Goal: Contribute content: Add original content to the website for others to see

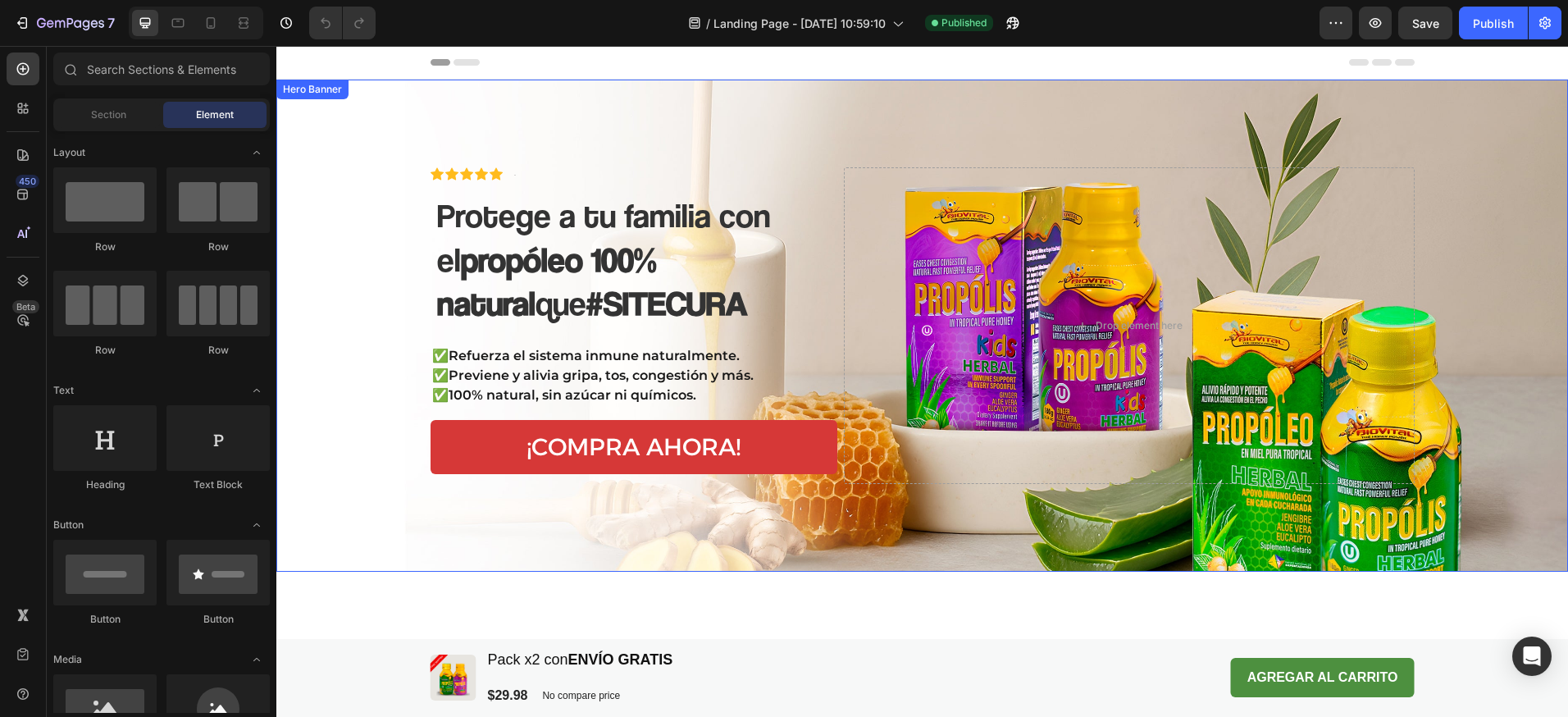
click at [858, 120] on div "Background Image" at bounding box center [922, 325] width 1292 height 492
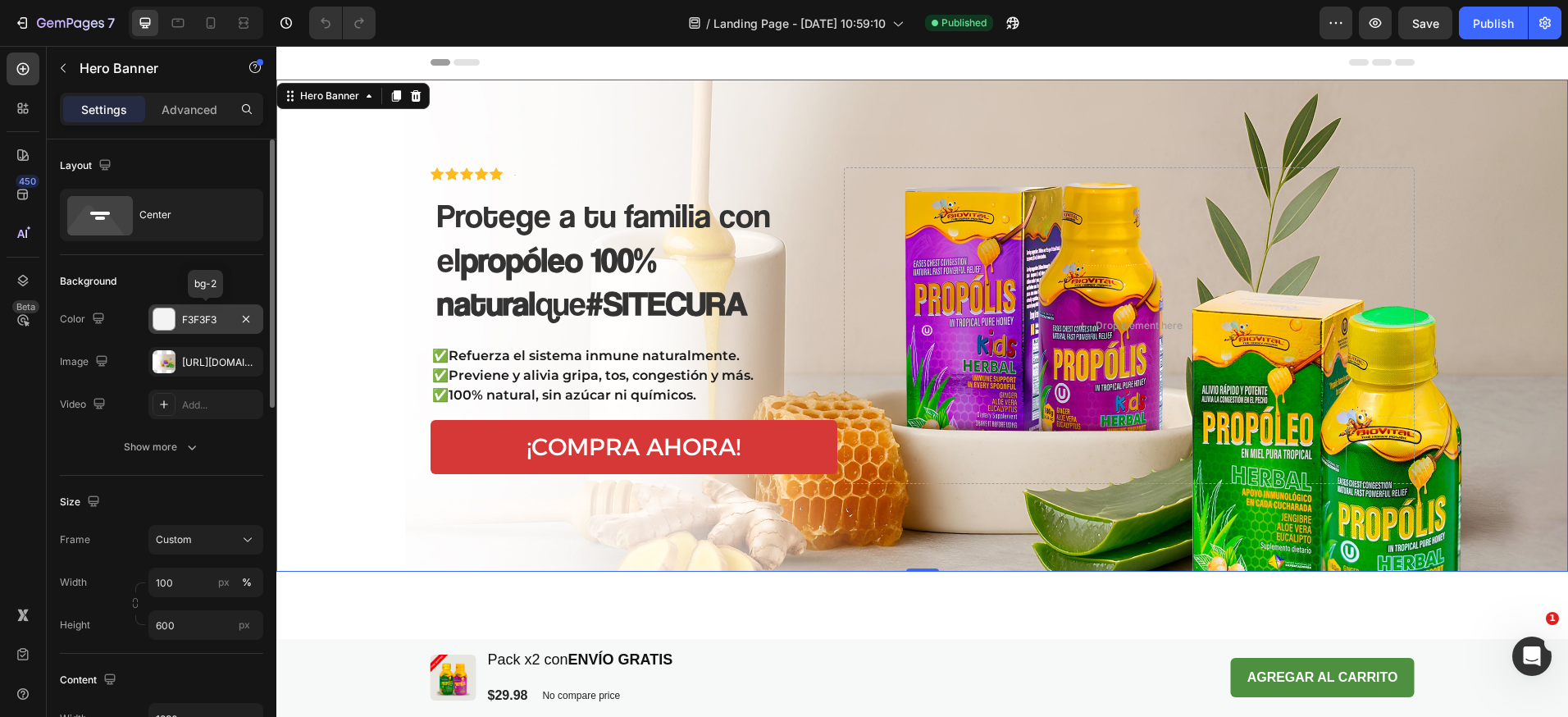
click at [168, 321] on div at bounding box center [163, 318] width 21 height 21
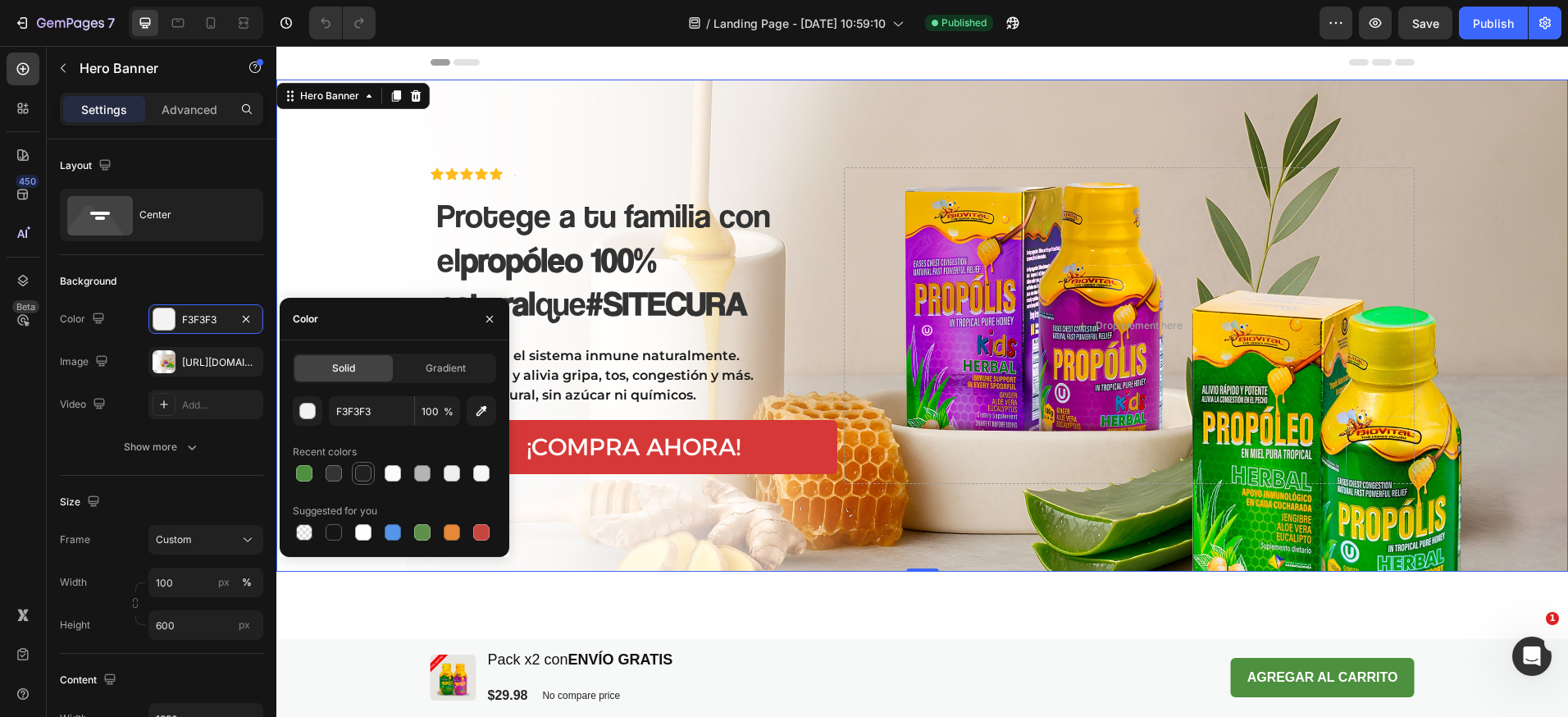
click at [364, 471] on div at bounding box center [363, 473] width 16 height 16
type input "212121"
click at [438, 378] on div "Gradient" at bounding box center [445, 368] width 99 height 26
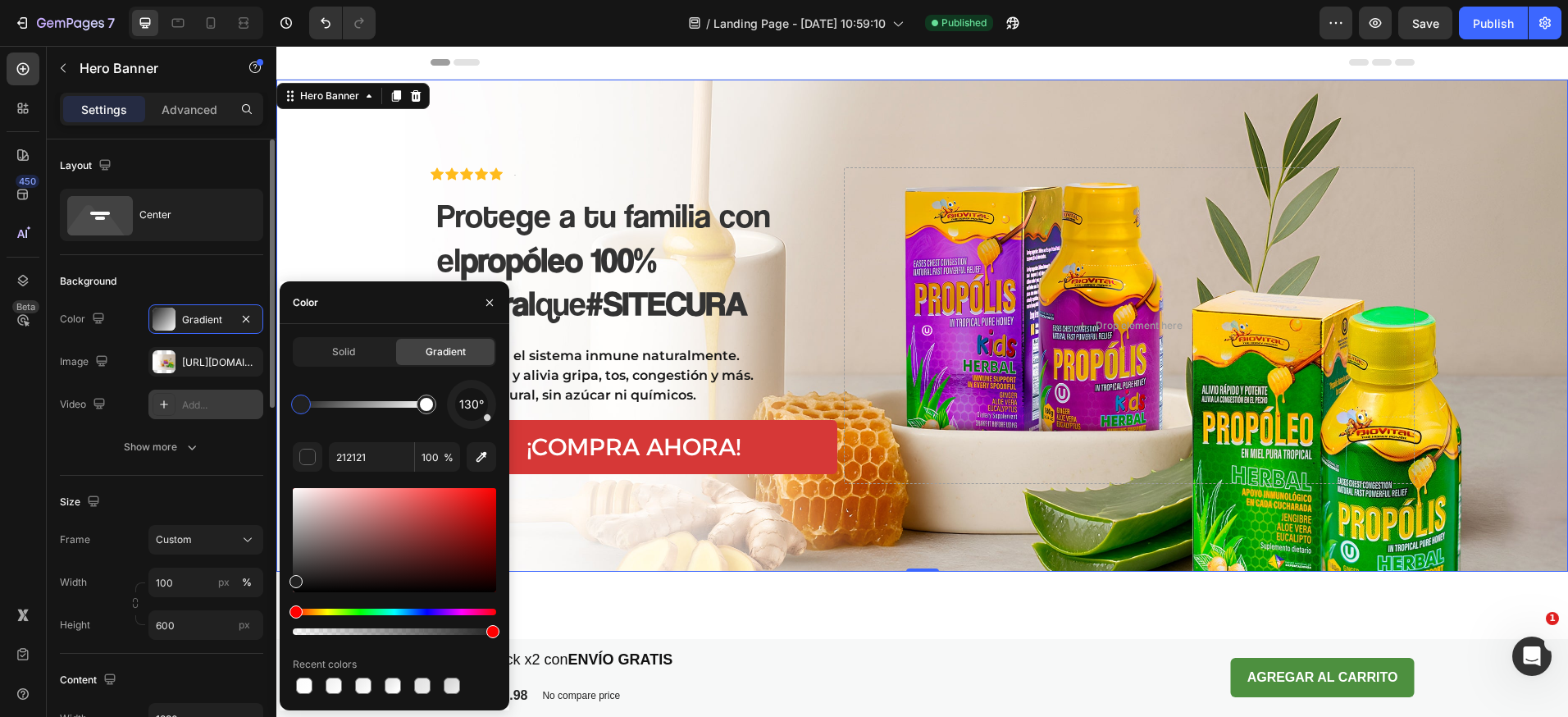
drag, startPoint x: 306, startPoint y: 410, endPoint x: 223, endPoint y: 407, distance: 83.1
click at [221, 394] on div "450 Beta Sections(18) Elements(83) Section Element Hero Section Product Detail …" at bounding box center [138, 380] width 276 height 670
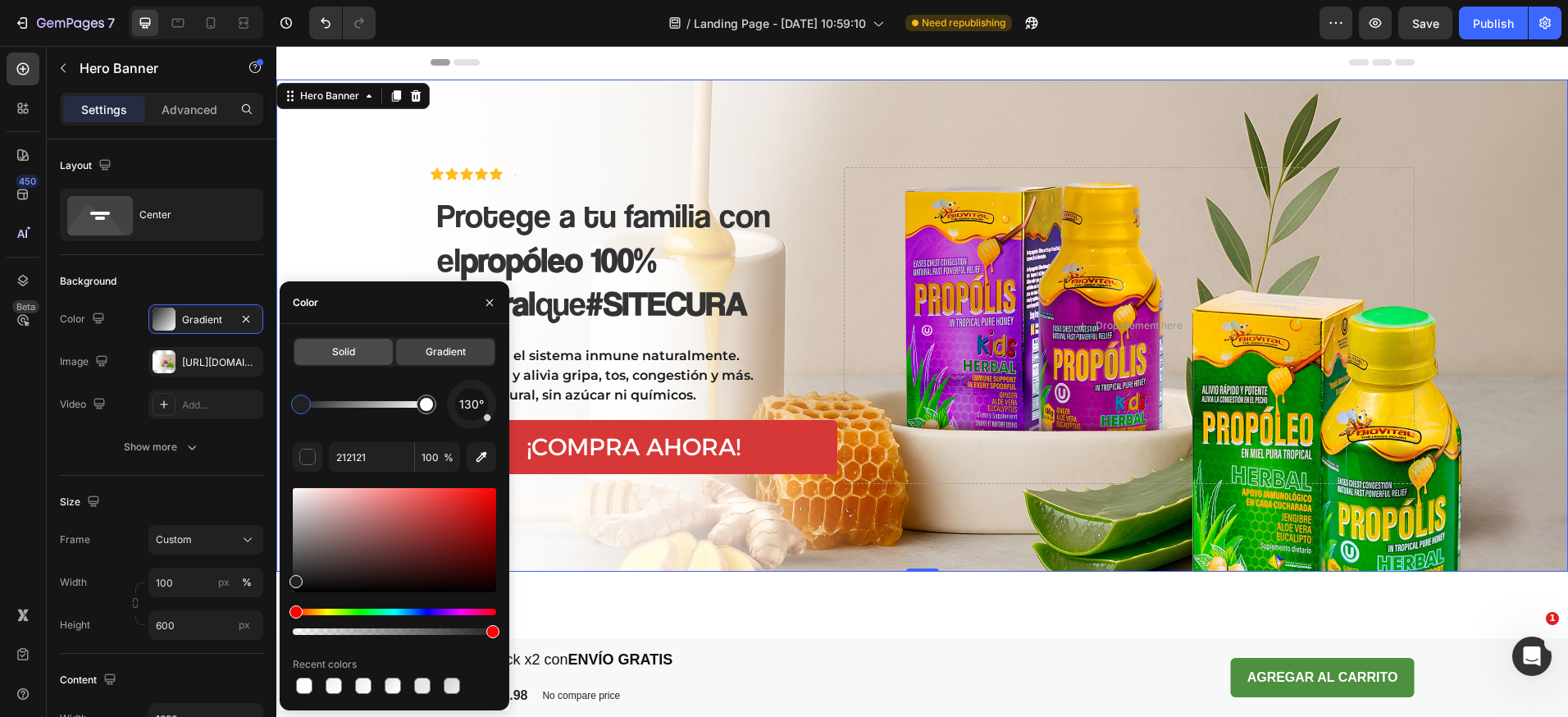
click at [334, 349] on span "Solid" at bounding box center [343, 352] width 23 height 15
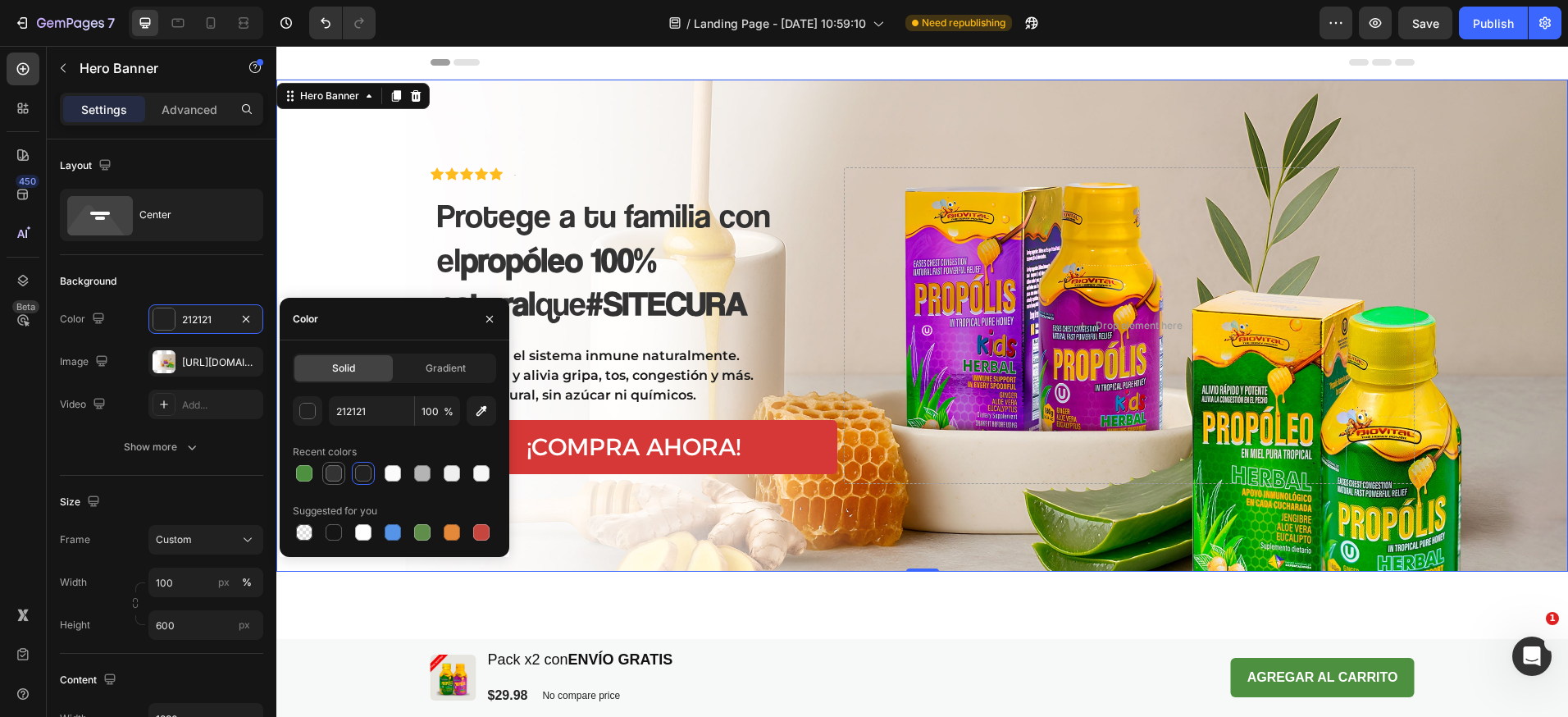
click at [334, 473] on div at bounding box center [334, 473] width 16 height 16
click at [312, 473] on div at bounding box center [305, 473] width 16 height 16
click at [362, 474] on div at bounding box center [363, 473] width 16 height 16
click at [393, 473] on div at bounding box center [393, 473] width 16 height 16
click at [487, 311] on button "button" at bounding box center [489, 318] width 26 height 26
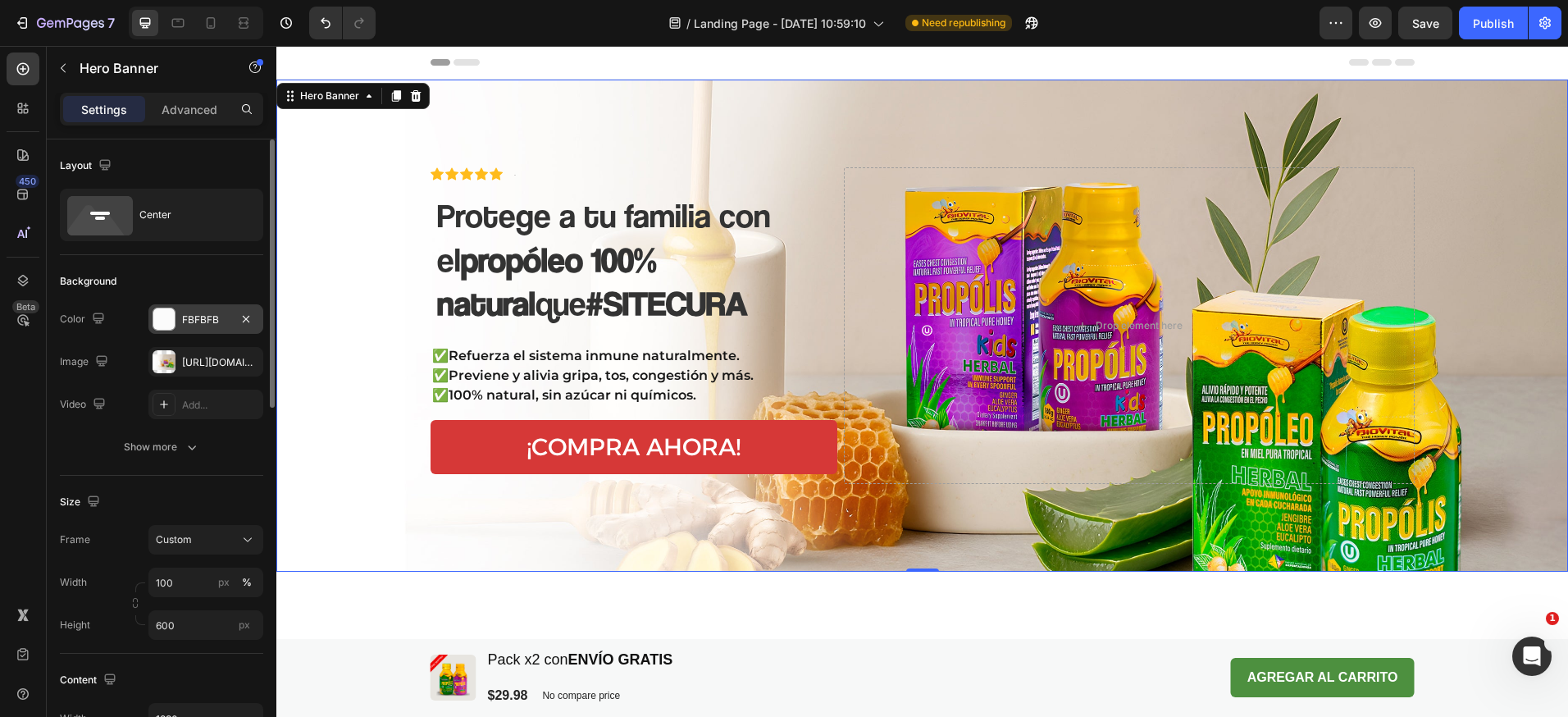
click at [210, 327] on div "FBFBFB" at bounding box center [206, 320] width 47 height 15
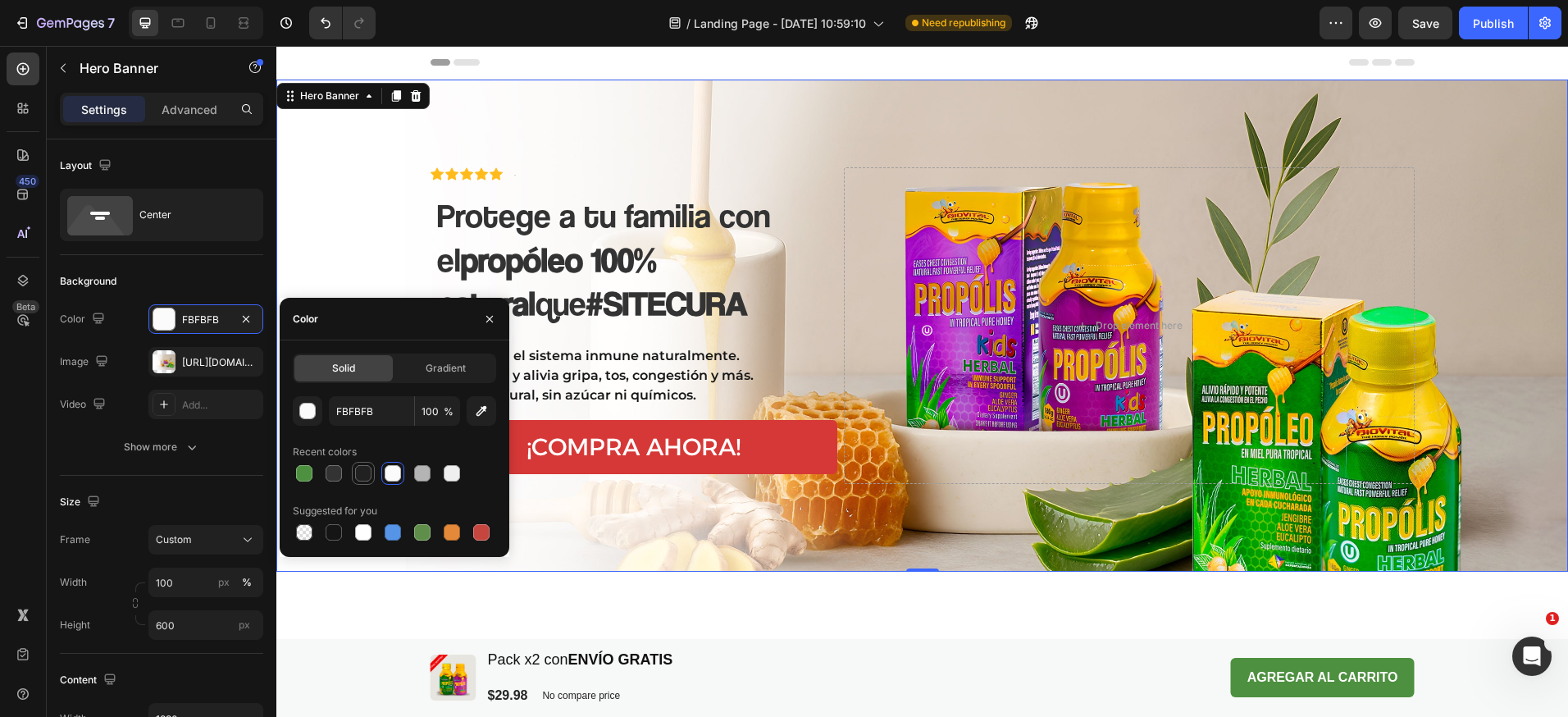
click at [355, 467] on div at bounding box center [363, 473] width 16 height 16
type input "212121"
click at [492, 317] on icon "button" at bounding box center [489, 319] width 13 height 13
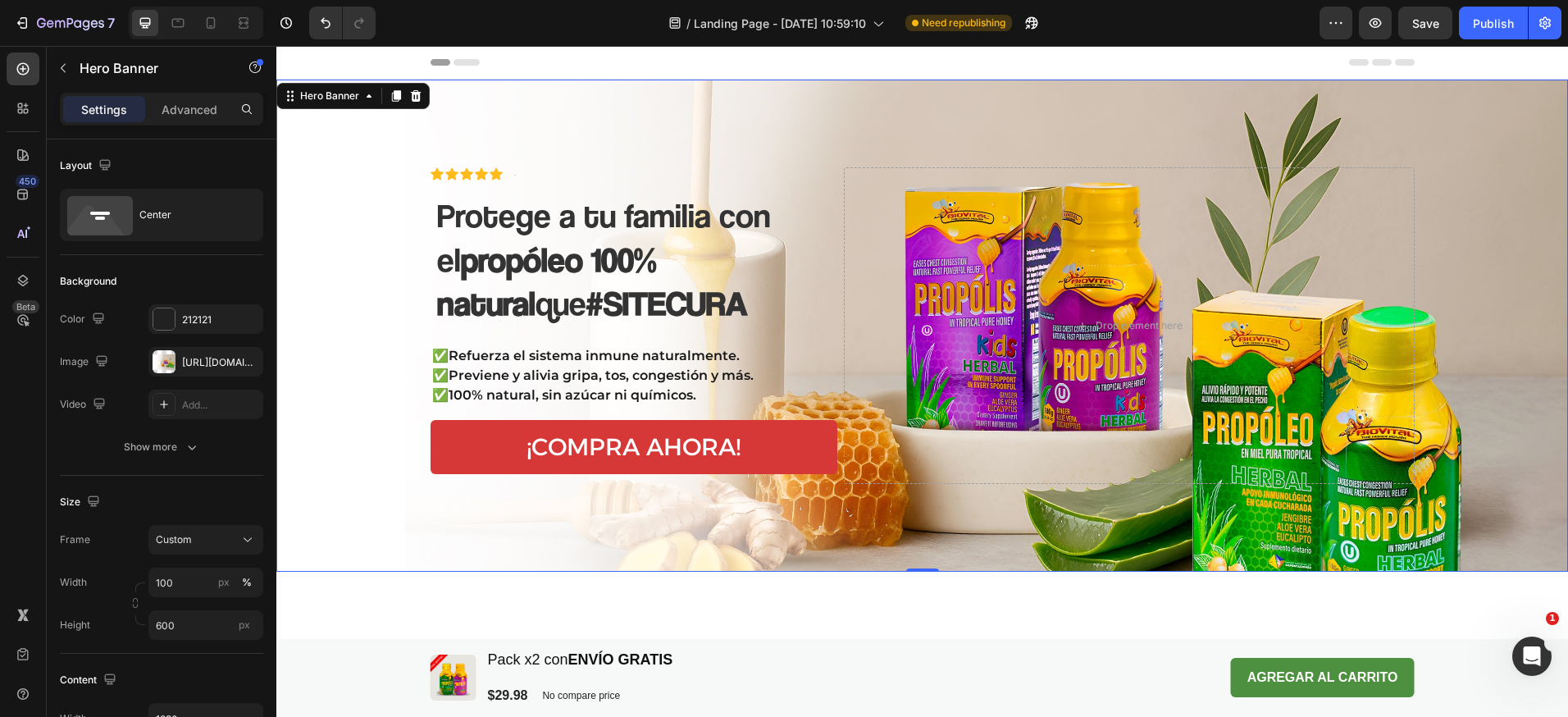
click at [373, 152] on div "Background Image" at bounding box center [922, 325] width 1292 height 492
click at [170, 110] on p "Advanced" at bounding box center [189, 109] width 56 height 17
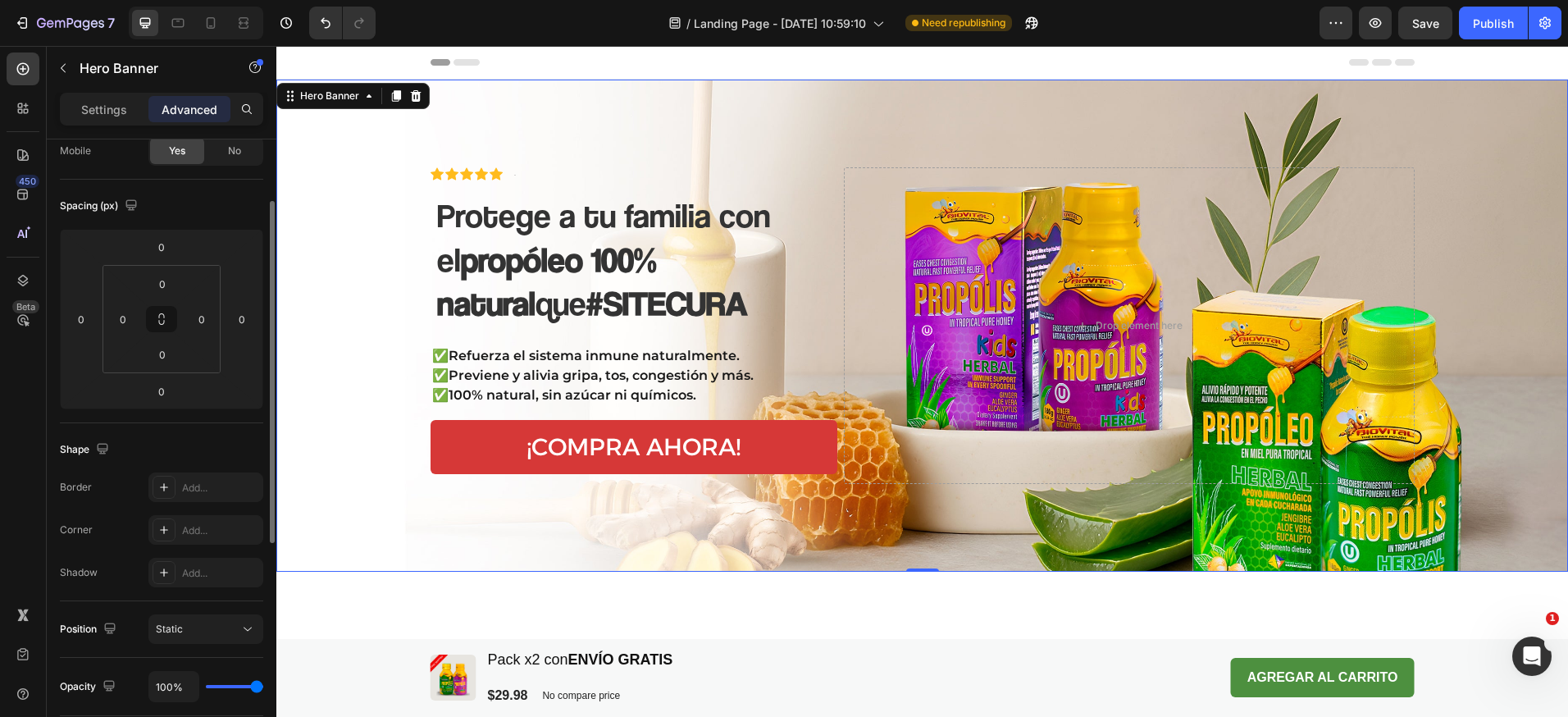
scroll to position [137, 0]
click at [217, 563] on div "Add..." at bounding box center [206, 573] width 115 height 29
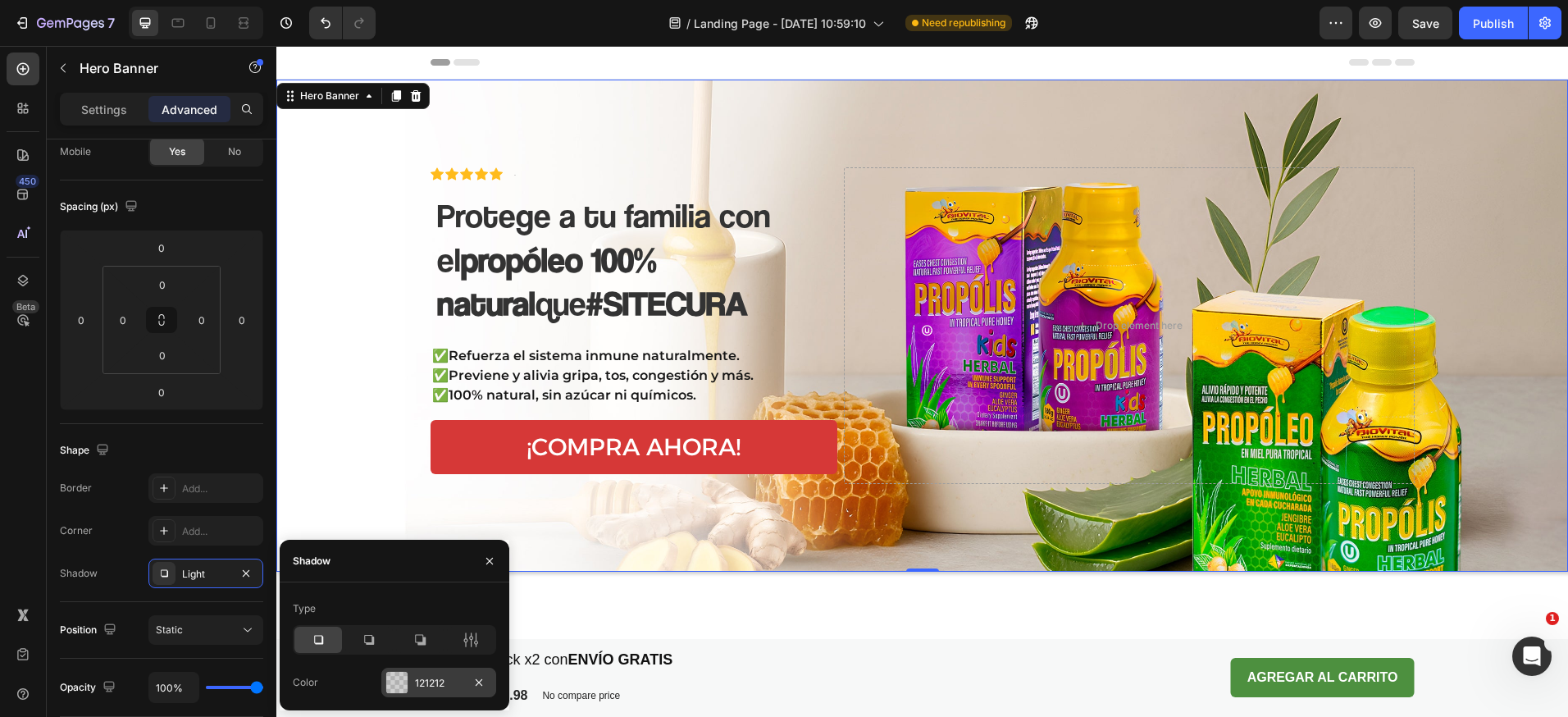
click at [398, 687] on div at bounding box center [396, 681] width 21 height 21
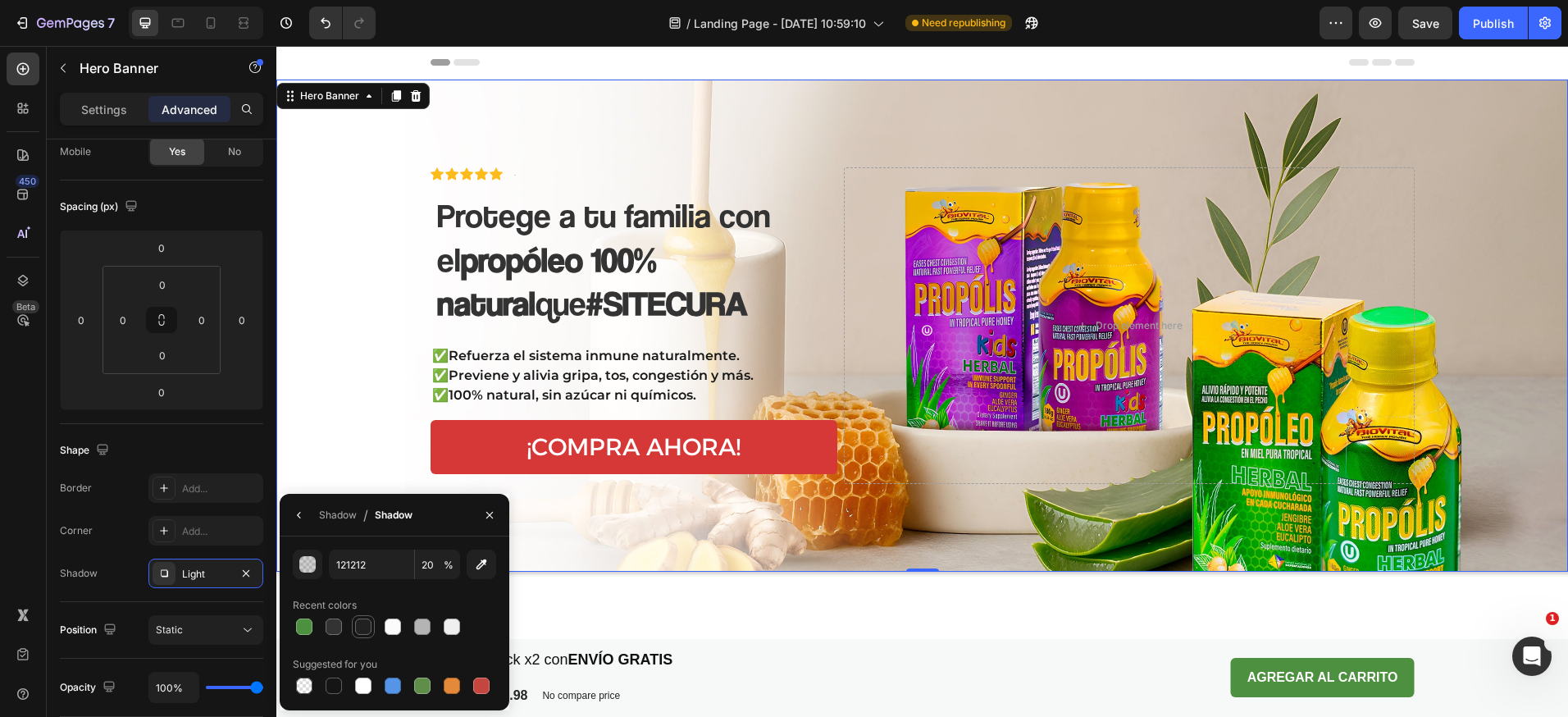
click at [363, 629] on div at bounding box center [363, 627] width 16 height 16
type input "212121"
type input "100"
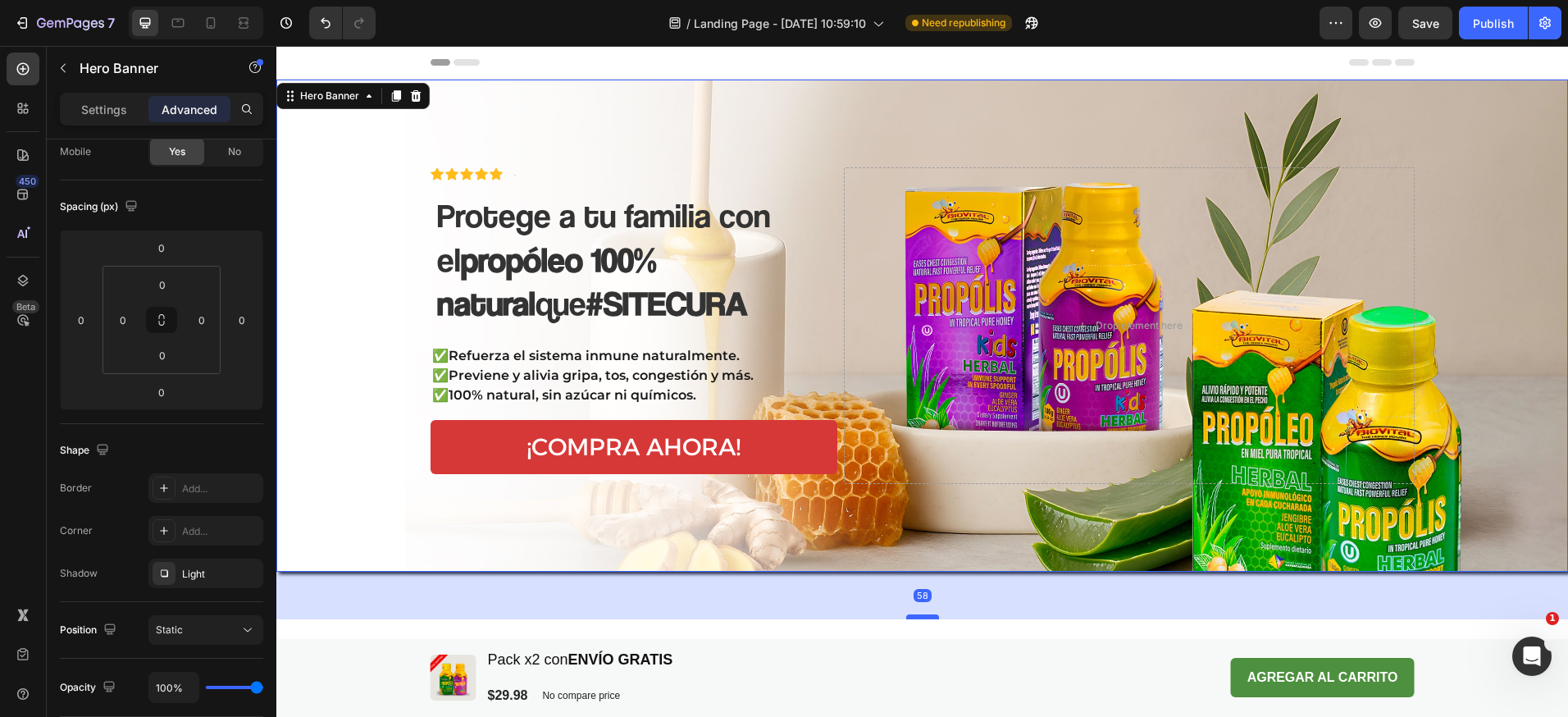
drag, startPoint x: 919, startPoint y: 571, endPoint x: 920, endPoint y: 624, distance: 53.0
click at [920, 619] on div at bounding box center [922, 616] width 33 height 5
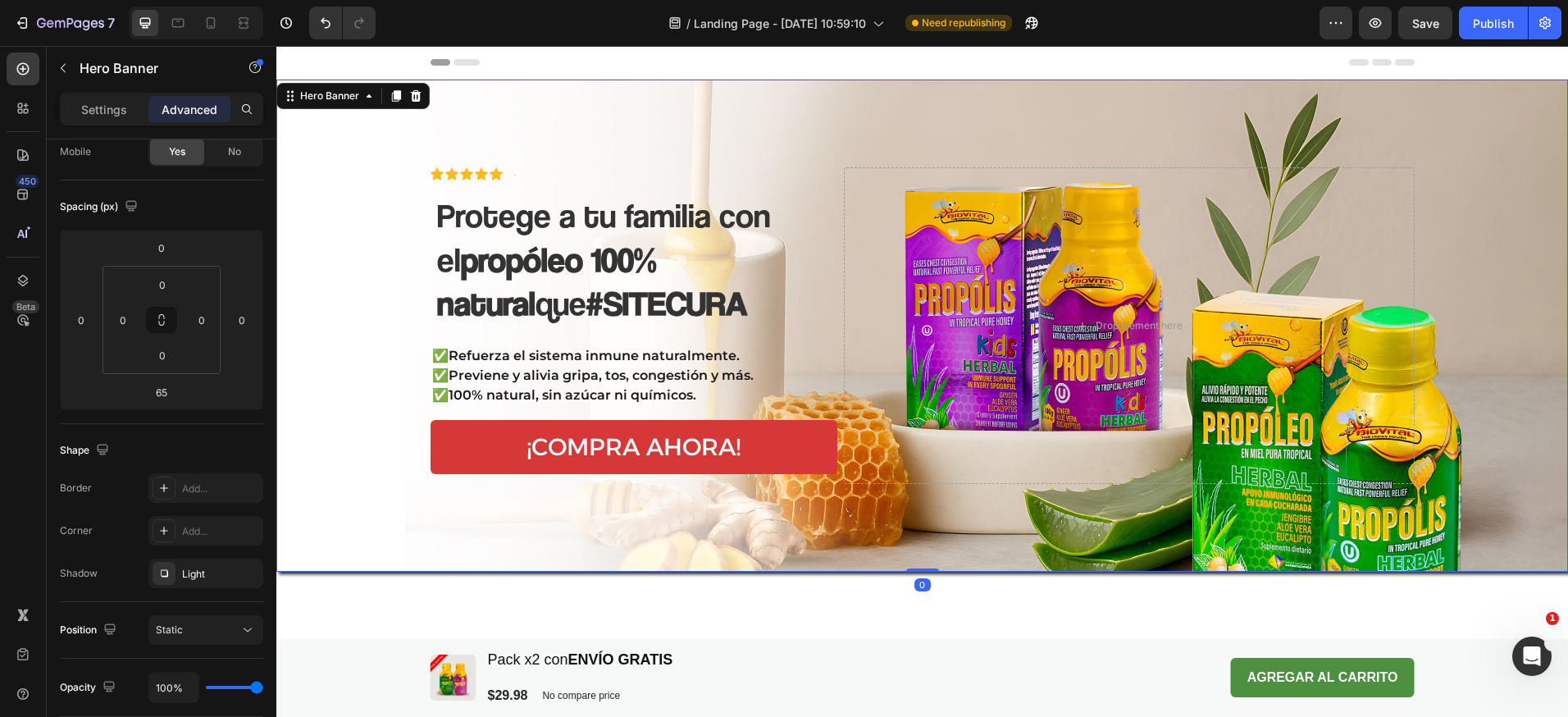
drag, startPoint x: 921, startPoint y: 621, endPoint x: 905, endPoint y: 544, distance: 78.6
click at [905, 544] on div "Icon Icon Icon Icon Icon Icon List Text Block Row Protege a tu familia con el p…" at bounding box center [922, 325] width 1292 height 492
type input "0"
click at [226, 560] on div "Light" at bounding box center [206, 573] width 115 height 29
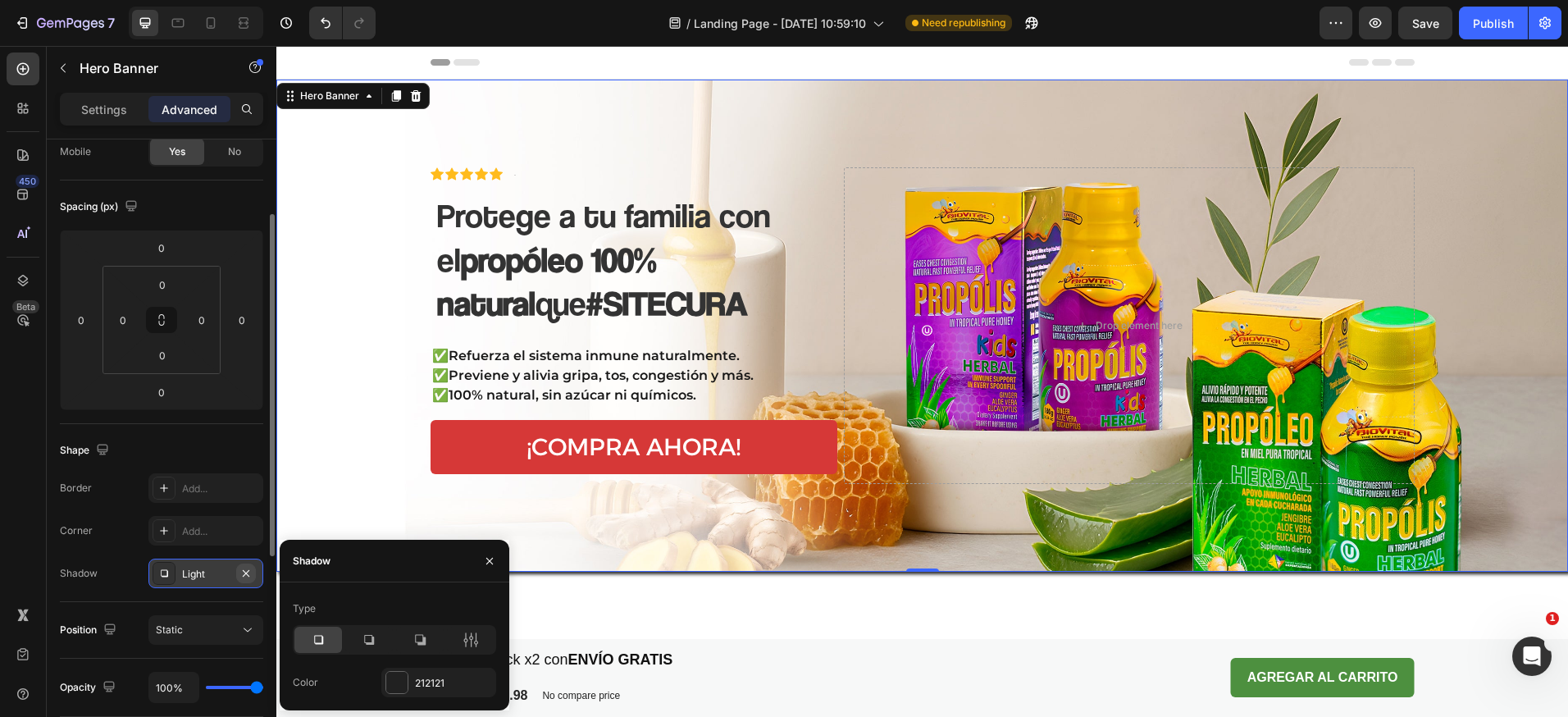
click at [251, 575] on icon "button" at bounding box center [245, 573] width 13 height 13
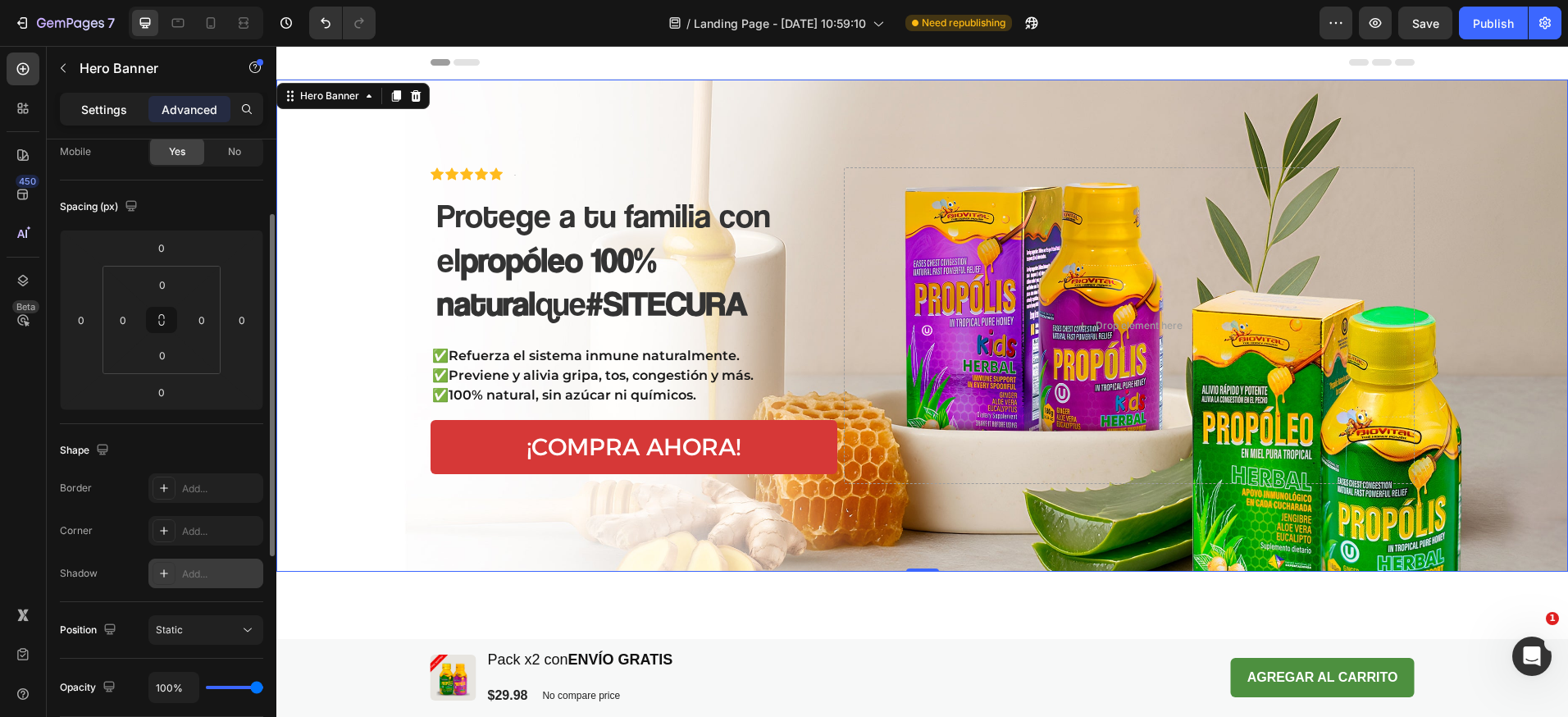
click at [107, 109] on p "Settings" at bounding box center [104, 109] width 46 height 17
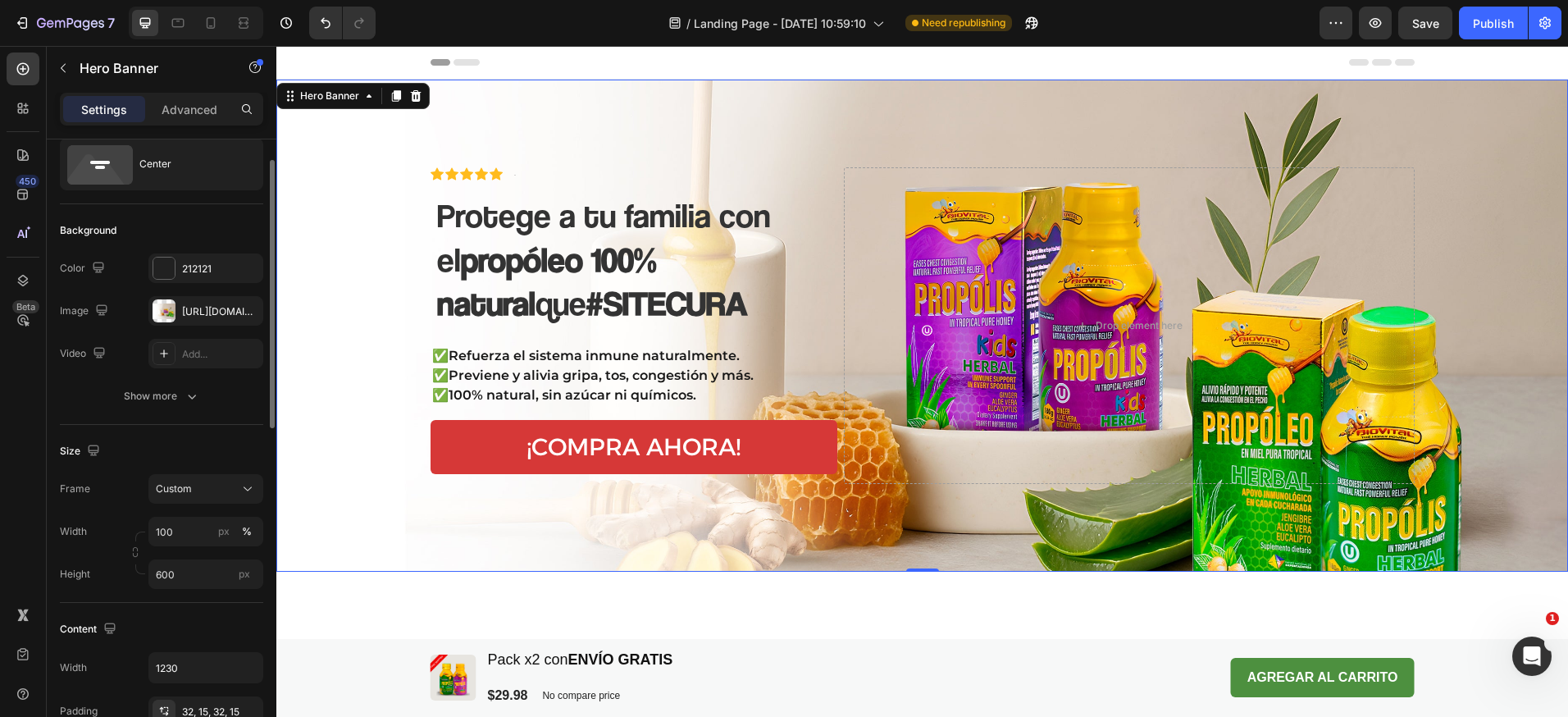
scroll to position [50, 0]
click at [215, 313] on div "[URL][DOMAIN_NAME]" at bounding box center [206, 312] width 47 height 15
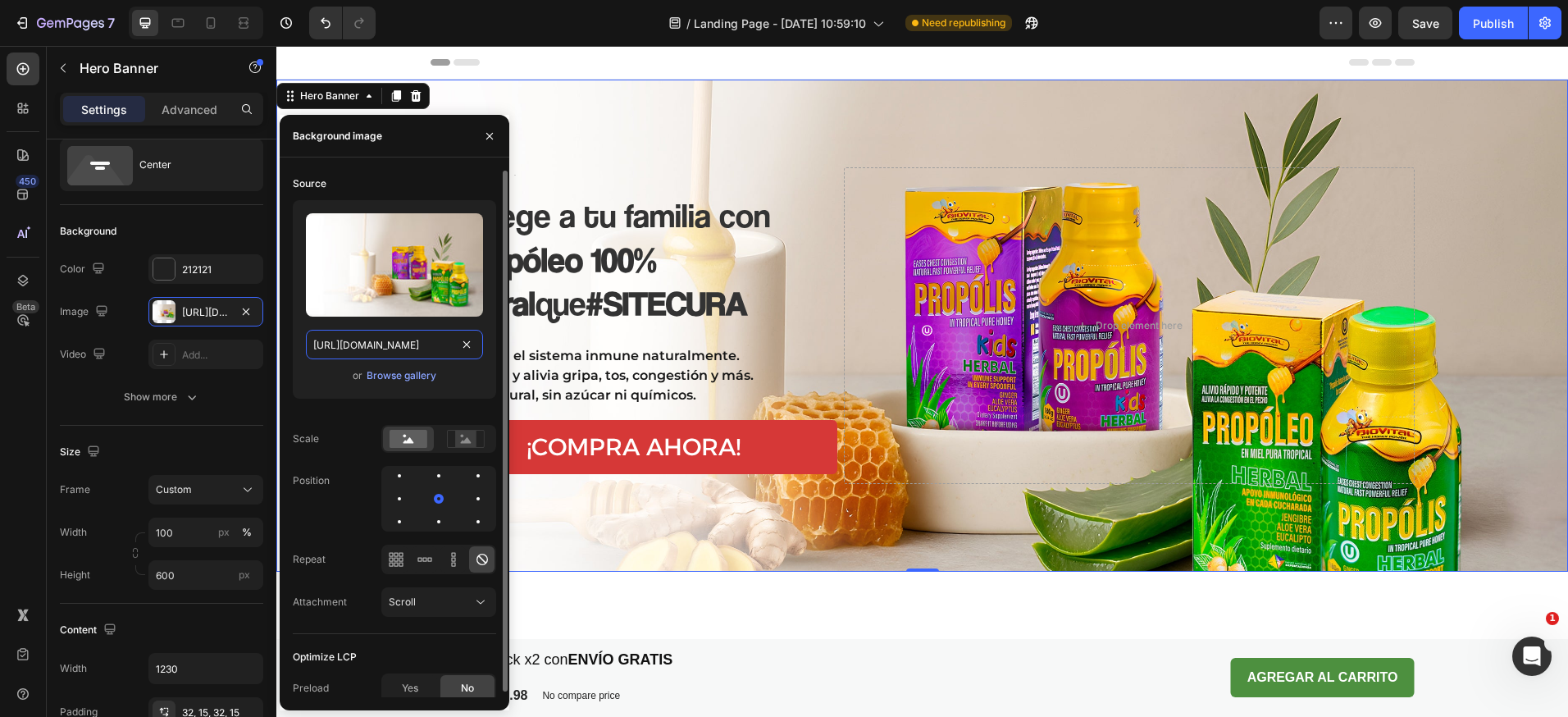
click at [417, 346] on input "[URL][DOMAIN_NAME]" at bounding box center [394, 344] width 177 height 29
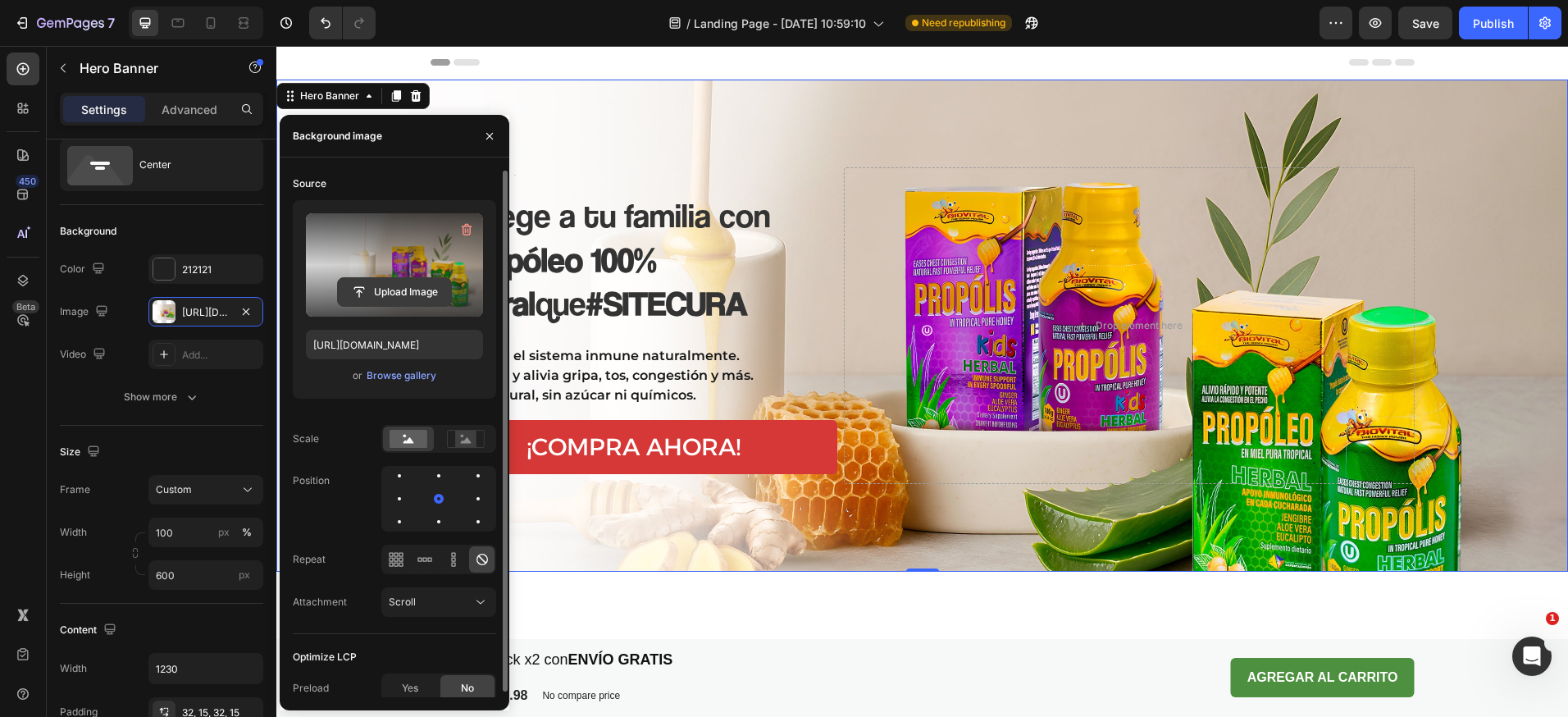
click at [441, 283] on input "file" at bounding box center [394, 292] width 113 height 28
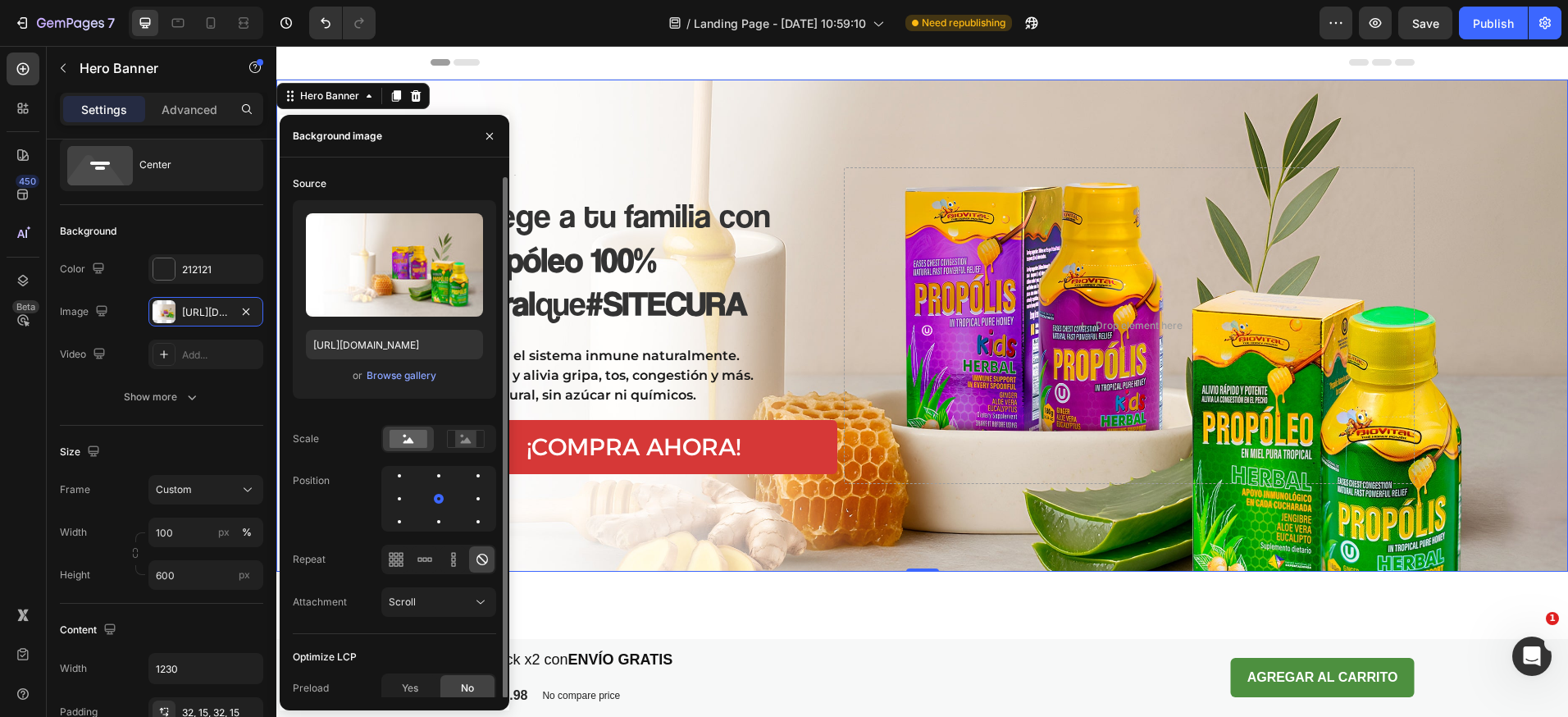
scroll to position [5, 0]
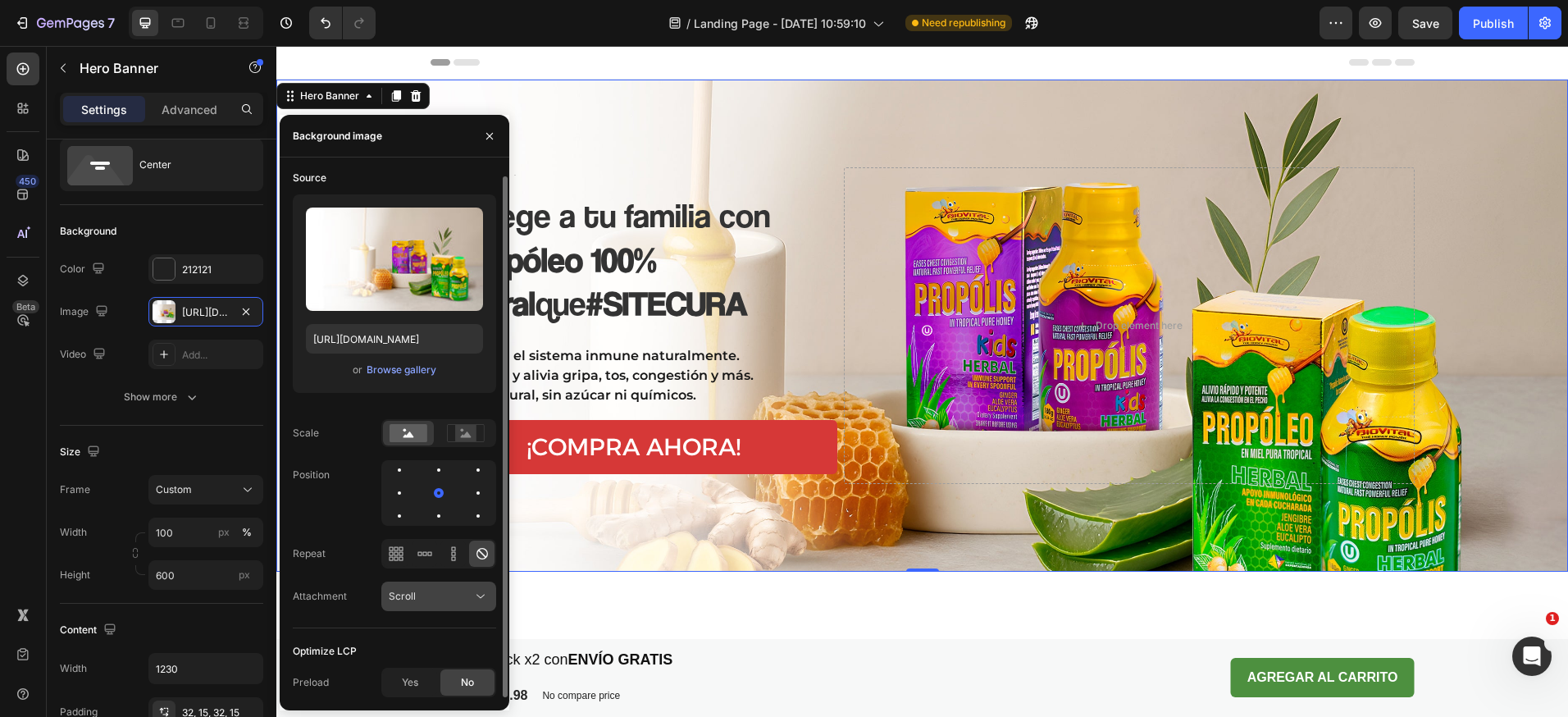
click at [447, 608] on button "Scroll" at bounding box center [439, 596] width 115 height 29
click at [413, 372] on div "Browse gallery" at bounding box center [401, 369] width 69 height 15
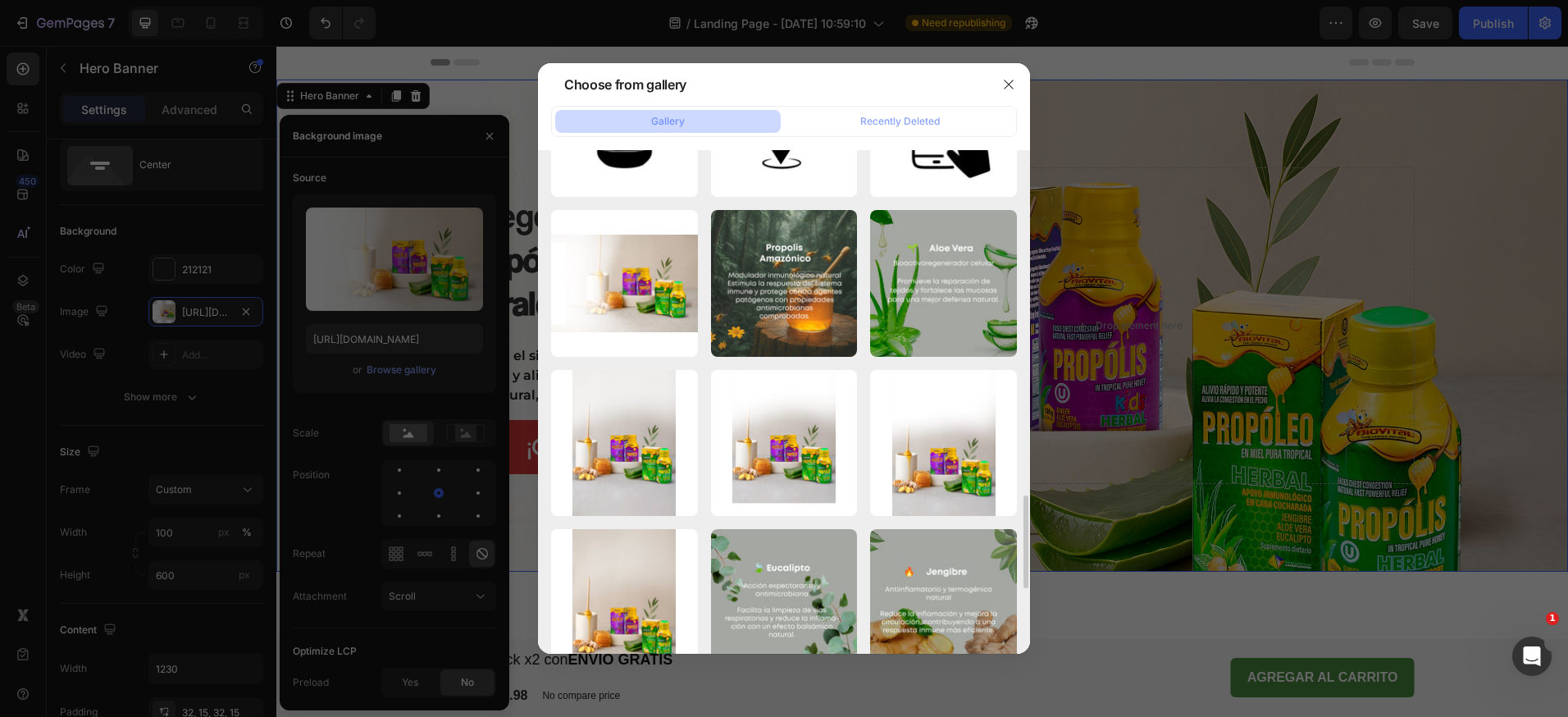
scroll to position [1869, 0]
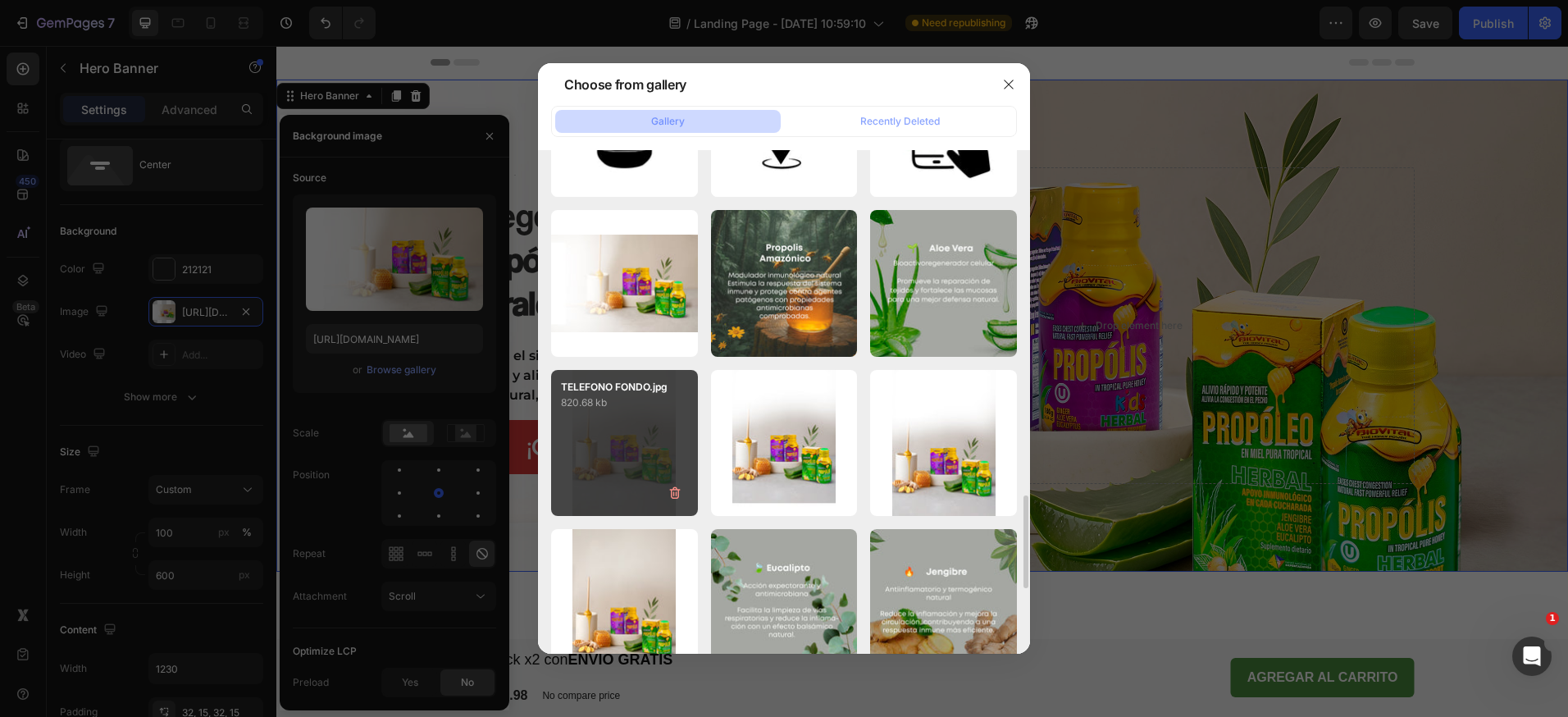
click at [622, 471] on div "TELEFONO FONDO.jpg 820.68 kb" at bounding box center [624, 442] width 147 height 147
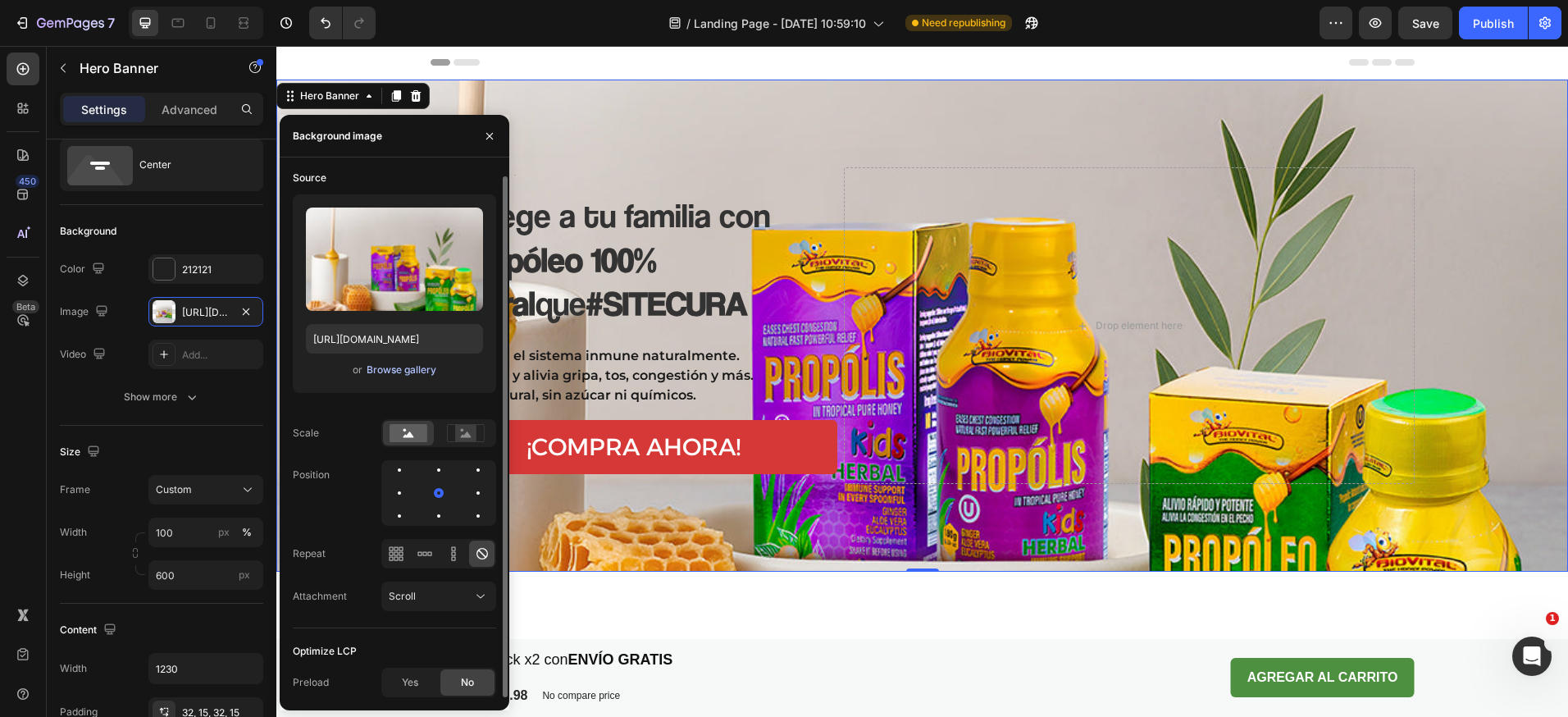
click at [418, 369] on div "Browse gallery" at bounding box center [401, 369] width 69 height 15
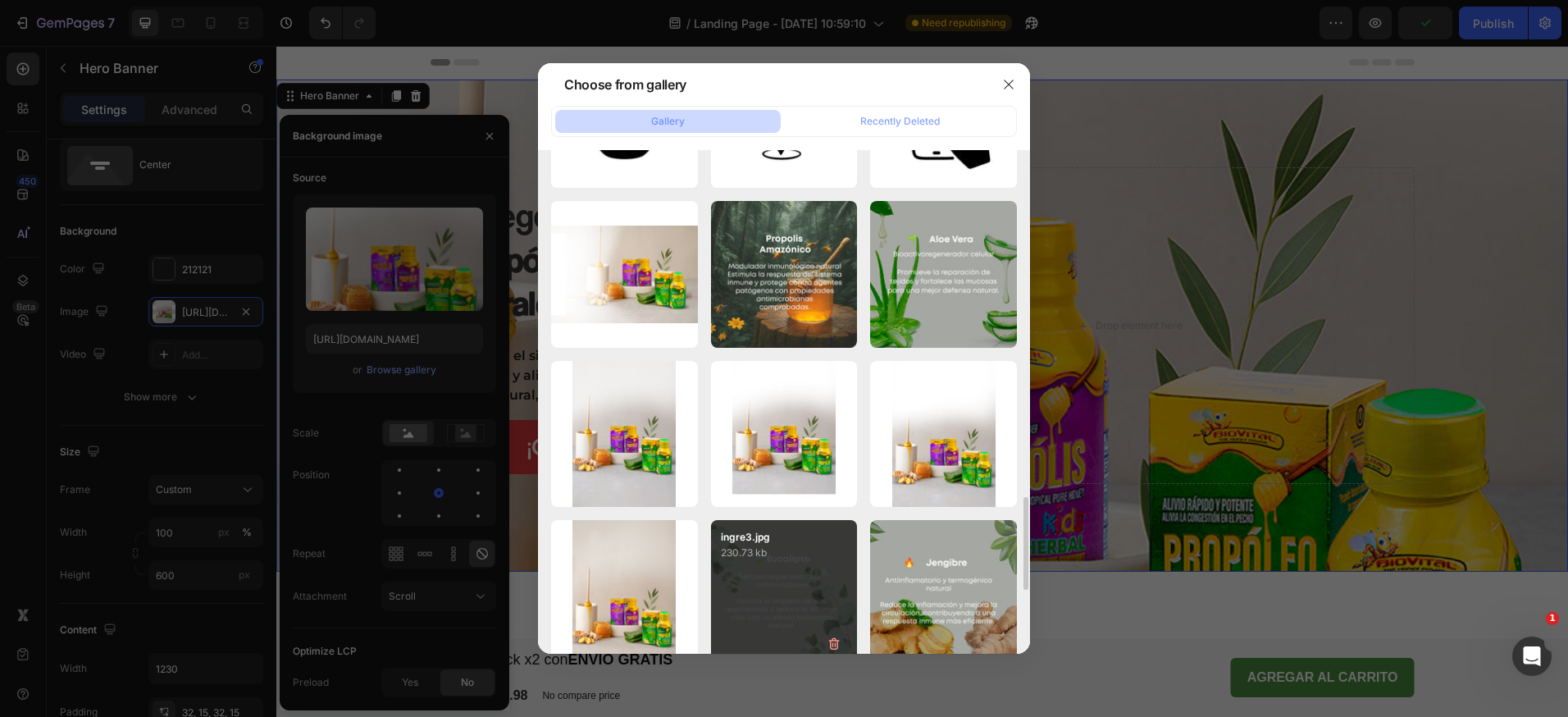
scroll to position [1874, 0]
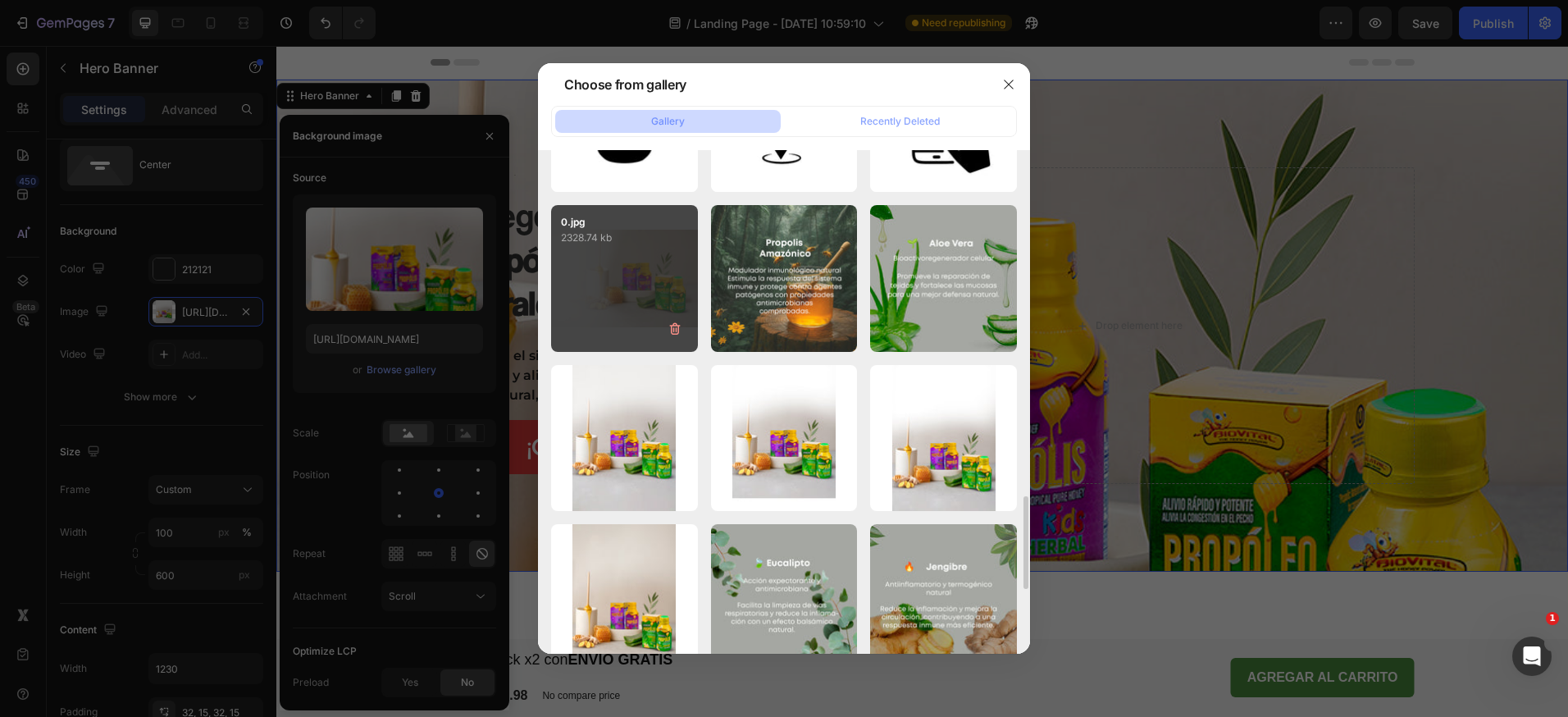
click at [644, 309] on div "0.jpg 2328.74 kb" at bounding box center [624, 278] width 147 height 147
type input "[URL][DOMAIN_NAME]"
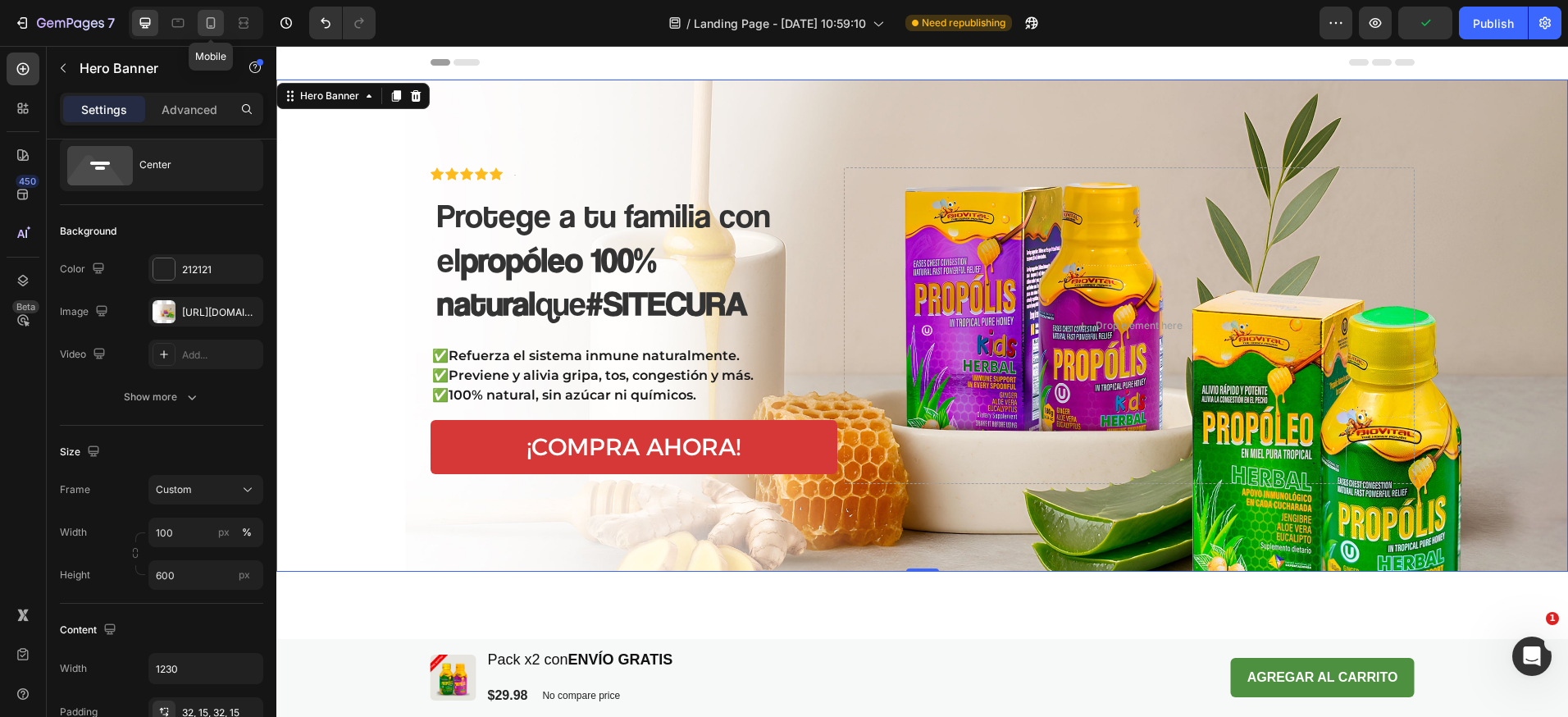
click at [208, 26] on icon at bounding box center [211, 23] width 16 height 16
type input "100%"
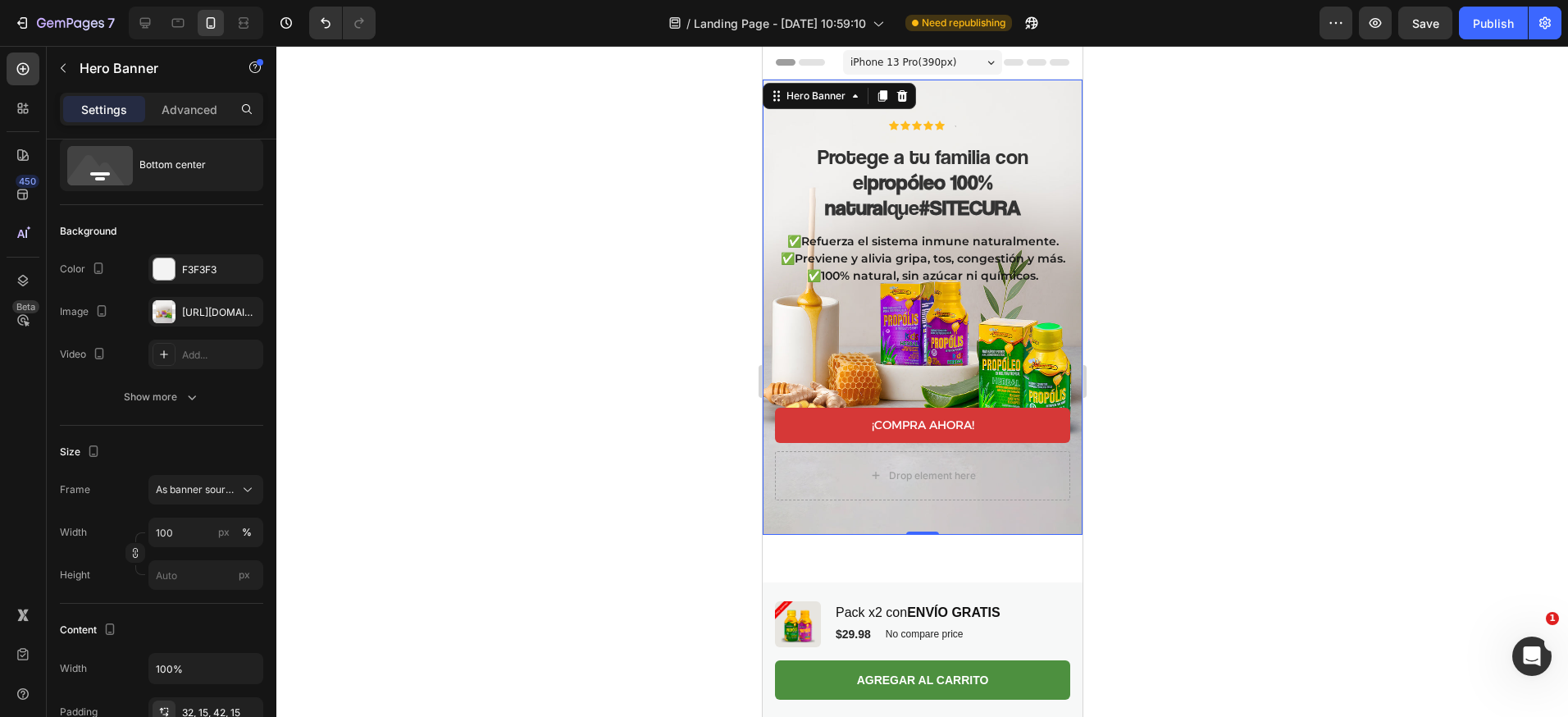
click at [980, 535] on img at bounding box center [921, 694] width 320 height 320
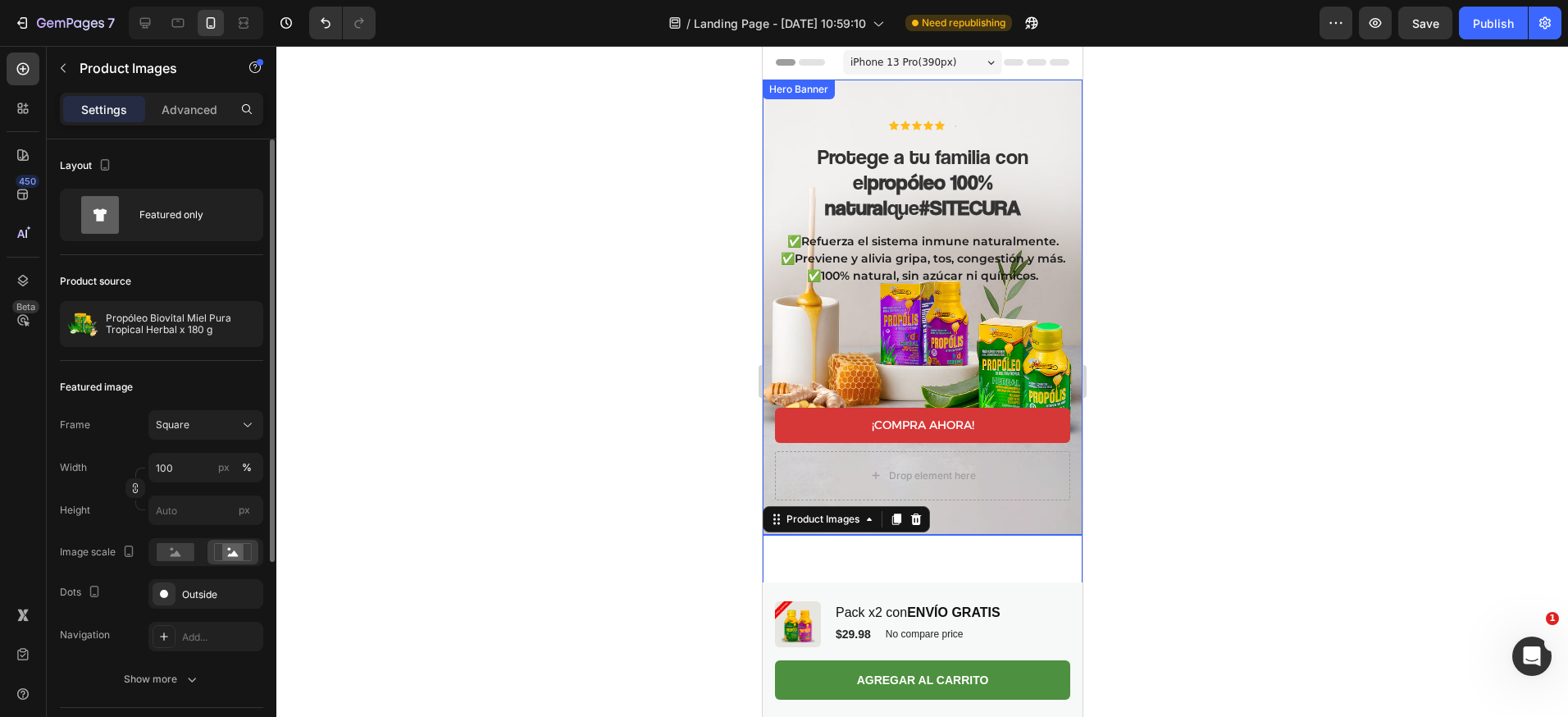
click at [1017, 495] on div "Icon Icon Icon Icon Icon Icon List Text Block Row Protege a tu familia con el p…" at bounding box center [921, 314] width 320 height 441
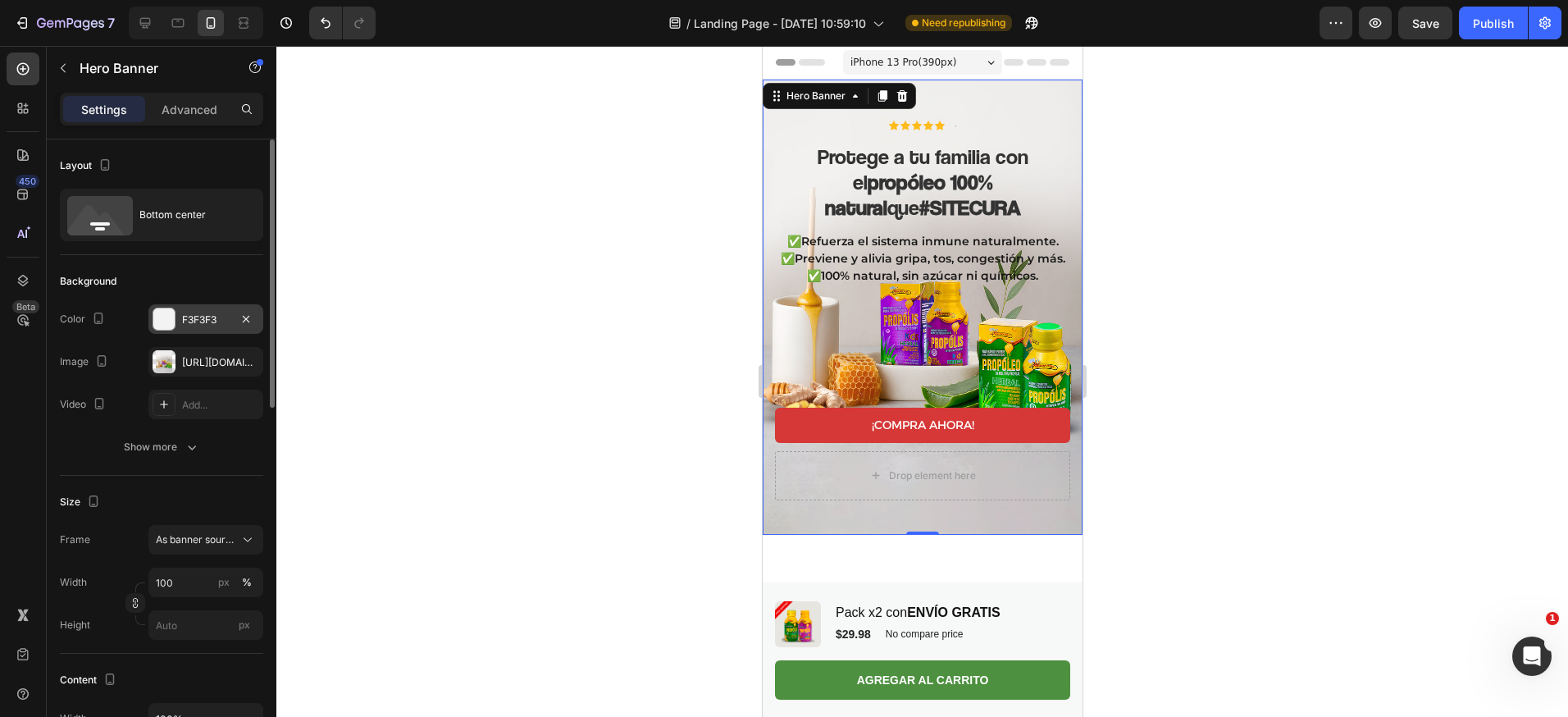
click at [171, 320] on div at bounding box center [163, 318] width 21 height 21
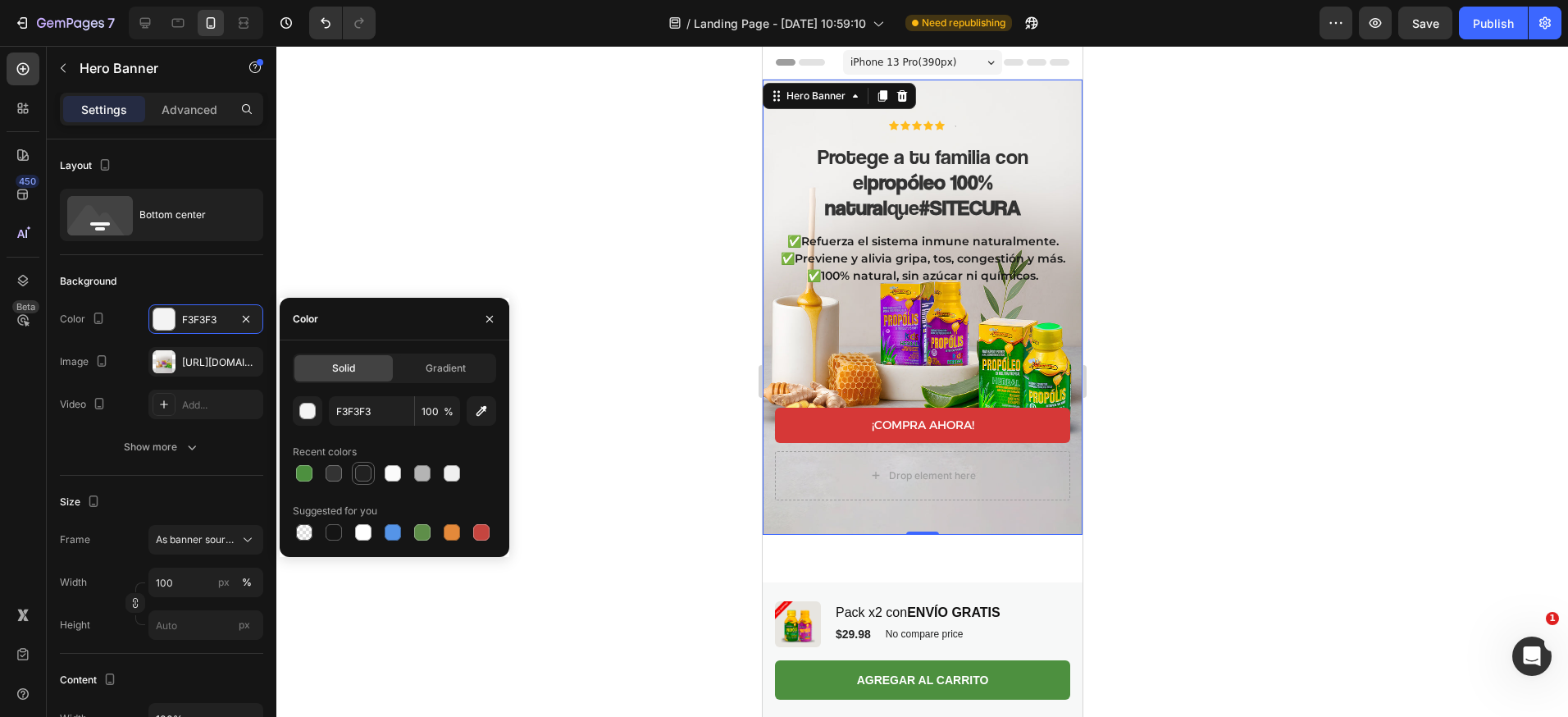
click at [367, 472] on div at bounding box center [363, 473] width 16 height 16
type input "212121"
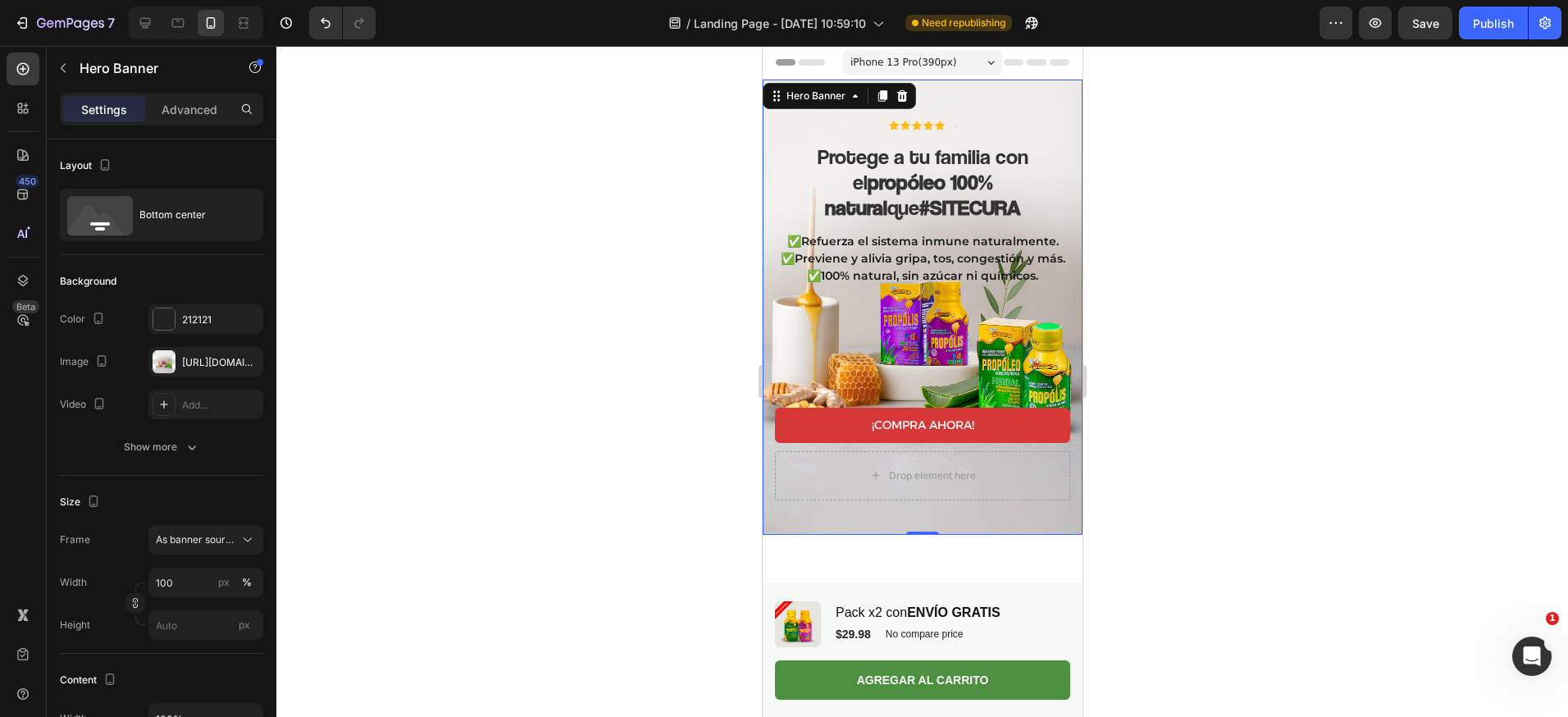
click at [532, 230] on div at bounding box center [922, 380] width 1292 height 670
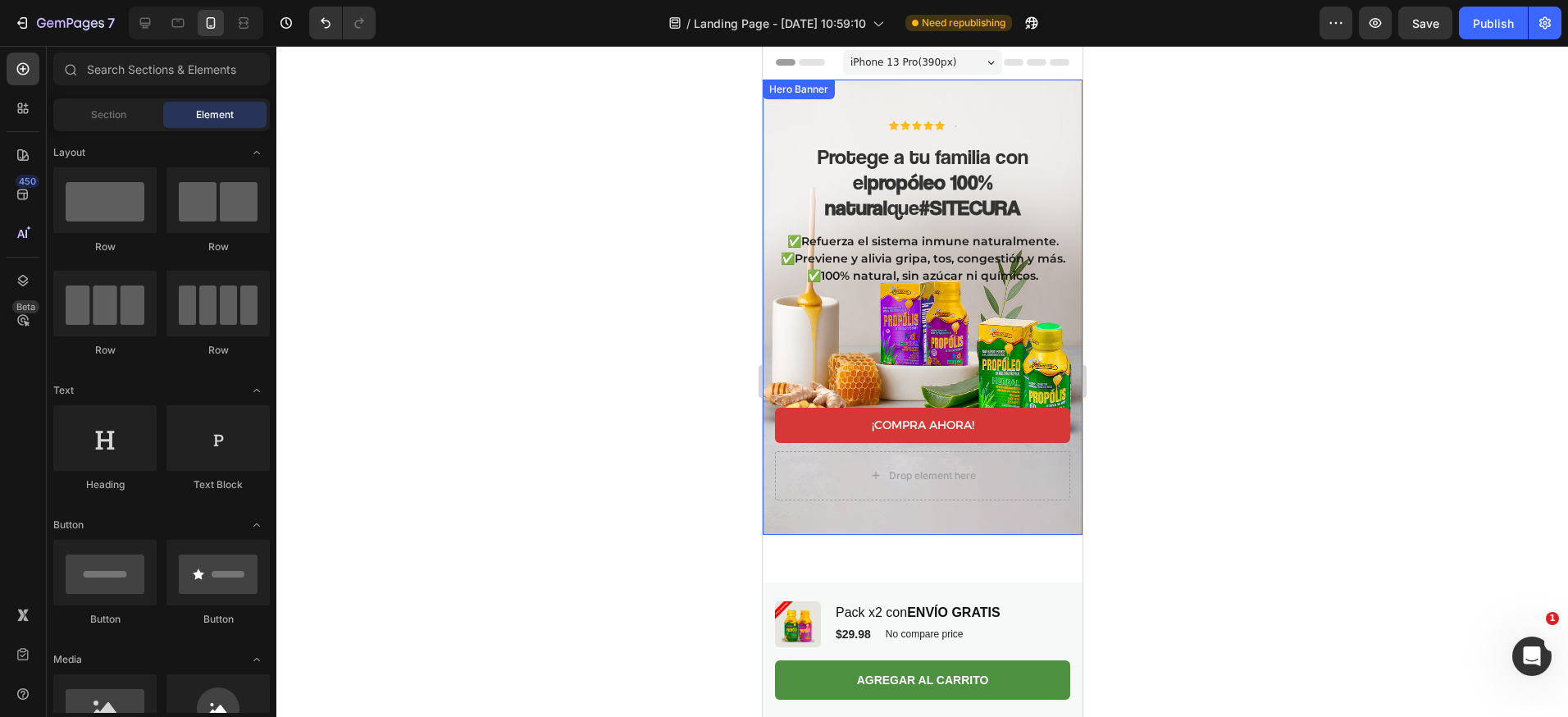
click at [828, 504] on div "Icon Icon Icon Icon Icon Icon List Text Block Row Protege a tu familia con el p…" at bounding box center [921, 314] width 320 height 441
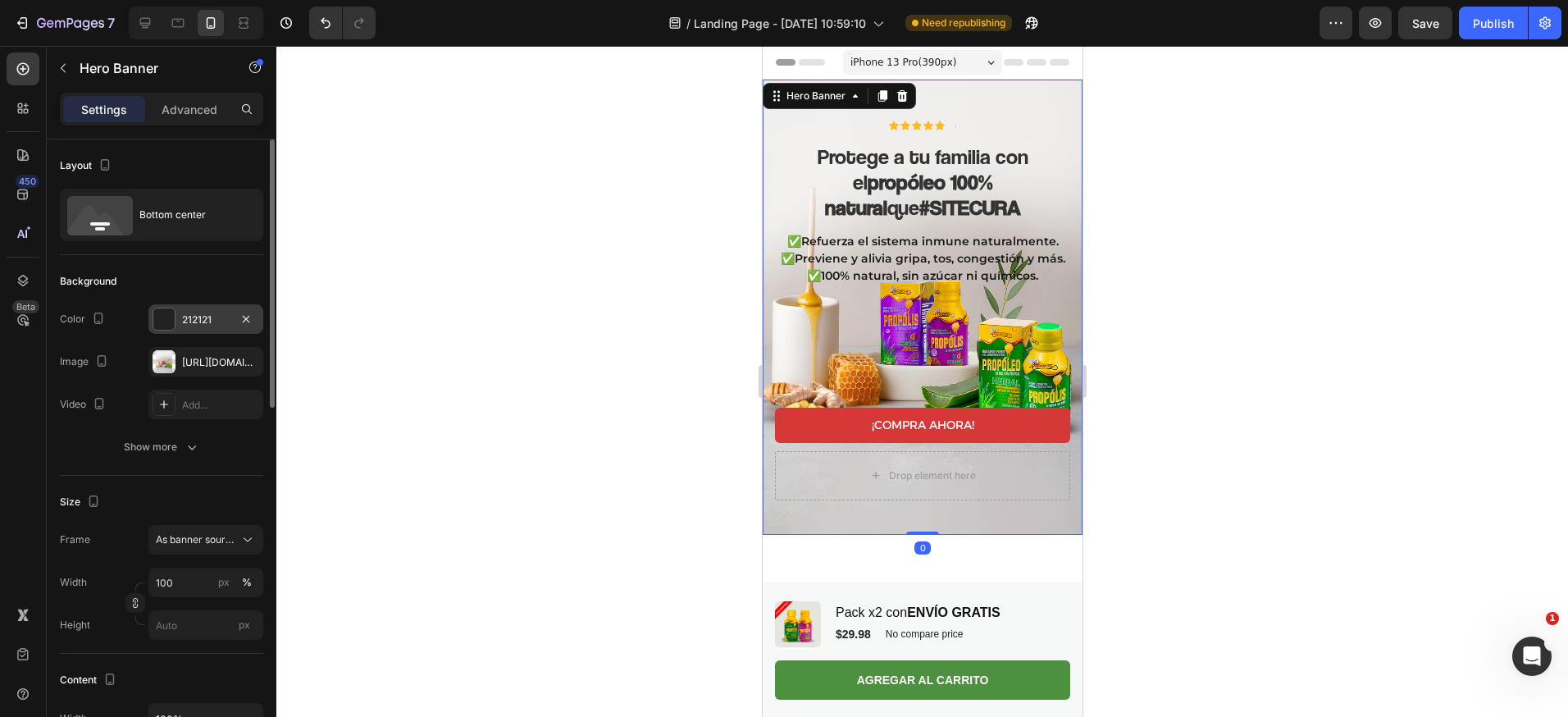
click at [161, 325] on div at bounding box center [163, 318] width 21 height 21
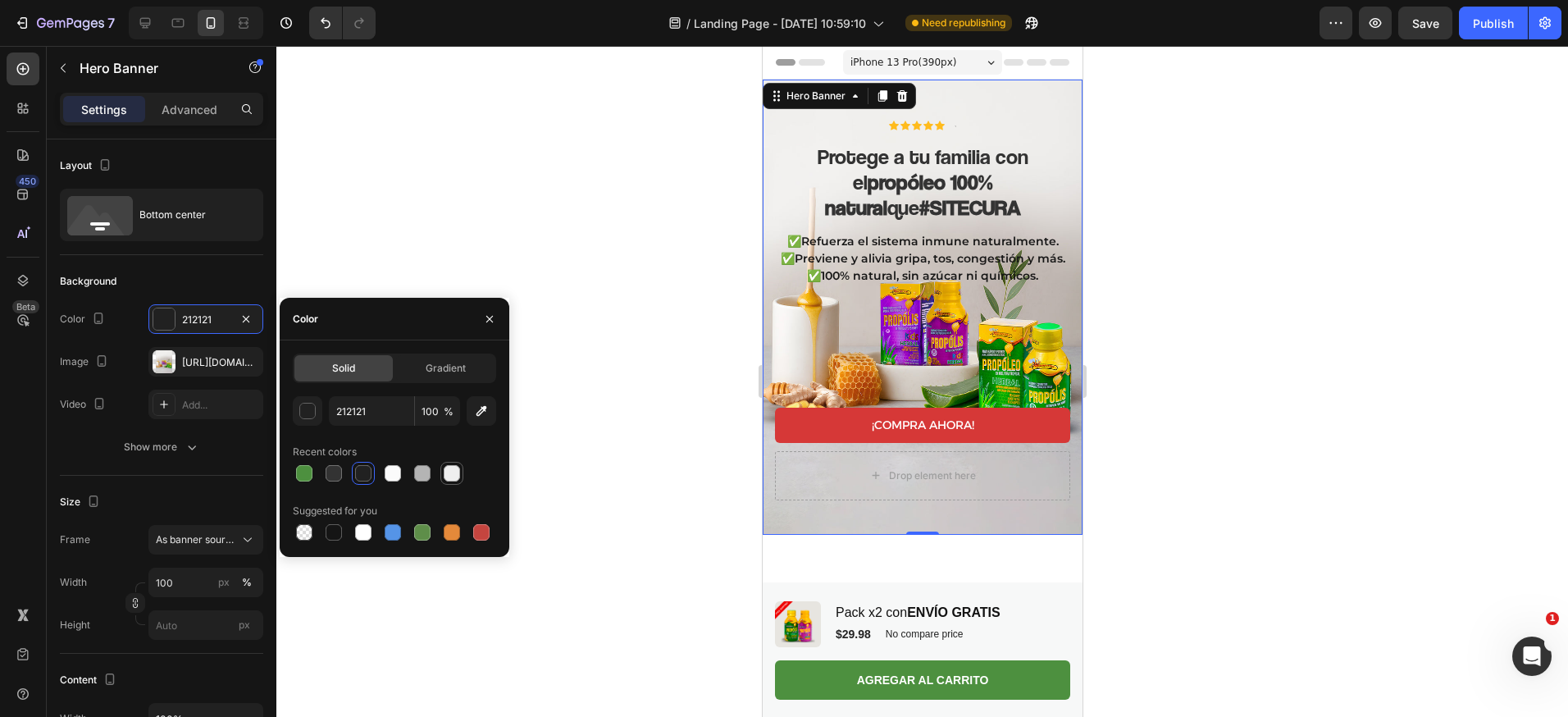
click at [452, 474] on div at bounding box center [452, 473] width 16 height 16
type input "EFEFEF"
click at [173, 361] on div at bounding box center [163, 361] width 23 height 23
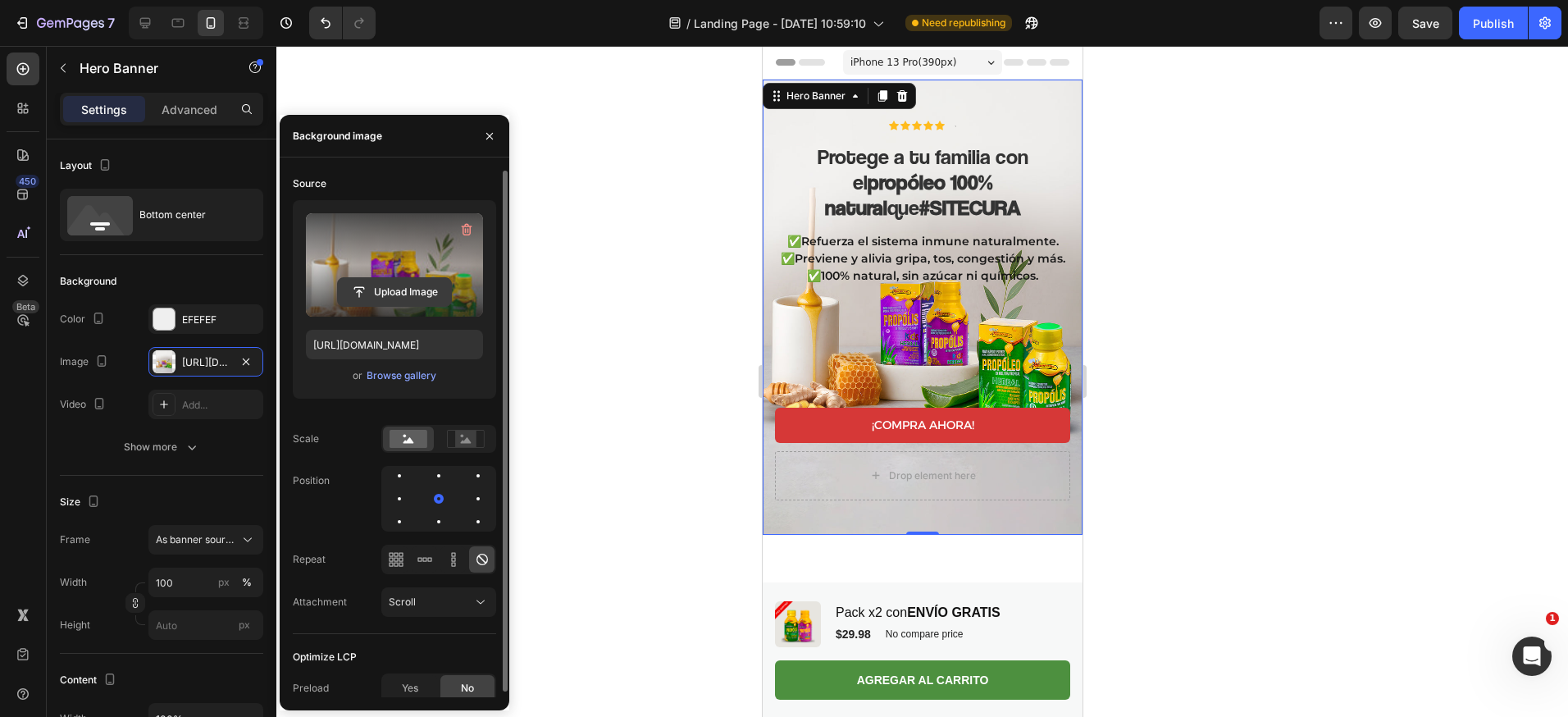
click at [434, 286] on input "file" at bounding box center [394, 292] width 113 height 28
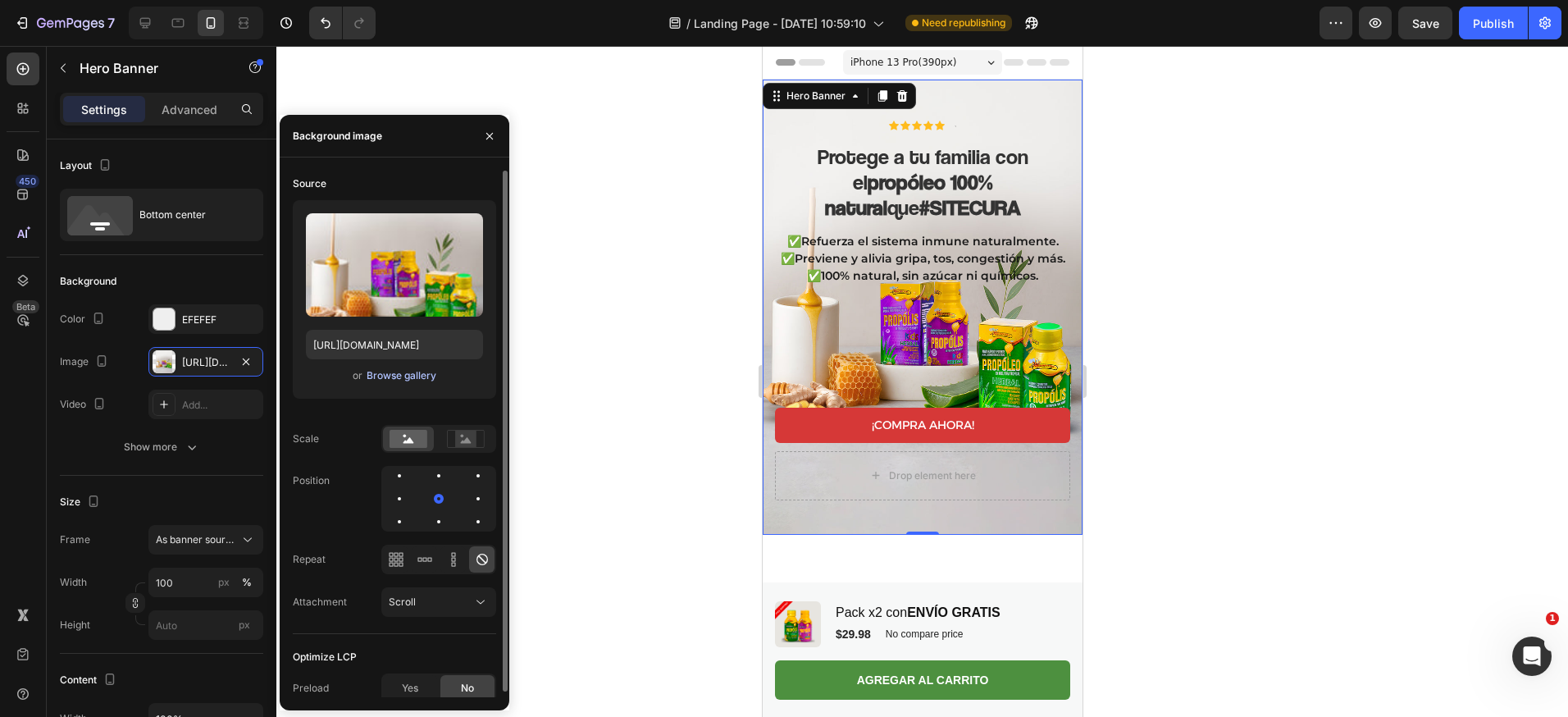
click at [407, 378] on div "Browse gallery" at bounding box center [401, 376] width 69 height 15
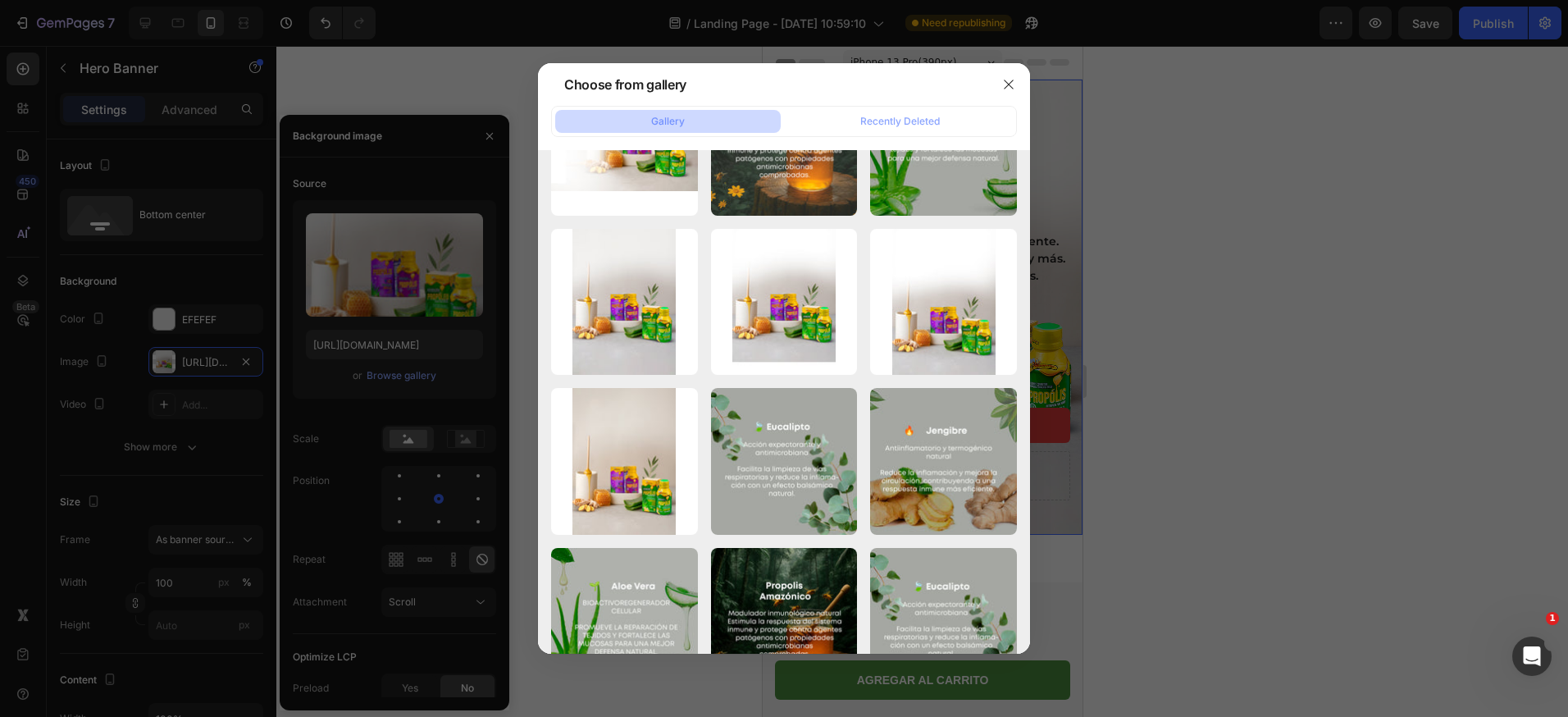
scroll to position [2138, 0]
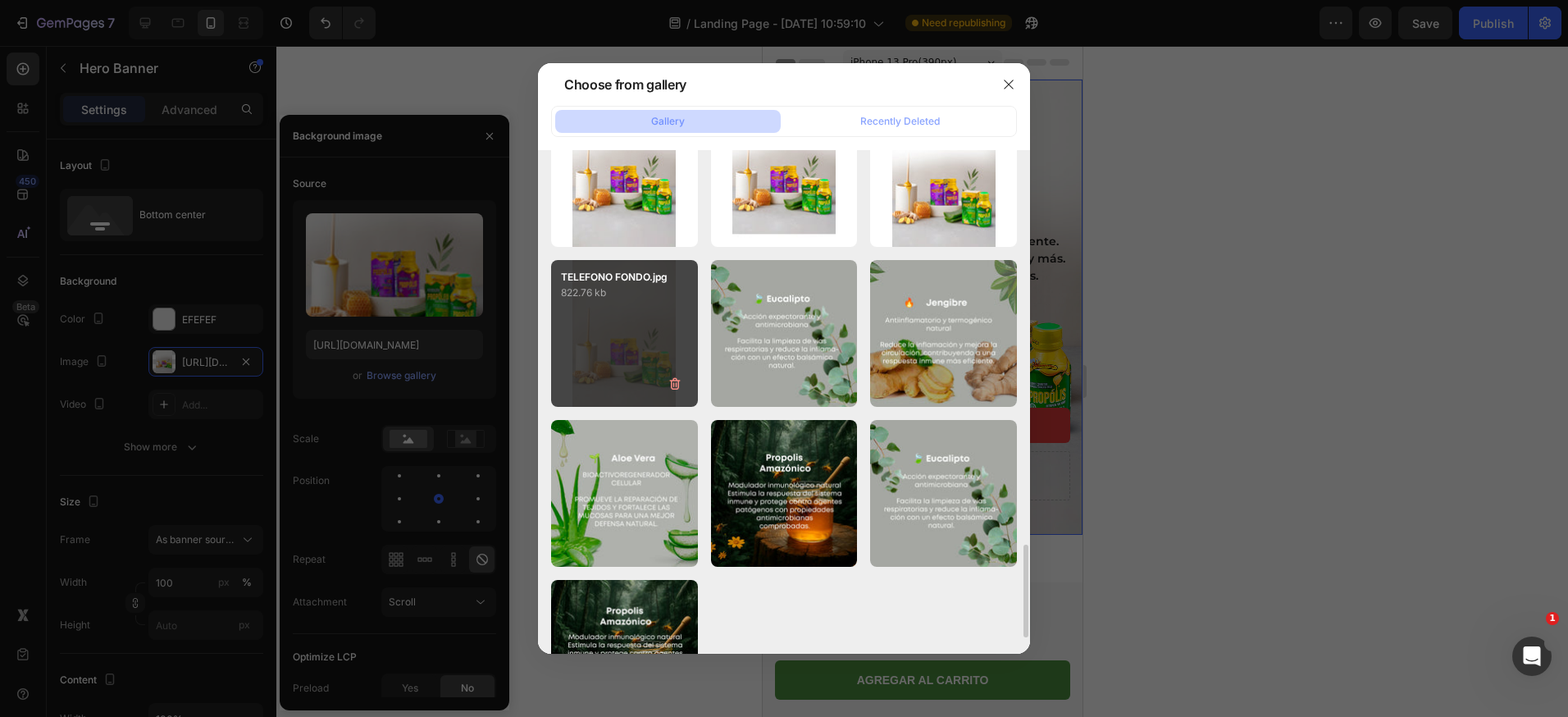
click at [617, 314] on div "TELEFONO FONDO.jpg 822.76 kb" at bounding box center [624, 333] width 147 height 147
type input "[URL][DOMAIN_NAME]"
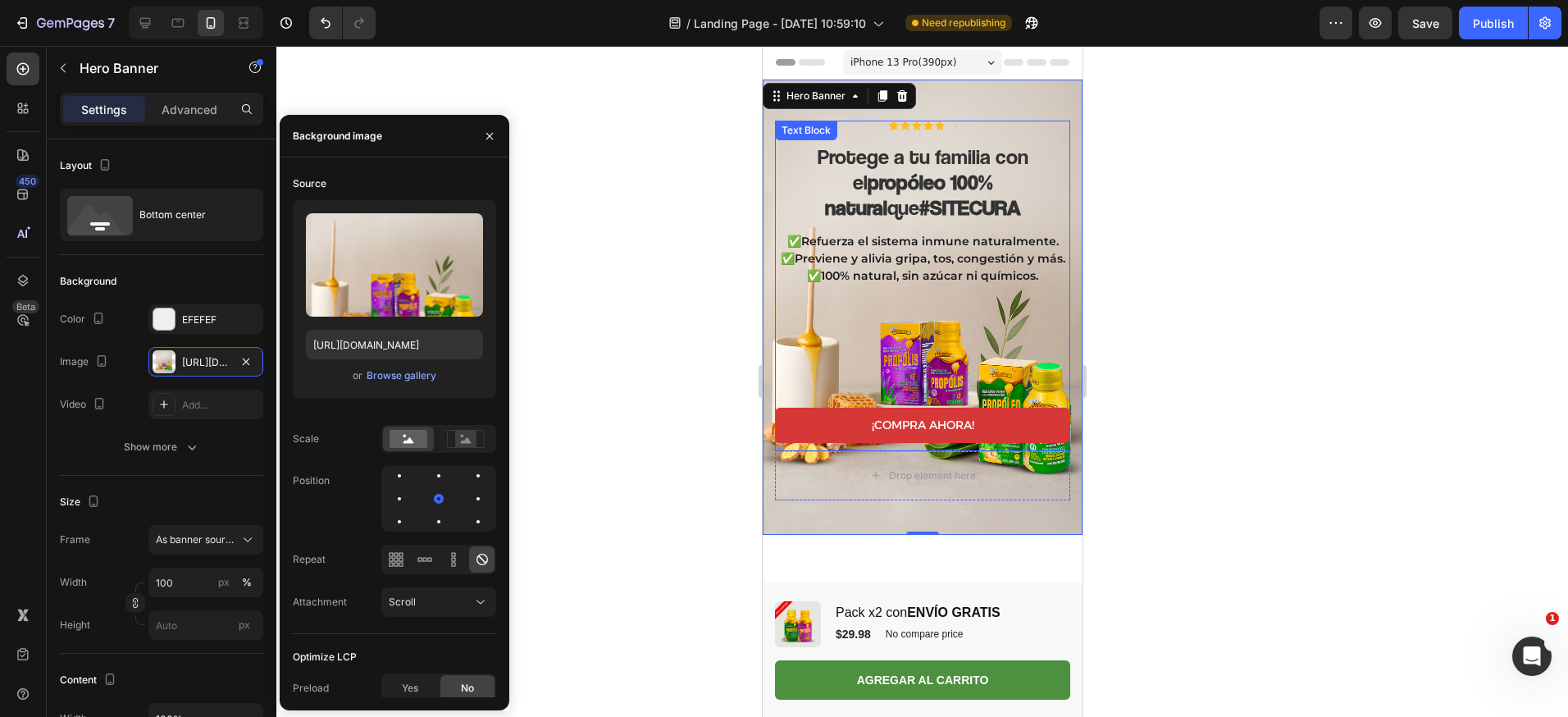
click at [888, 326] on div "✅Refuerza el sistema inmune naturalmente. ✅Previene y alivia gripa, tos, conges…" at bounding box center [922, 300] width 296 height 137
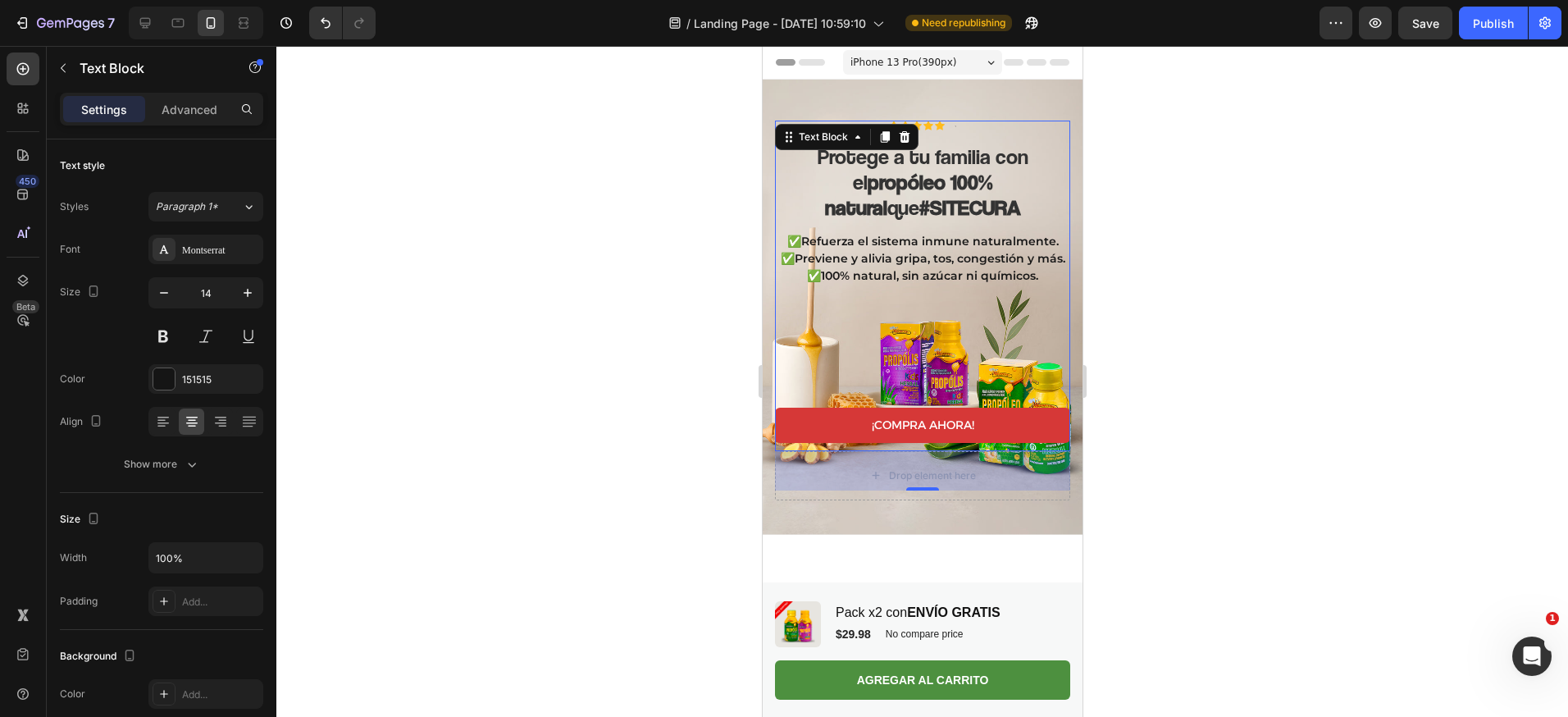
click at [886, 315] on div "✅Refuerza el sistema inmune naturalmente. ✅Previene y alivia gripa, tos, conges…" at bounding box center [922, 300] width 296 height 137
drag, startPoint x: 913, startPoint y: 466, endPoint x: 913, endPoint y: 447, distance: 19.0
click at [913, 451] on div "48" at bounding box center [922, 470] width 296 height 39
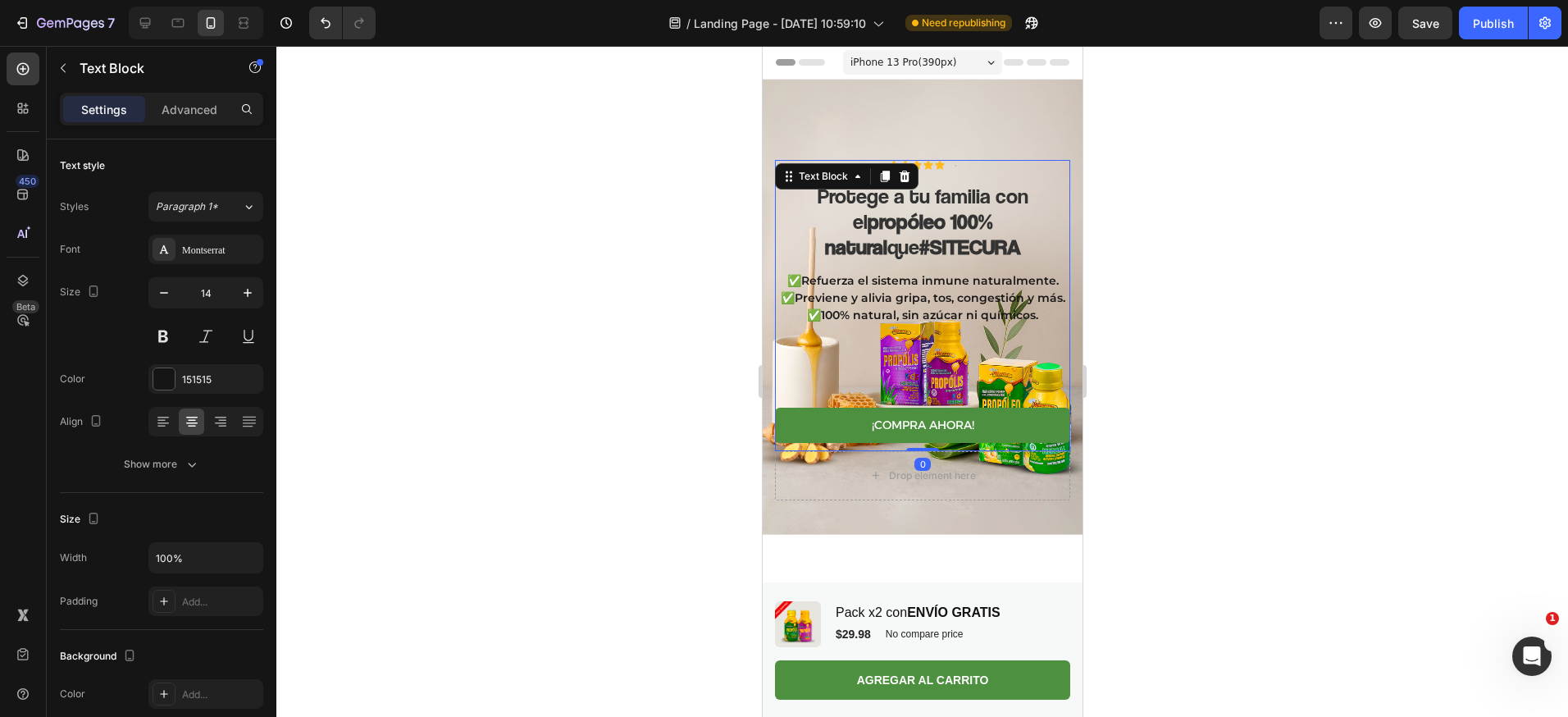
drag, startPoint x: 912, startPoint y: 470, endPoint x: 1935, endPoint y: 587, distance: 1029.7
click at [915, 422] on div "Icon Icon Icon Icon Icon Icon List Text Block Row Protege a tu familia con el p…" at bounding box center [922, 305] width 296 height 291
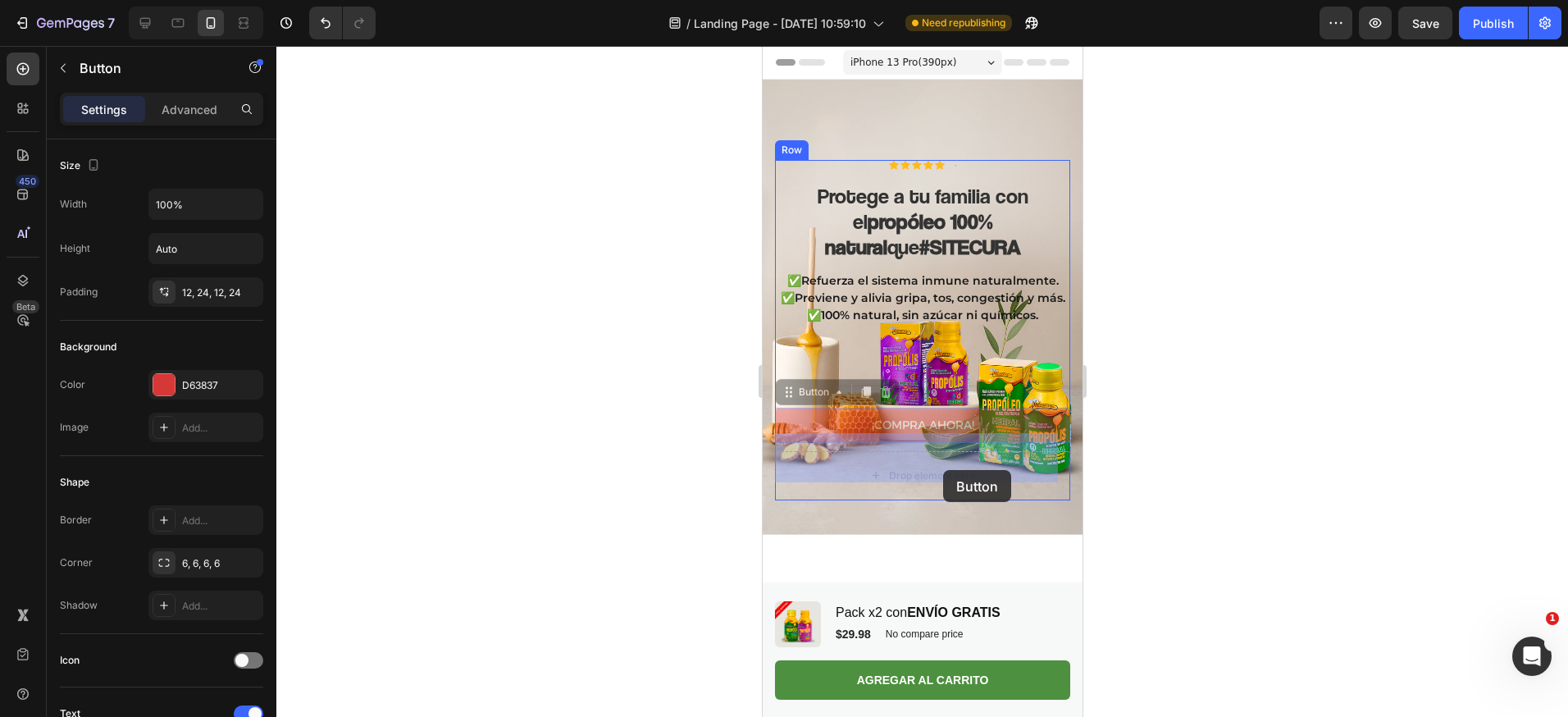
drag, startPoint x: 941, startPoint y: 458, endPoint x: 942, endPoint y: 471, distance: 13.0
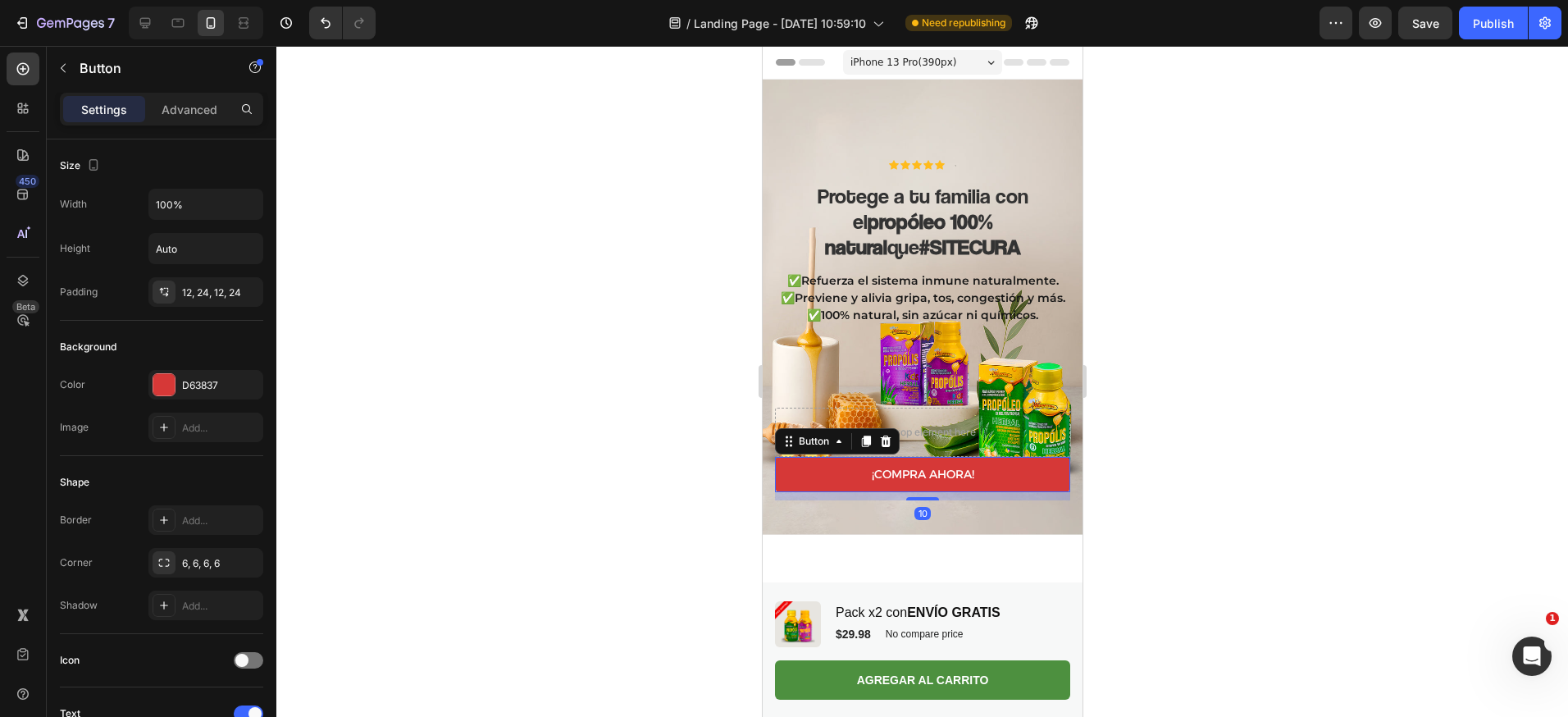
click at [1190, 278] on div at bounding box center [922, 380] width 1292 height 670
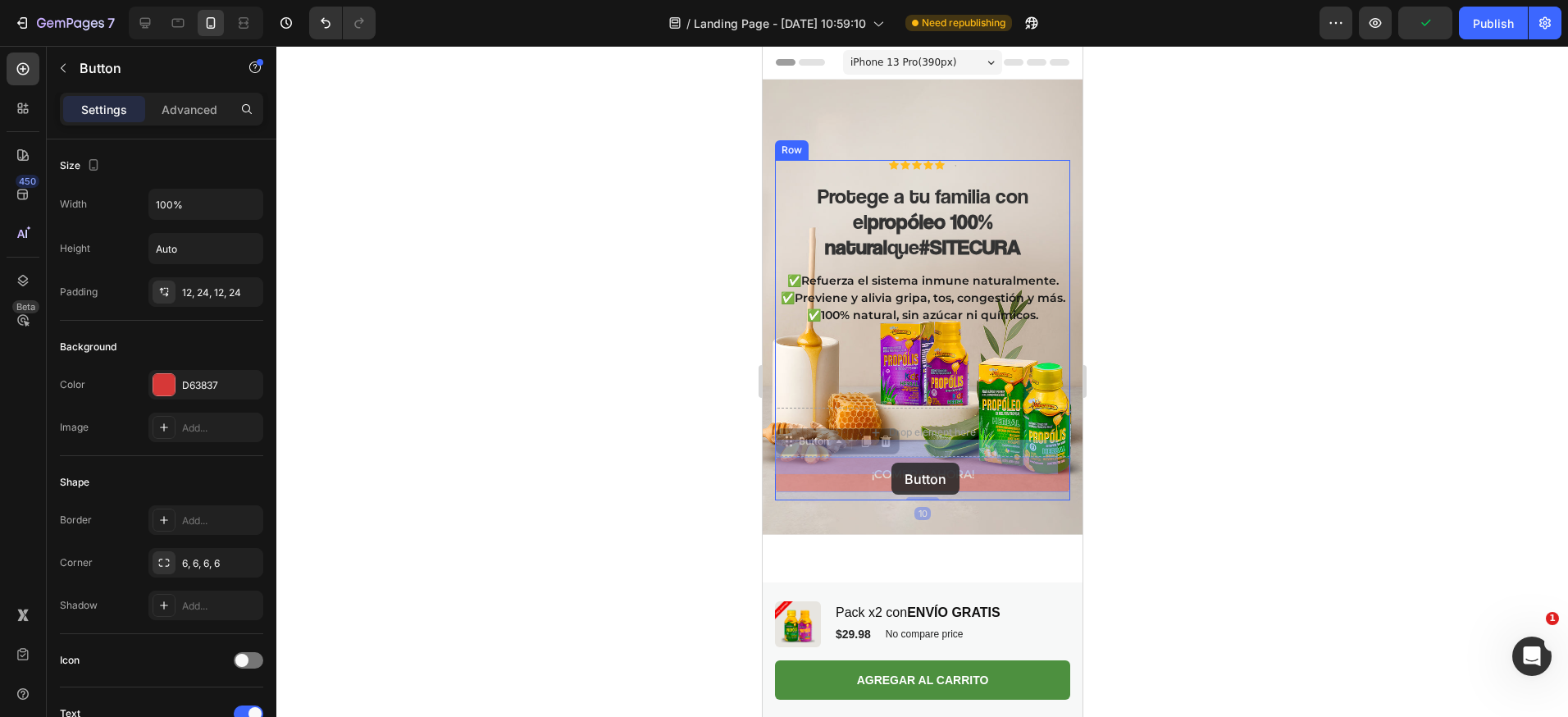
drag, startPoint x: 882, startPoint y: 491, endPoint x: 890, endPoint y: 462, distance: 30.1
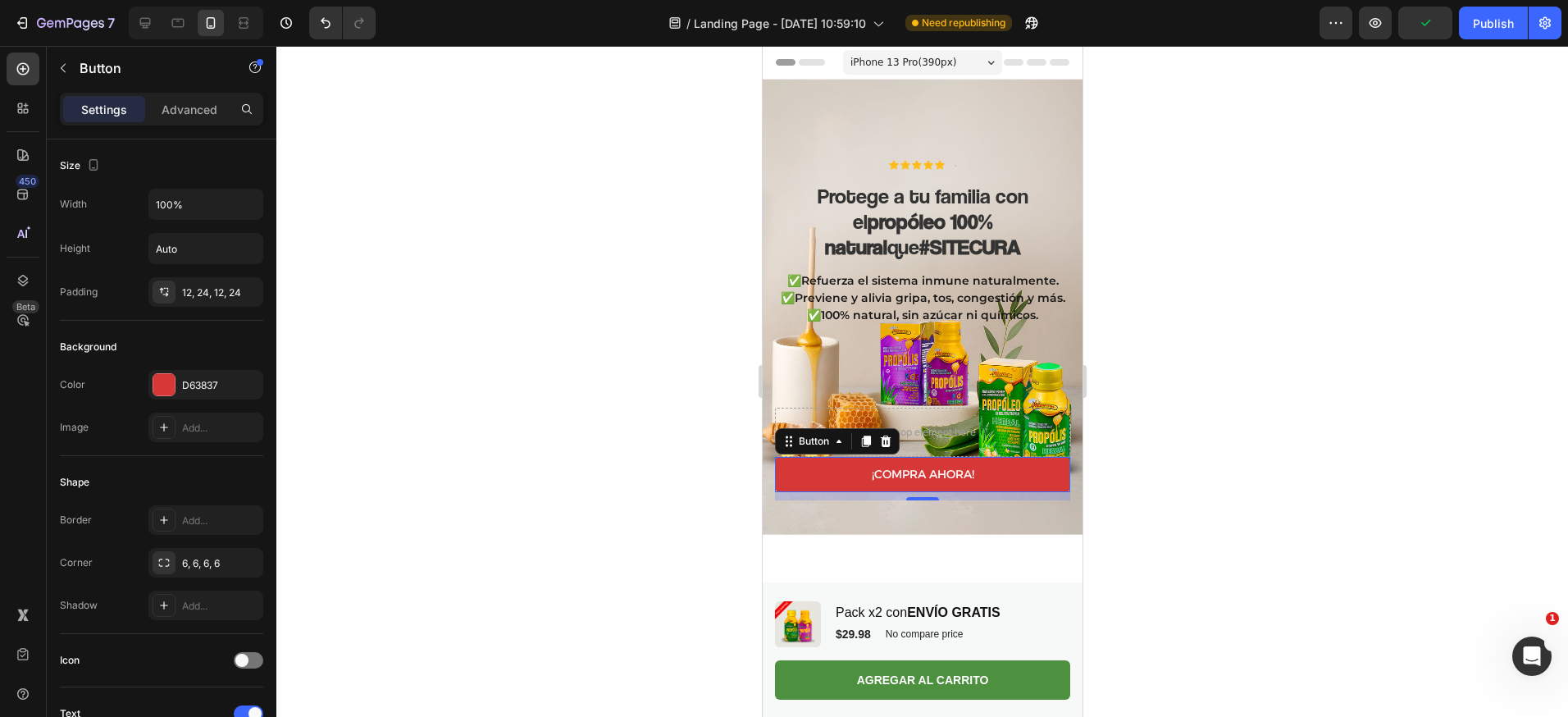
click at [1303, 320] on div at bounding box center [922, 380] width 1292 height 670
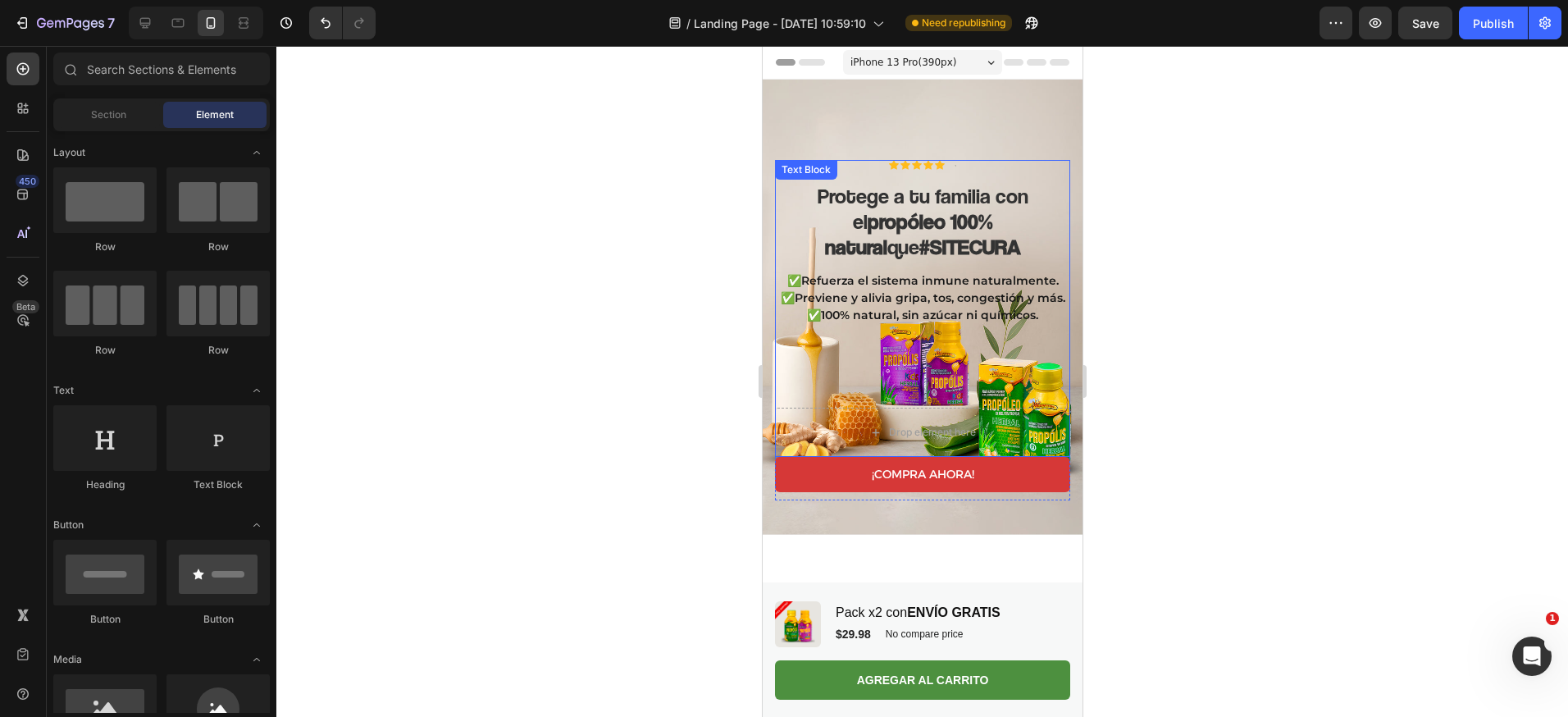
click at [958, 307] on p "✅100% natural, sin azúcar ni químicos." at bounding box center [921, 315] width 292 height 17
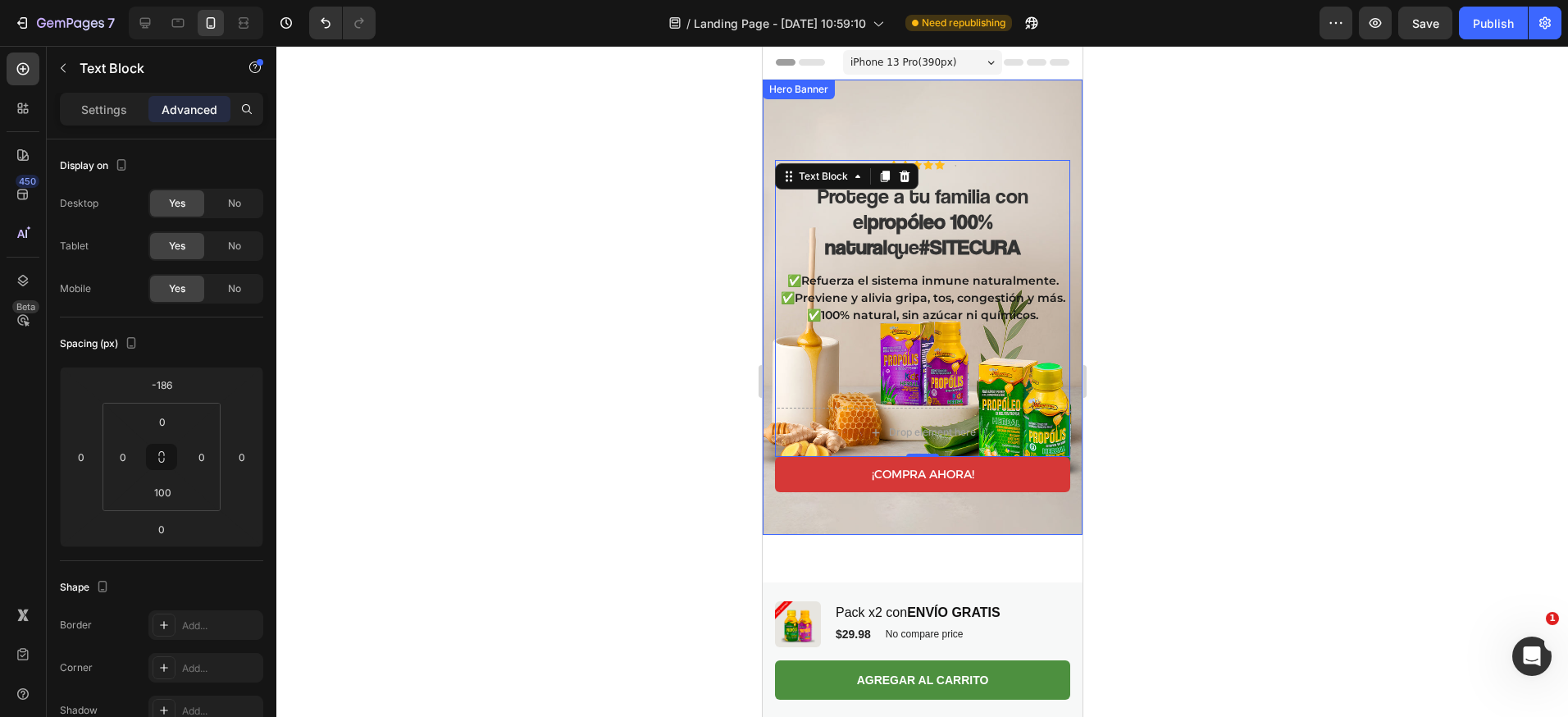
click at [824, 94] on div "Hero Banner" at bounding box center [798, 89] width 66 height 15
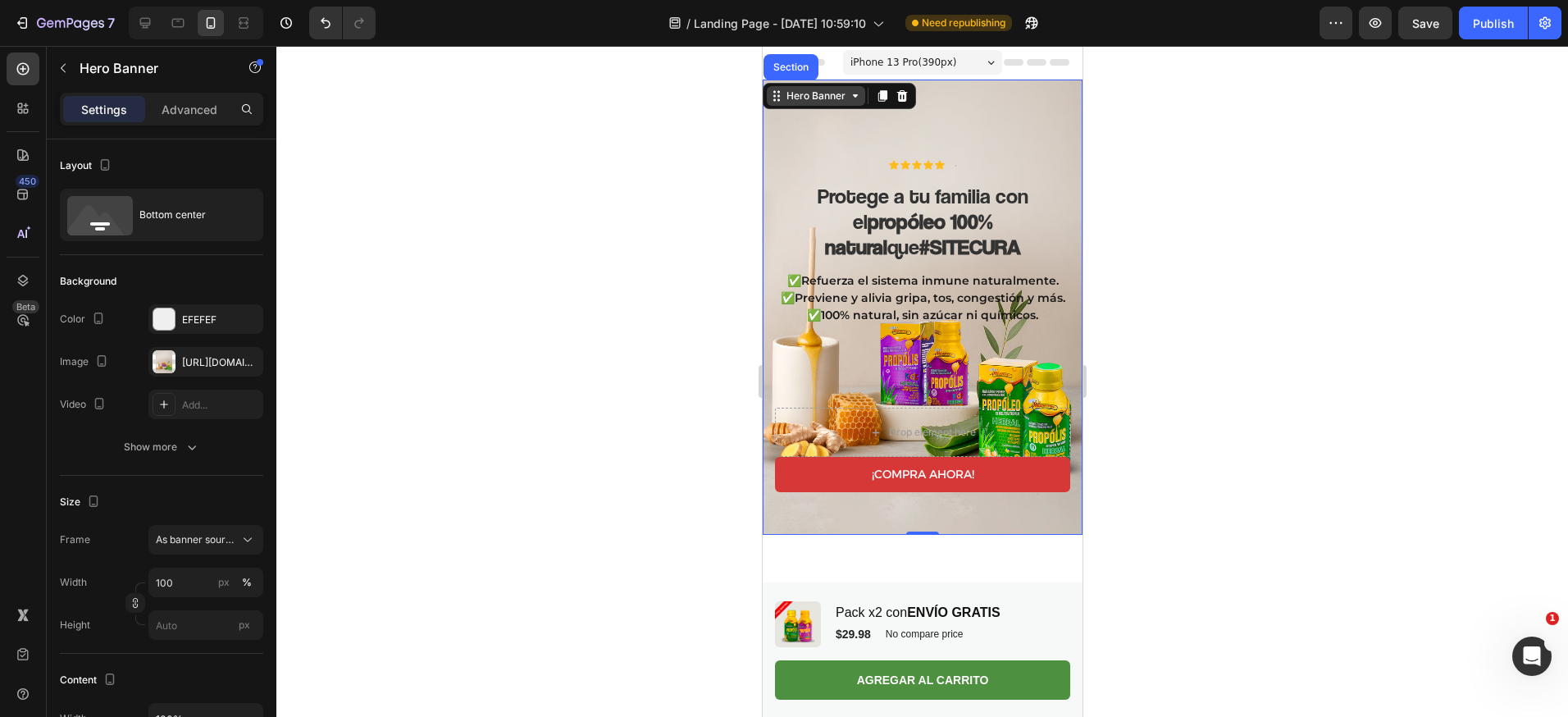
click at [824, 94] on div "Hero Banner" at bounding box center [815, 96] width 66 height 15
click at [934, 160] on div "Icon" at bounding box center [939, 164] width 10 height 10
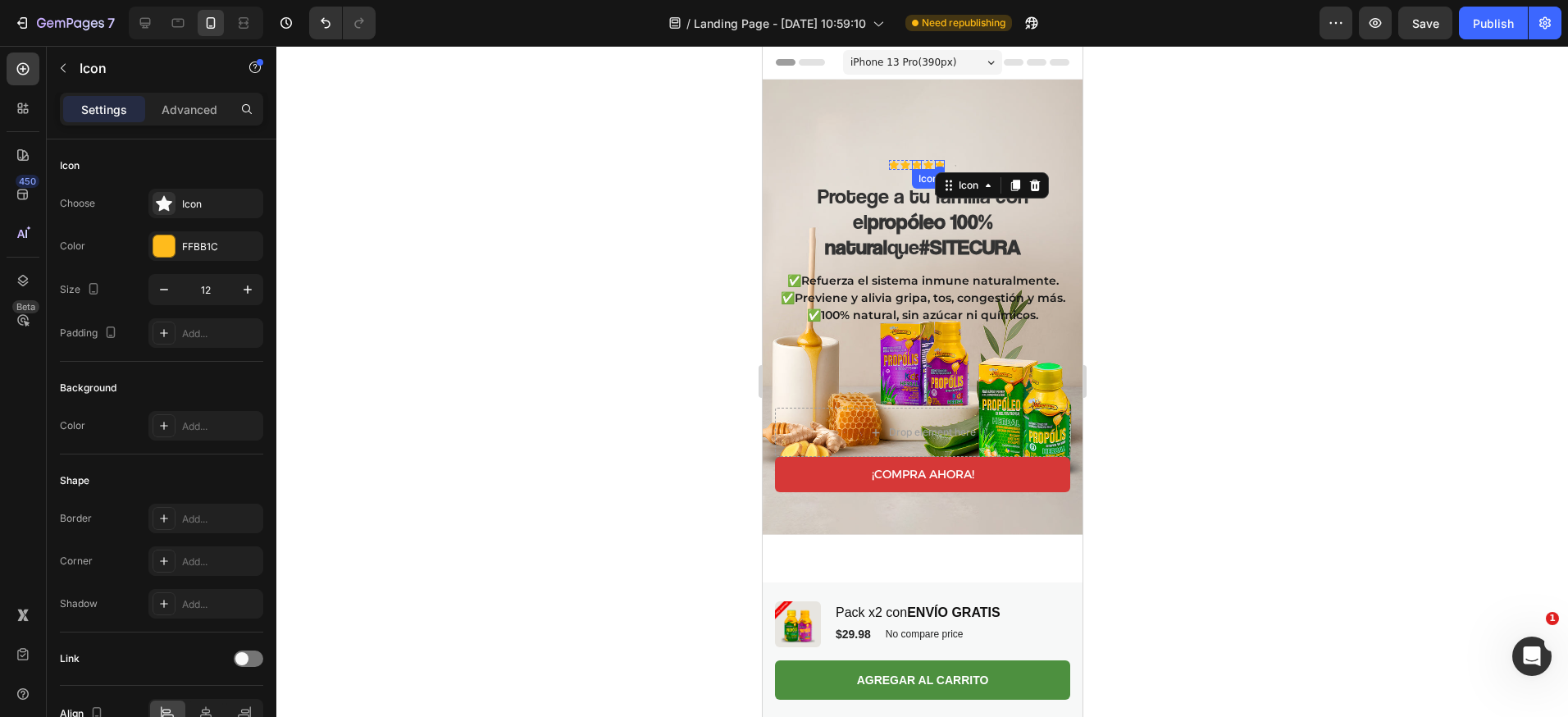
click at [911, 160] on icon at bounding box center [916, 164] width 10 height 10
click at [898, 160] on div "Icon Icon Icon 0 Icon Icon Icon List Text Block Row Protege a tu familia con el…" at bounding box center [922, 308] width 296 height 297
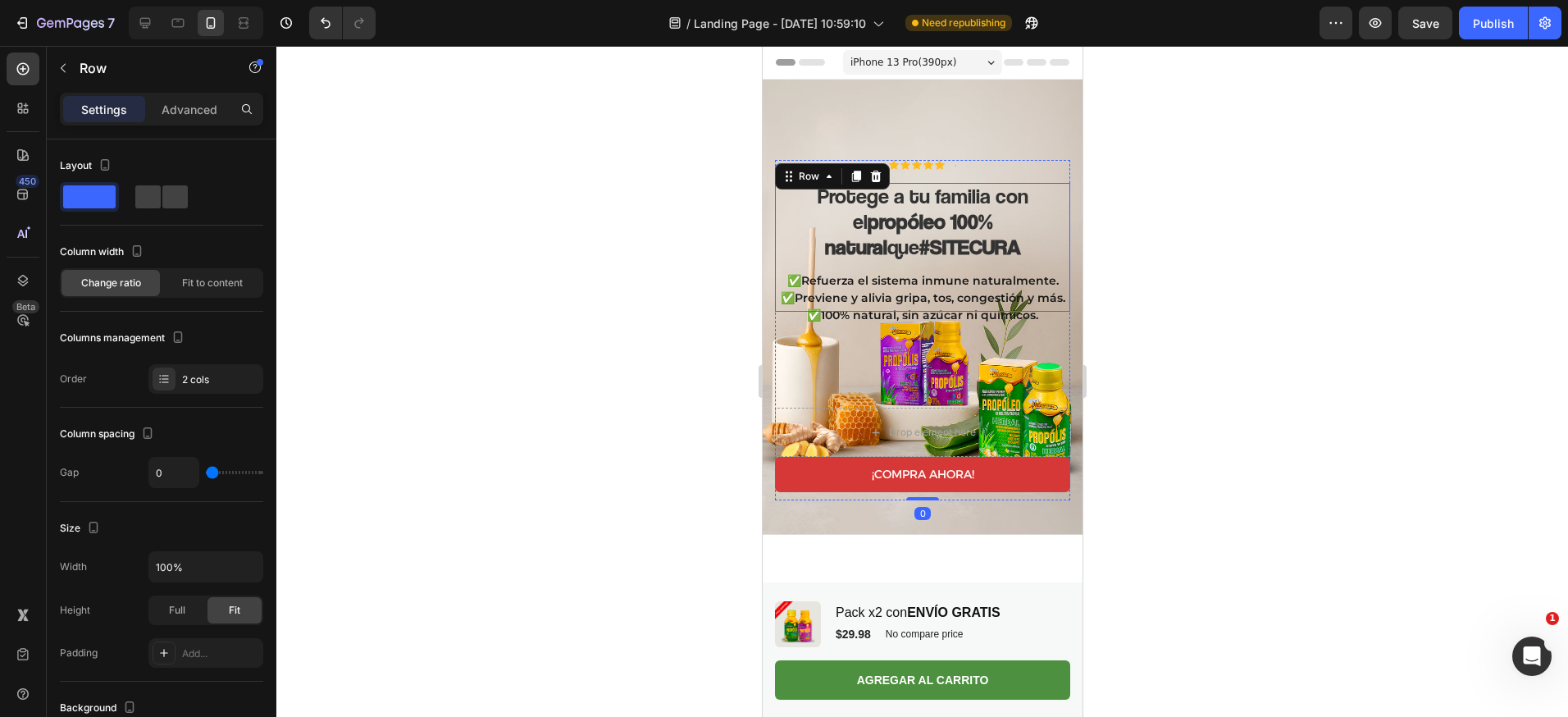
click at [919, 234] on strong "#SITECURA" at bounding box center [969, 246] width 101 height 26
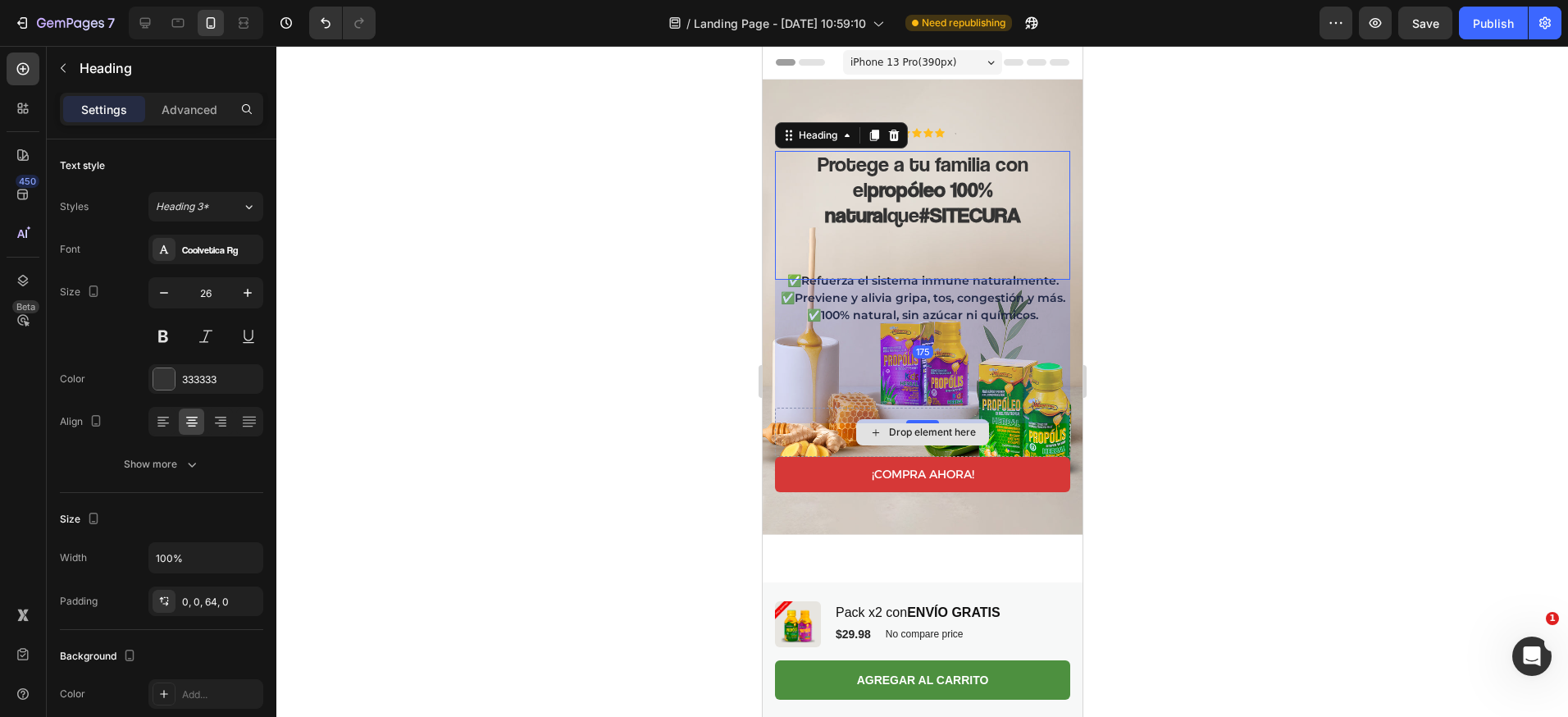
click at [926, 418] on div "Icon Icon Icon Icon Icon Icon List Text Block Row Protege a tu familia con el p…" at bounding box center [922, 292] width 296 height 329
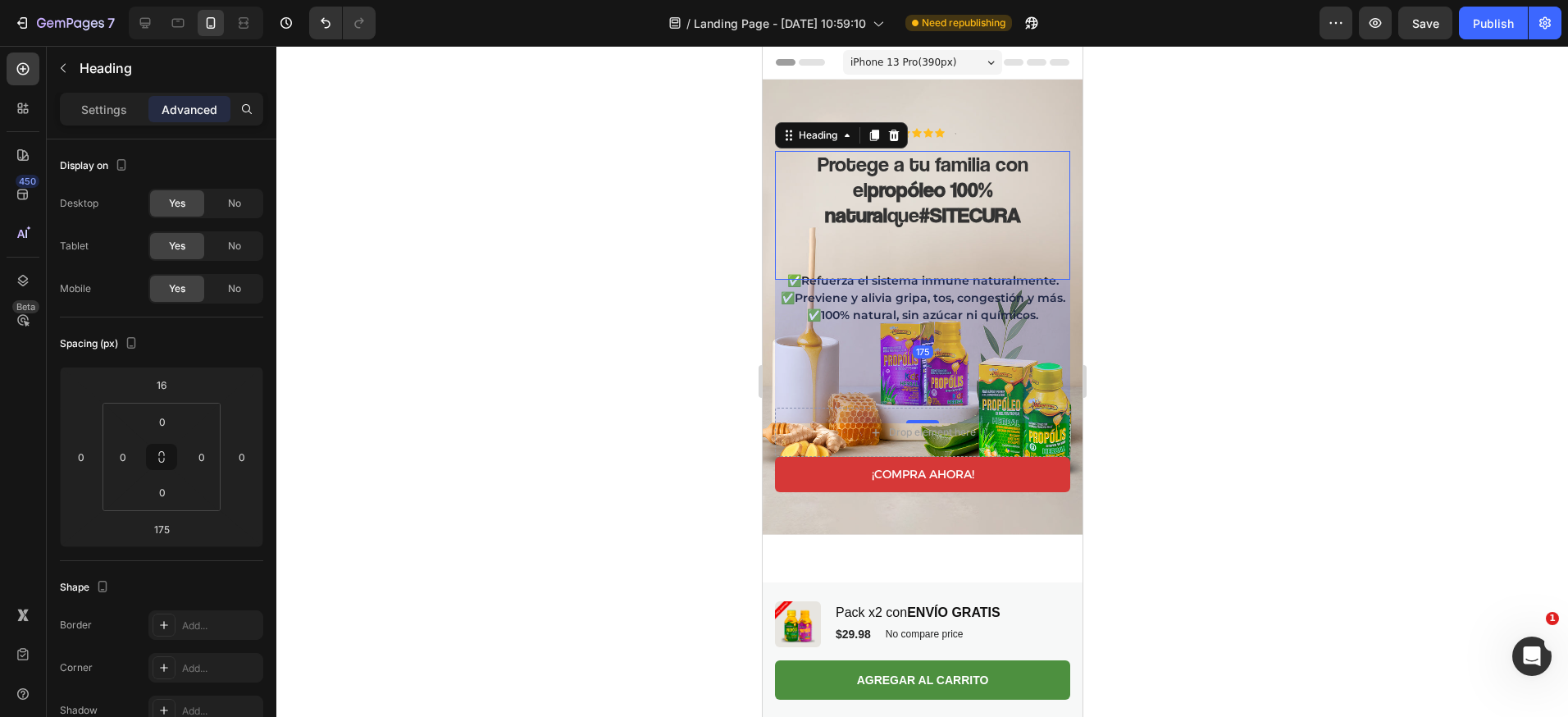
click at [1351, 338] on div at bounding box center [922, 380] width 1292 height 670
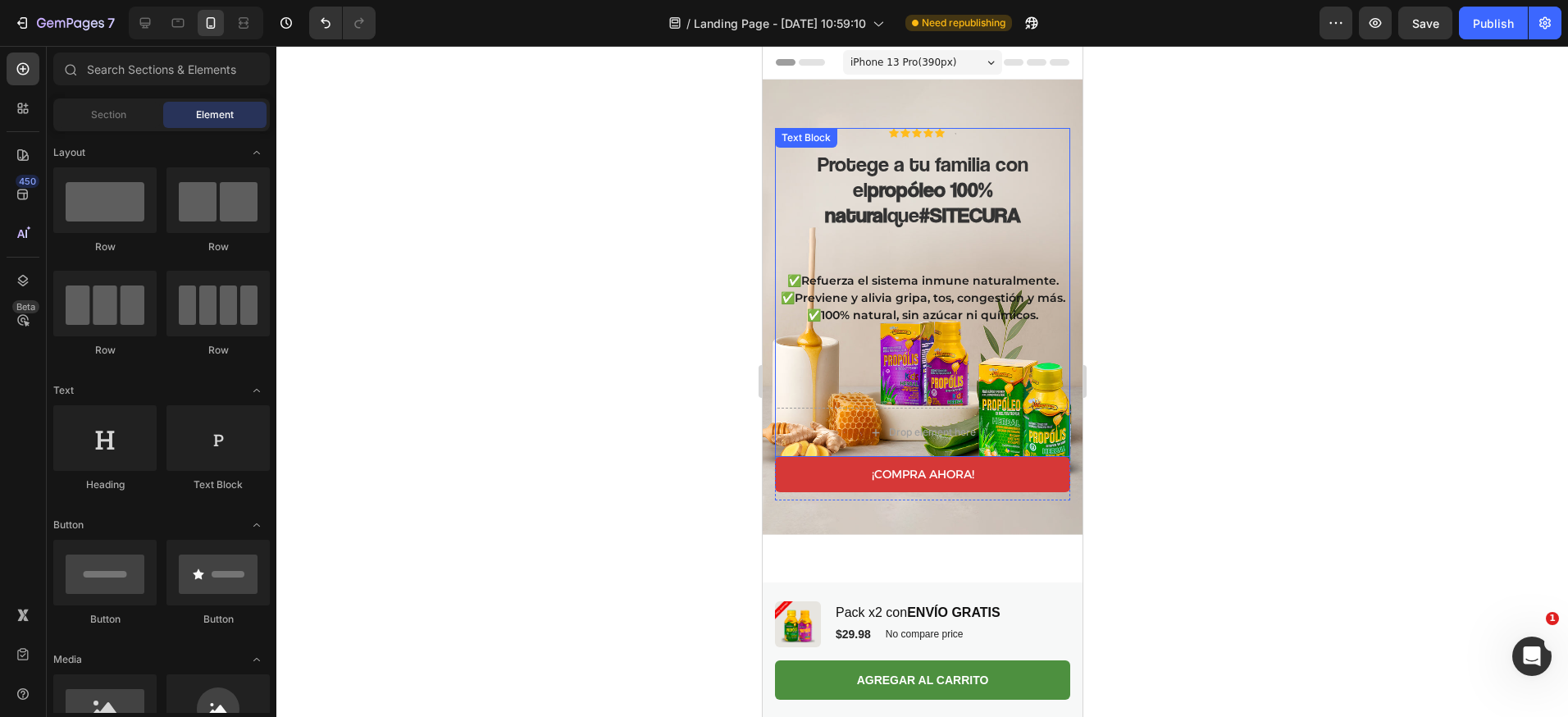
click at [918, 289] on p "✅Previene y alivia gripa, tos, congestión y más." at bounding box center [921, 297] width 292 height 17
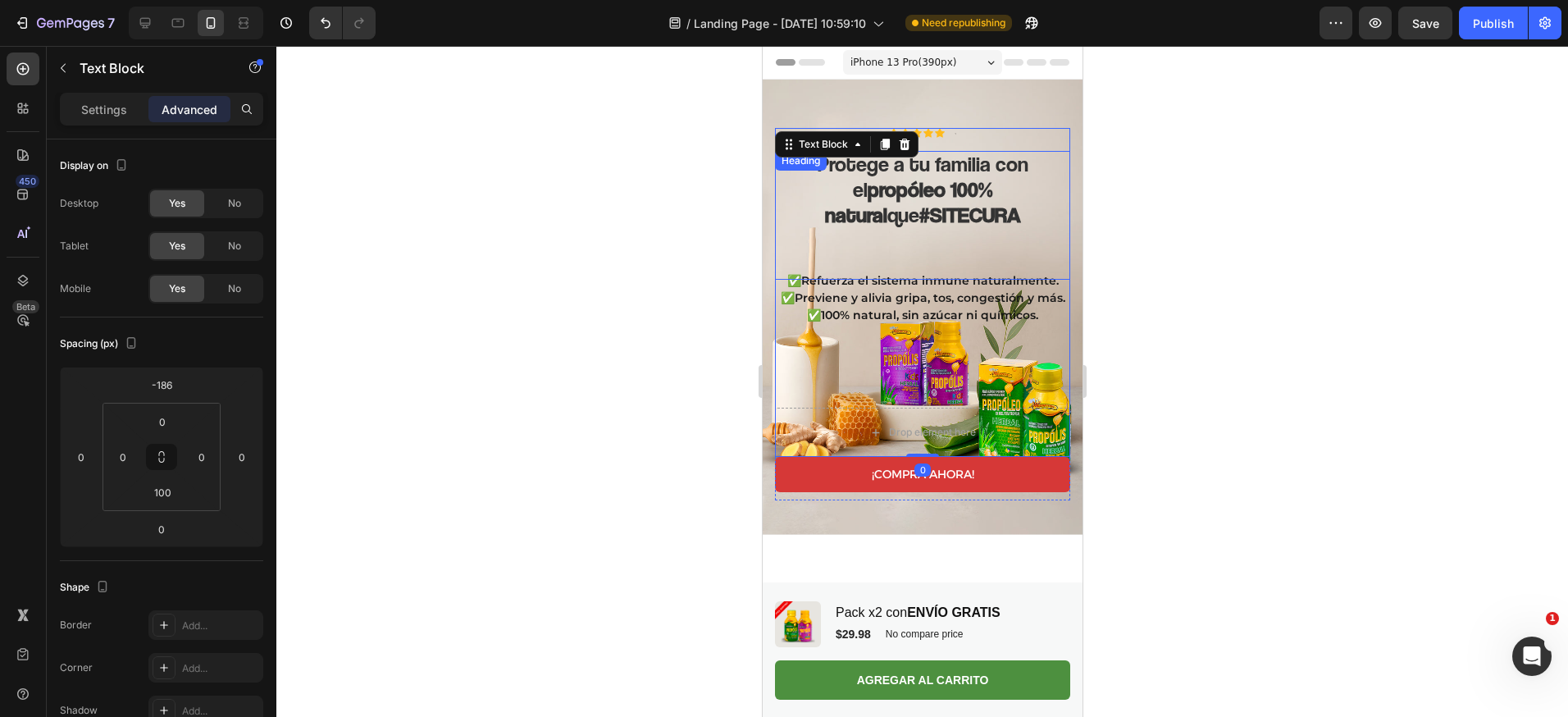
click at [943, 216] on h2 "Protege a tu familia con el propóleo 100% natural que #SITECURA" at bounding box center [922, 215] width 296 height 130
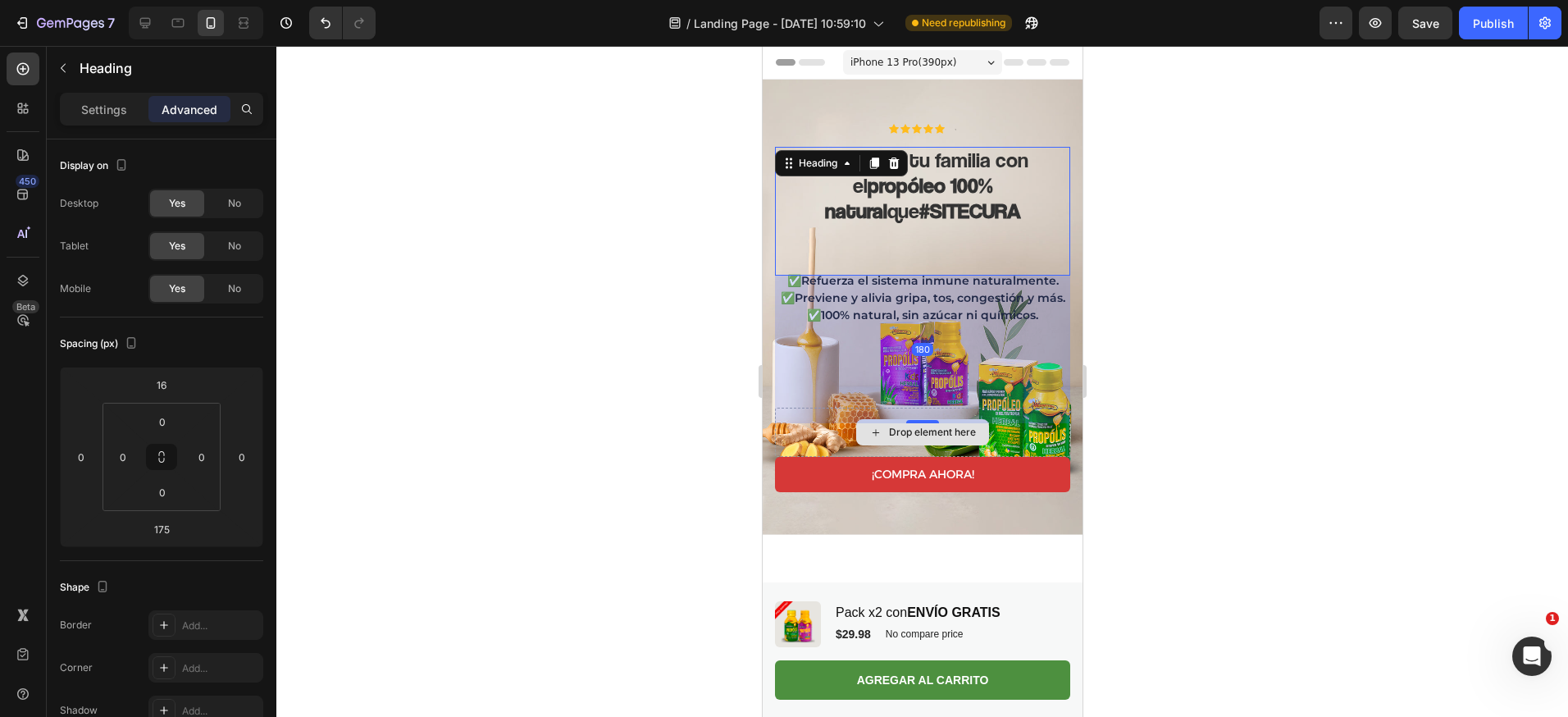
click at [916, 392] on div "Icon Icon Icon Icon Icon Icon List Text Block Row Protege a tu familia con el p…" at bounding box center [922, 291] width 296 height 334
type input "180"
click at [931, 318] on div "180" at bounding box center [922, 349] width 296 height 148
click at [1165, 317] on div at bounding box center [922, 380] width 1292 height 670
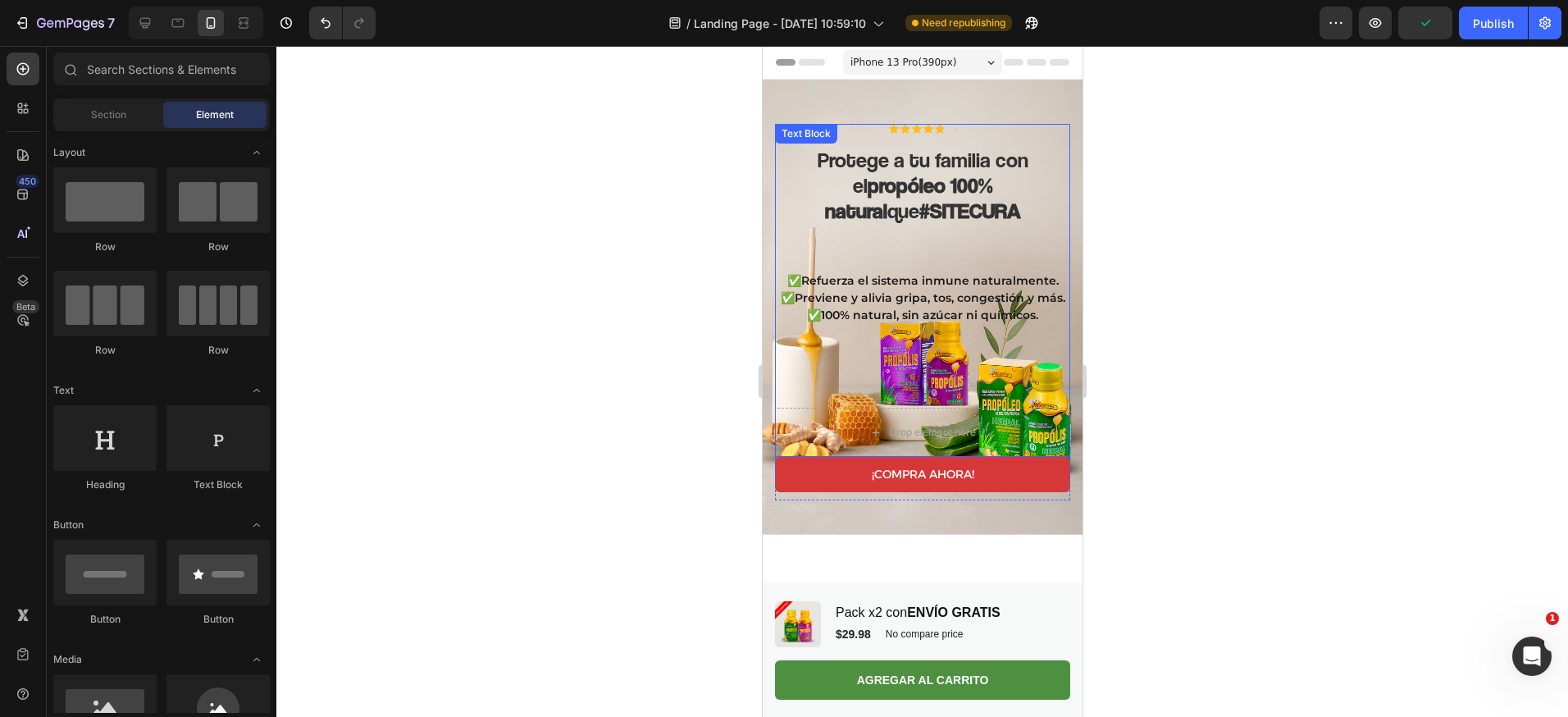
click at [970, 308] on div "✅Refuerza el sistema inmune naturalmente. ✅Previene y alivia gripa, tos, conges…" at bounding box center [922, 339] width 296 height 137
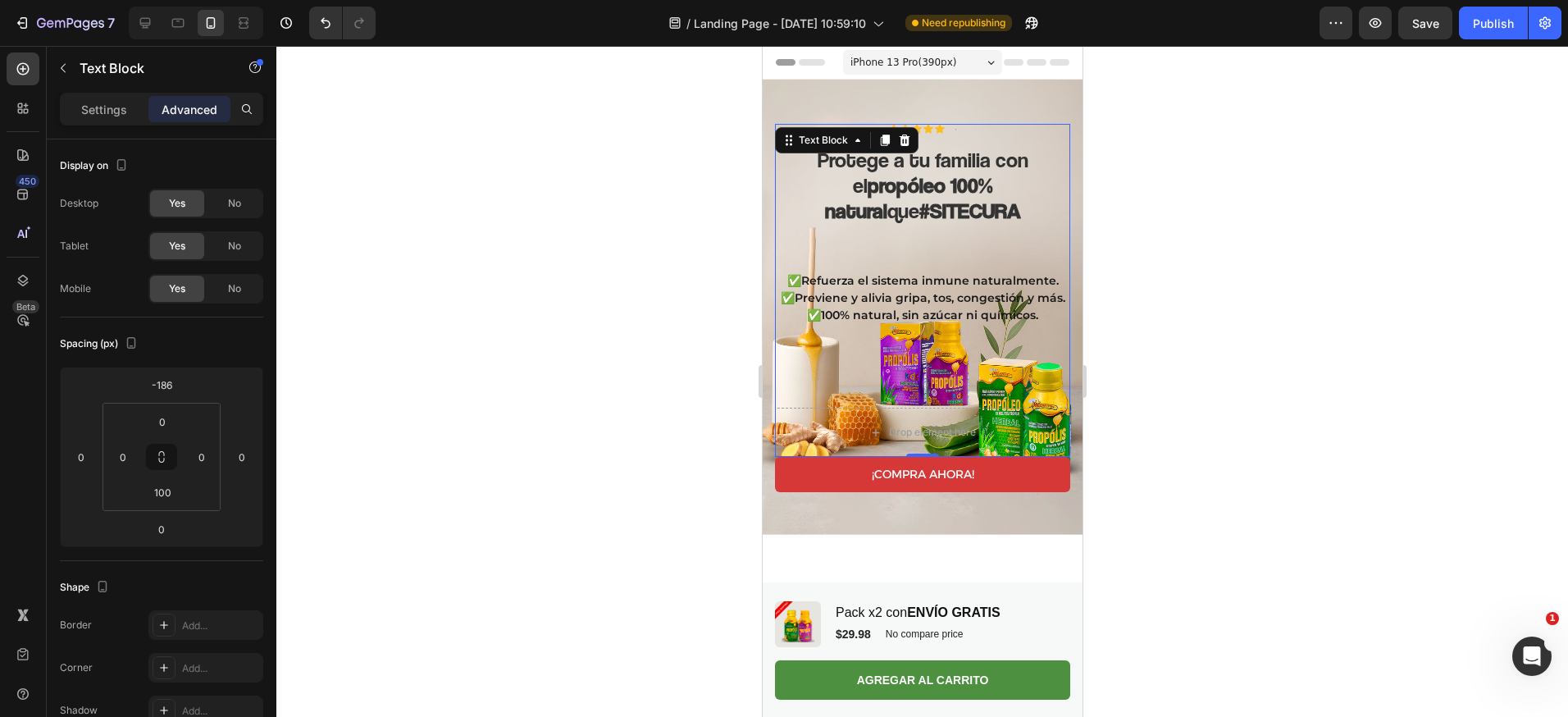
click at [929, 322] on div "✅Refuerza el sistema inmune naturalmente. ✅Previene y alivia gripa, tos, conges…" at bounding box center [922, 339] width 296 height 137
click at [883, 374] on div "✅Refuerza el sistema inmune naturalmente. ✅Previene y alivia gripa, tos, conges…" at bounding box center [922, 339] width 296 height 137
click at [956, 272] on p "✅Refuerza el sistema inmune naturalmente." at bounding box center [921, 280] width 292 height 17
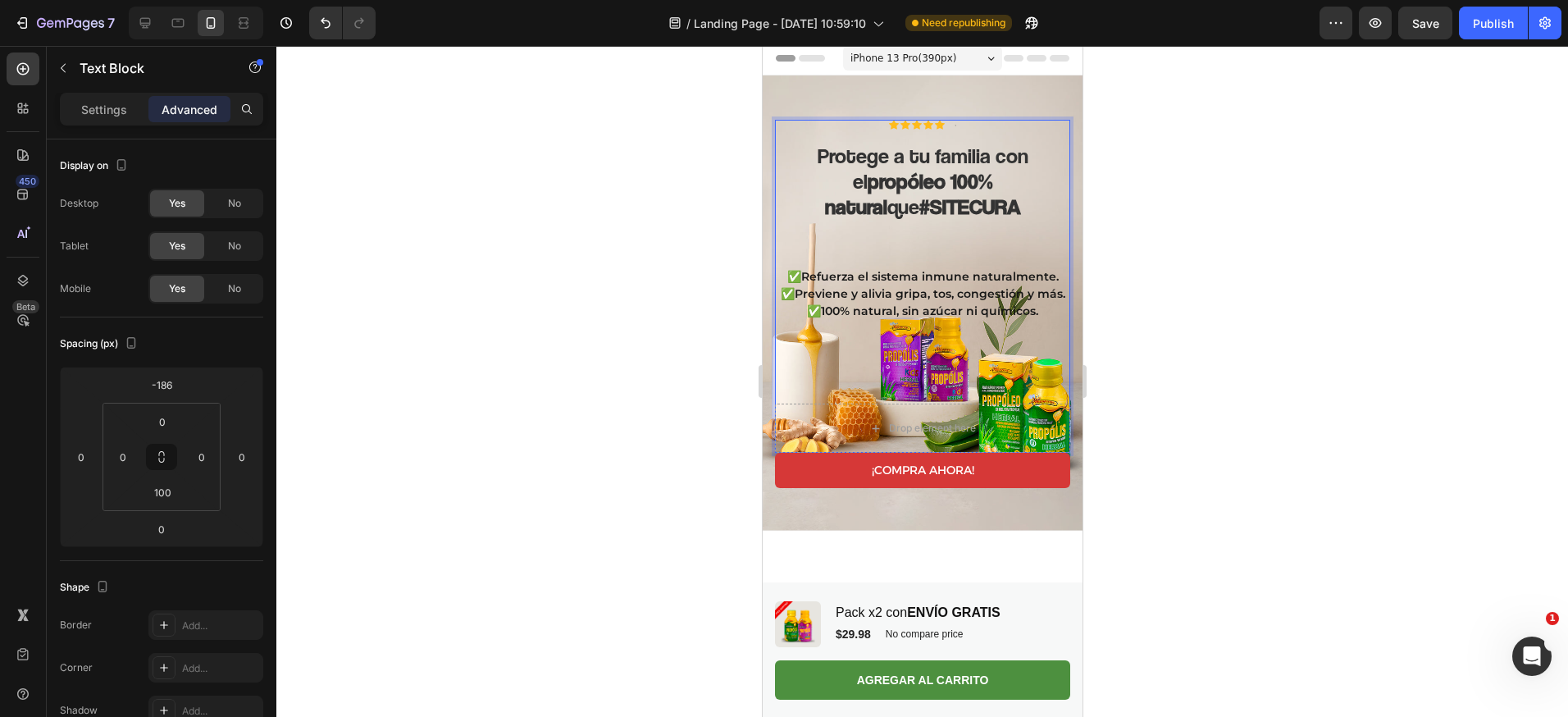
scroll to position [0, 0]
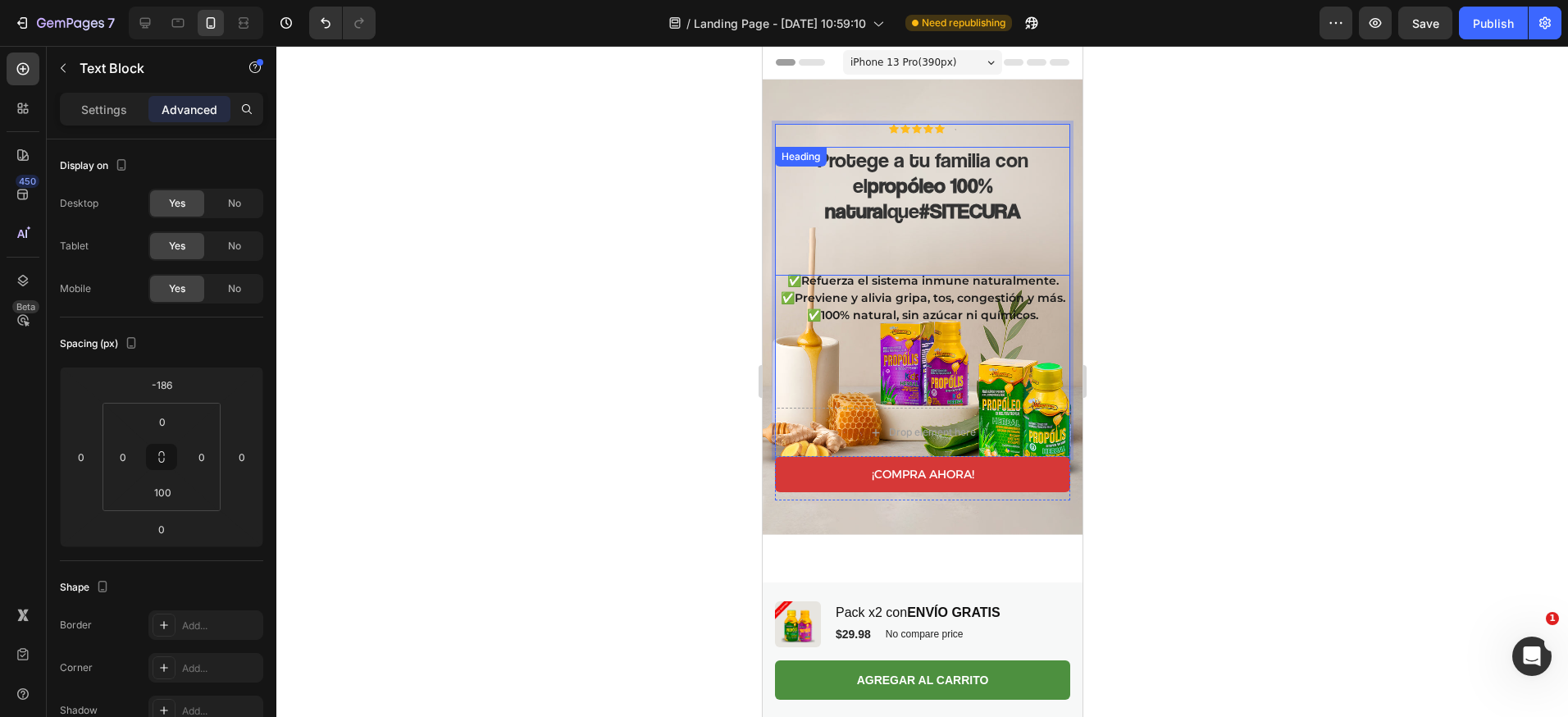
click at [899, 213] on h2 "Protege a tu familia con el propóleo 100% natural que #SITECURA" at bounding box center [922, 212] width 296 height 130
click at [921, 367] on div "✅Refuerza el sistema inmune naturalmente. ✅Previene y alivia gripa, tos, conges…" at bounding box center [922, 339] width 296 height 137
click at [961, 198] on strong "#SITECURA" at bounding box center [969, 211] width 101 height 26
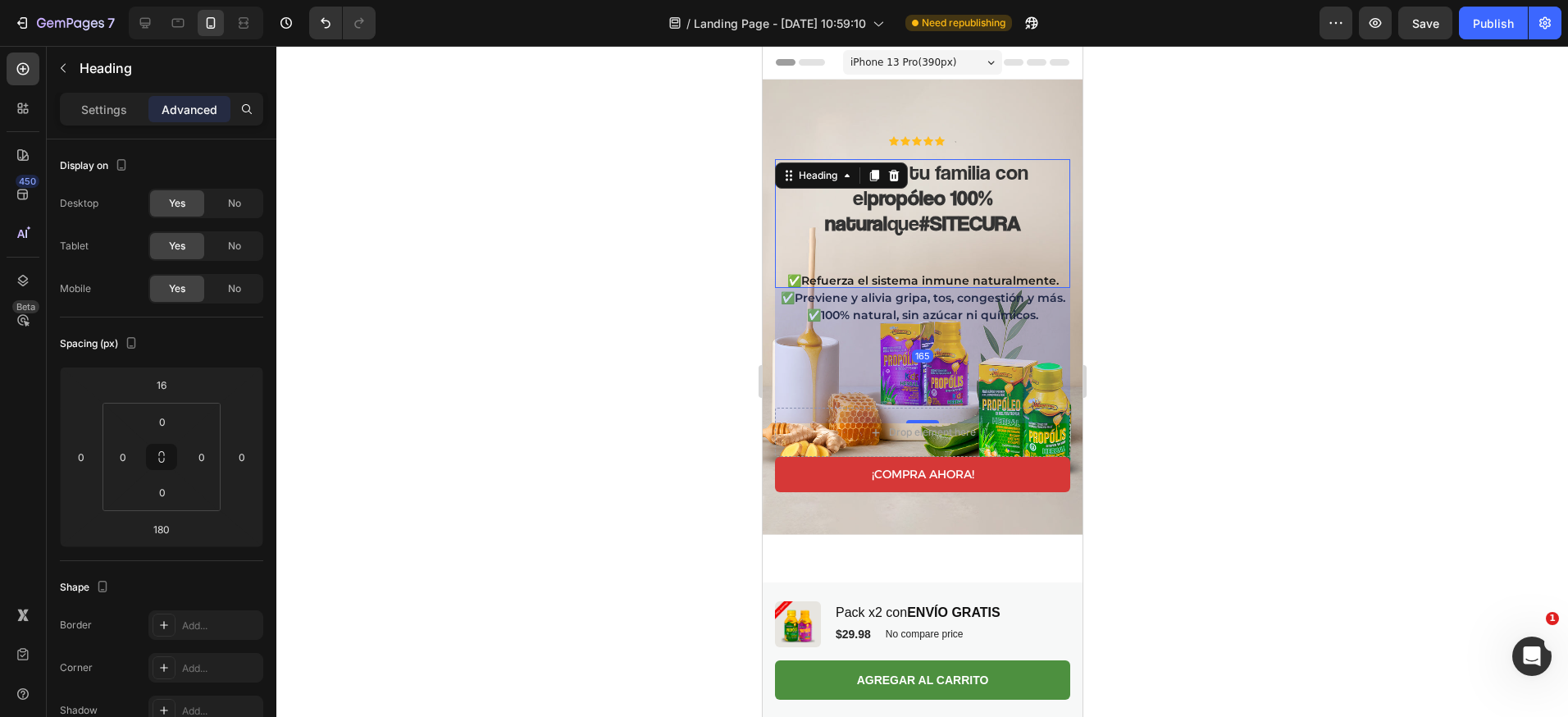
drag, startPoint x: 921, startPoint y: 386, endPoint x: 2017, endPoint y: 316, distance: 1098.2
click at [921, 288] on div "165" at bounding box center [922, 288] width 296 height 0
type input "165"
click at [1215, 274] on div at bounding box center [922, 380] width 1292 height 670
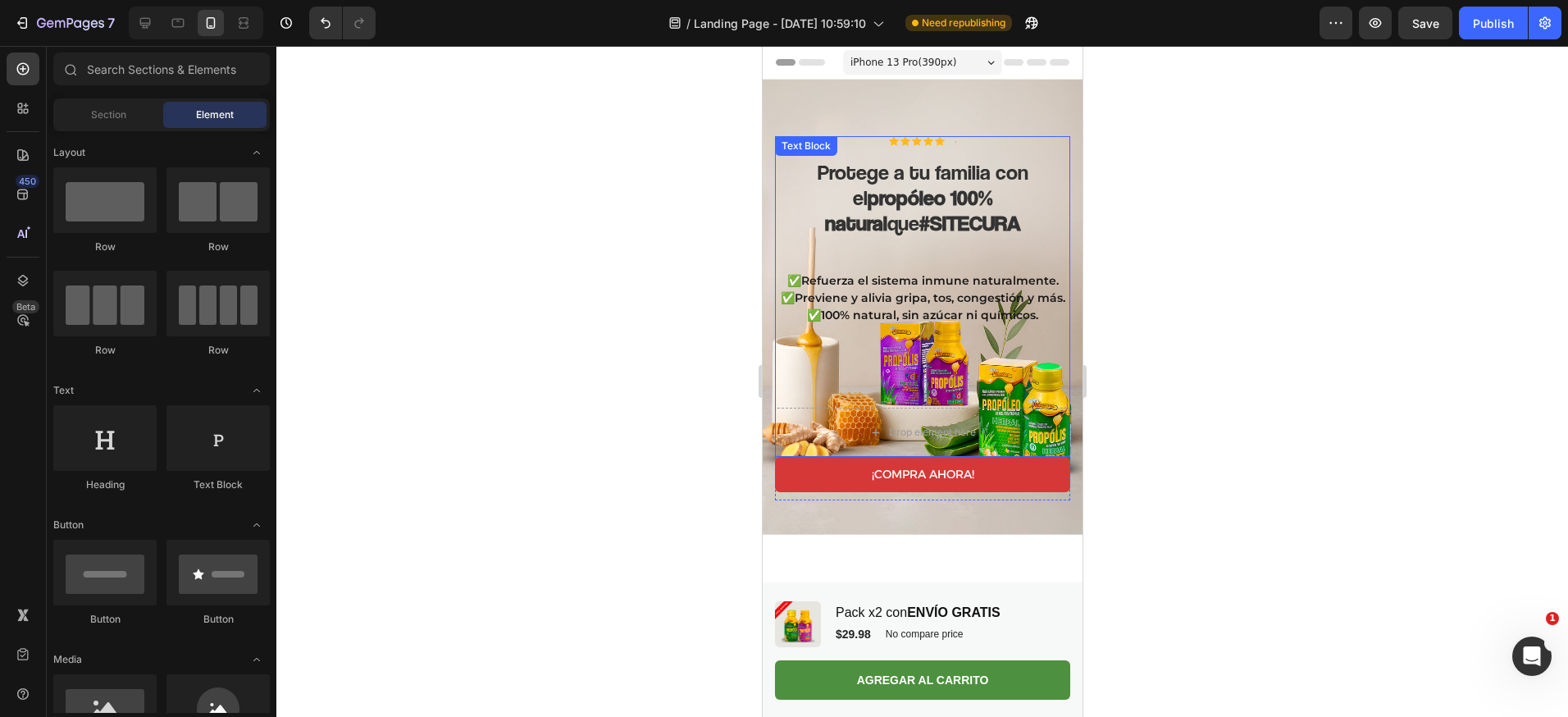
click at [882, 289] on p "✅Previene y alivia gripa, tos, congestión y más." at bounding box center [921, 297] width 292 height 17
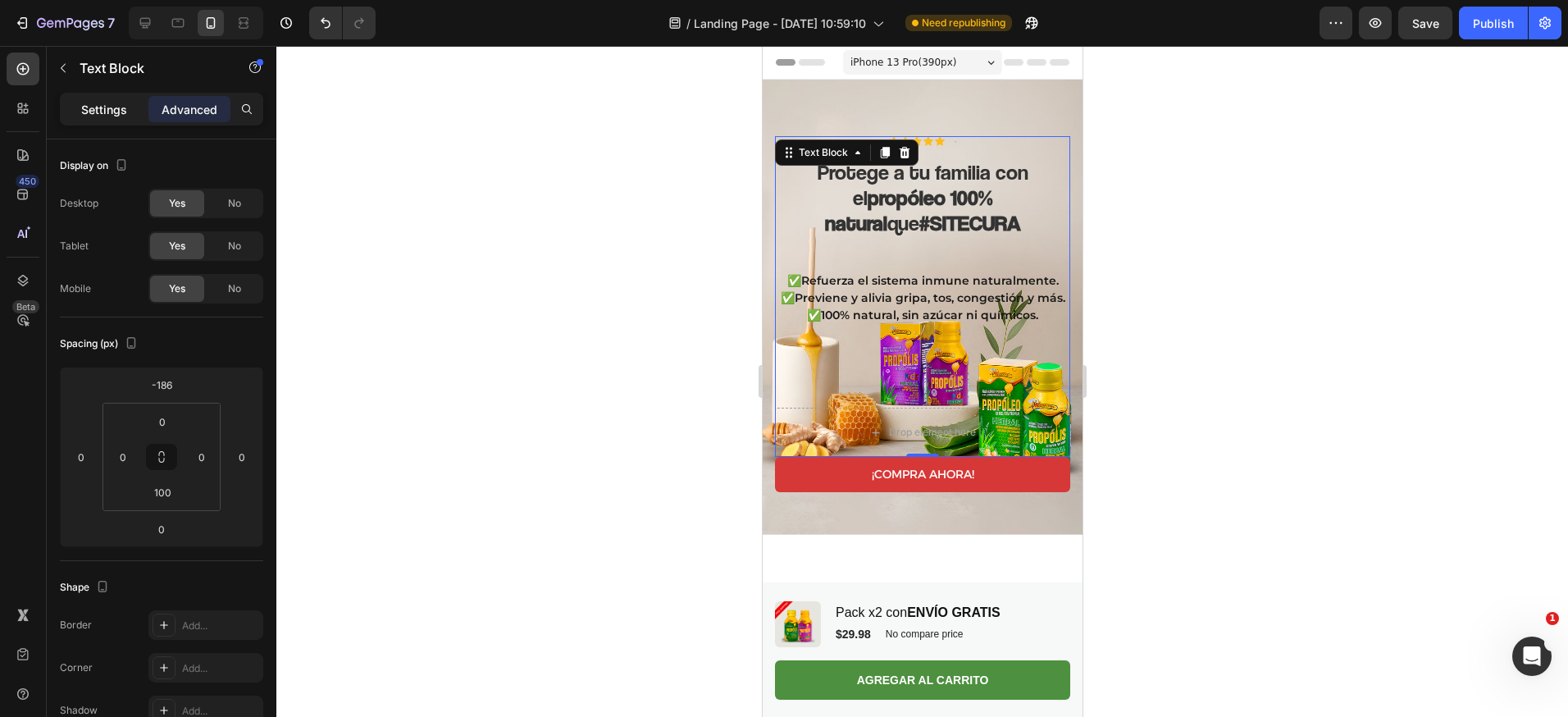
click at [101, 109] on p "Settings" at bounding box center [104, 109] width 46 height 17
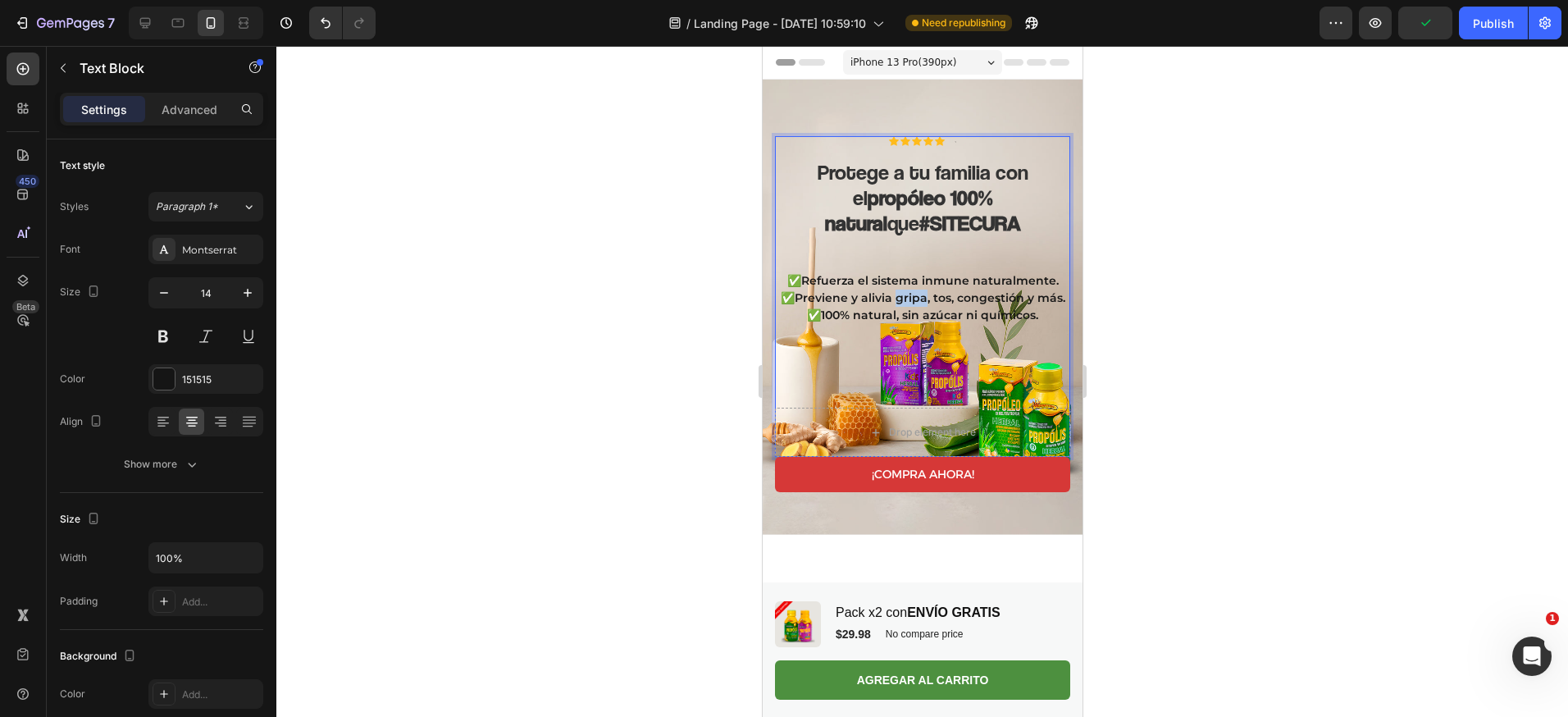
click at [905, 289] on p "✅Previene y alivia gripa, tos, congestión y más." at bounding box center [921, 297] width 292 height 17
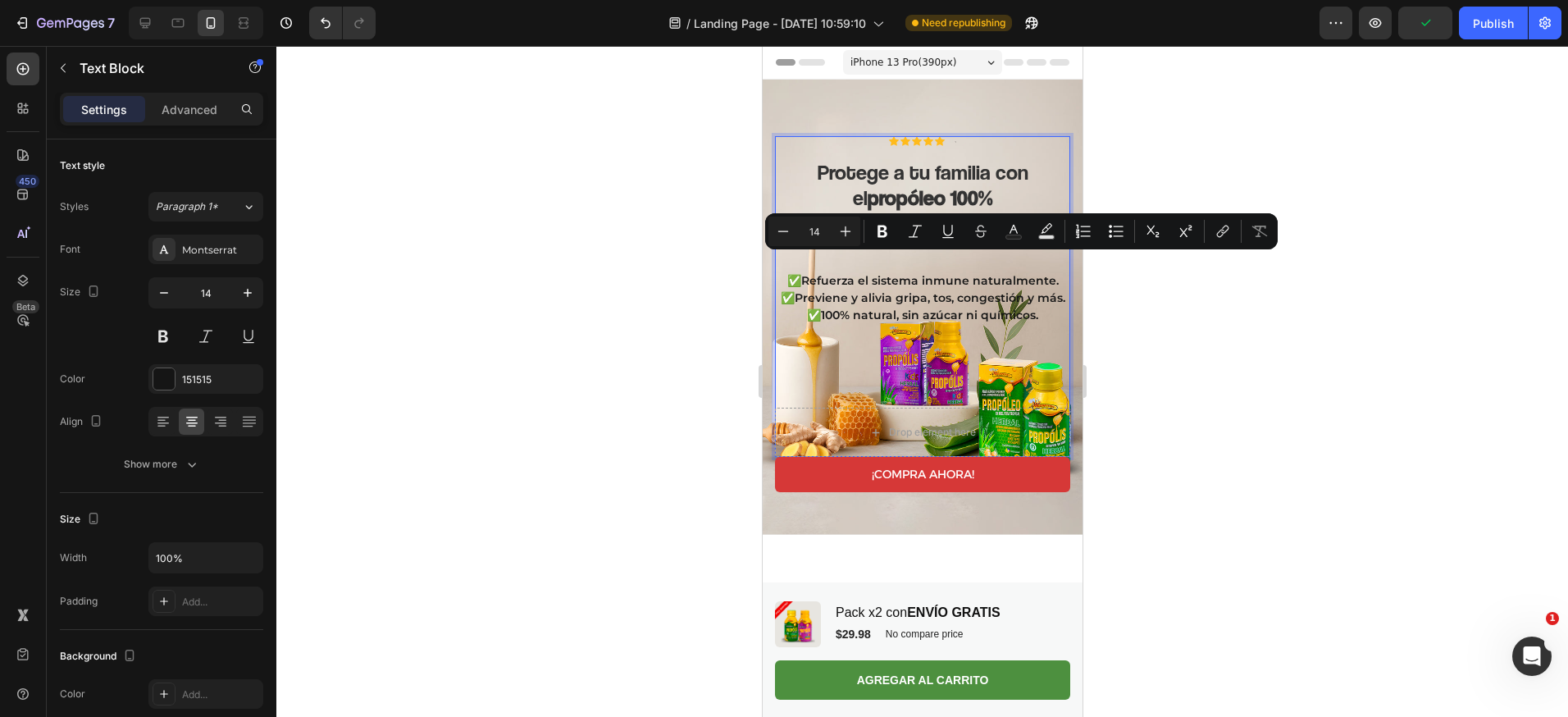
click at [872, 307] on p "✅100% natural, sin azúcar ni químicos." at bounding box center [921, 315] width 292 height 17
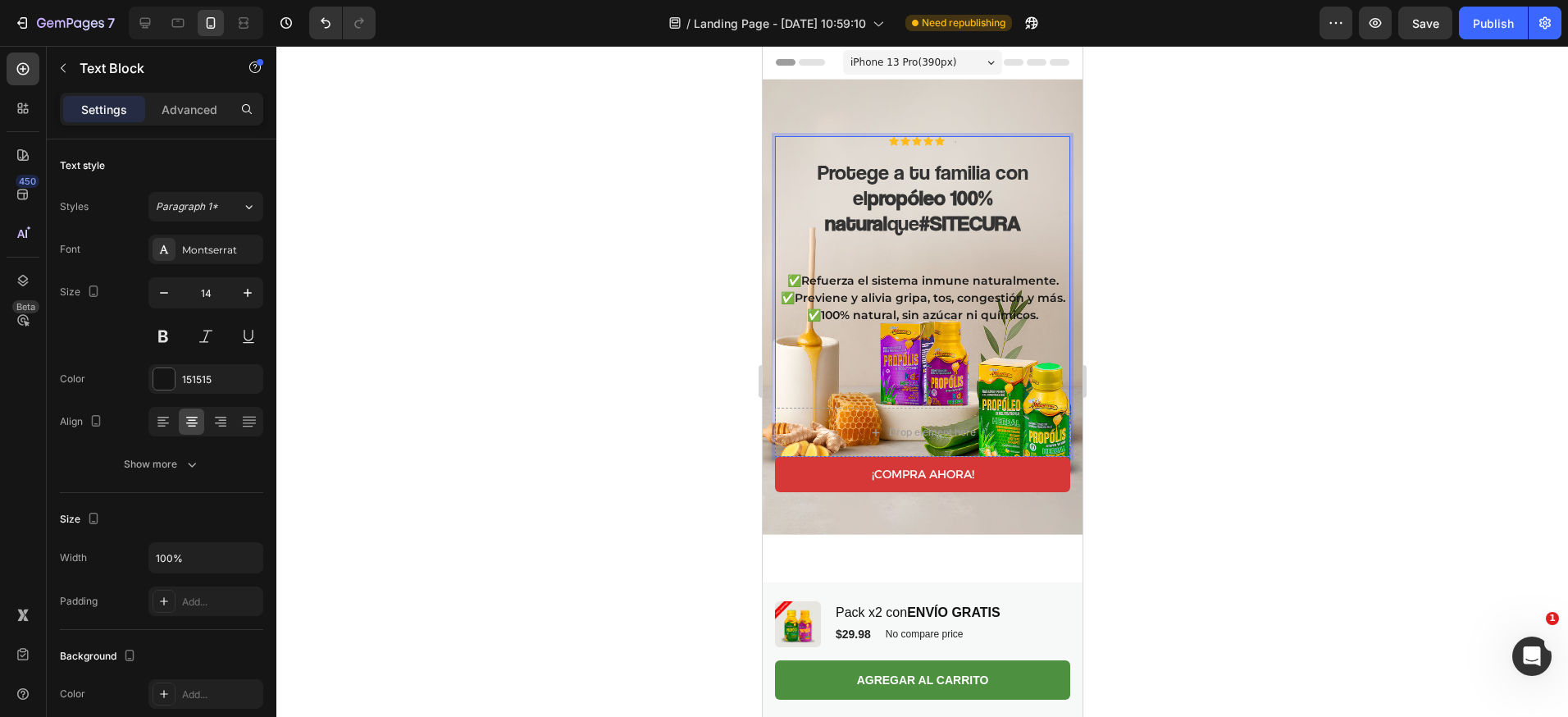
click at [919, 289] on p "✅Previene y alivia gripa, tos, congestión y más." at bounding box center [921, 297] width 292 height 17
click at [204, 110] on p "Advanced" at bounding box center [189, 109] width 56 height 17
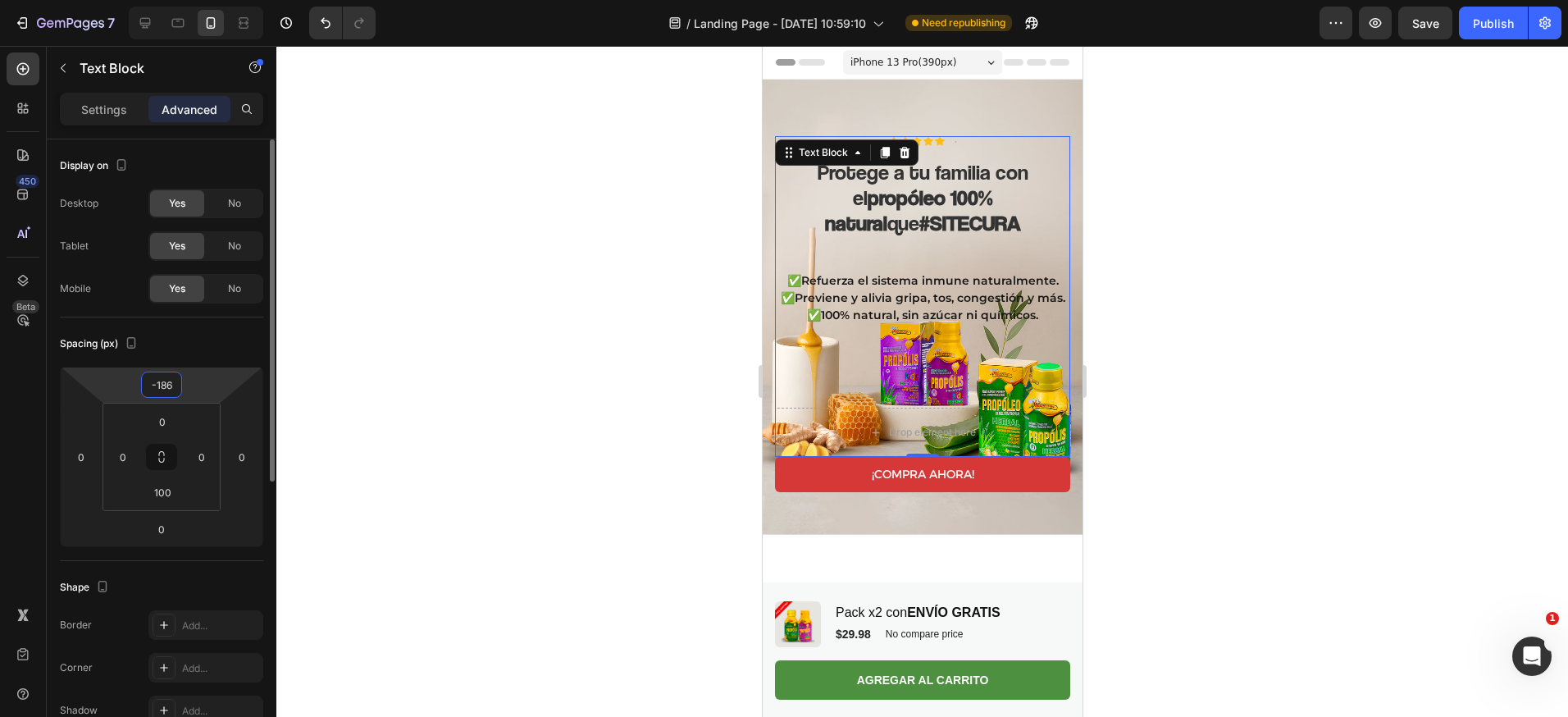
drag, startPoint x: 174, startPoint y: 385, endPoint x: 160, endPoint y: 385, distance: 14.0
click at [160, 385] on input "-186" at bounding box center [161, 384] width 33 height 25
click at [168, 386] on input "-186" at bounding box center [161, 384] width 33 height 25
drag, startPoint x: 171, startPoint y: 386, endPoint x: 162, endPoint y: 388, distance: 9.2
click at [162, 388] on input "-186" at bounding box center [161, 384] width 33 height 25
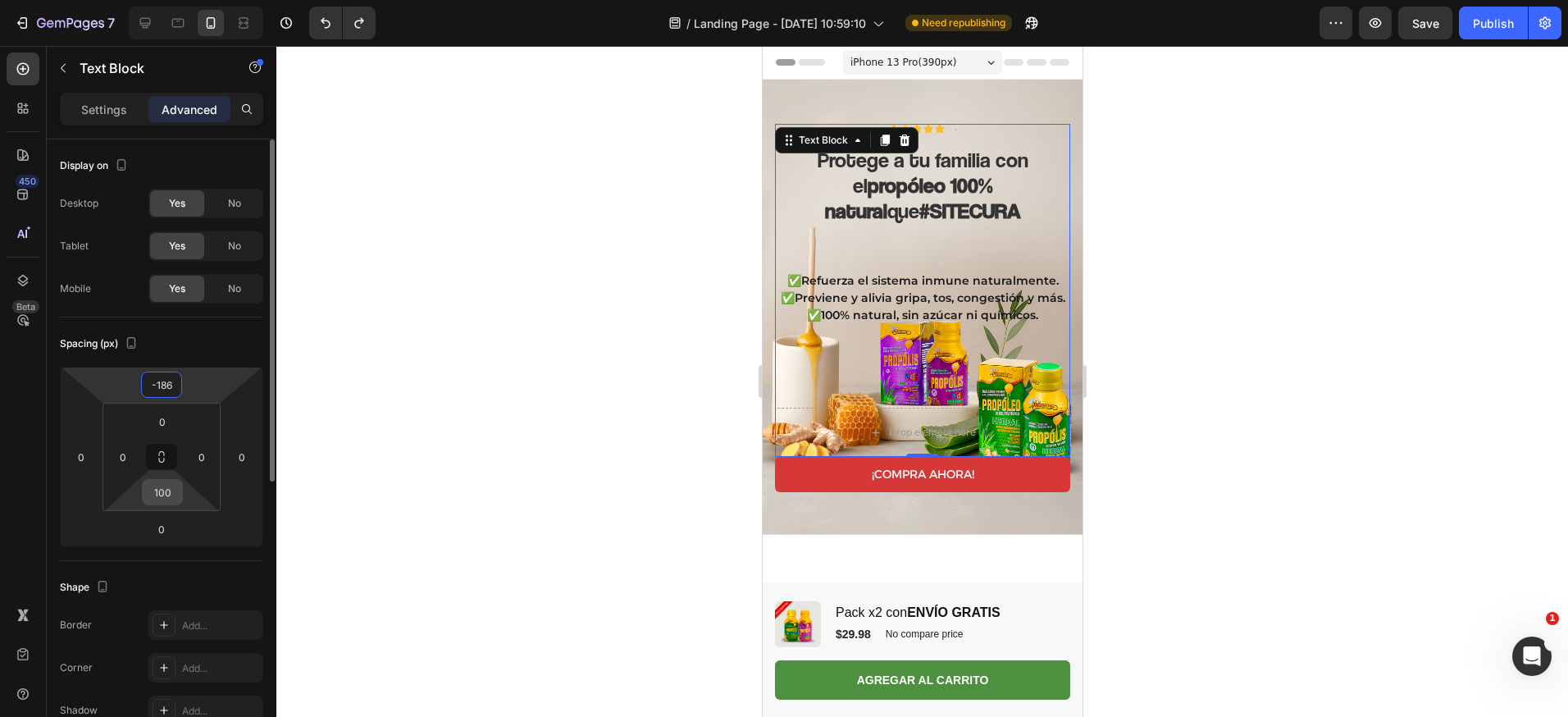
type input "-186"
click at [163, 500] on input "100" at bounding box center [162, 492] width 33 height 25
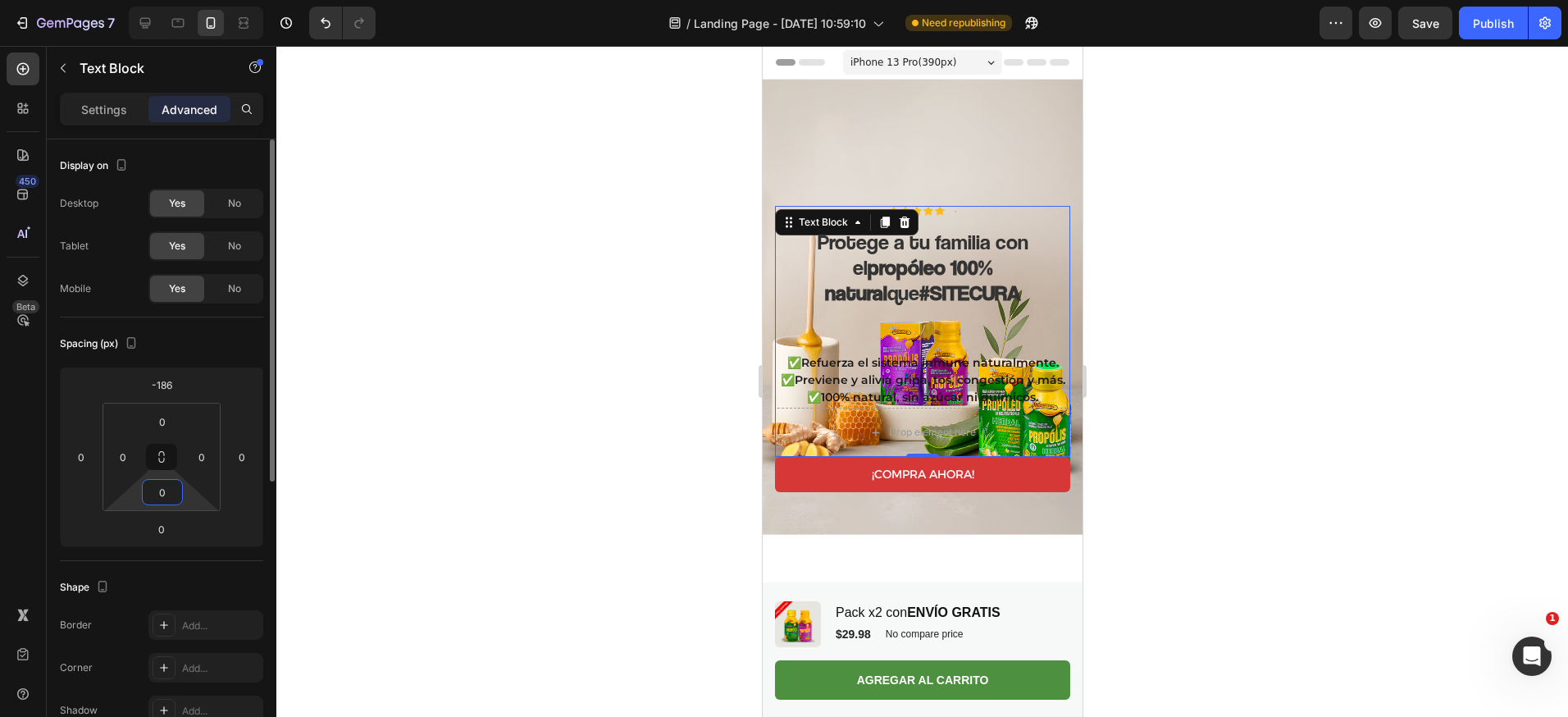
type input "0"
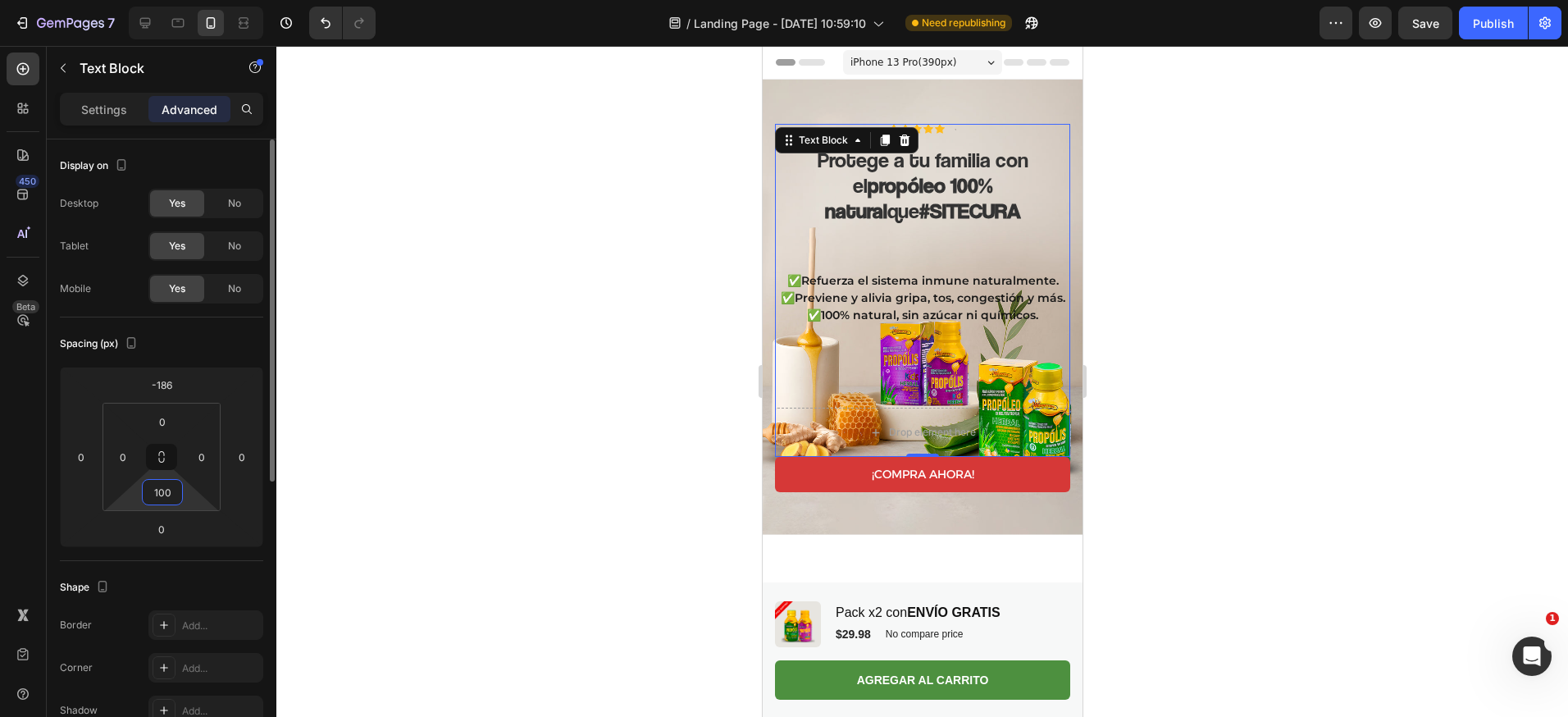
type input "100"
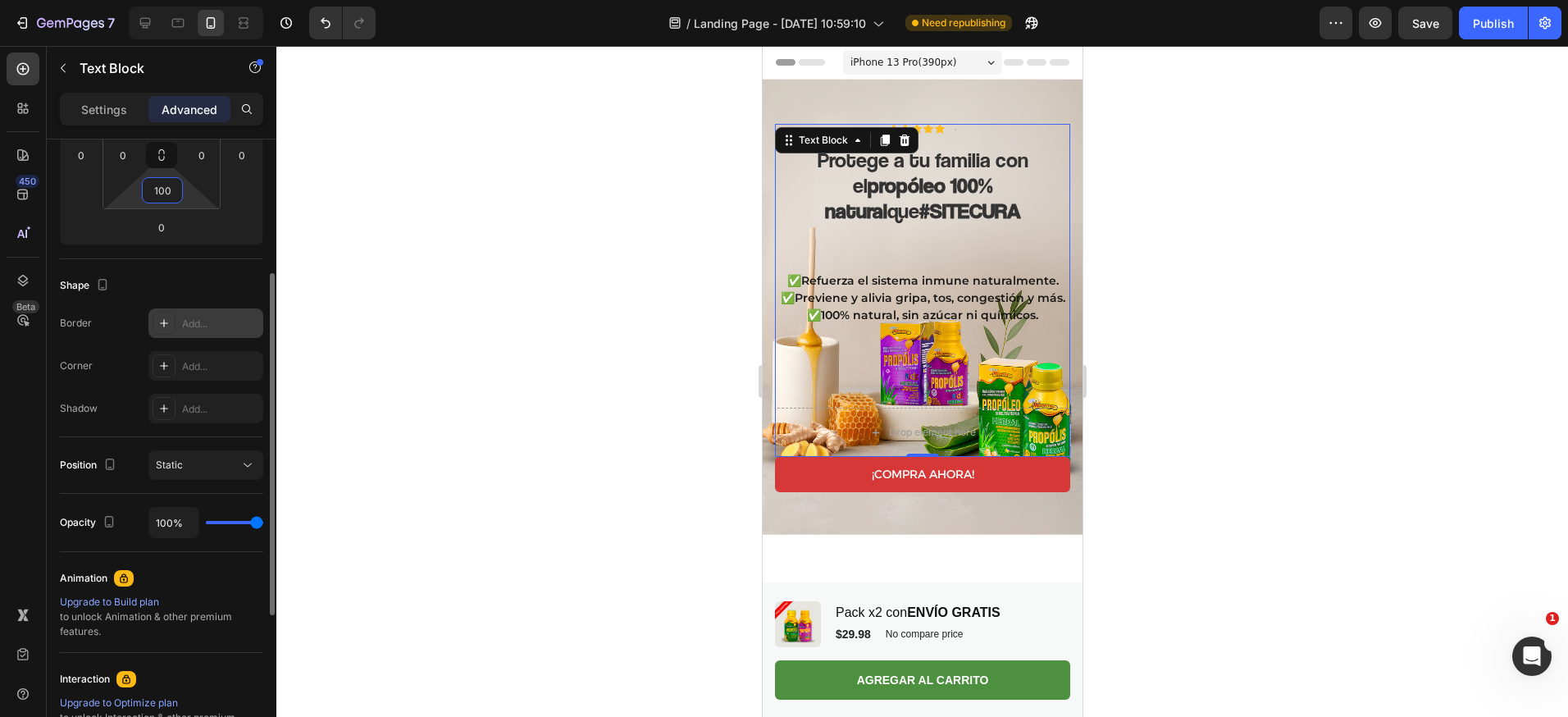
scroll to position [308, 0]
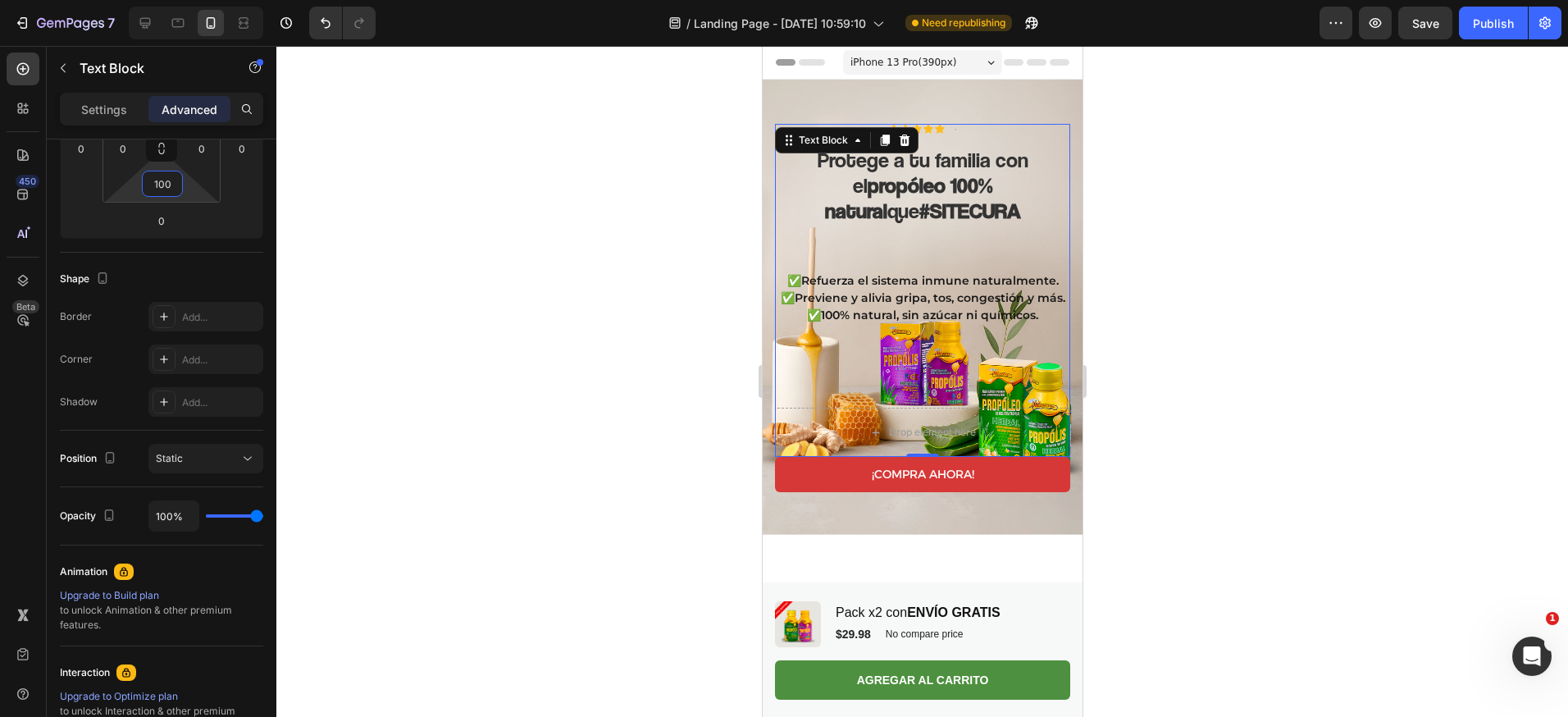
click at [631, 481] on div at bounding box center [922, 380] width 1292 height 670
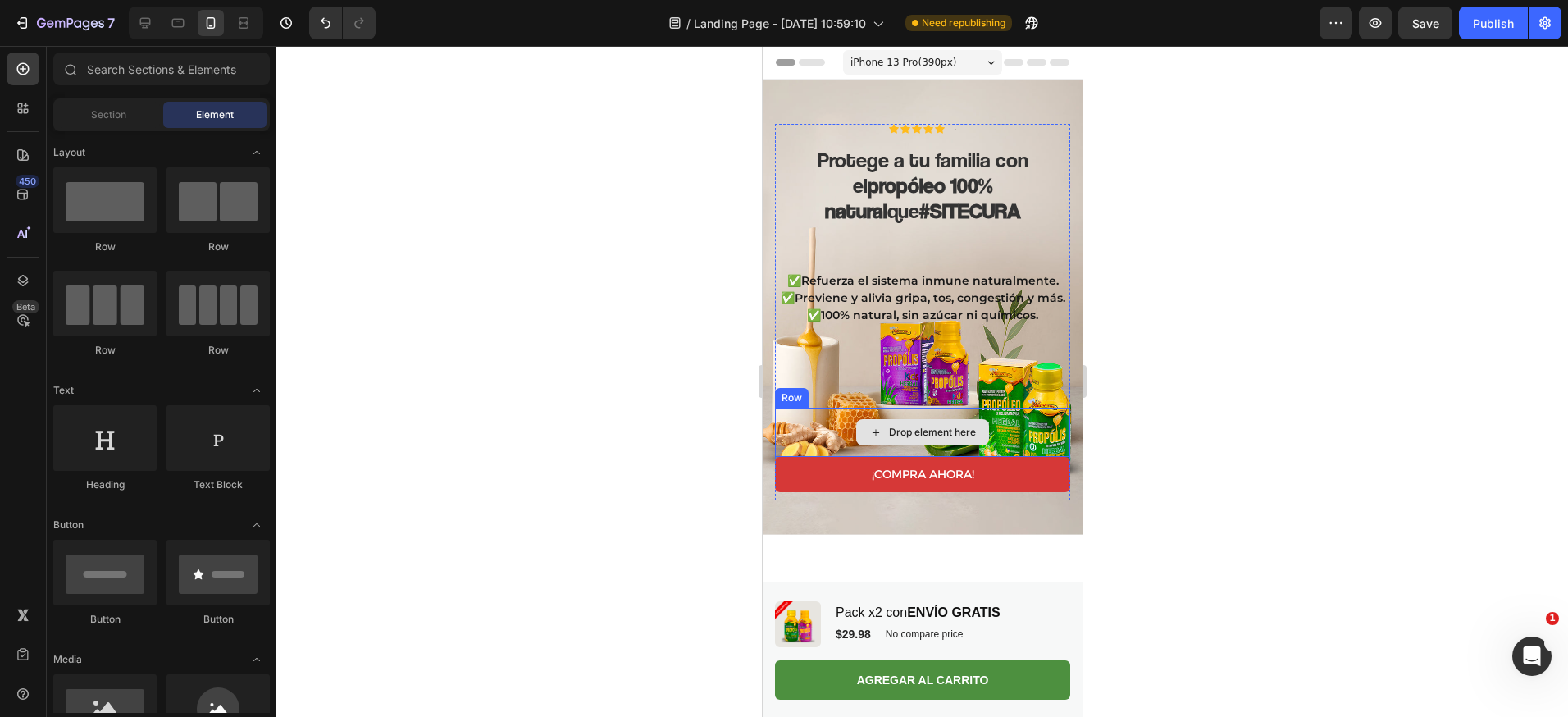
click at [914, 408] on div "Drop element here" at bounding box center [922, 432] width 296 height 49
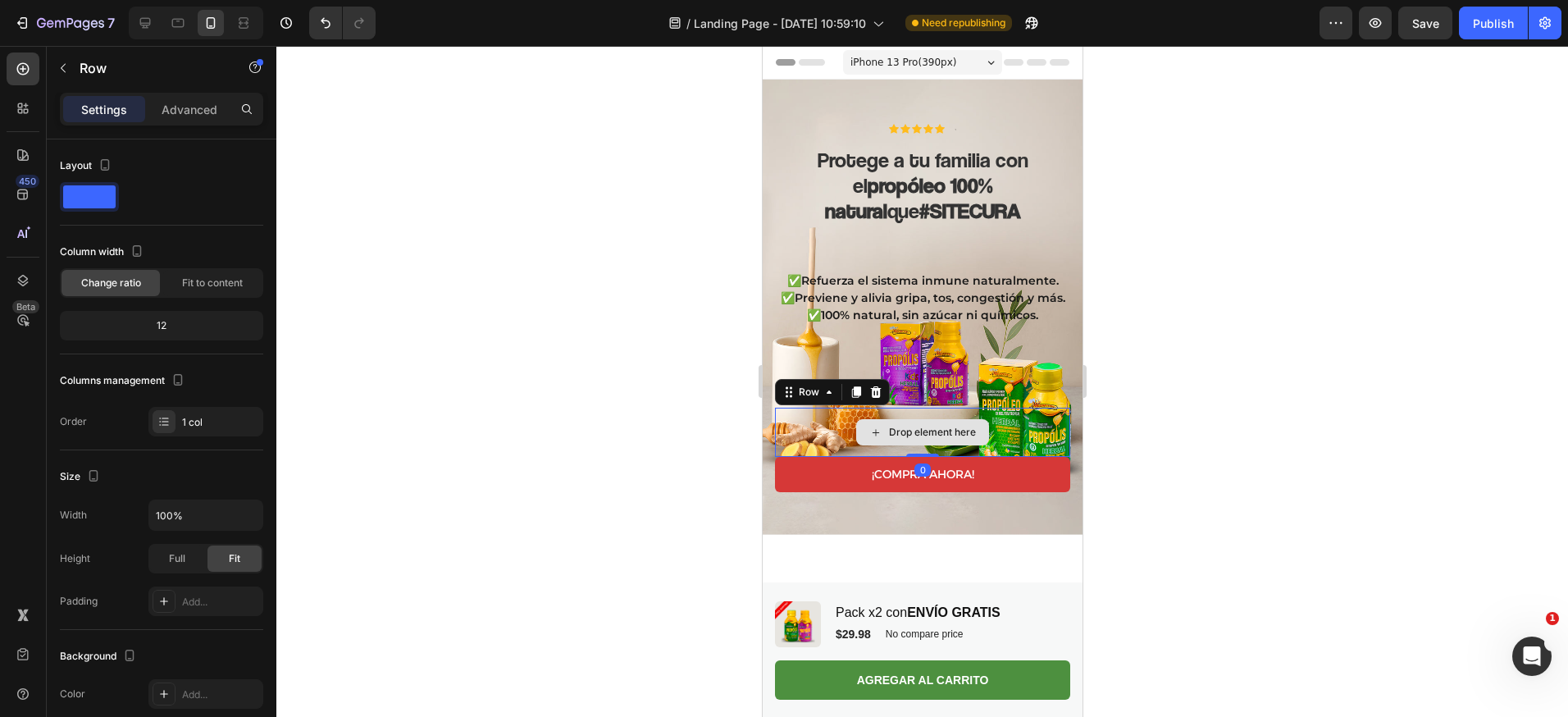
drag, startPoint x: 913, startPoint y: 438, endPoint x: 919, endPoint y: 408, distance: 30.6
click at [919, 408] on div "Drop element here Row 0" at bounding box center [922, 432] width 296 height 49
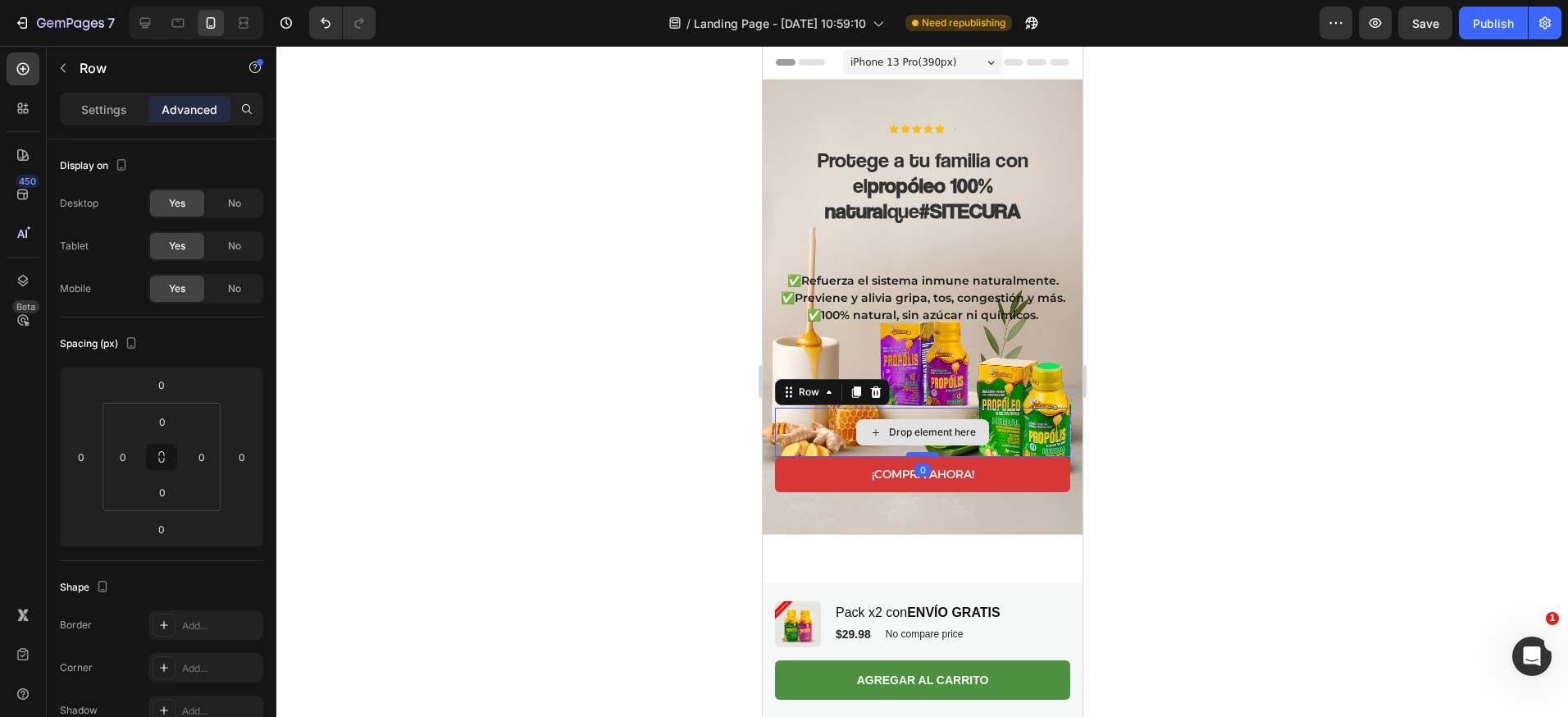
click at [913, 452] on div at bounding box center [921, 453] width 33 height 5
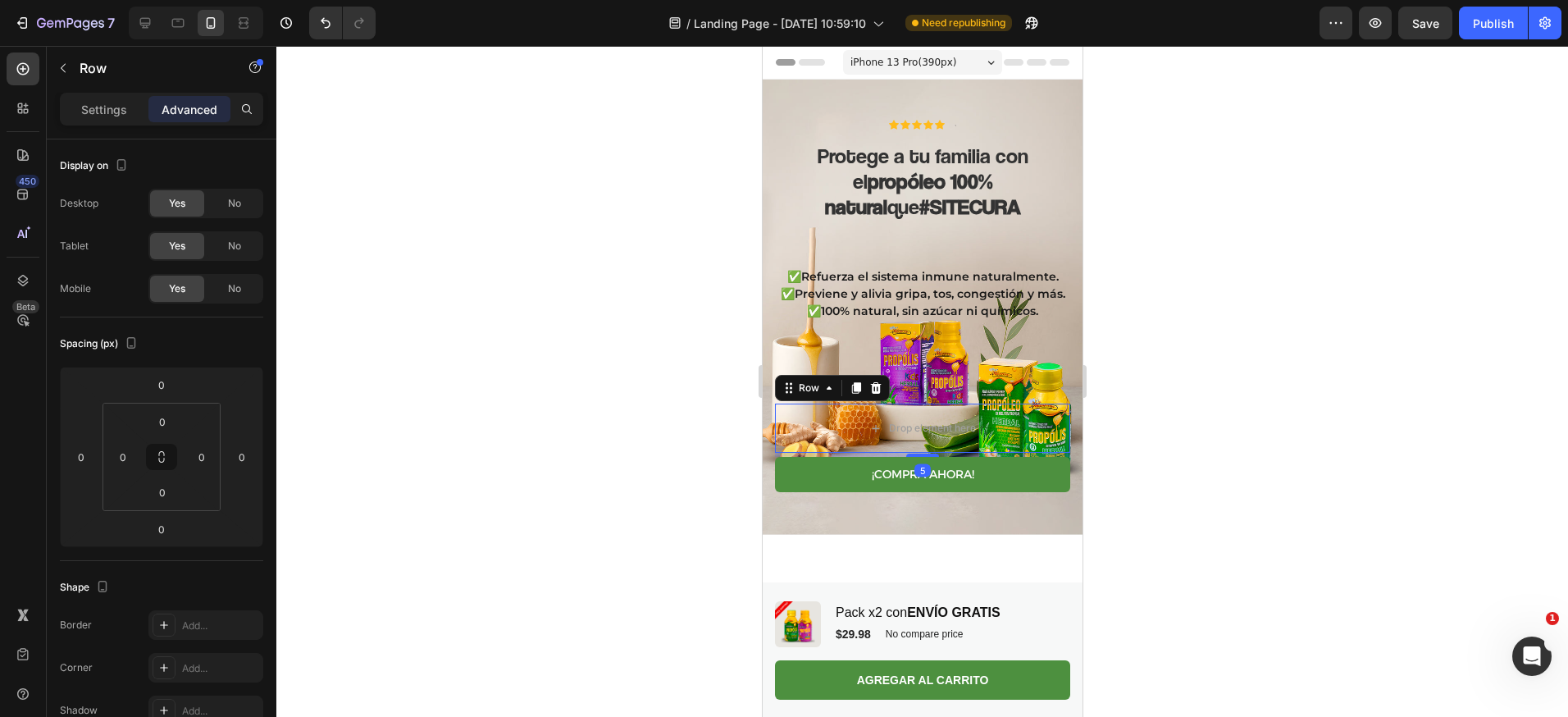
click at [916, 443] on div "Icon Icon Icon Icon Icon Icon List Text Block Row Protege a tu familia con el p…" at bounding box center [922, 309] width 296 height 380
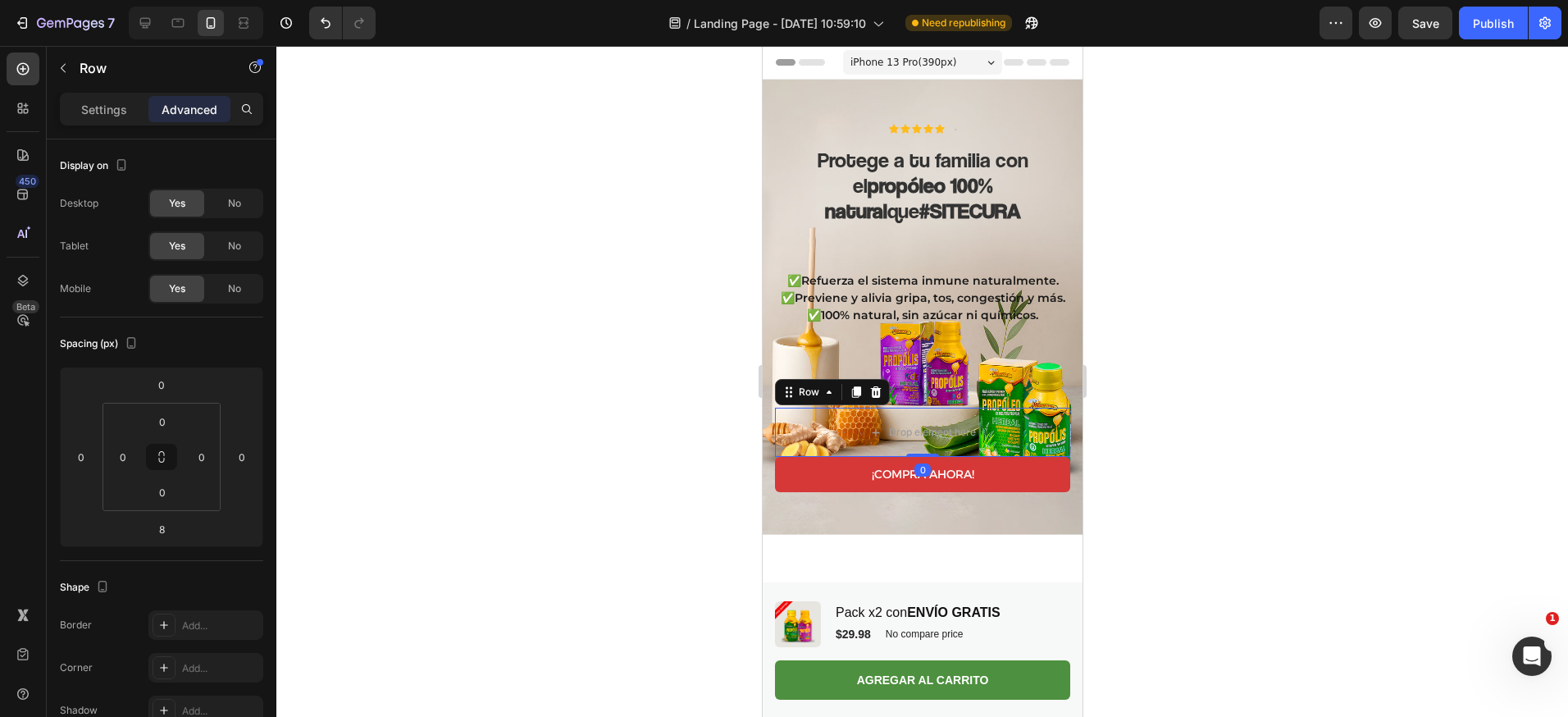
drag, startPoint x: 913, startPoint y: 435, endPoint x: 922, endPoint y: 336, distance: 99.4
click at [922, 336] on div "Icon Icon Icon Icon Icon Icon List Text Block Row Protege a tu familia con el p…" at bounding box center [922, 291] width 296 height 334
drag, startPoint x: 910, startPoint y: 437, endPoint x: 912, endPoint y: 422, distance: 15.1
click at [912, 422] on div "Drop element here Row 0" at bounding box center [922, 432] width 296 height 49
click at [918, 452] on div at bounding box center [921, 453] width 33 height 5
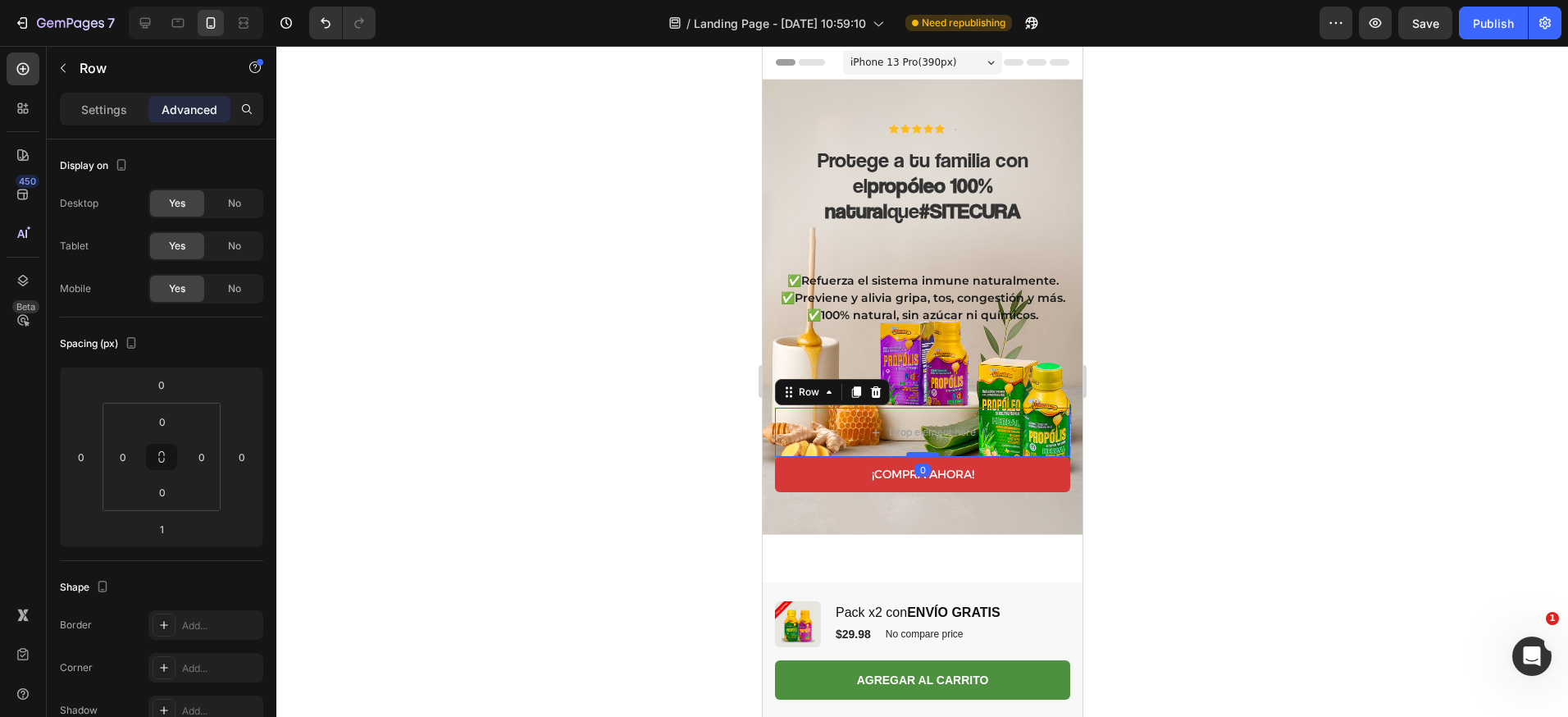
drag, startPoint x: 918, startPoint y: 437, endPoint x: 904, endPoint y: 435, distance: 14.1
click at [905, 452] on div at bounding box center [921, 453] width 33 height 5
type input "0"
click at [947, 216] on h2 "Protege a tu familia con el propóleo 100% natural que #SITECURA" at bounding box center [922, 212] width 296 height 130
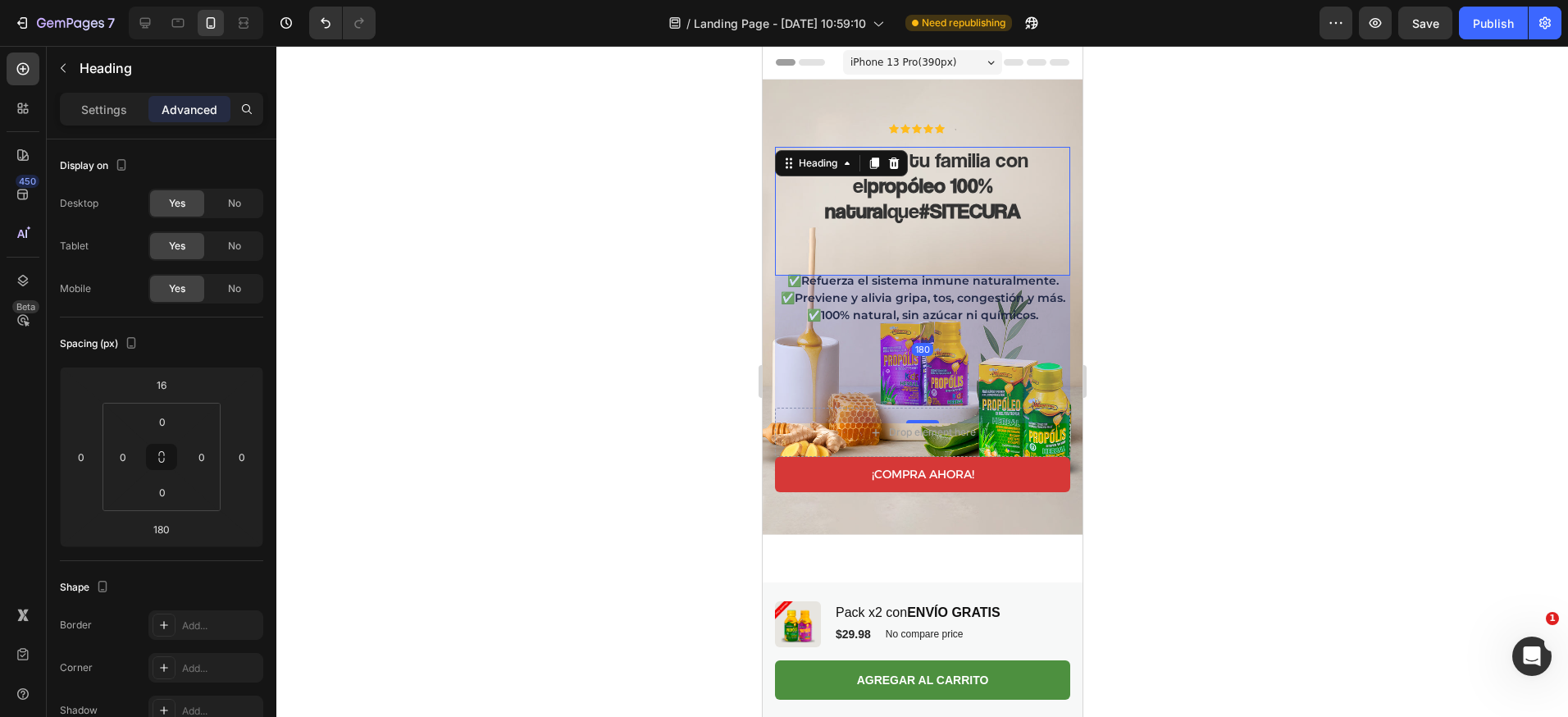
click at [945, 196] on h2 "Protege a tu familia con el propóleo 100% natural que #SITECURA" at bounding box center [922, 212] width 296 height 130
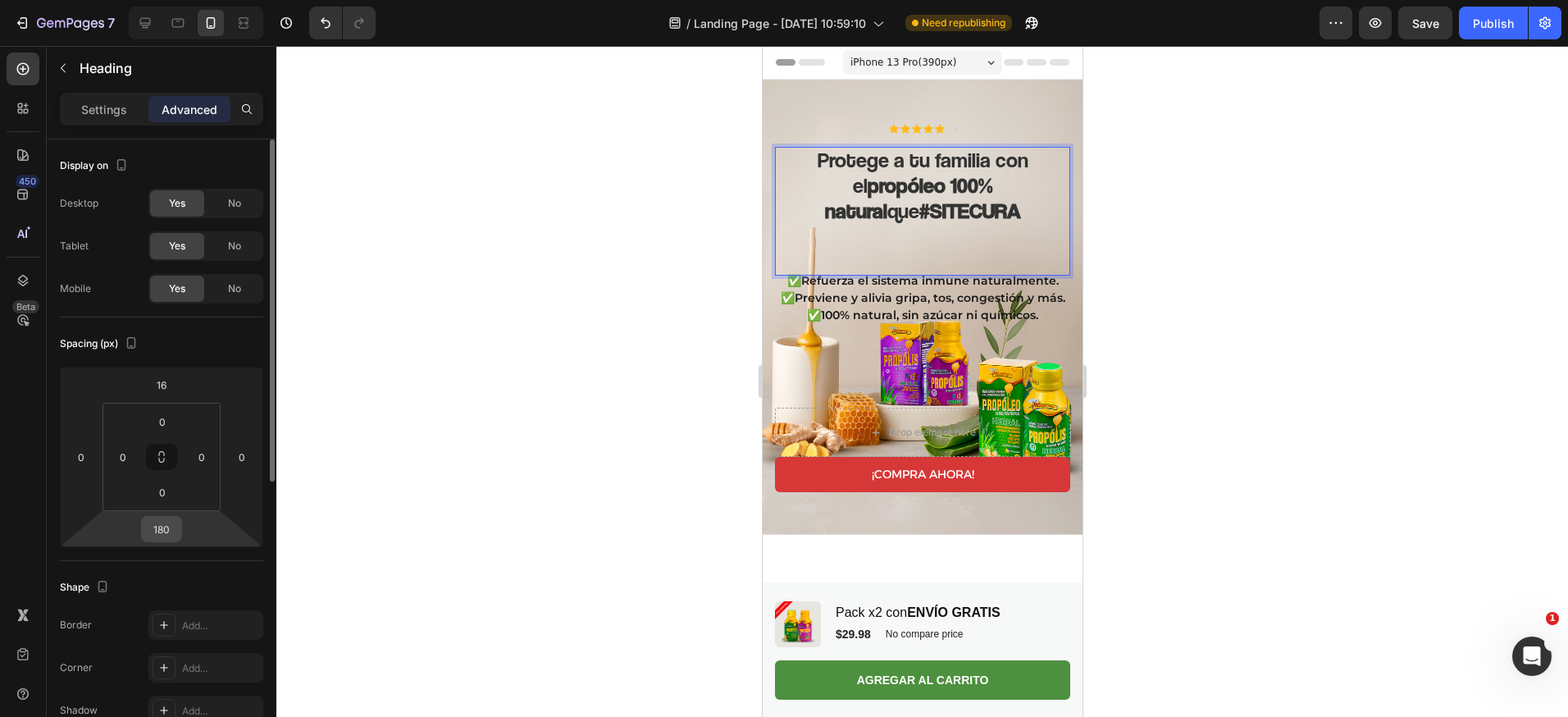
click at [169, 530] on input "180" at bounding box center [161, 528] width 33 height 25
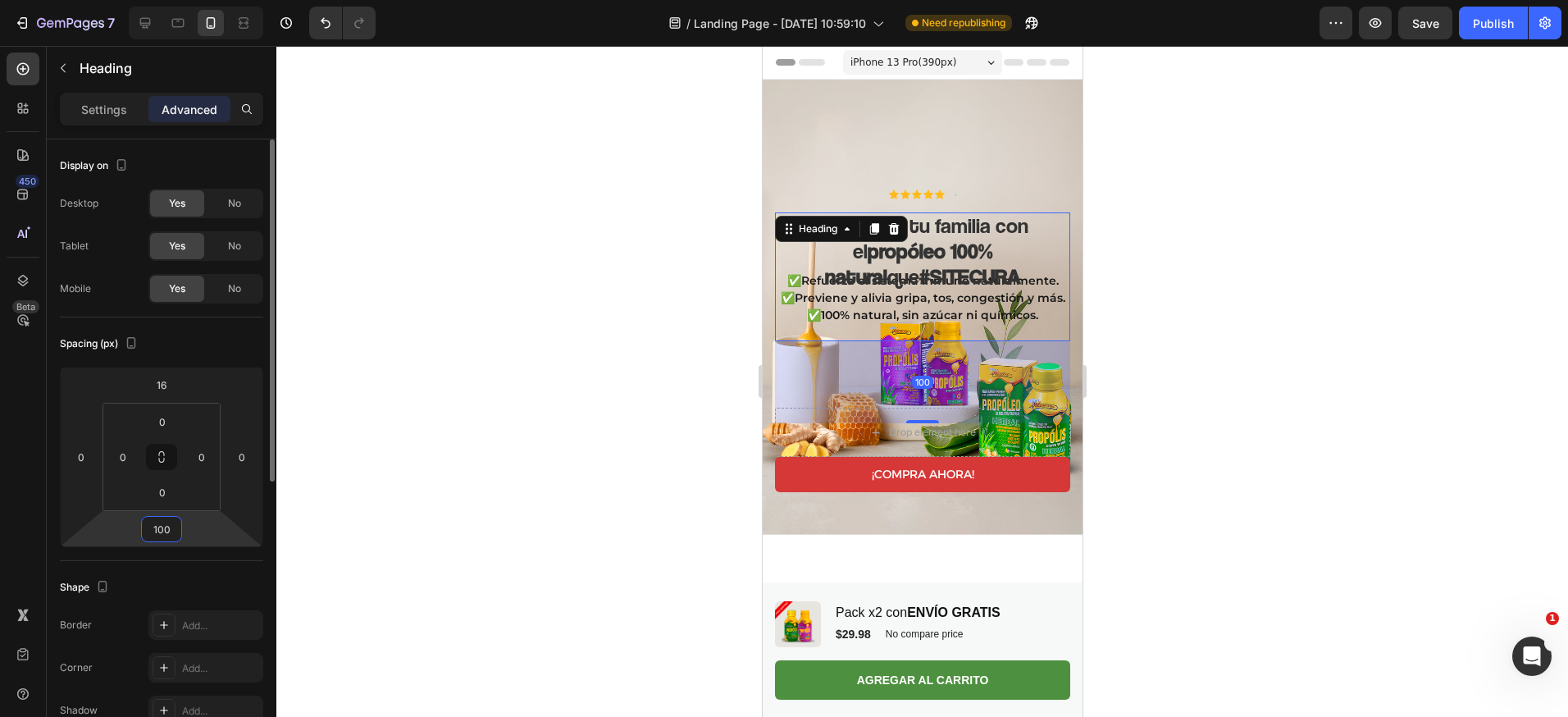
click at [169, 530] on input "100" at bounding box center [161, 528] width 33 height 25
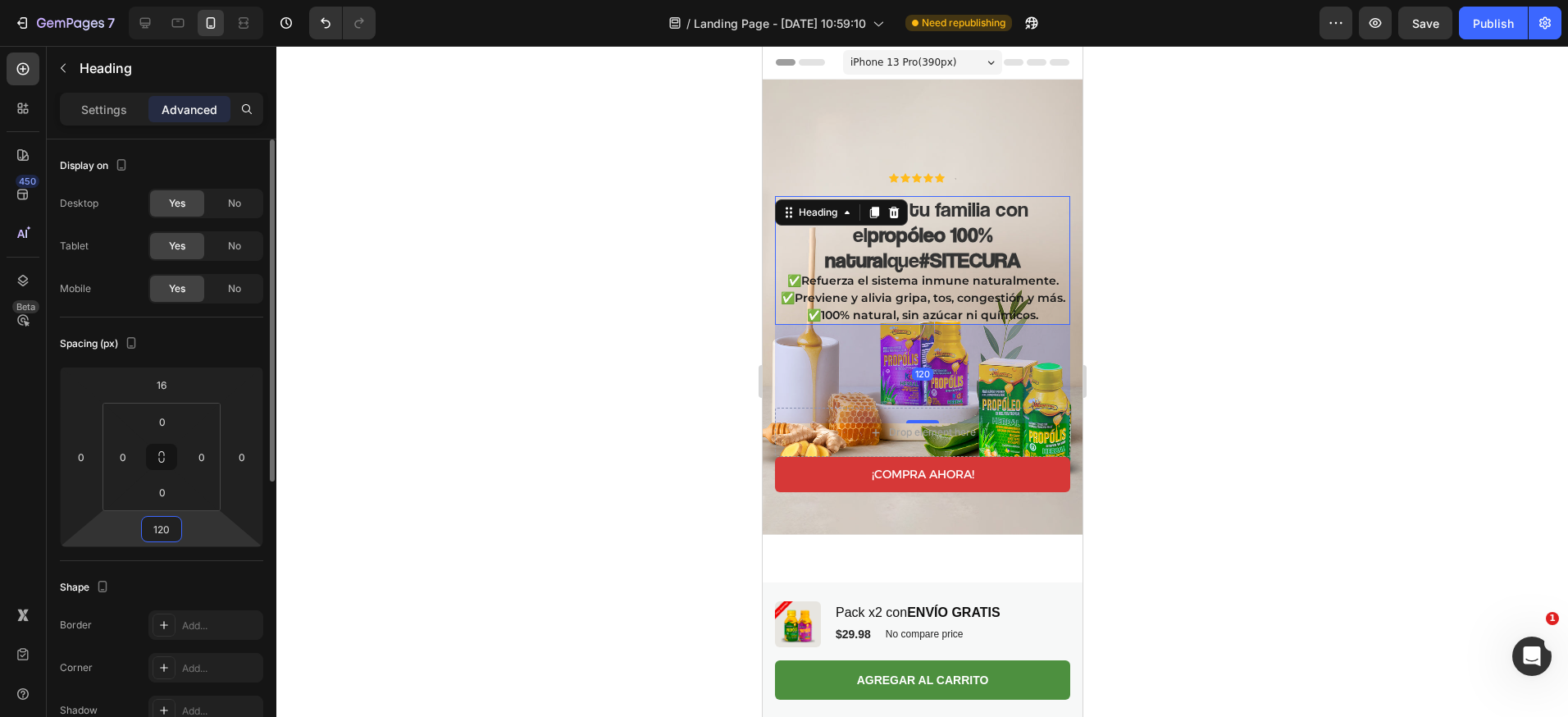
click at [169, 530] on input "120" at bounding box center [161, 528] width 33 height 25
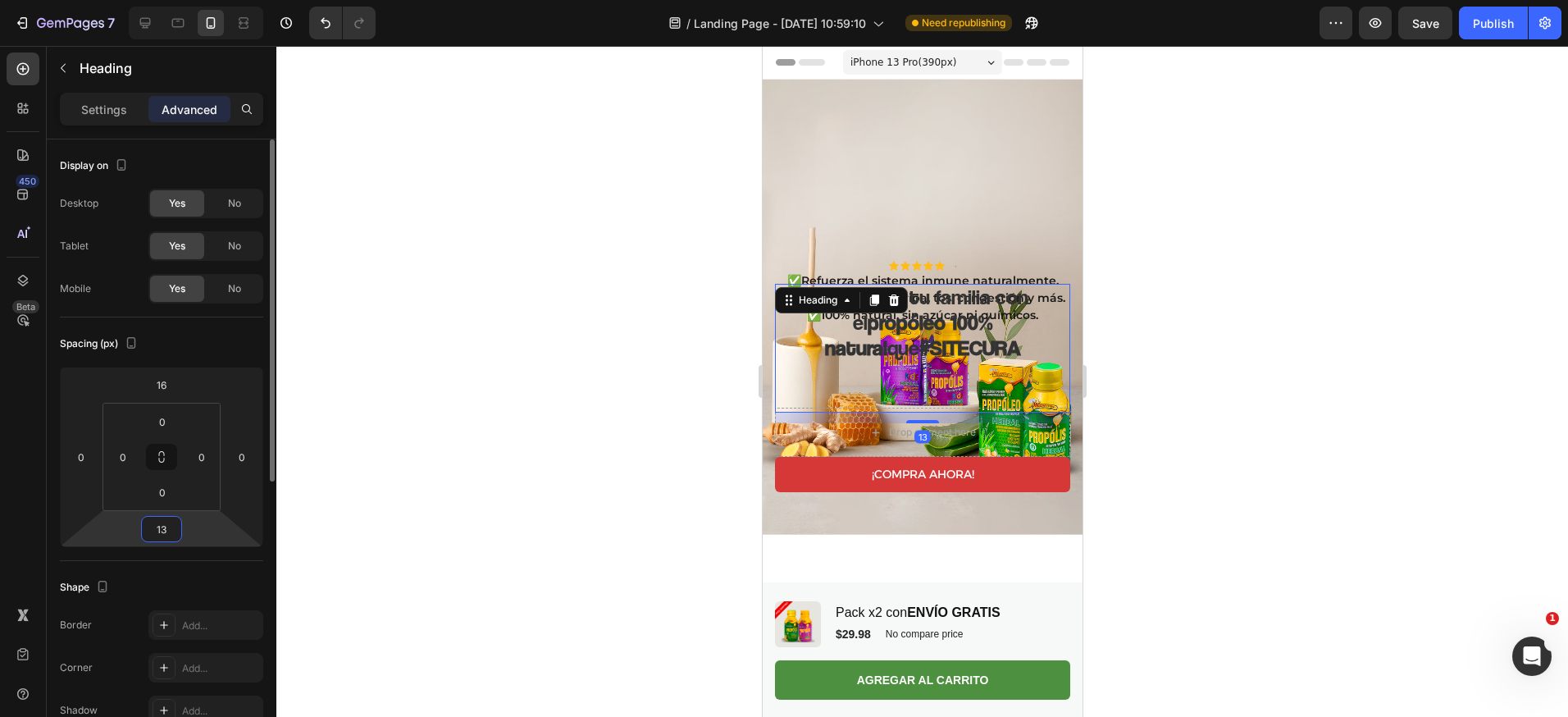
type input "130"
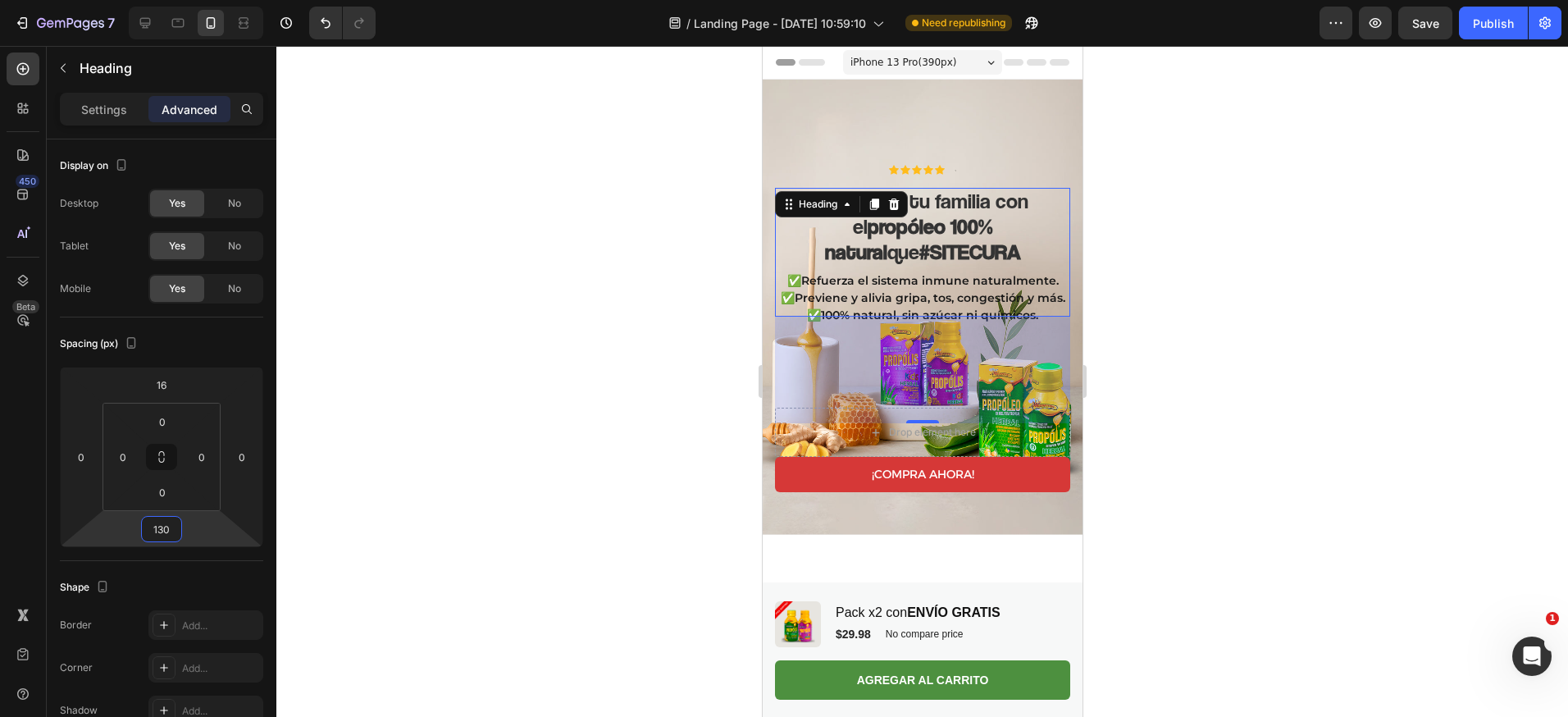
click at [653, 394] on div at bounding box center [922, 380] width 1292 height 670
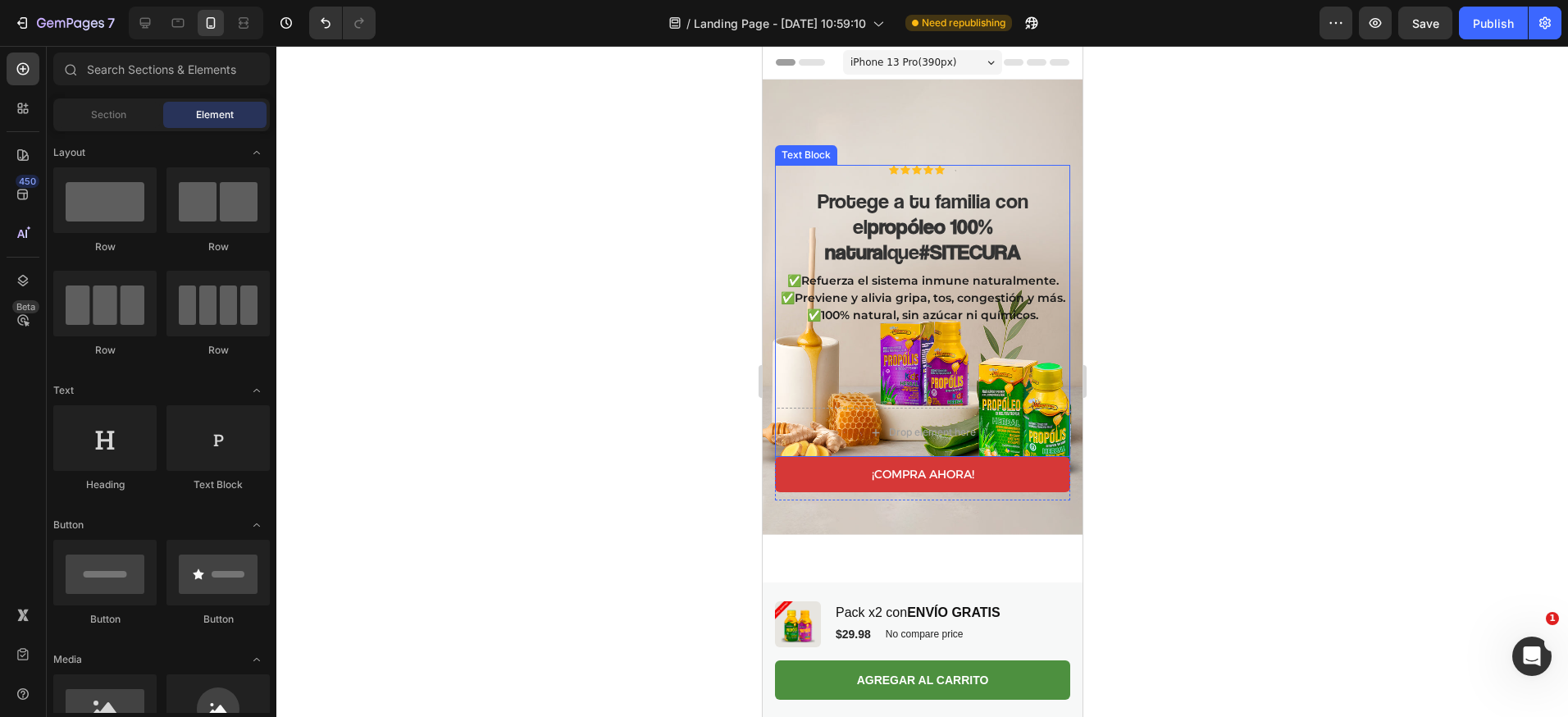
click at [950, 347] on div "✅Refuerza el sistema inmune naturalmente. ✅Previene y alivia gripa, tos, conges…" at bounding box center [922, 339] width 296 height 137
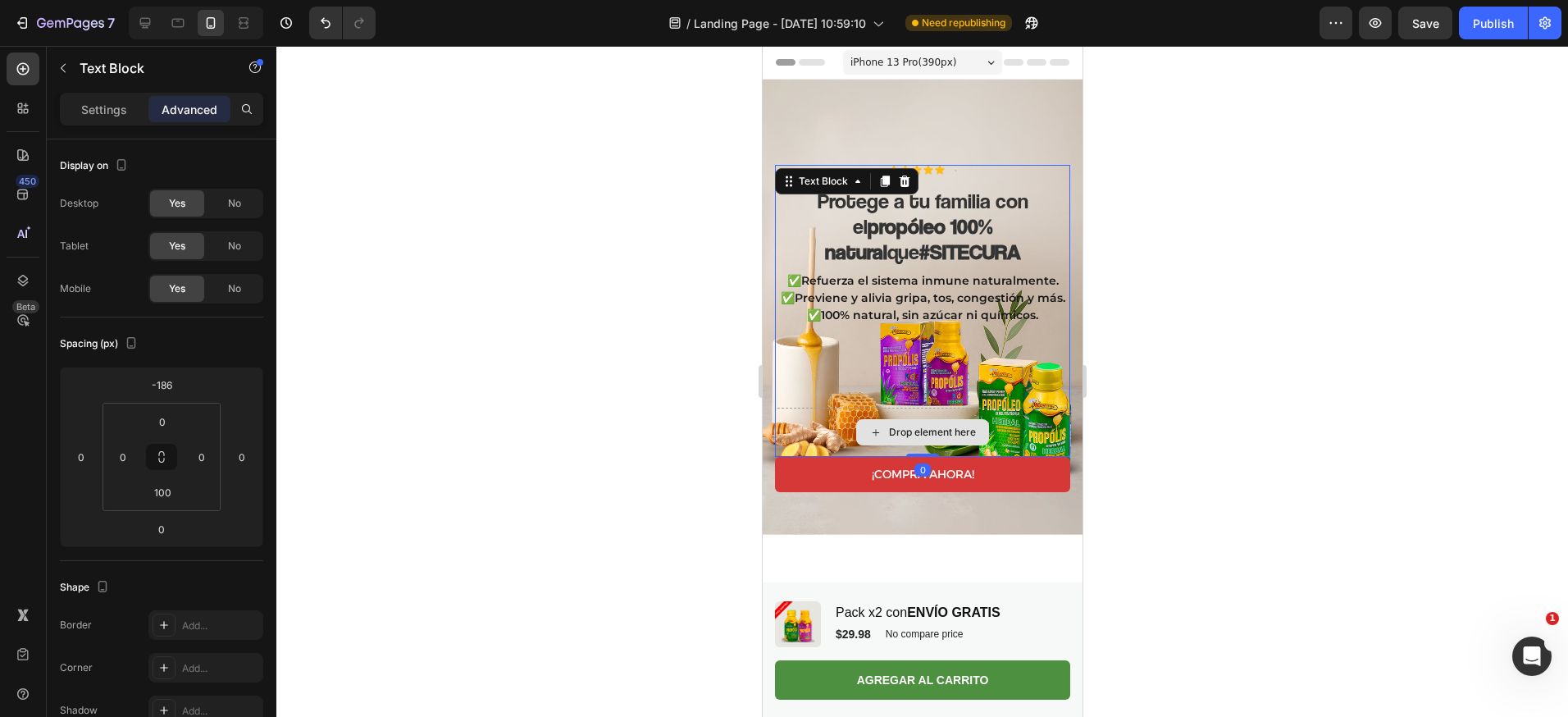
drag, startPoint x: 916, startPoint y: 436, endPoint x: 924, endPoint y: 395, distance: 41.8
click at [924, 395] on div "Icon Icon Icon Icon Icon Icon List Text Block Row Protege a tu familia con el p…" at bounding box center [922, 311] width 296 height 293
click at [945, 239] on strong "#SITECURA" at bounding box center [969, 252] width 101 height 26
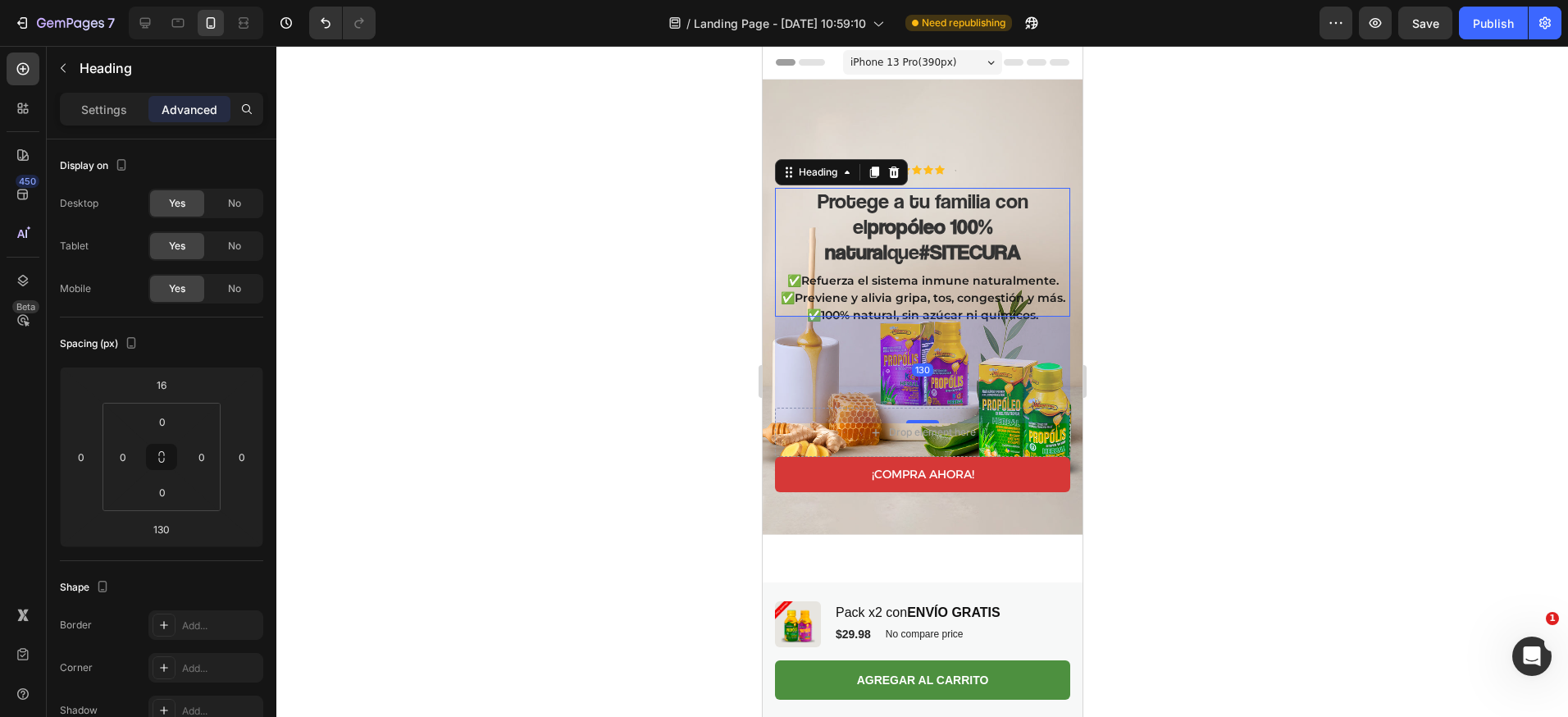
click at [912, 383] on div "130" at bounding box center [922, 369] width 296 height 107
click at [916, 320] on div "126" at bounding box center [922, 320] width 296 height 0
type input "126"
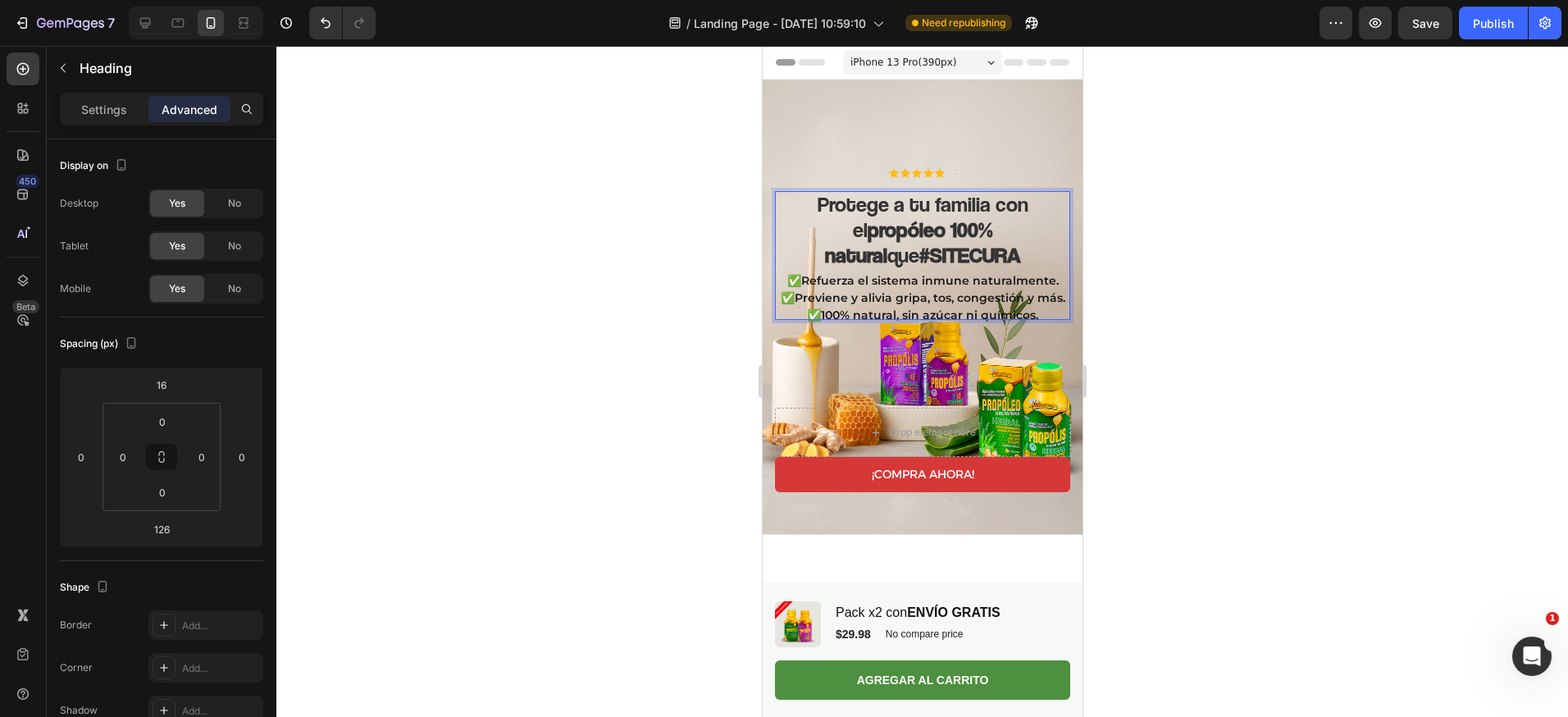
click at [932, 266] on h2 "Protege a tu familia con el propóleo 100% natural que #SITECURA" at bounding box center [922, 255] width 296 height 130
click at [947, 307] on p "✅100% natural, sin azúcar ni químicos." at bounding box center [921, 315] width 292 height 17
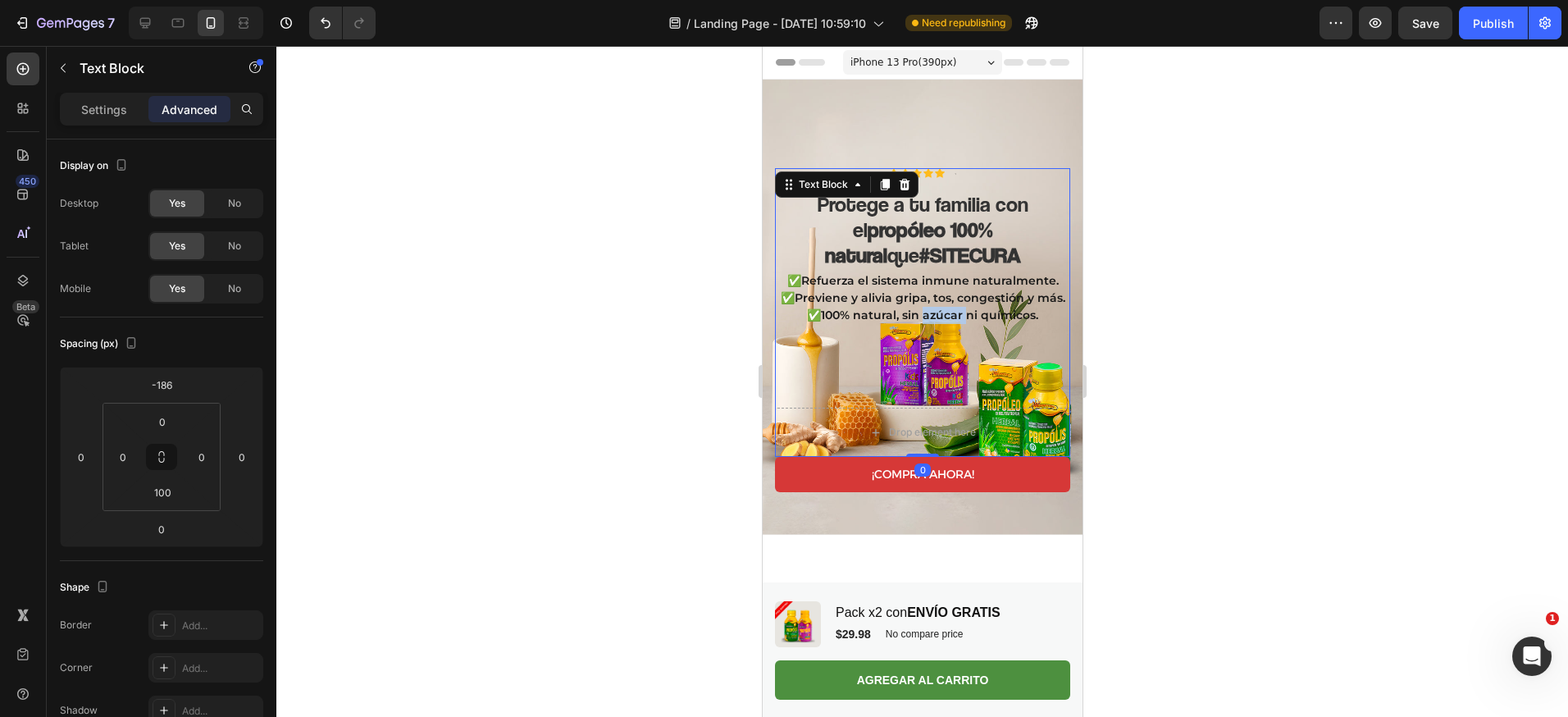
click at [947, 307] on p "✅100% natural, sin azúcar ni químicos." at bounding box center [921, 315] width 292 height 17
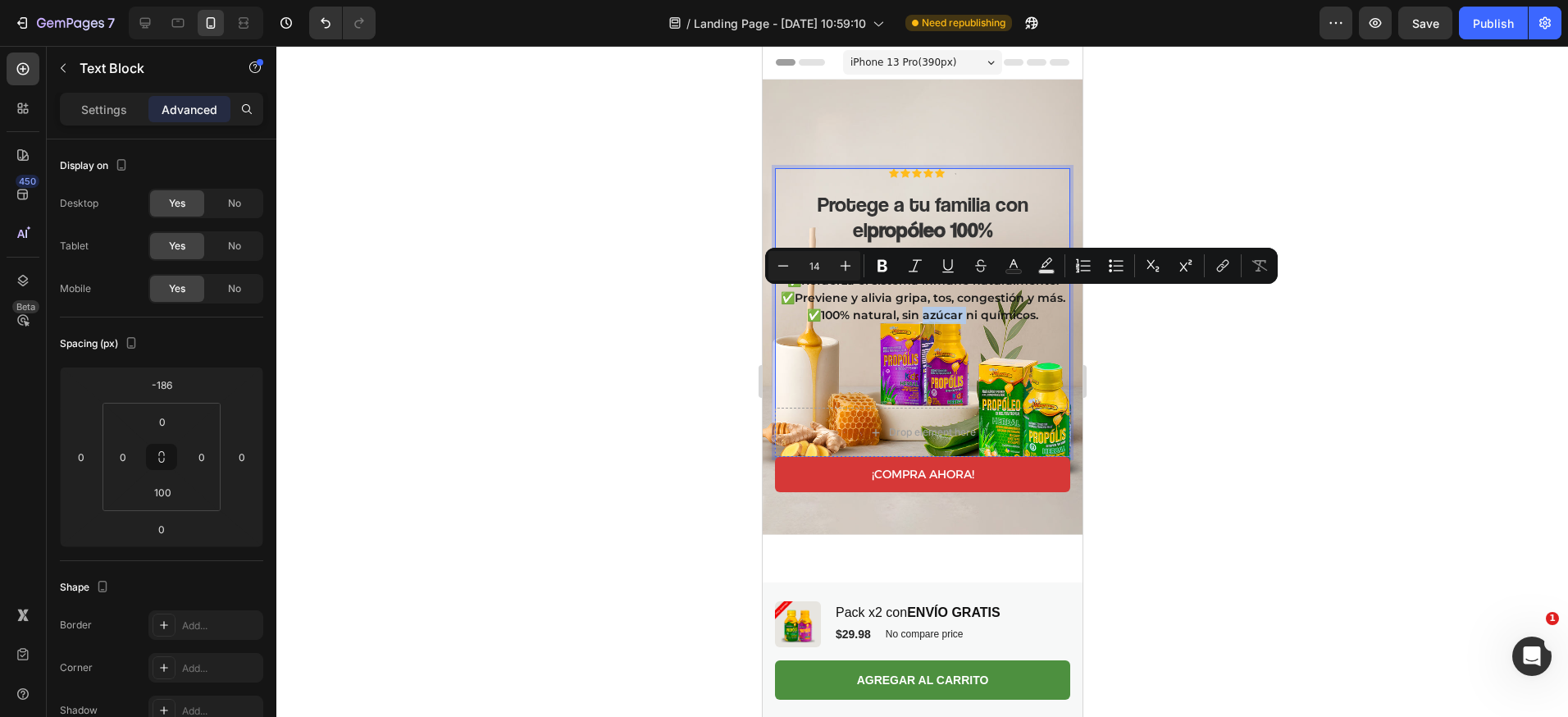
click at [909, 313] on div "✅Refuerza el sistema inmune naturalmente. ✅Previene y alivia gripa, tos, conges…" at bounding box center [922, 339] width 296 height 137
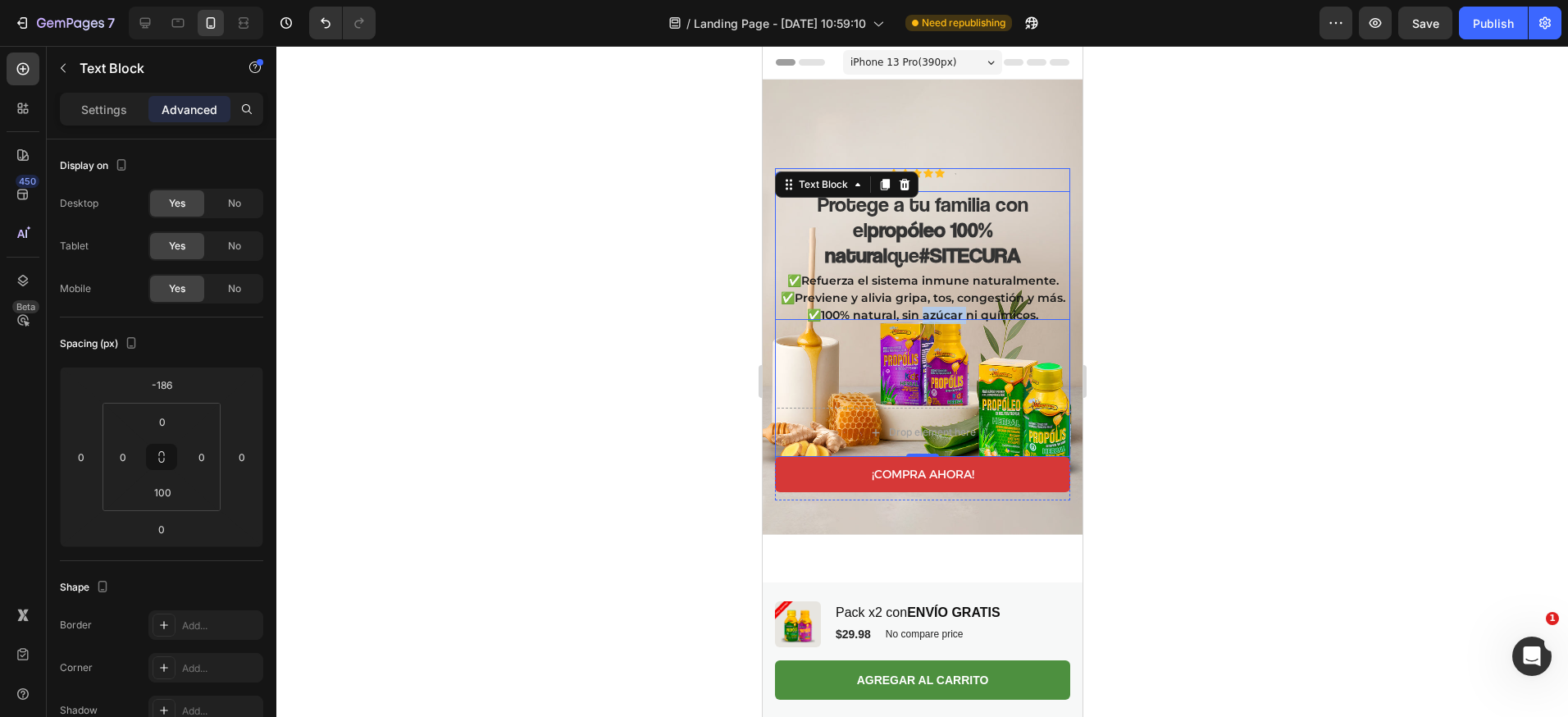
click at [916, 276] on h2 "Protege a tu familia con el propóleo 100% natural que #SITECURA" at bounding box center [922, 255] width 296 height 130
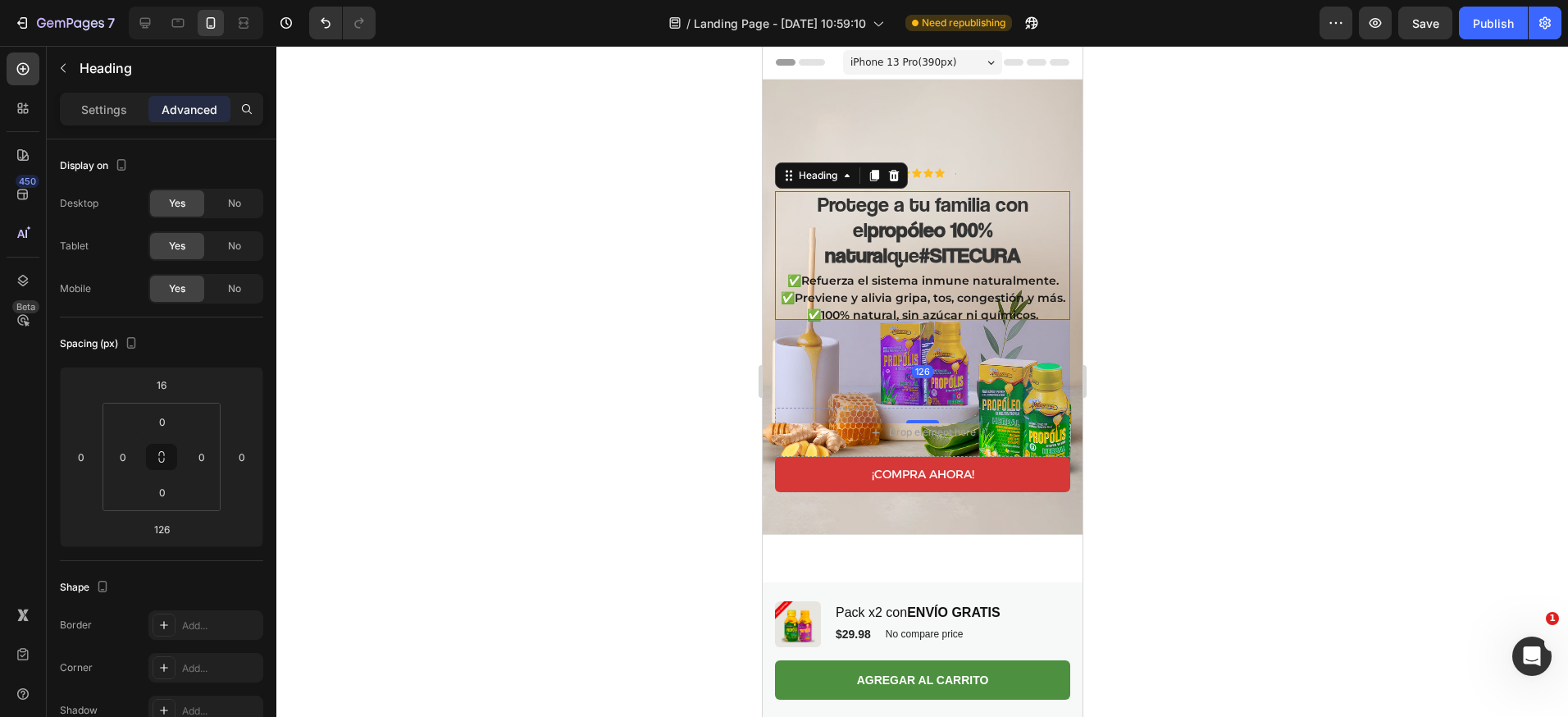
click at [907, 320] on div "126" at bounding box center [922, 371] width 296 height 103
click at [1207, 214] on div at bounding box center [922, 380] width 1292 height 670
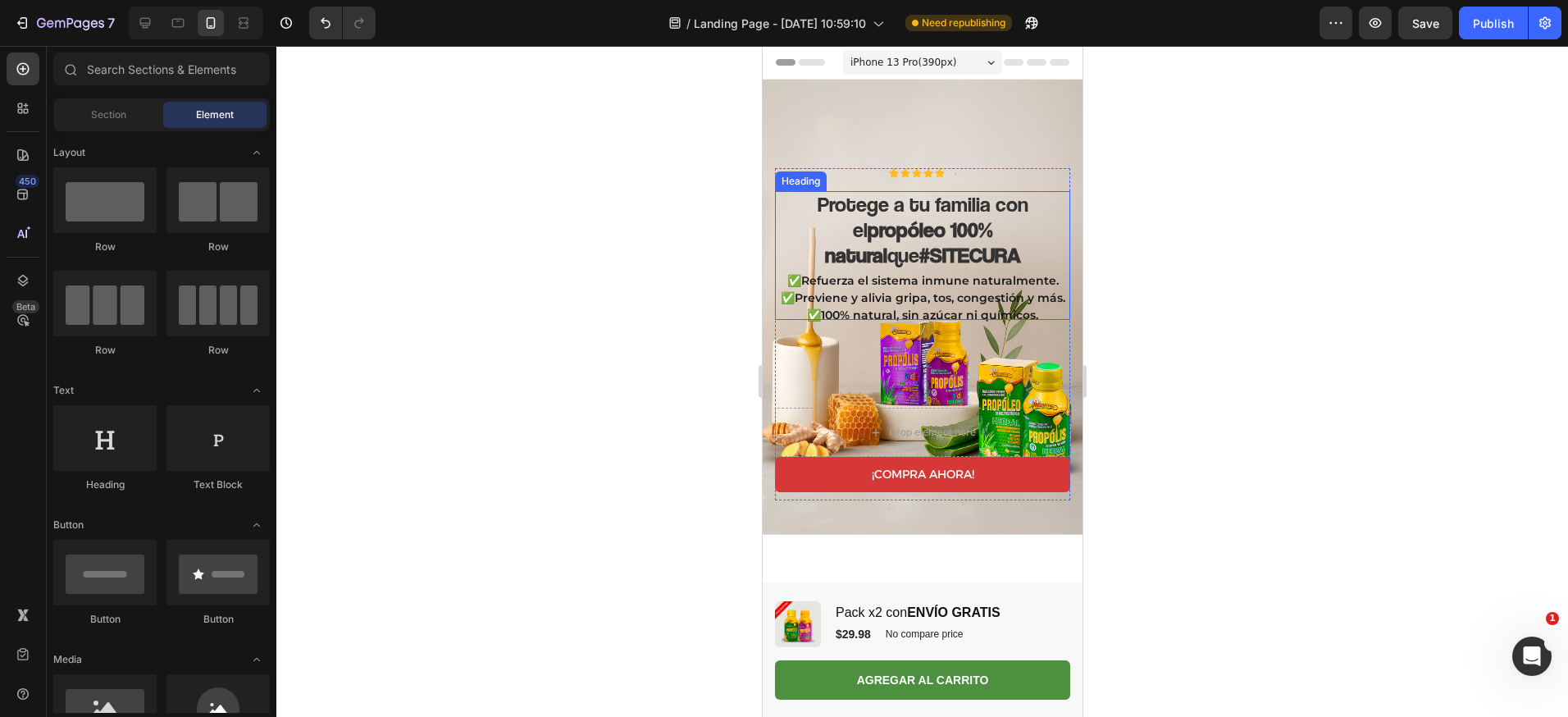
click at [939, 264] on h2 "Protege a tu familia con el propóleo 100% natural que #SITECURA" at bounding box center [922, 255] width 296 height 130
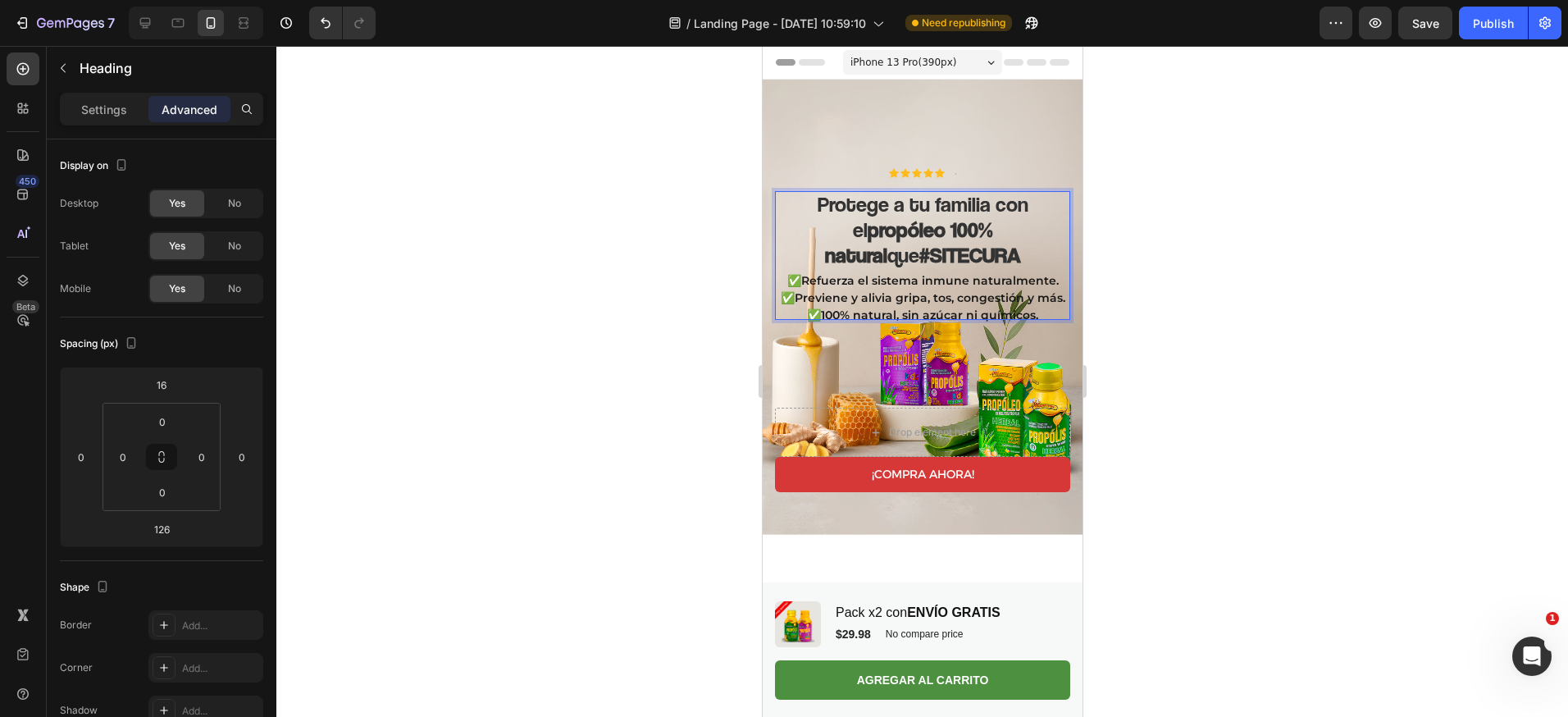
click at [838, 264] on h2 "Protege a tu familia con el propóleo 100% natural que #SITECURA" at bounding box center [922, 255] width 296 height 130
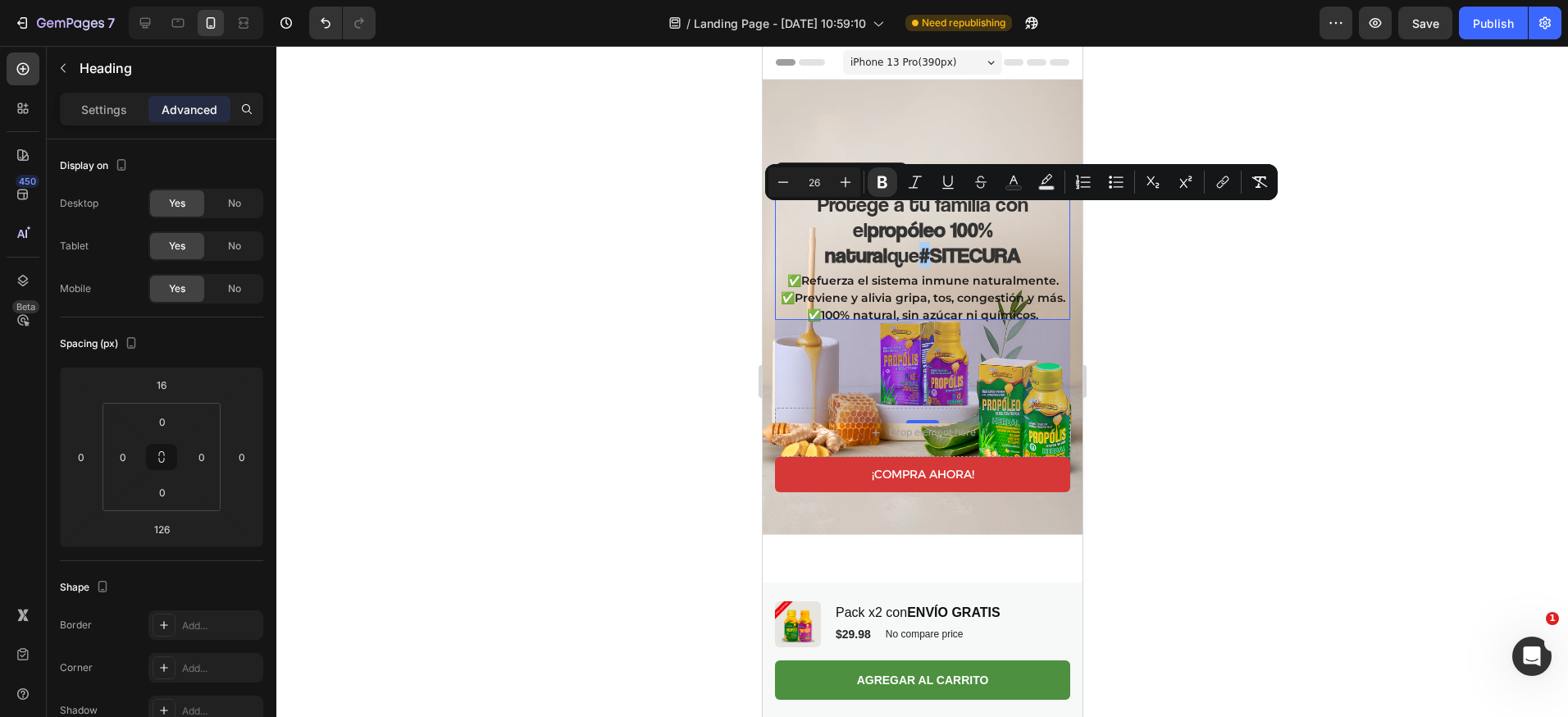
click at [1266, 273] on div at bounding box center [922, 380] width 1292 height 670
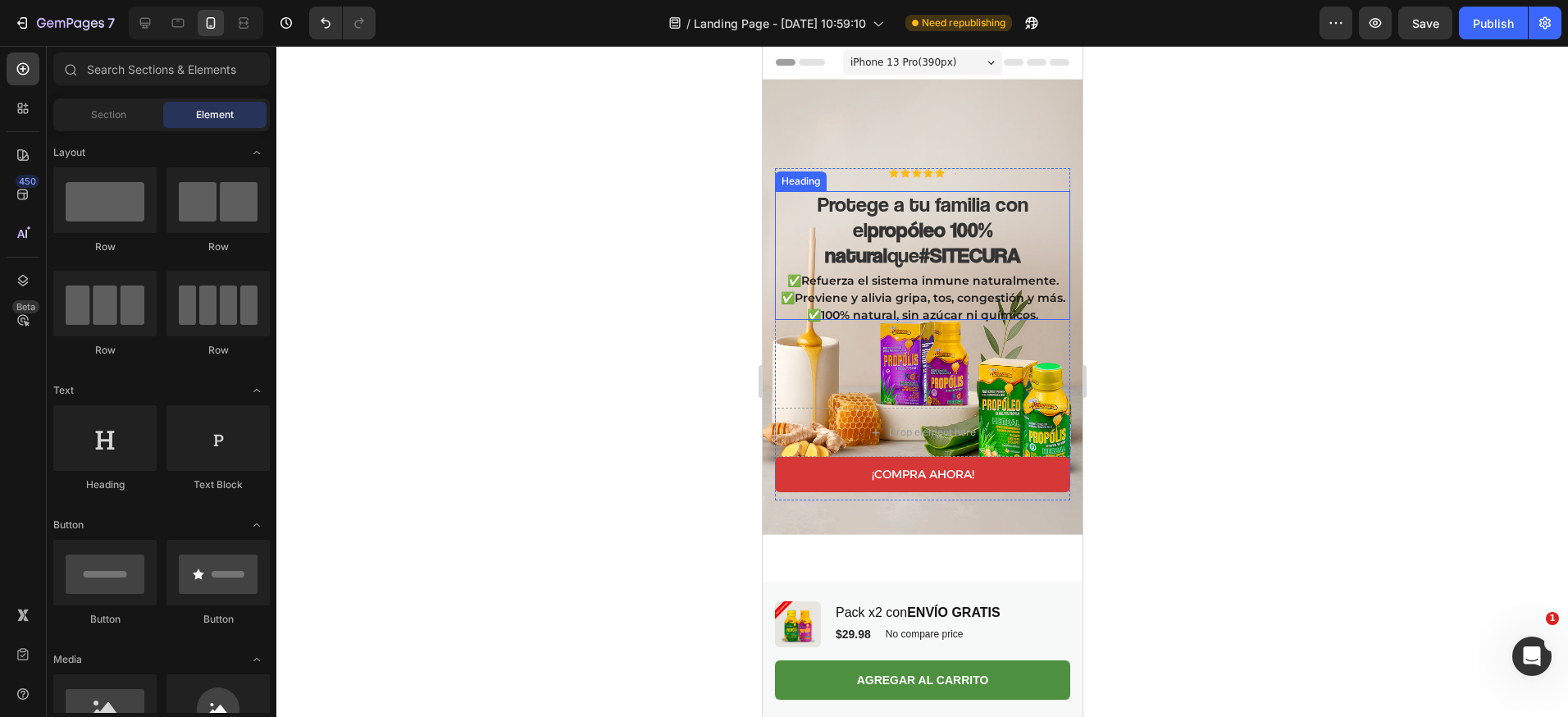
click at [897, 216] on strong "propóleo 100% natural" at bounding box center [908, 242] width 168 height 51
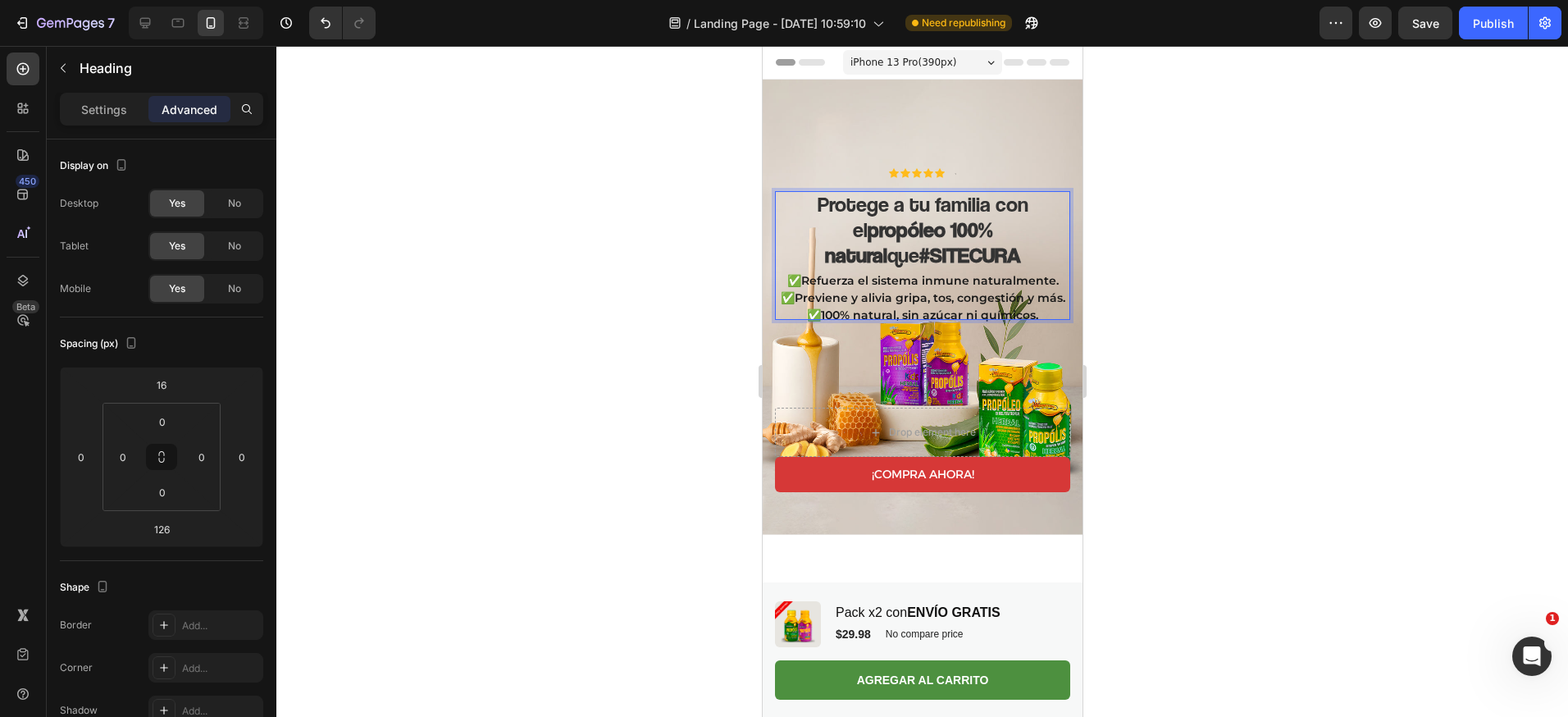
click at [824, 216] on strong "propóleo 100% natural" at bounding box center [908, 242] width 168 height 51
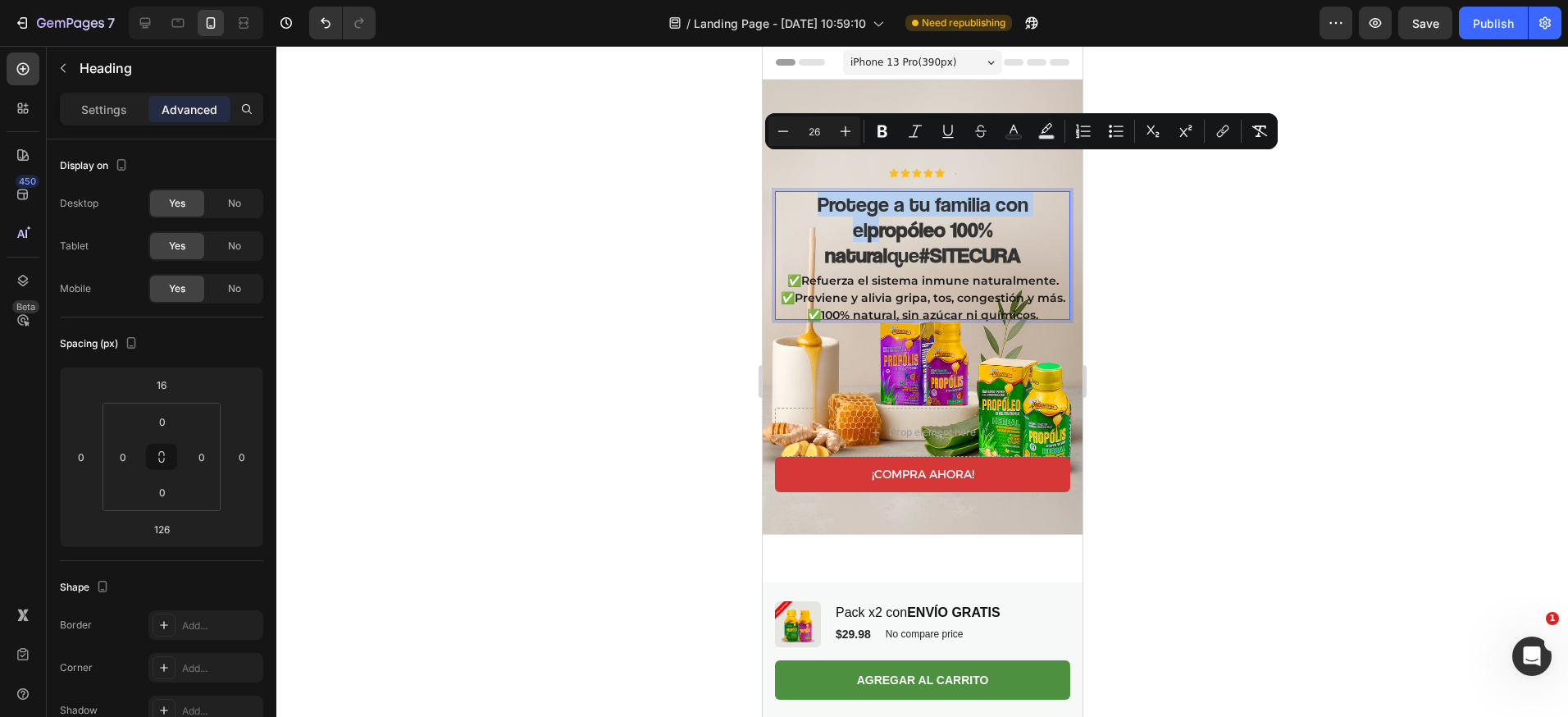
drag, startPoint x: 813, startPoint y: 197, endPoint x: 795, endPoint y: 164, distance: 37.6
click at [795, 191] on p "Protege a tu familia con el propóleo 100% natural que #SITECURA" at bounding box center [922, 229] width 296 height 78
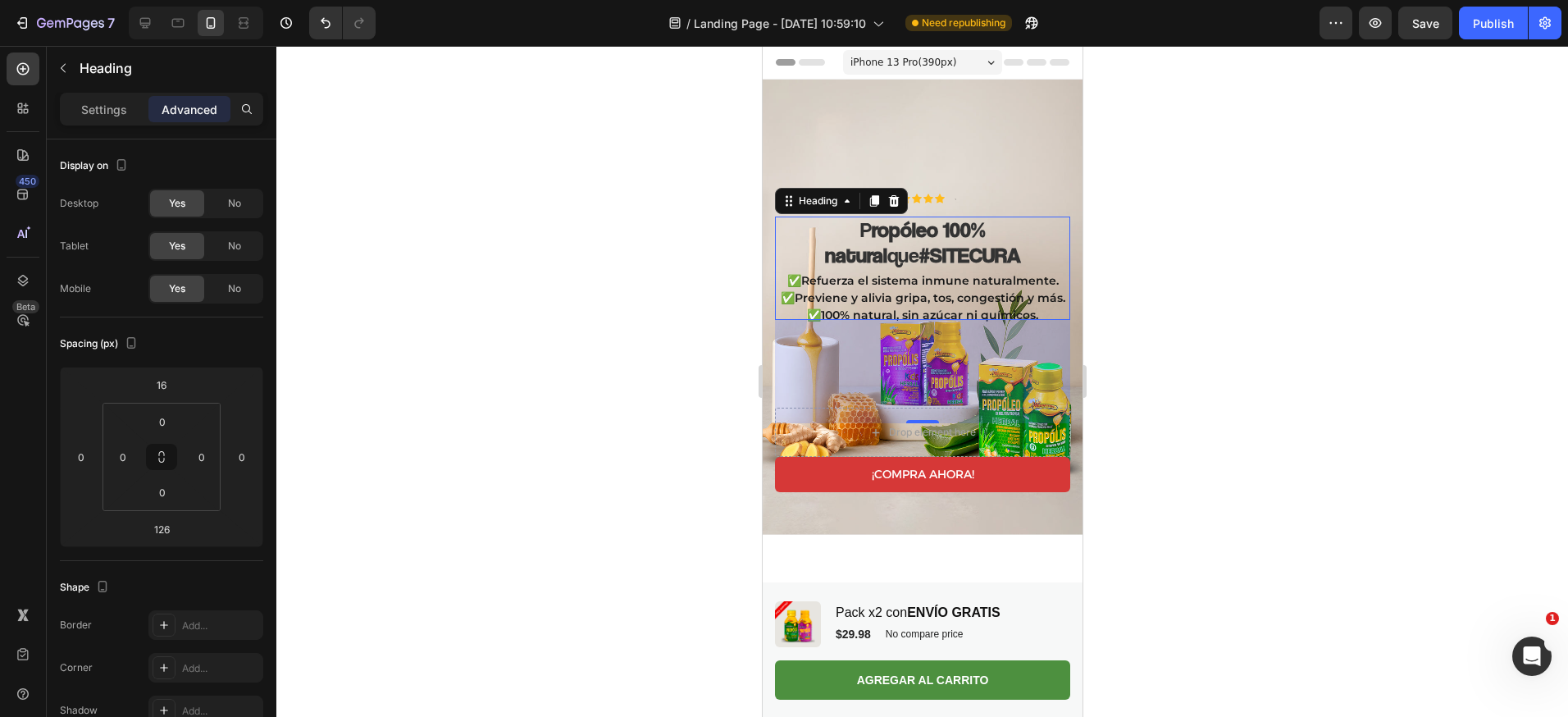
click at [1116, 290] on div at bounding box center [922, 380] width 1292 height 670
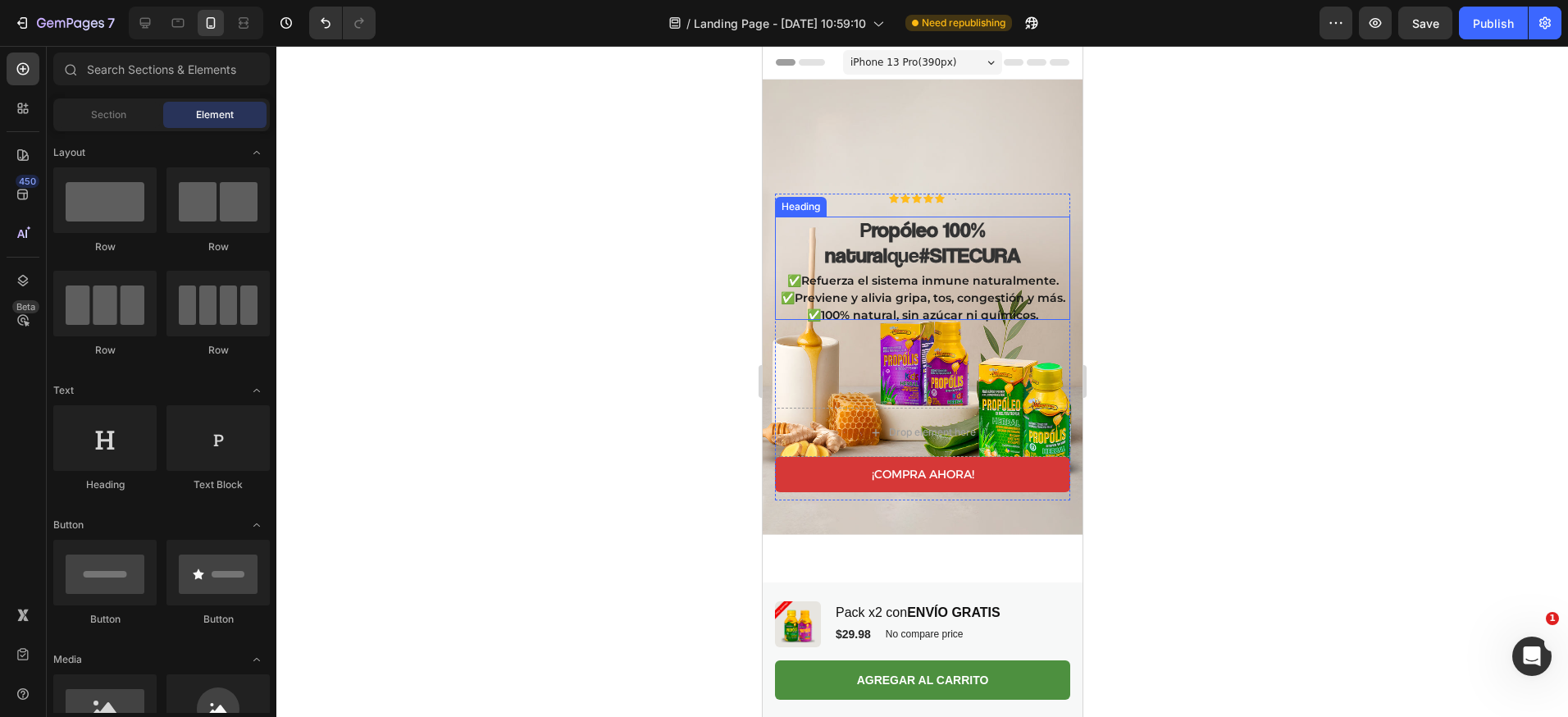
click at [824, 216] on strong "ropóleo 100% natural" at bounding box center [904, 242] width 161 height 51
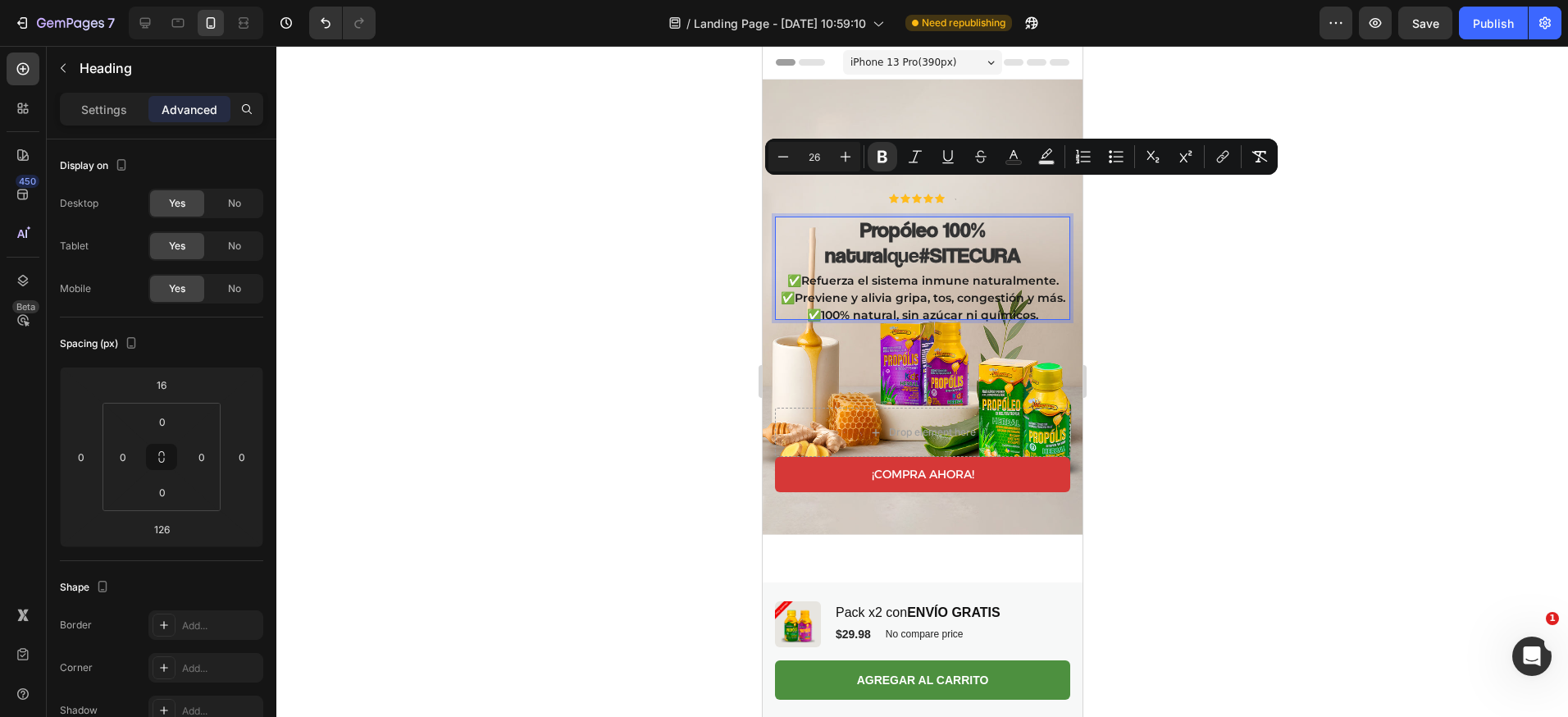
click at [1327, 275] on div at bounding box center [922, 380] width 1292 height 670
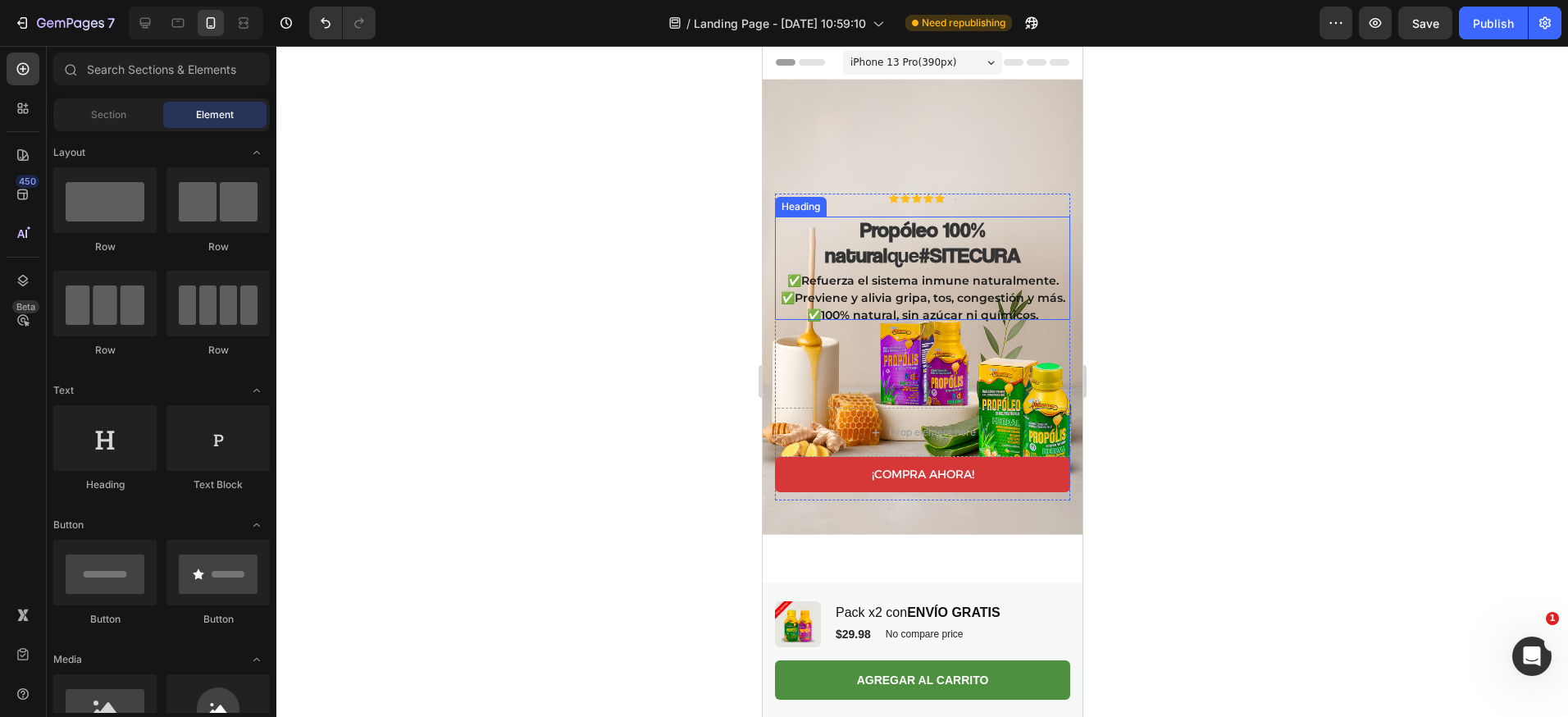
click at [926, 216] on strong "Propóleo 100% natural" at bounding box center [904, 242] width 161 height 51
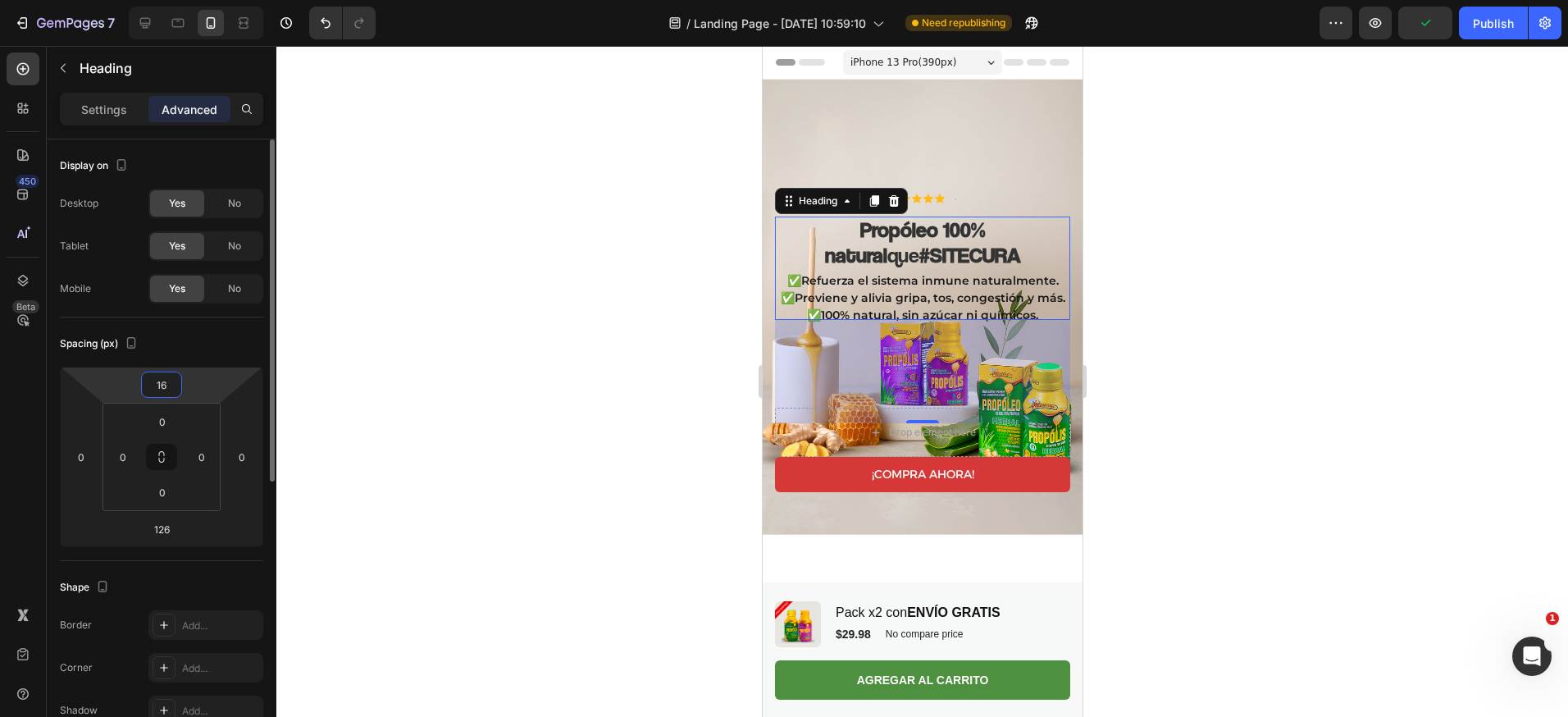
click at [174, 385] on input "16" at bounding box center [161, 384] width 33 height 25
type input "14"
click at [195, 0] on html "7 / Landing Page - [DATE] 10:59:10 Need republishing Preview Save Publish 450 B…" at bounding box center [784, 0] width 1568 height 0
click at [911, 354] on div "126" at bounding box center [922, 371] width 296 height 103
click at [950, 284] on h2 "⁠⁠⁠⁠⁠⁠⁠ Propóleo 100% natural que #SITECURA" at bounding box center [922, 267] width 296 height 103
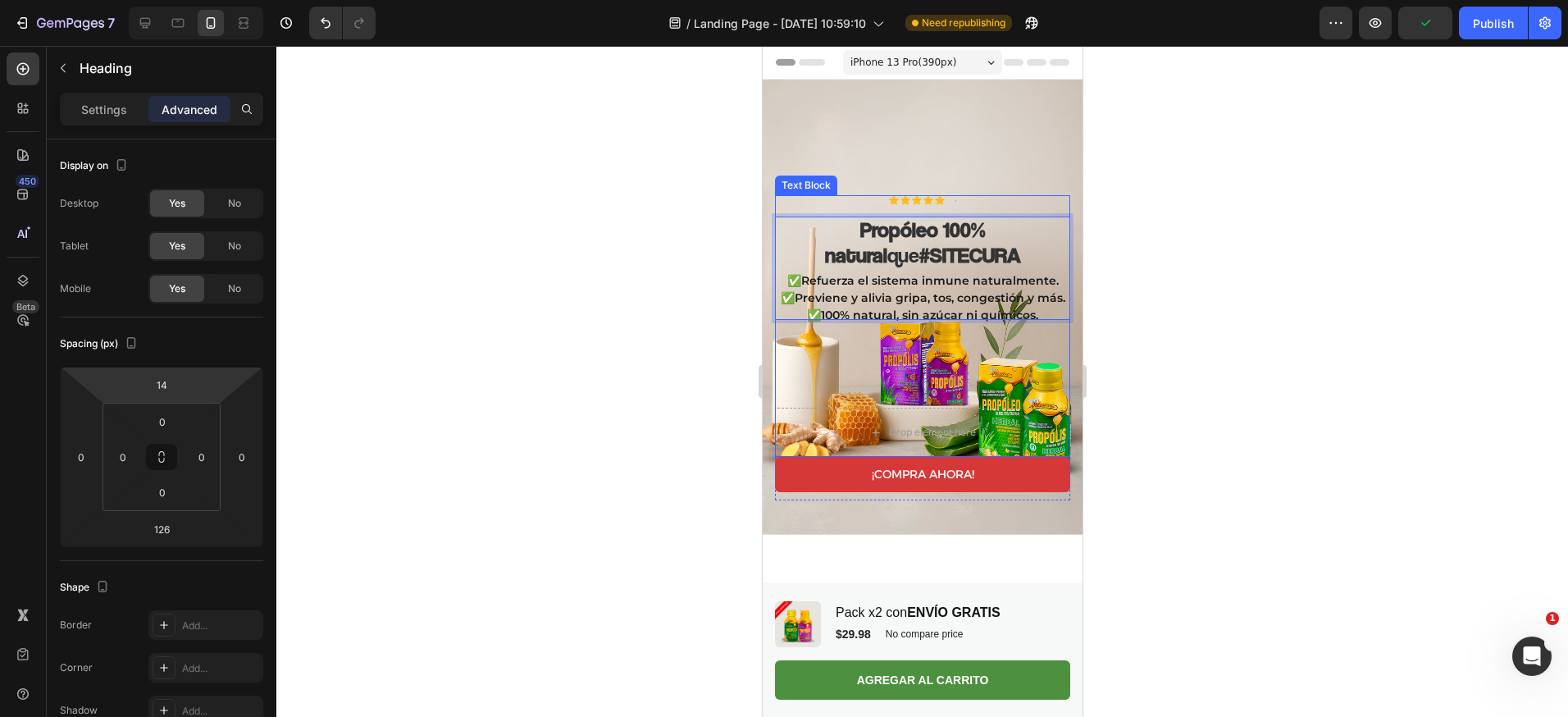
click at [921, 312] on div "✅Refuerza el sistema inmune naturalmente. ✅Previene y alivia gripa, tos, conges…" at bounding box center [922, 339] width 296 height 137
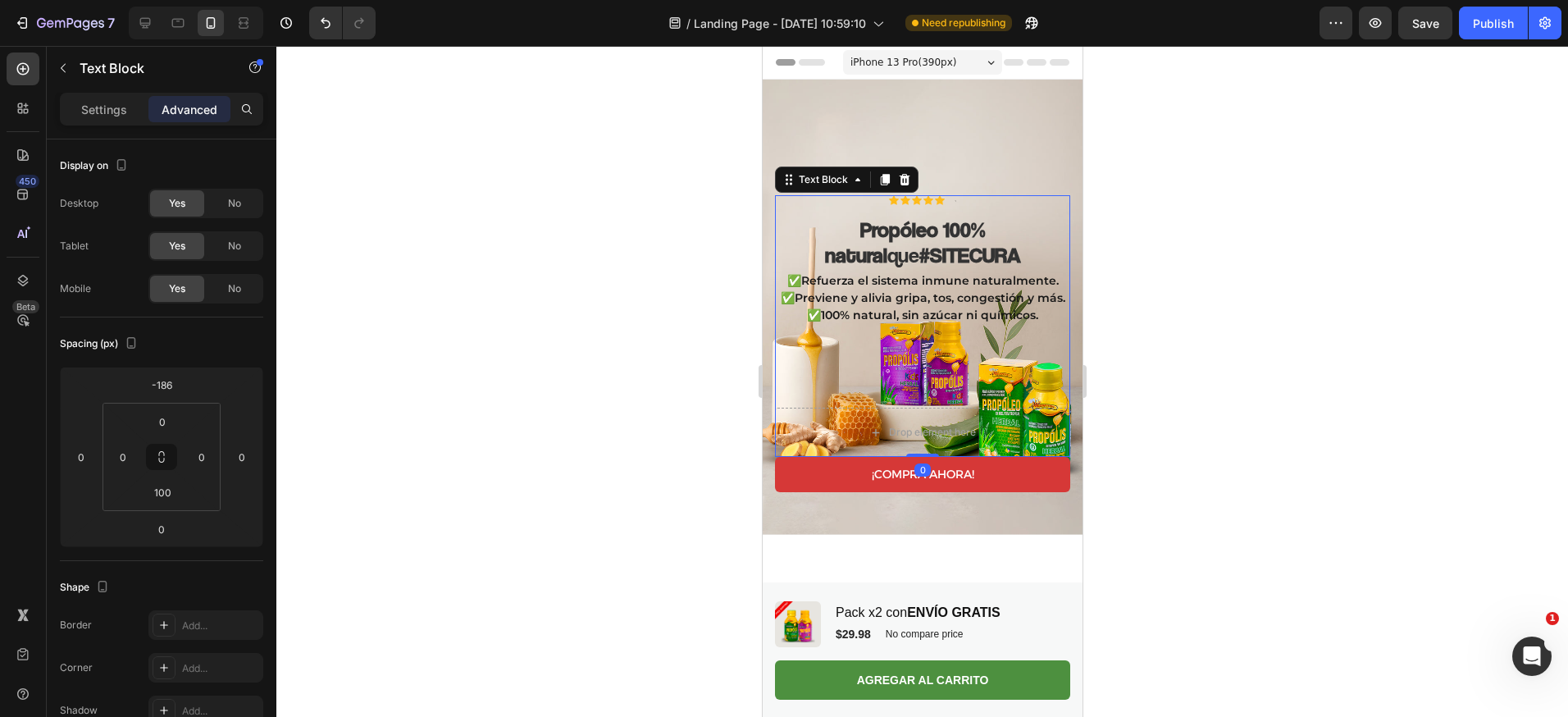
drag, startPoint x: 914, startPoint y: 438, endPoint x: 914, endPoint y: 359, distance: 79.0
click at [914, 359] on div "✅Refuerza el sistema inmune naturalmente. ✅Previene y alivia gripa, tos, conges…" at bounding box center [922, 339] width 296 height 137
drag, startPoint x: 913, startPoint y: 437, endPoint x: 921, endPoint y: 369, distance: 68.5
click at [921, 369] on div "✅Refuerza el sistema inmune naturalmente. ✅Previene y alivia gripa, tos, conges…" at bounding box center [922, 339] width 296 height 137
click at [927, 330] on div "✅Refuerza el sistema inmune naturalmente. ✅Previene y alivia gripa, tos, conges…" at bounding box center [922, 339] width 296 height 137
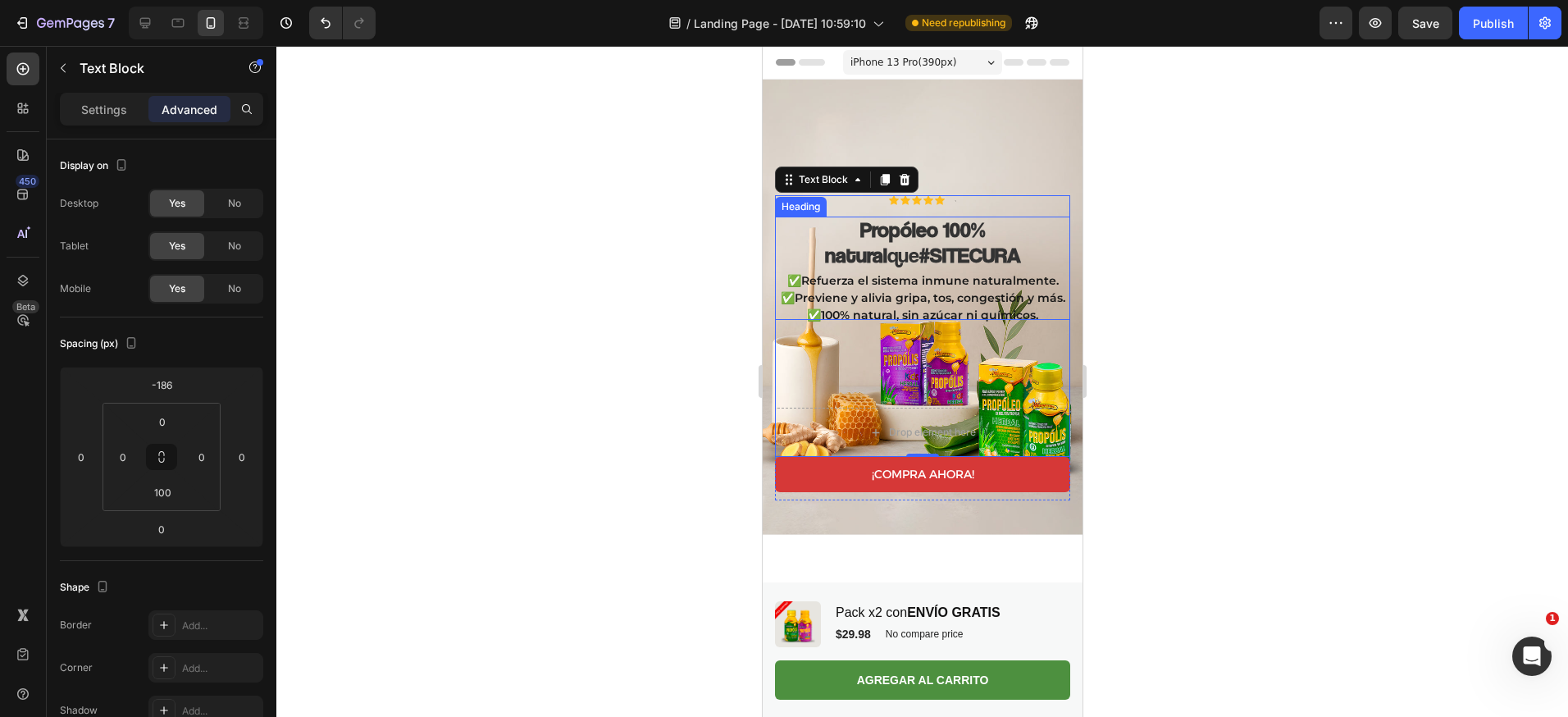
click at [919, 242] on strong "#SITECURA" at bounding box center [969, 255] width 101 height 26
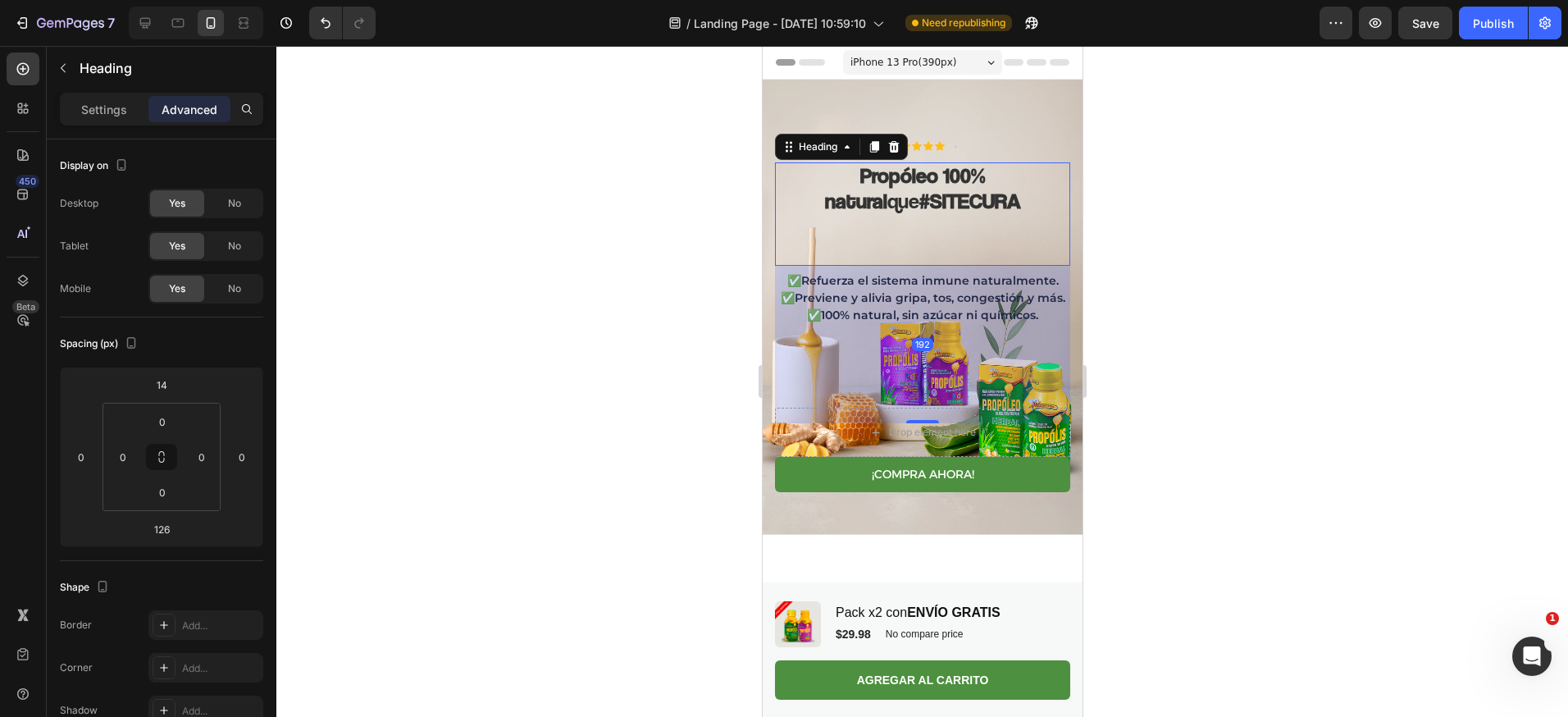
drag, startPoint x: 918, startPoint y: 386, endPoint x: 944, endPoint y: 440, distance: 59.9
click at [919, 442] on div "Icon Icon Icon Icon Icon Icon List Text Block Row ⁠⁠⁠⁠⁠⁠⁠ Propóleo 100% natural…" at bounding box center [922, 321] width 296 height 359
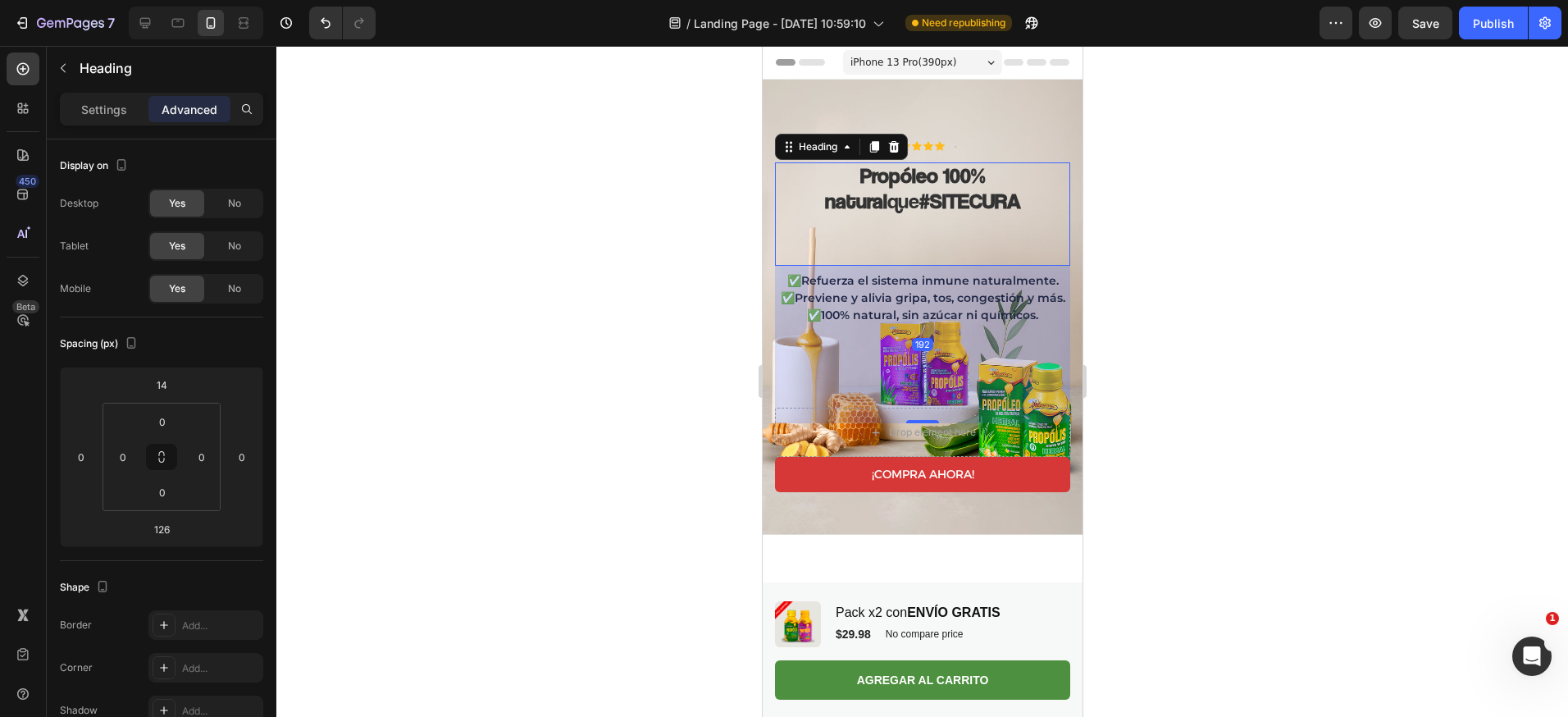
type input "193"
click at [1270, 389] on div at bounding box center [922, 380] width 1292 height 670
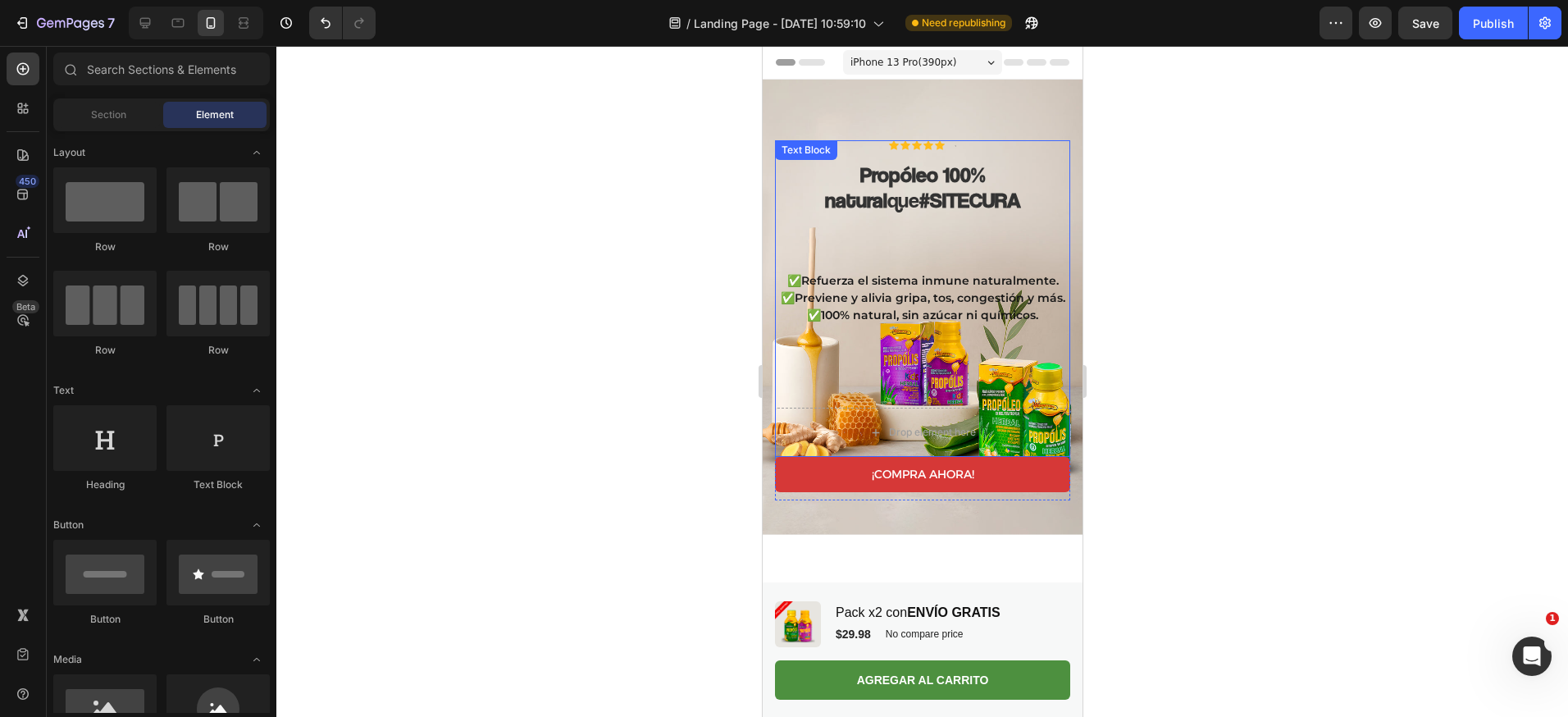
click at [938, 307] on p "✅100% natural, sin azúcar ni químicos." at bounding box center [921, 315] width 292 height 17
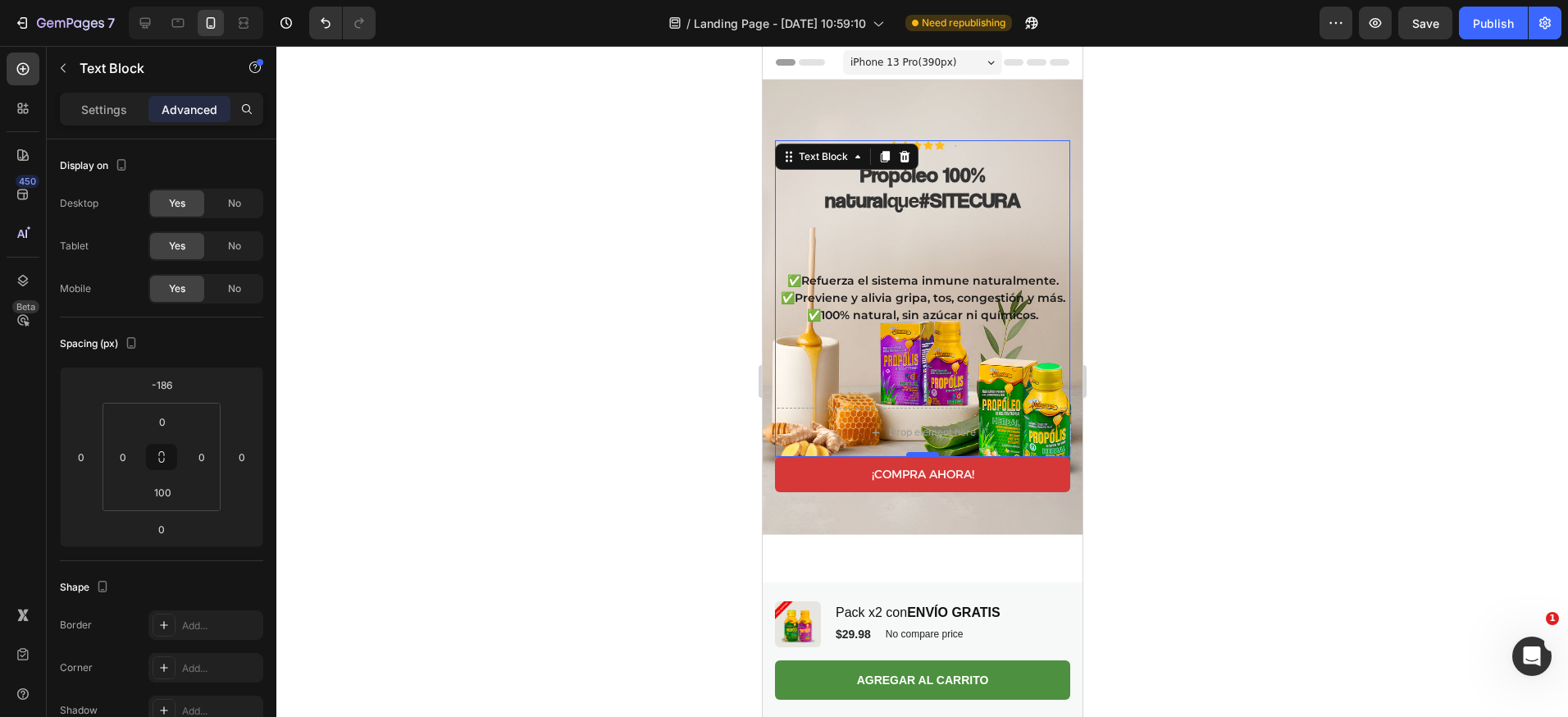
click at [909, 452] on div at bounding box center [921, 453] width 33 height 5
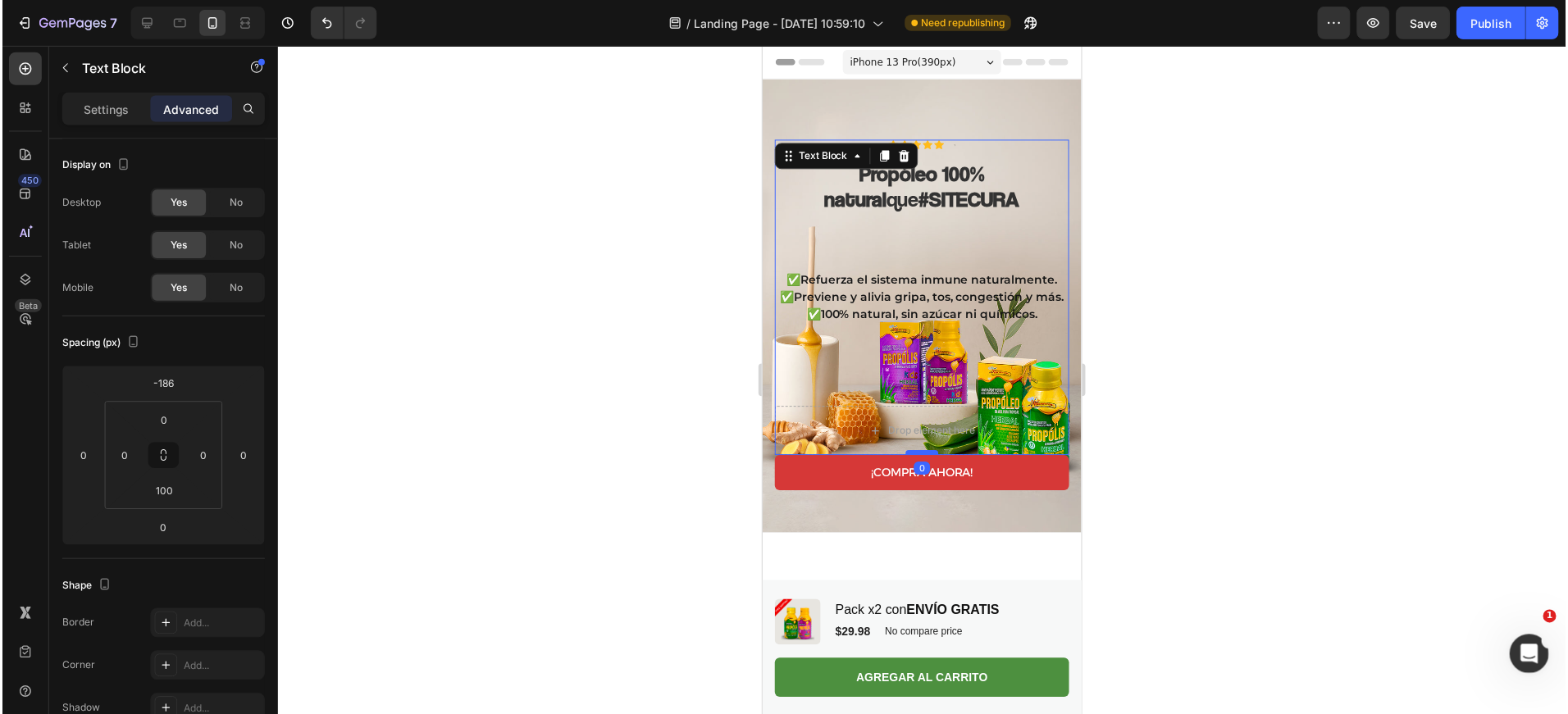
scroll to position [7, 0]
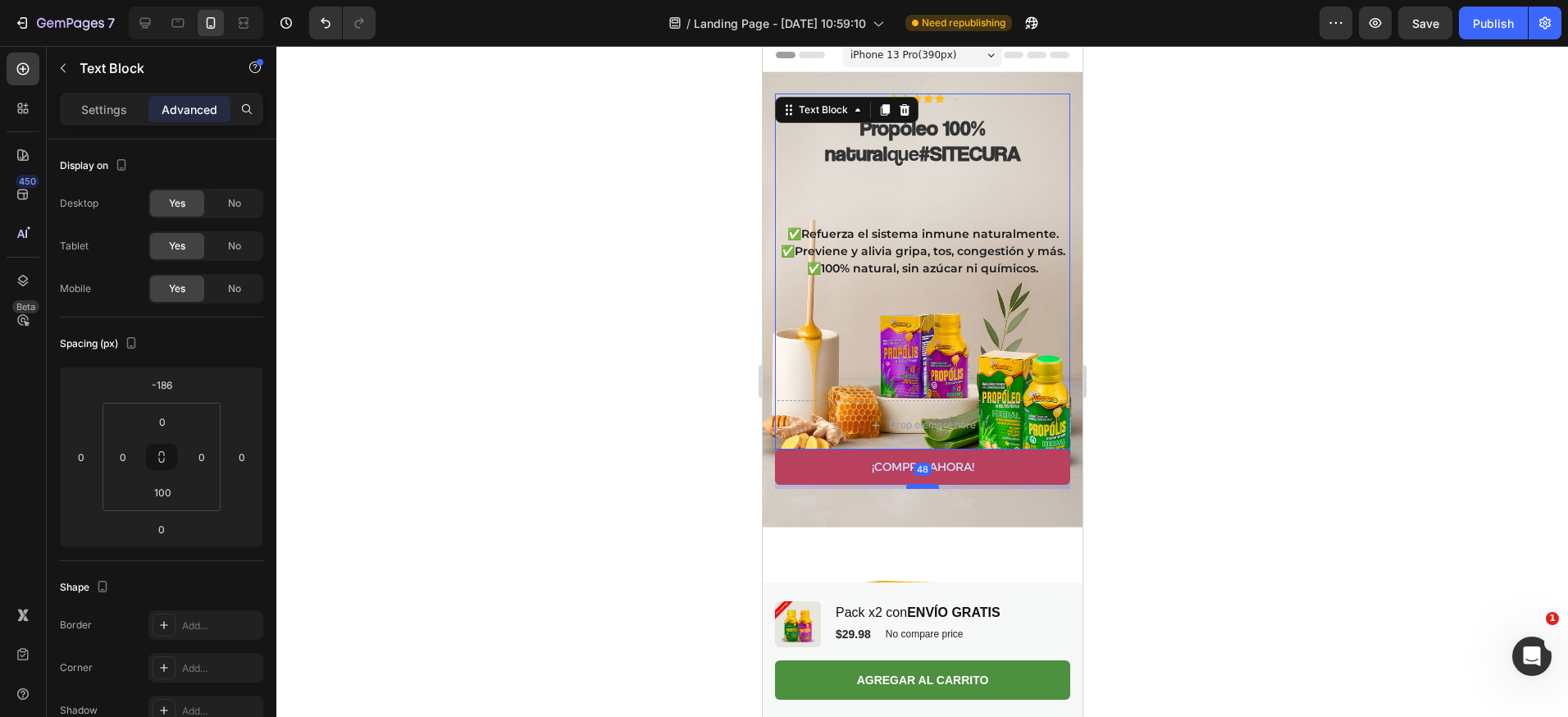
drag, startPoint x: 915, startPoint y: 431, endPoint x: 915, endPoint y: 470, distance: 39.0
click at [915, 483] on div at bounding box center [921, 485] width 33 height 5
type input "48"
click at [926, 139] on h2 "⁠⁠⁠⁠⁠⁠⁠ Propóleo 100% natural que #SITECURA" at bounding box center [922, 166] width 296 height 103
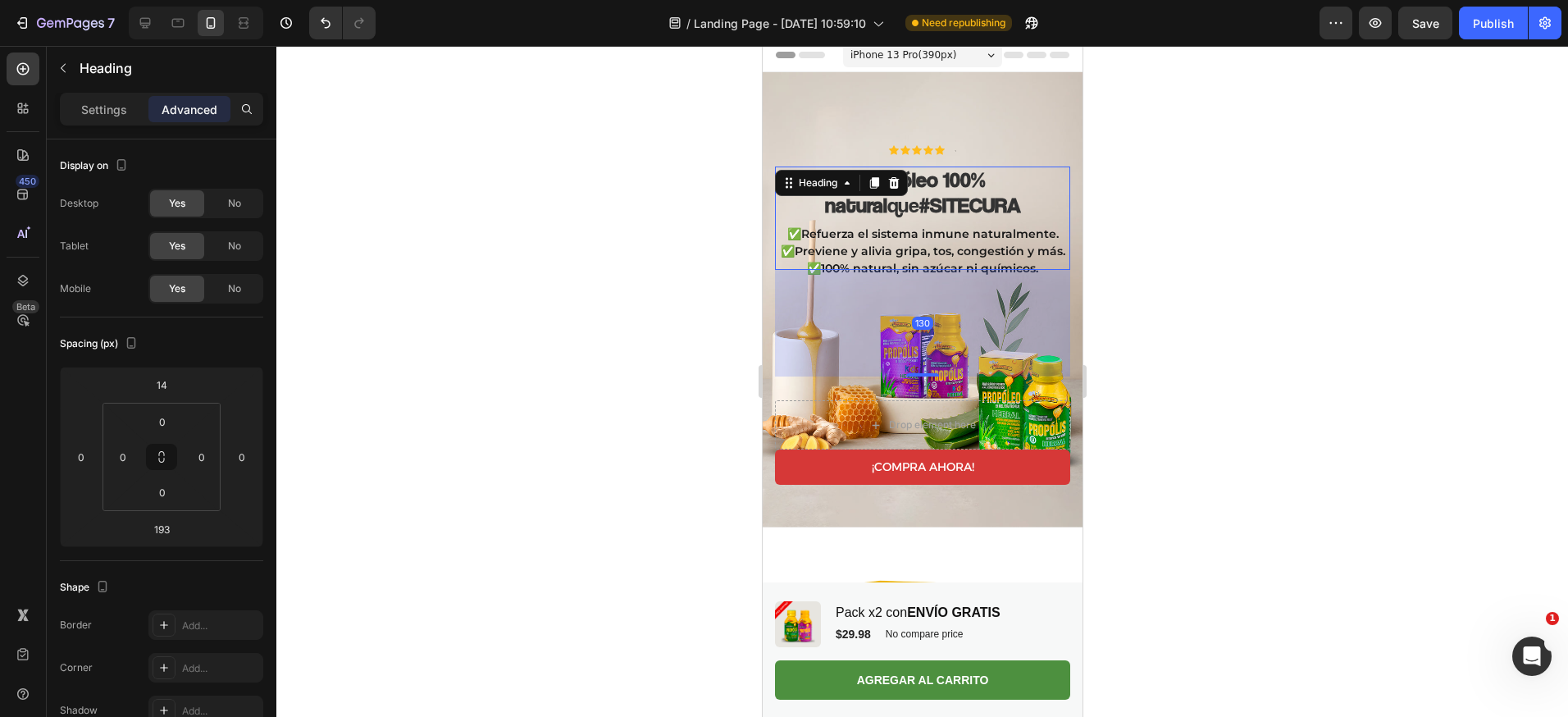
drag, startPoint x: 915, startPoint y: 338, endPoint x: 909, endPoint y: 286, distance: 52.3
click at [909, 270] on div "130" at bounding box center [922, 270] width 296 height 0
type input "129"
click at [1137, 247] on div at bounding box center [922, 380] width 1292 height 670
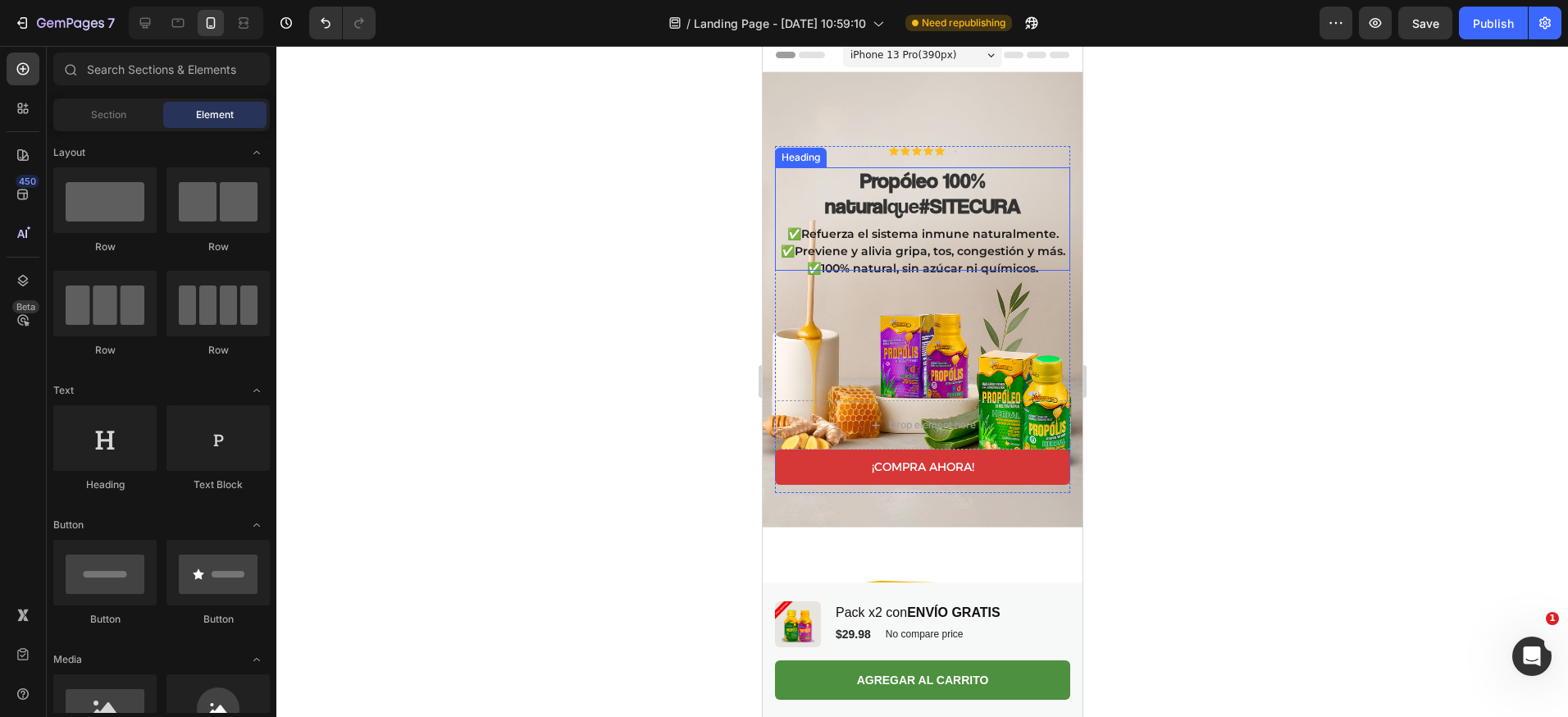
click at [977, 207] on h2 "⁠⁠⁠⁠⁠⁠⁠ Propóleo 100% natural que #SITECURA" at bounding box center [922, 218] width 296 height 103
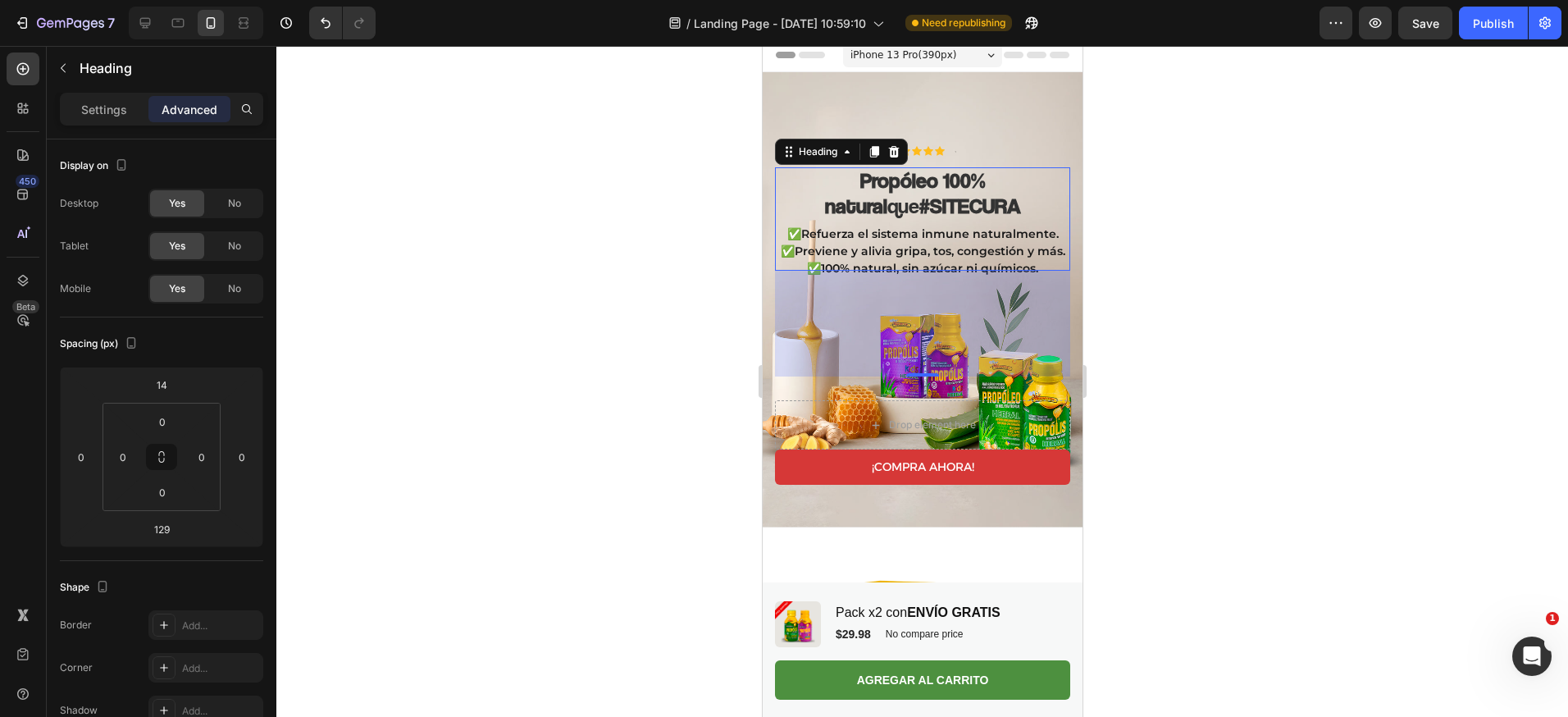
click at [1205, 264] on div at bounding box center [922, 380] width 1292 height 670
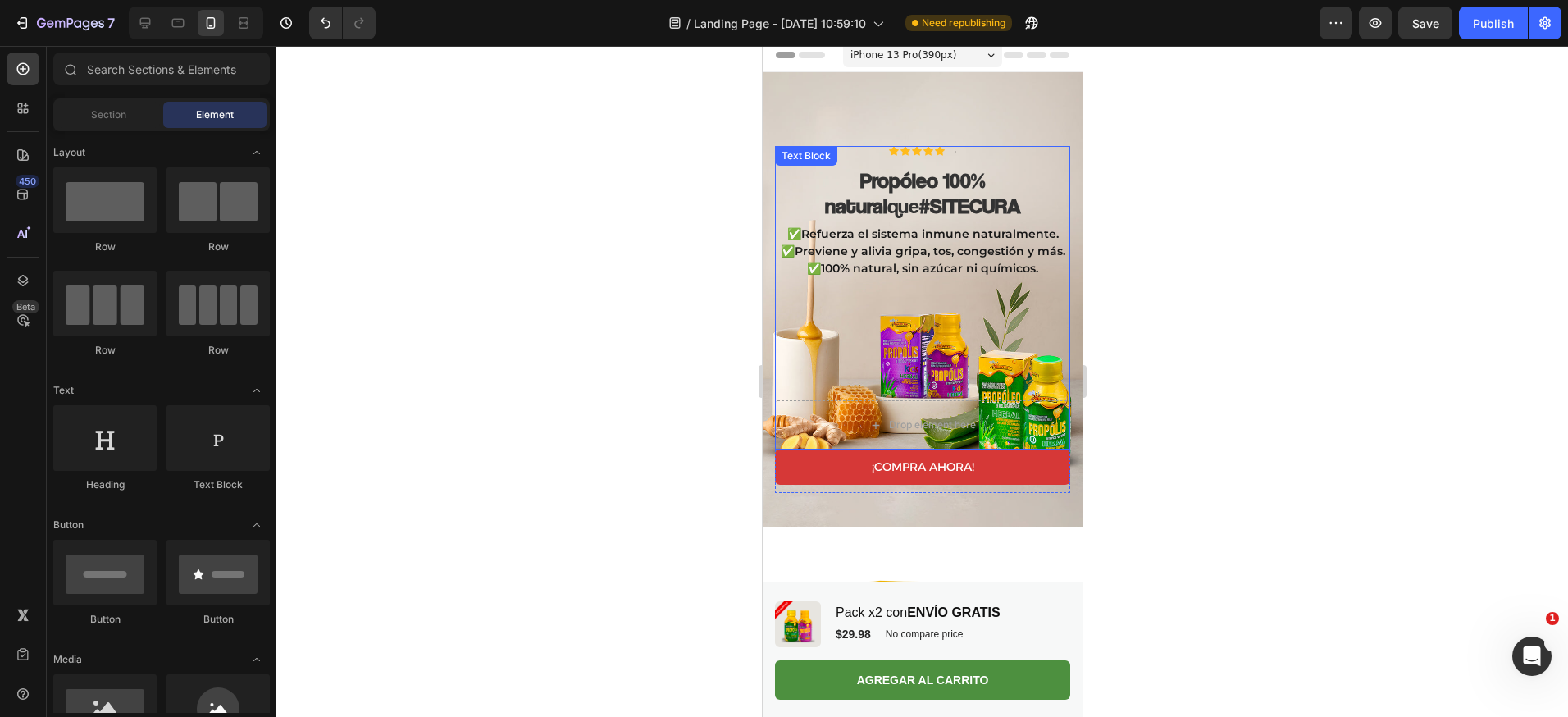
click at [938, 260] on p "✅100% natural, sin azúcar ni químicos." at bounding box center [921, 268] width 292 height 17
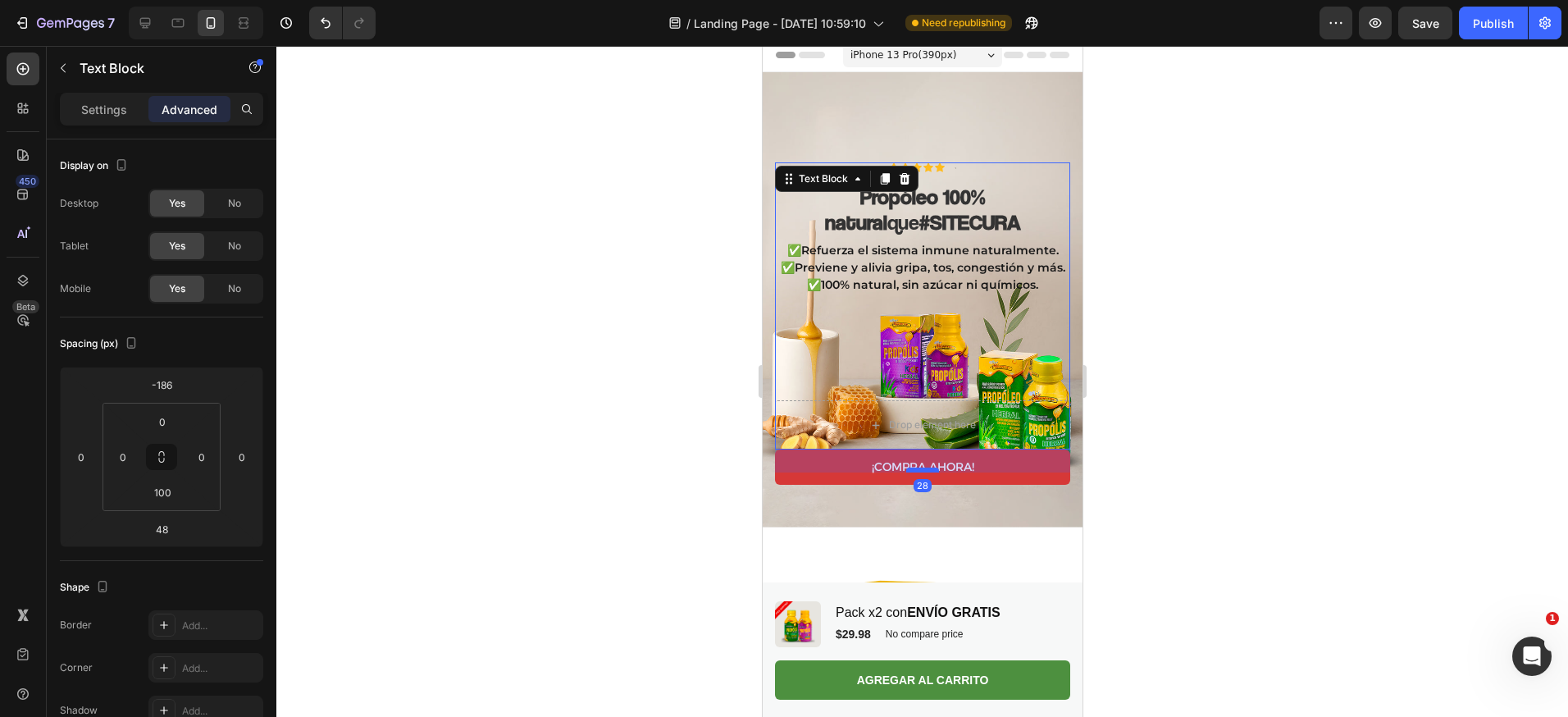
drag, startPoint x: 911, startPoint y: 468, endPoint x: 1955, endPoint y: 366, distance: 1049.0
click at [914, 467] on div at bounding box center [921, 469] width 33 height 5
type input "28"
click at [1202, 316] on div at bounding box center [922, 380] width 1292 height 670
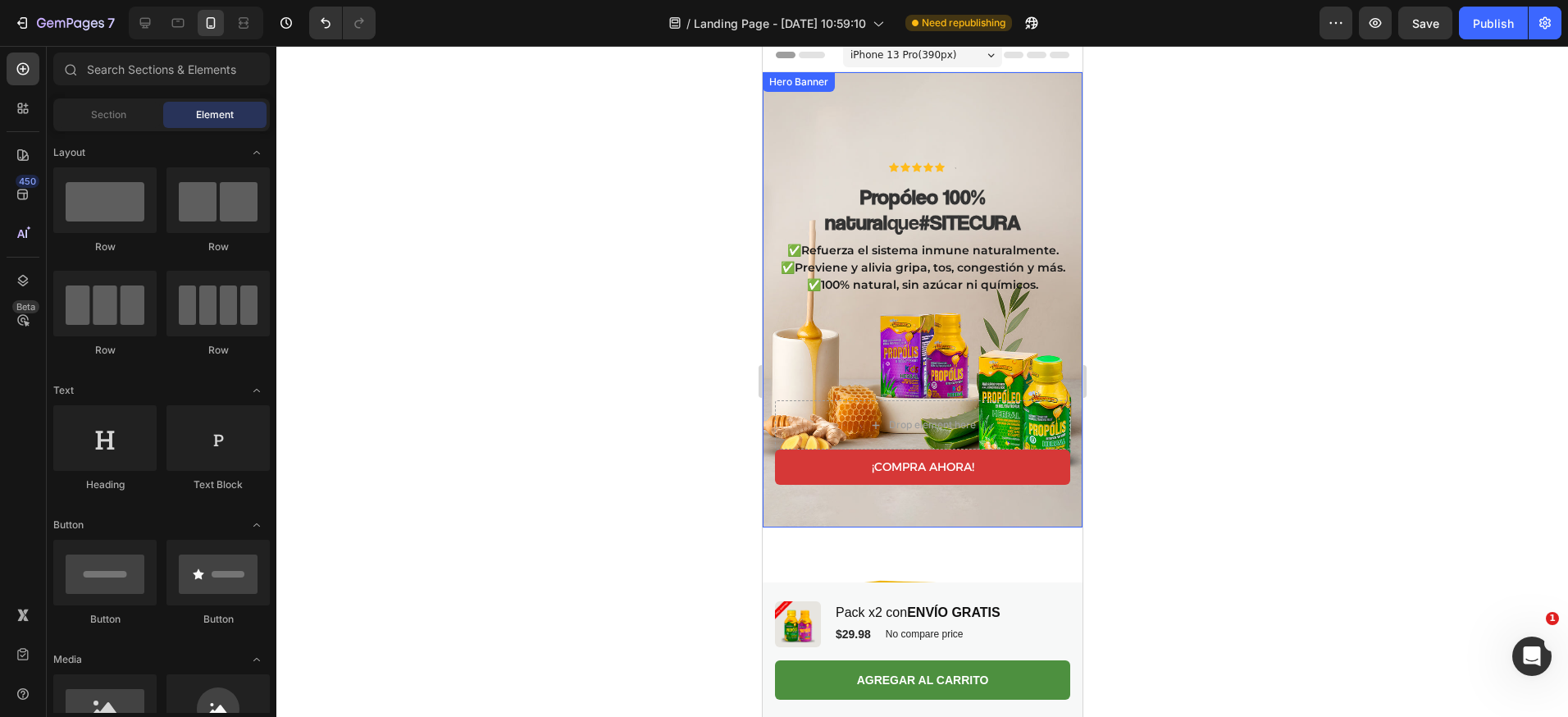
click at [916, 136] on div "Icon Icon Icon Icon Icon Icon List Text Block Row ⁠⁠⁠⁠⁠⁠⁠ Propóleo 100% natural…" at bounding box center [921, 331] width 320 height 391
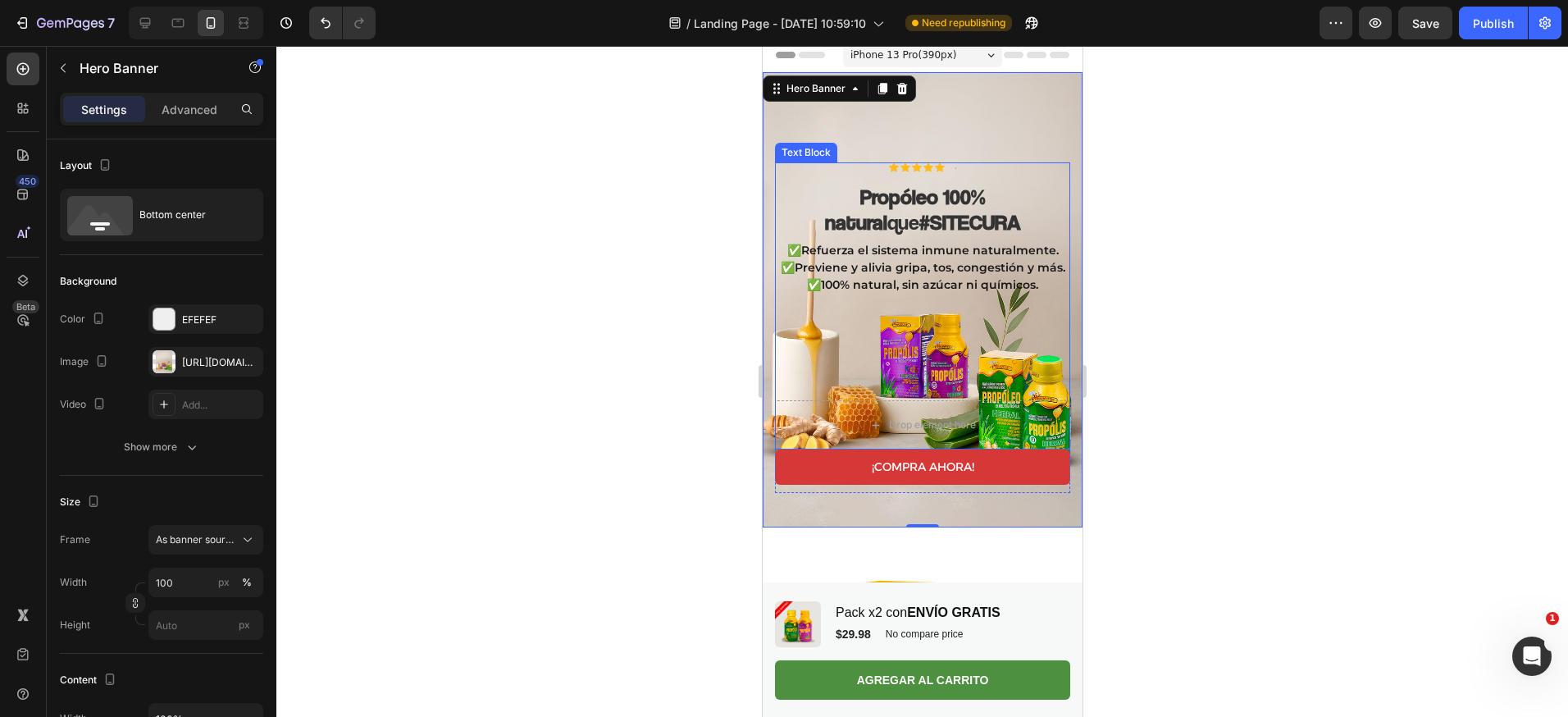
click at [1018, 309] on div "✅Refuerza el sistema inmune naturalmente. ✅Previene y alivia gripa, tos, conges…" at bounding box center [922, 308] width 296 height 137
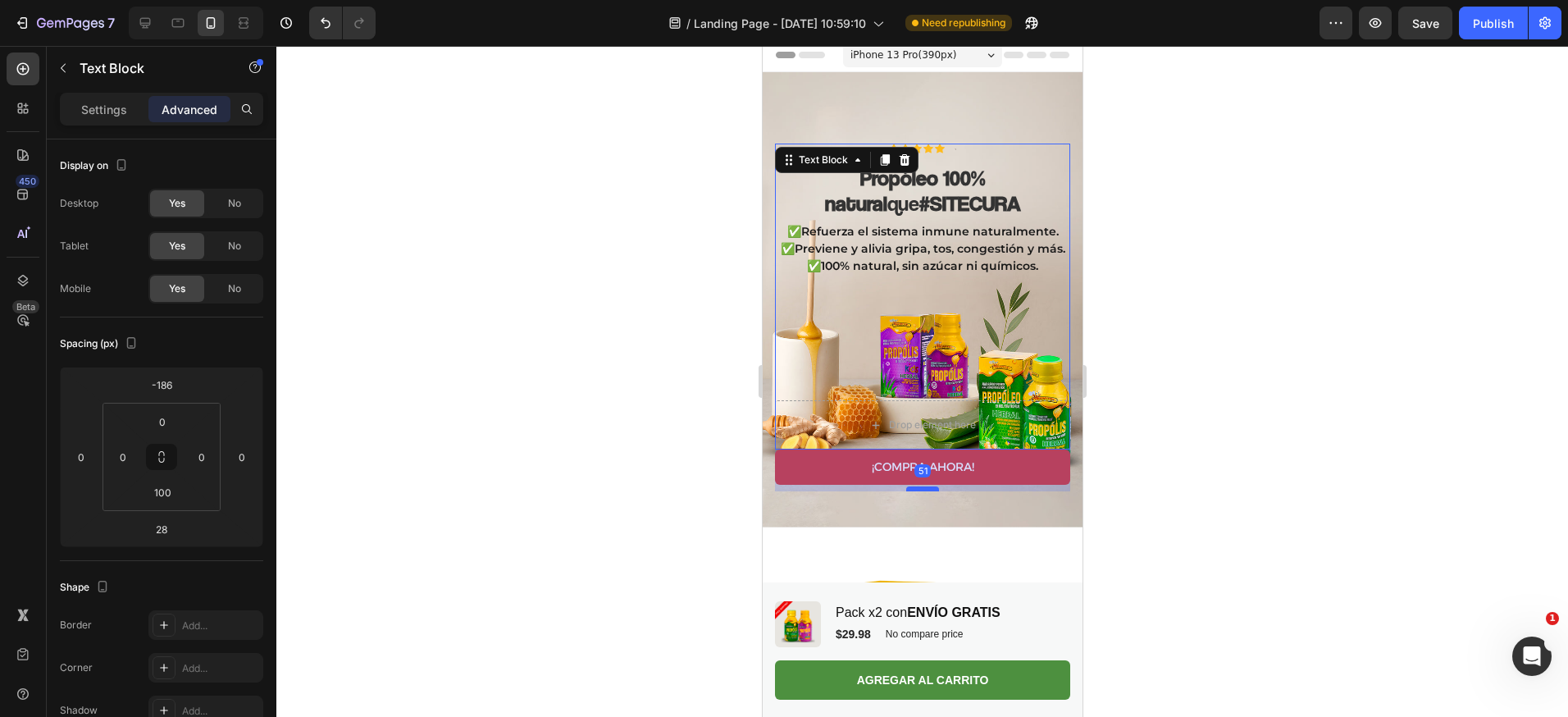
drag, startPoint x: 920, startPoint y: 452, endPoint x: 2017, endPoint y: 398, distance: 1098.3
click at [921, 486] on div at bounding box center [921, 488] width 33 height 5
type input "51"
click at [1256, 350] on div at bounding box center [922, 380] width 1292 height 670
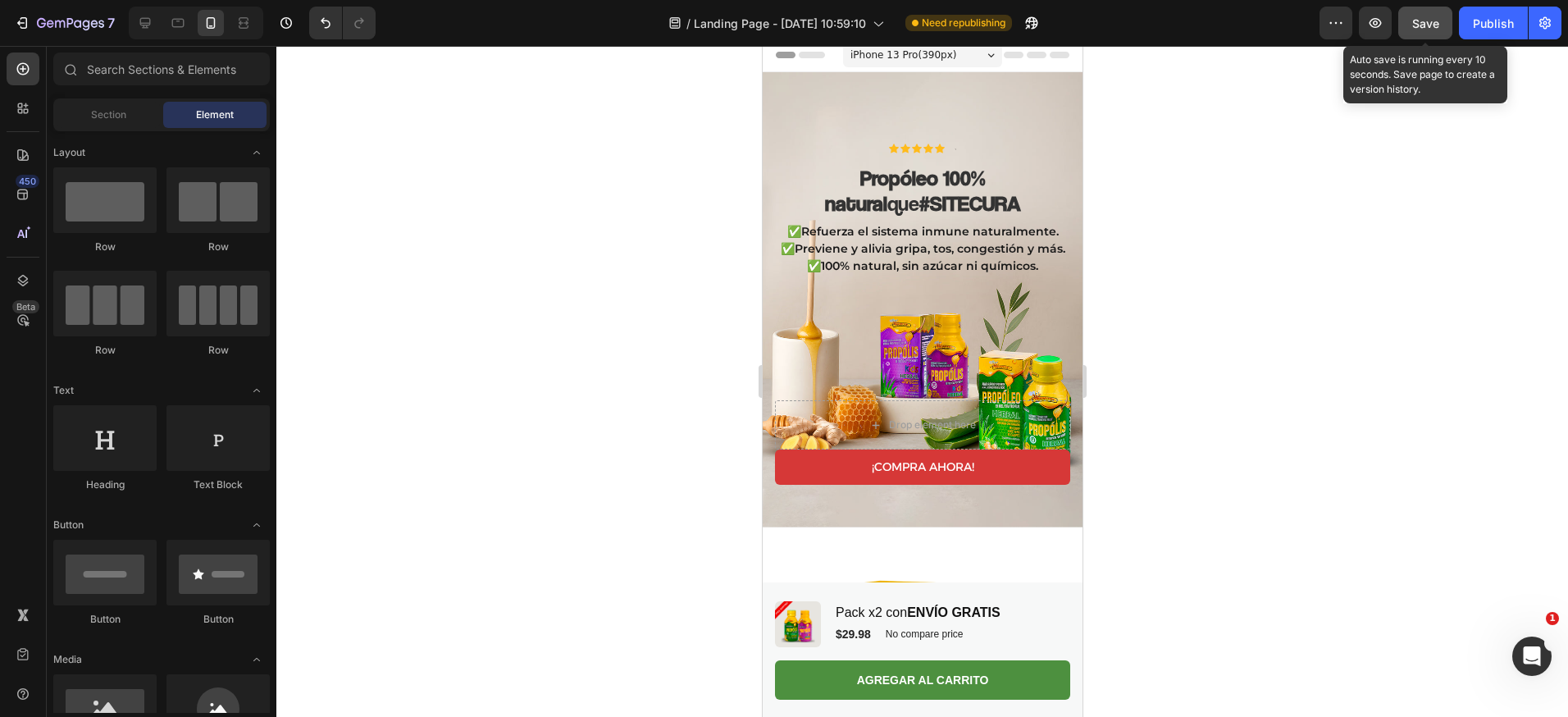
click at [1440, 20] on button "Save" at bounding box center [1425, 23] width 54 height 33
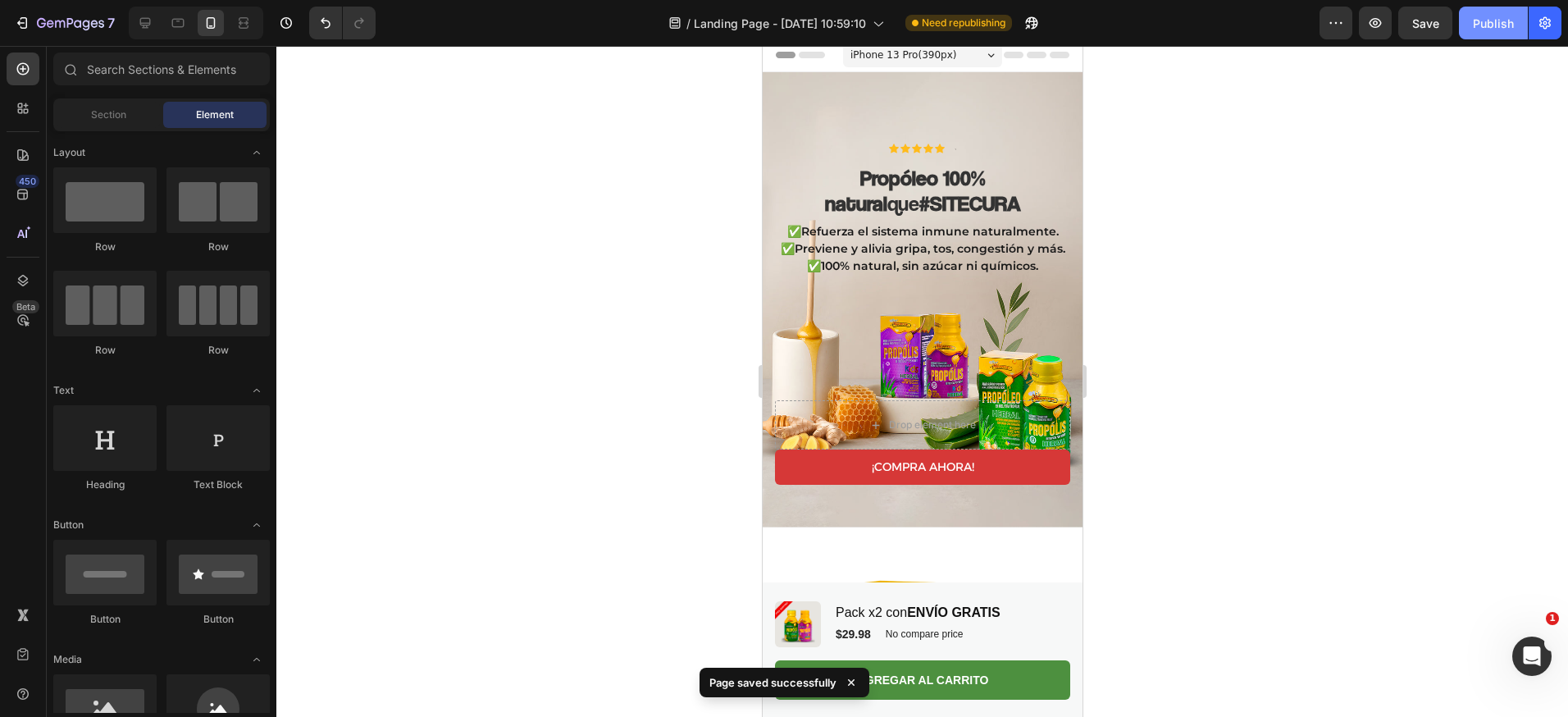
click at [1497, 32] on button "Publish" at bounding box center [1493, 23] width 69 height 33
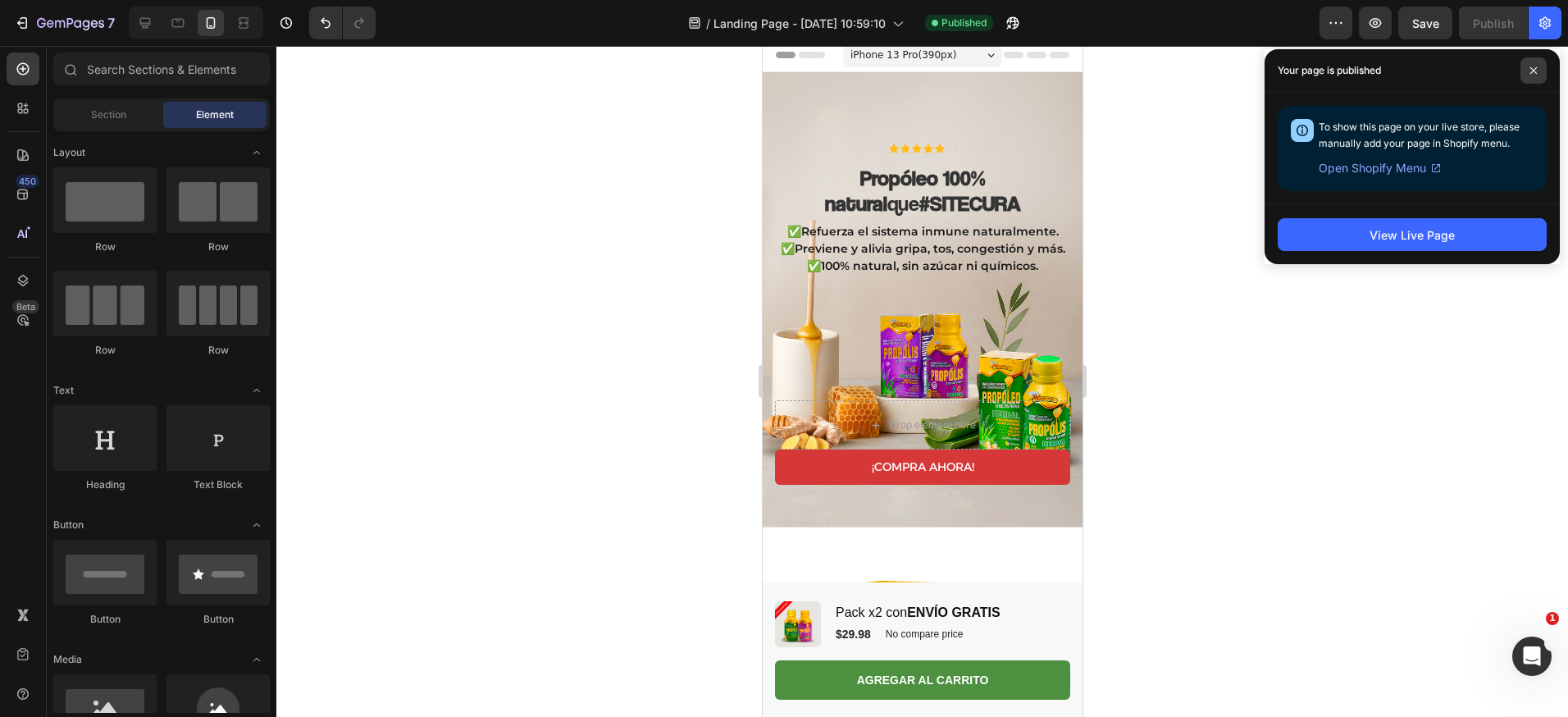
click at [1532, 67] on icon at bounding box center [1533, 70] width 8 height 8
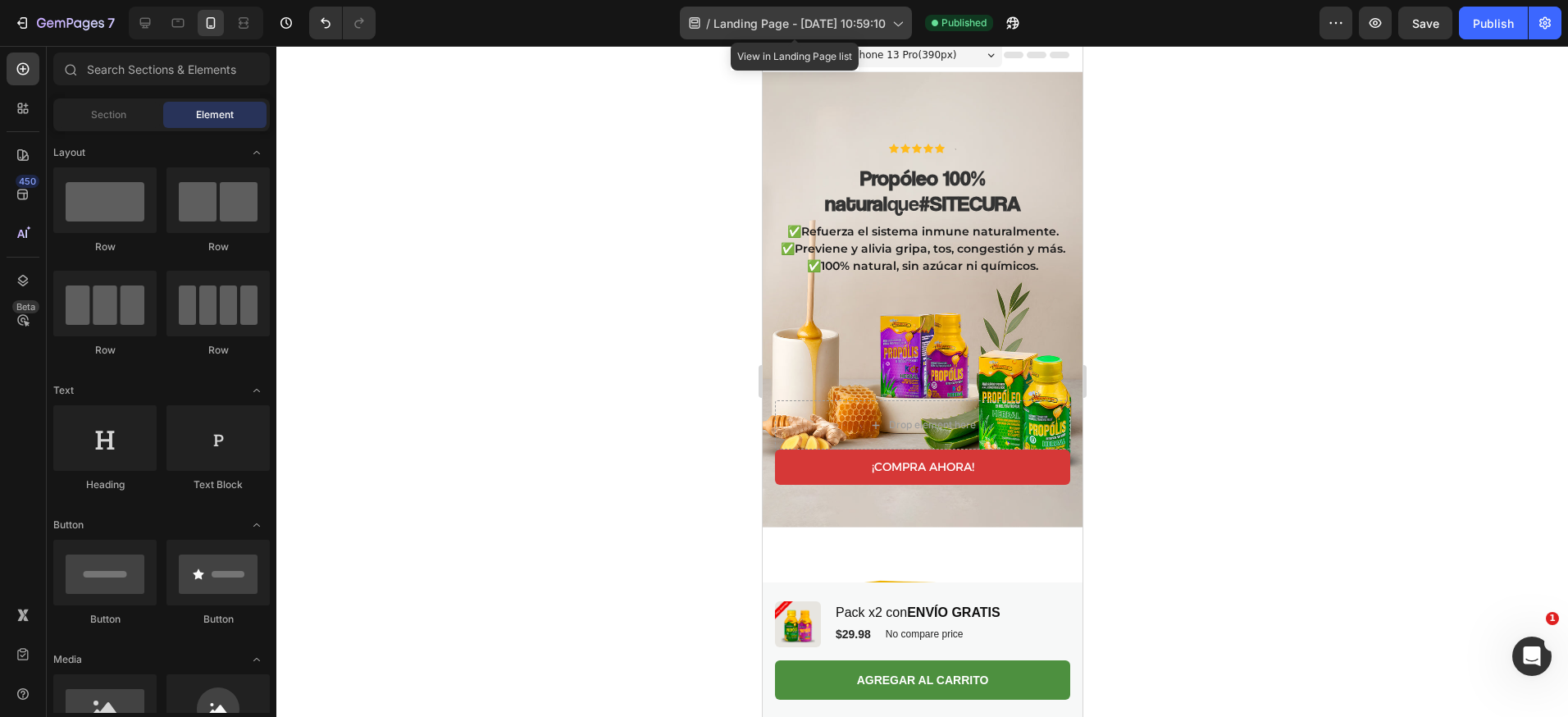
click at [819, 7] on div "/ Landing Page - [DATE] 10:59:10" at bounding box center [795, 23] width 232 height 33
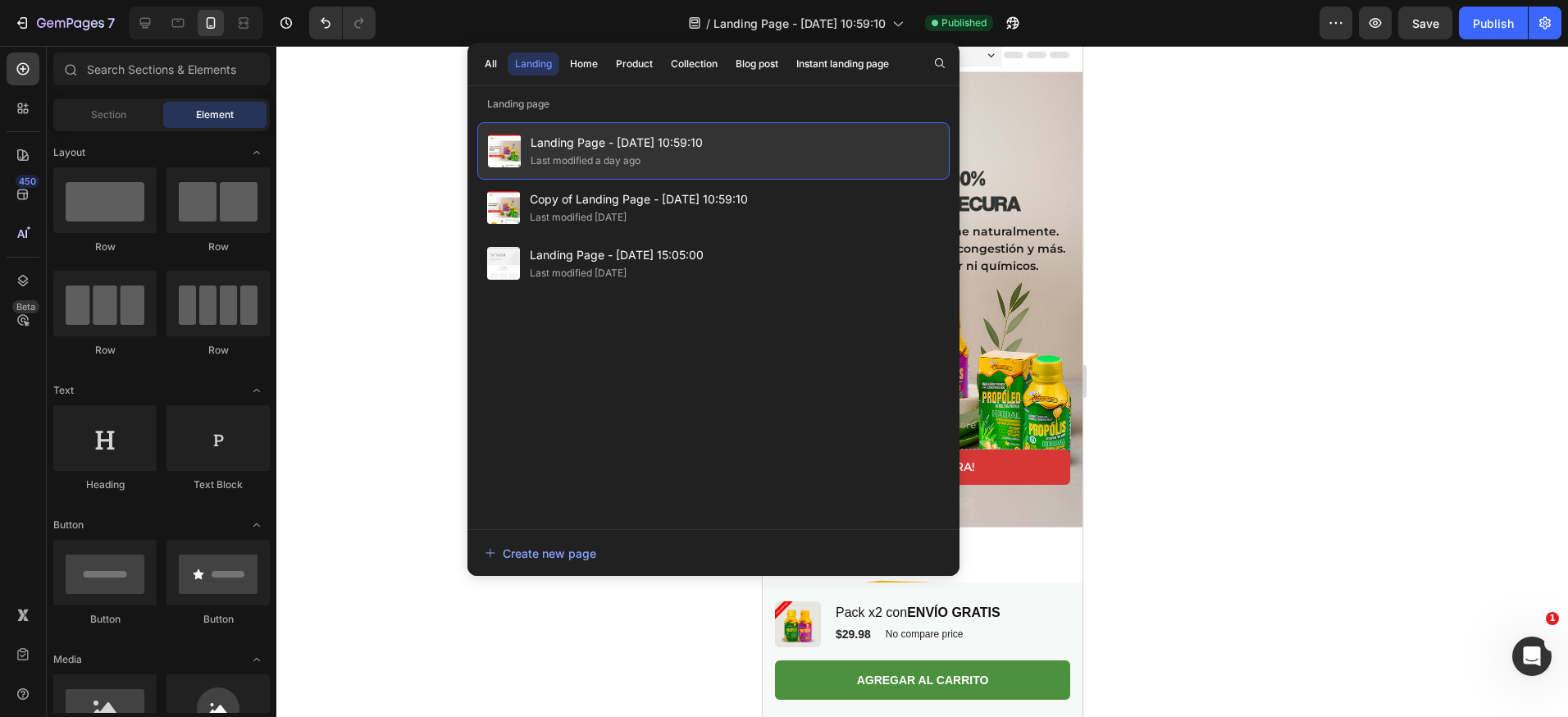
click at [606, 141] on span "Landing Page - [DATE] 10:59:10" at bounding box center [617, 143] width 172 height 20
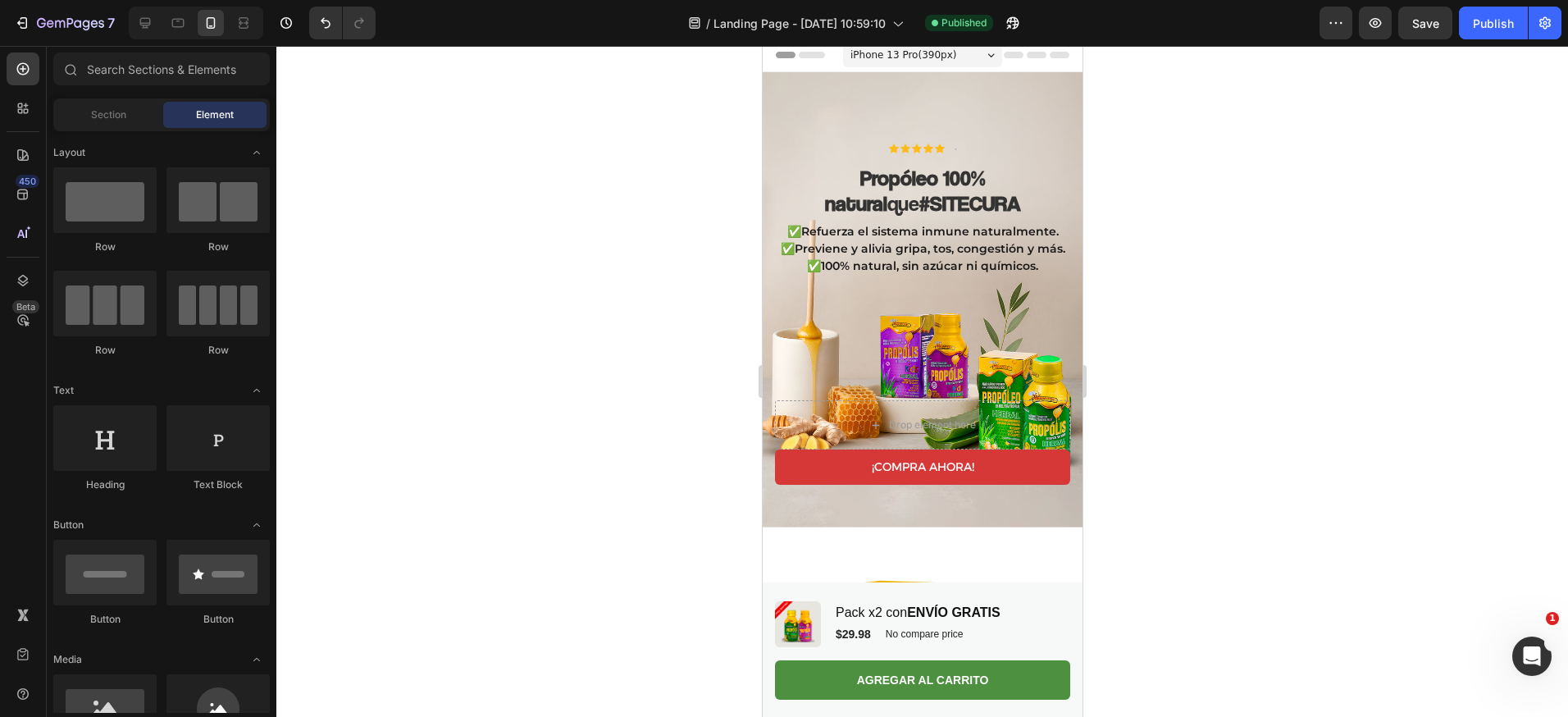
click at [606, 141] on div at bounding box center [922, 380] width 1292 height 670
click at [788, 18] on span "Landing Page - [DATE] 10:59:10" at bounding box center [799, 23] width 172 height 17
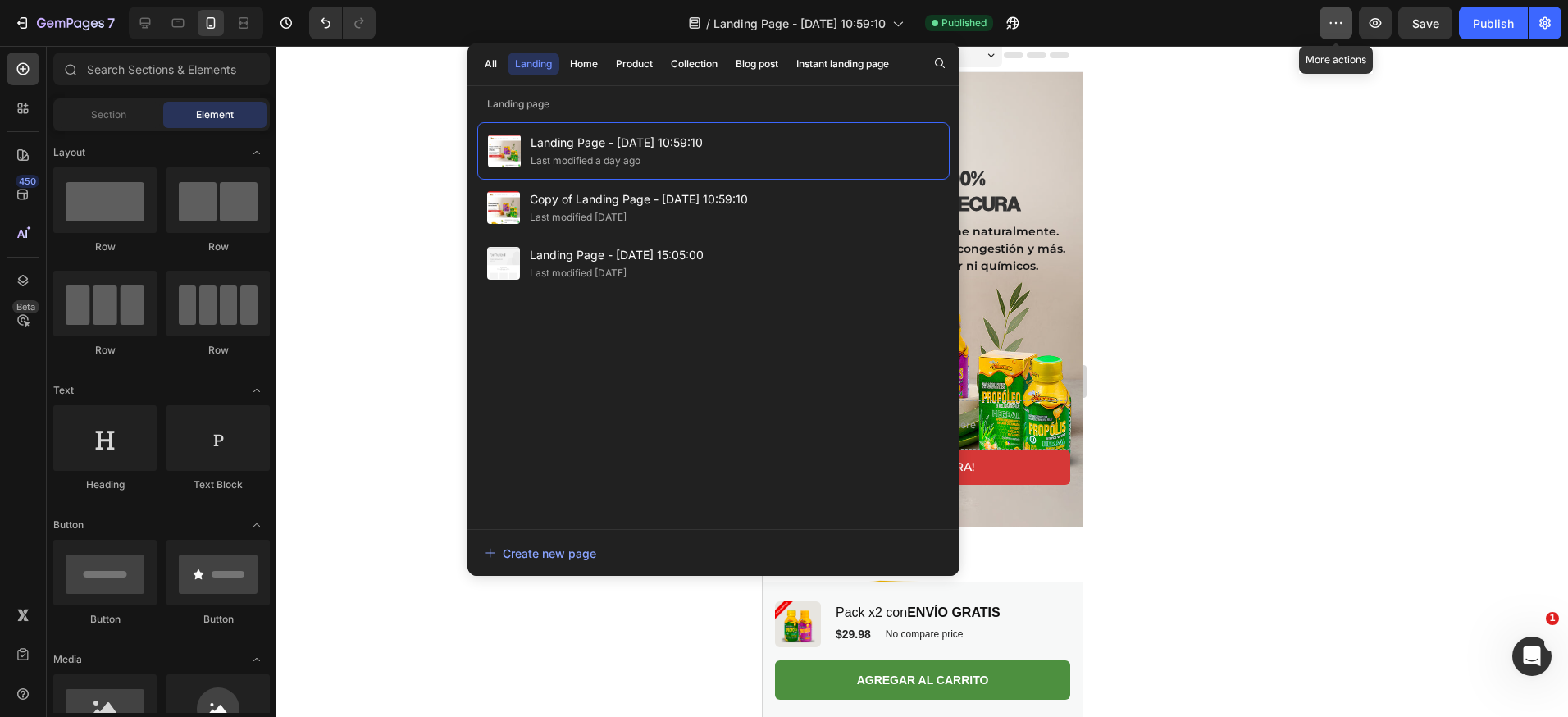
click at [1333, 25] on icon "button" at bounding box center [1335, 23] width 16 height 16
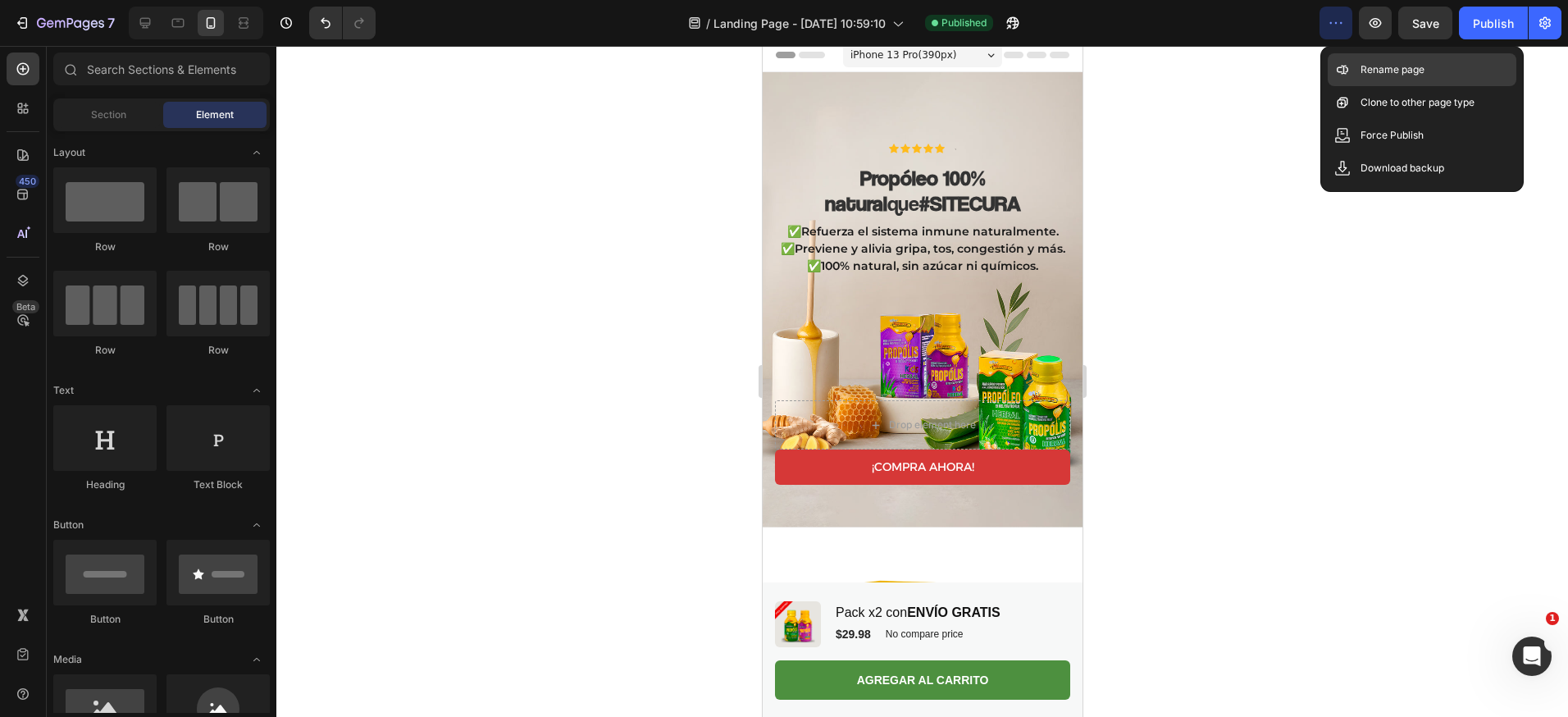
click at [1363, 62] on p "Rename page" at bounding box center [1392, 69] width 64 height 16
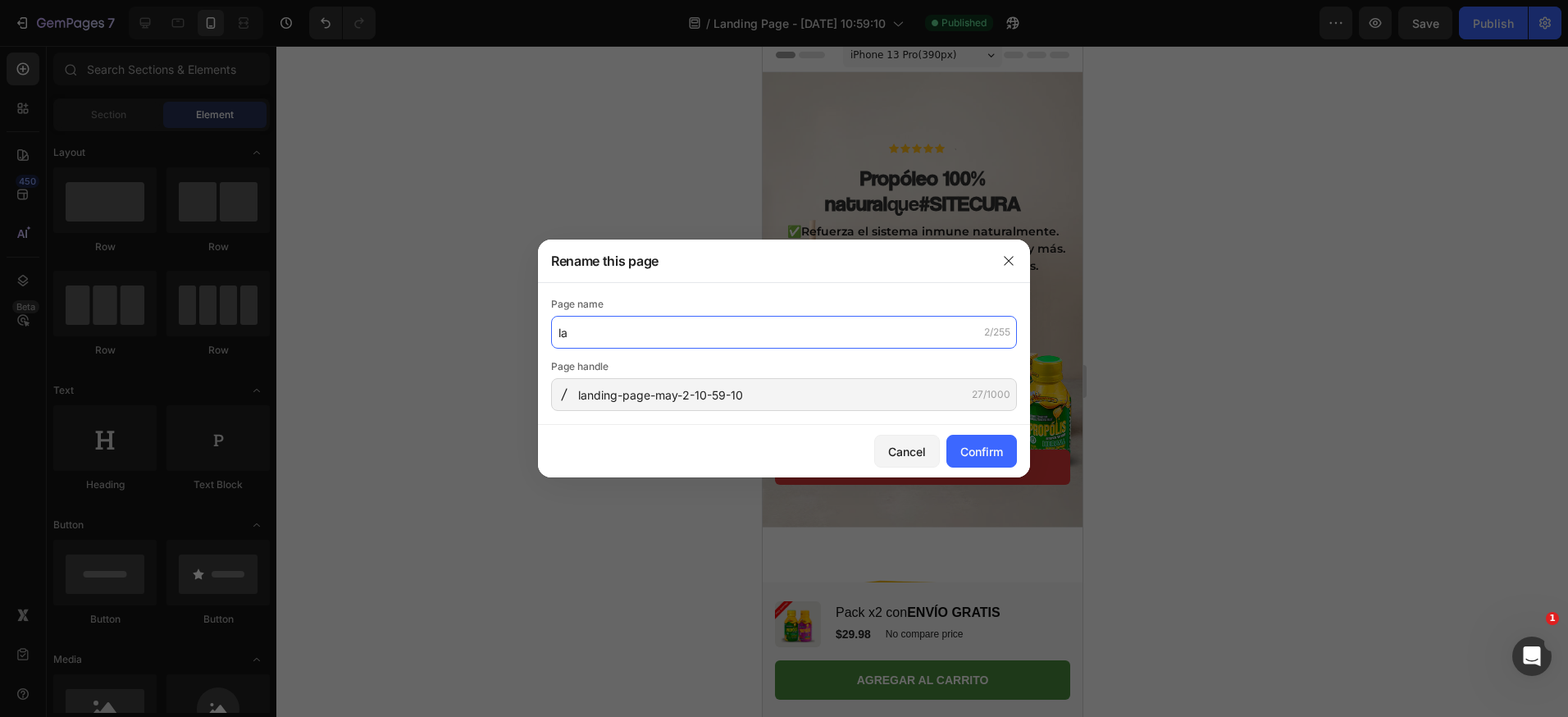
type input "l"
type input "propoleo en miel pura tropical"
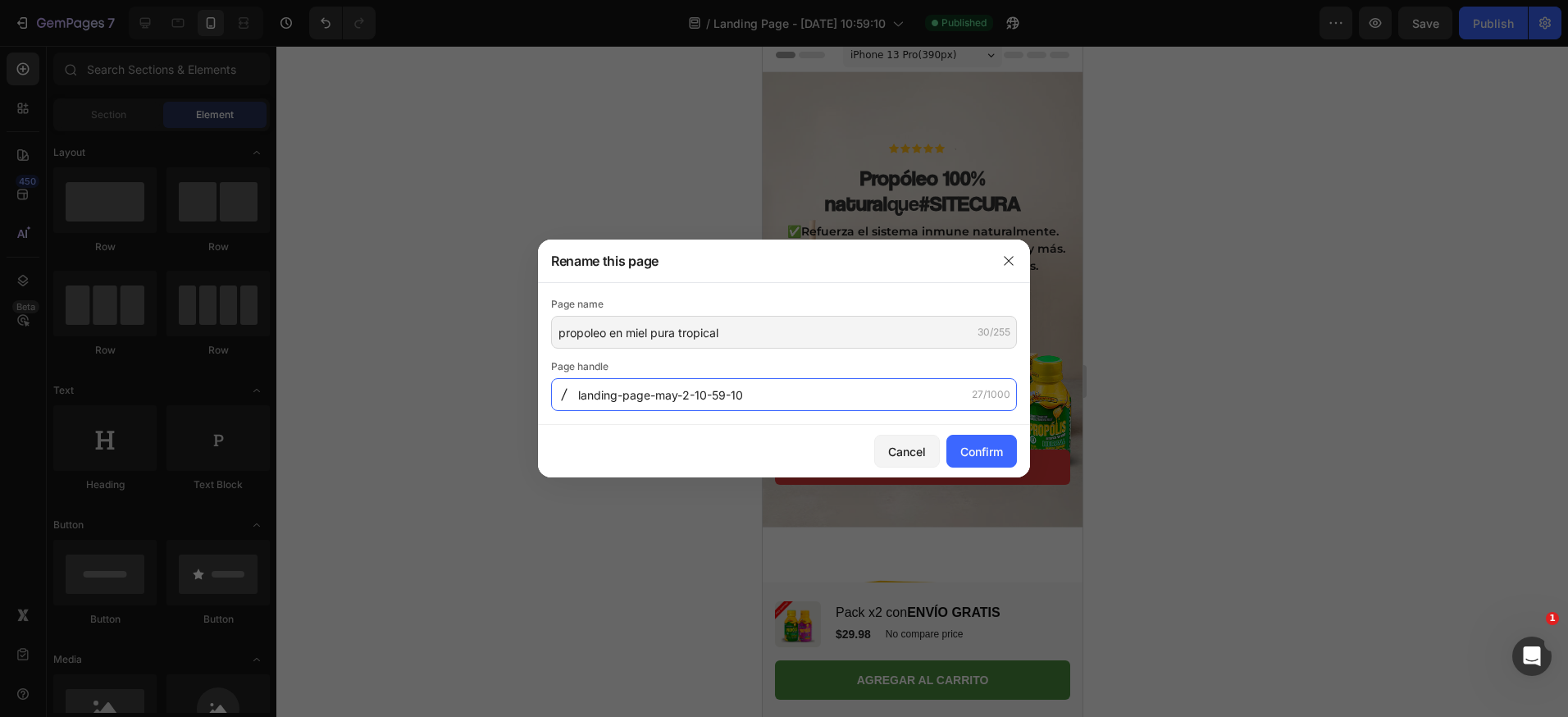
click at [631, 402] on input "landing-page-may-2-10-59-10" at bounding box center [784, 394] width 466 height 33
type input "propoleo-en-miel-pura-tropical"
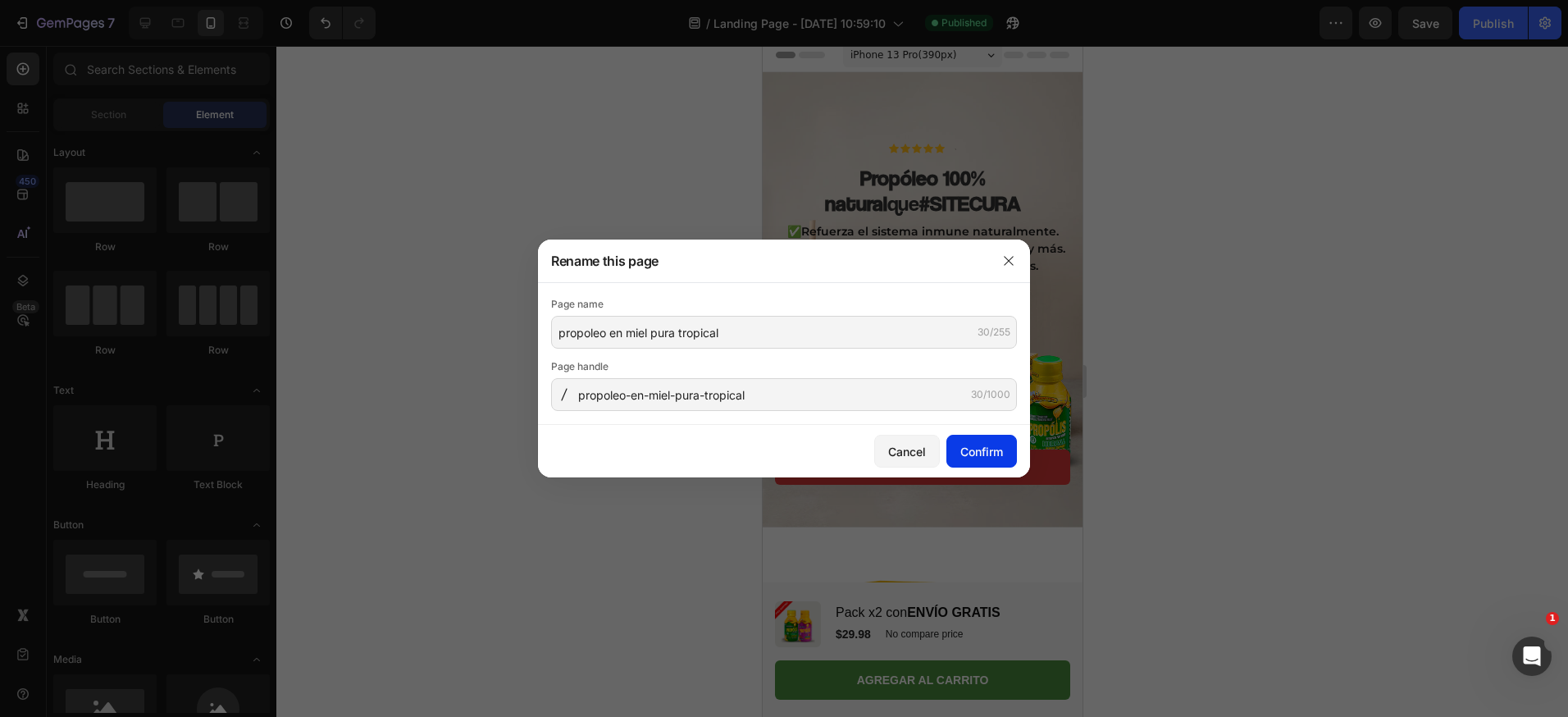
click at [956, 439] on button "Confirm" at bounding box center [981, 451] width 70 height 33
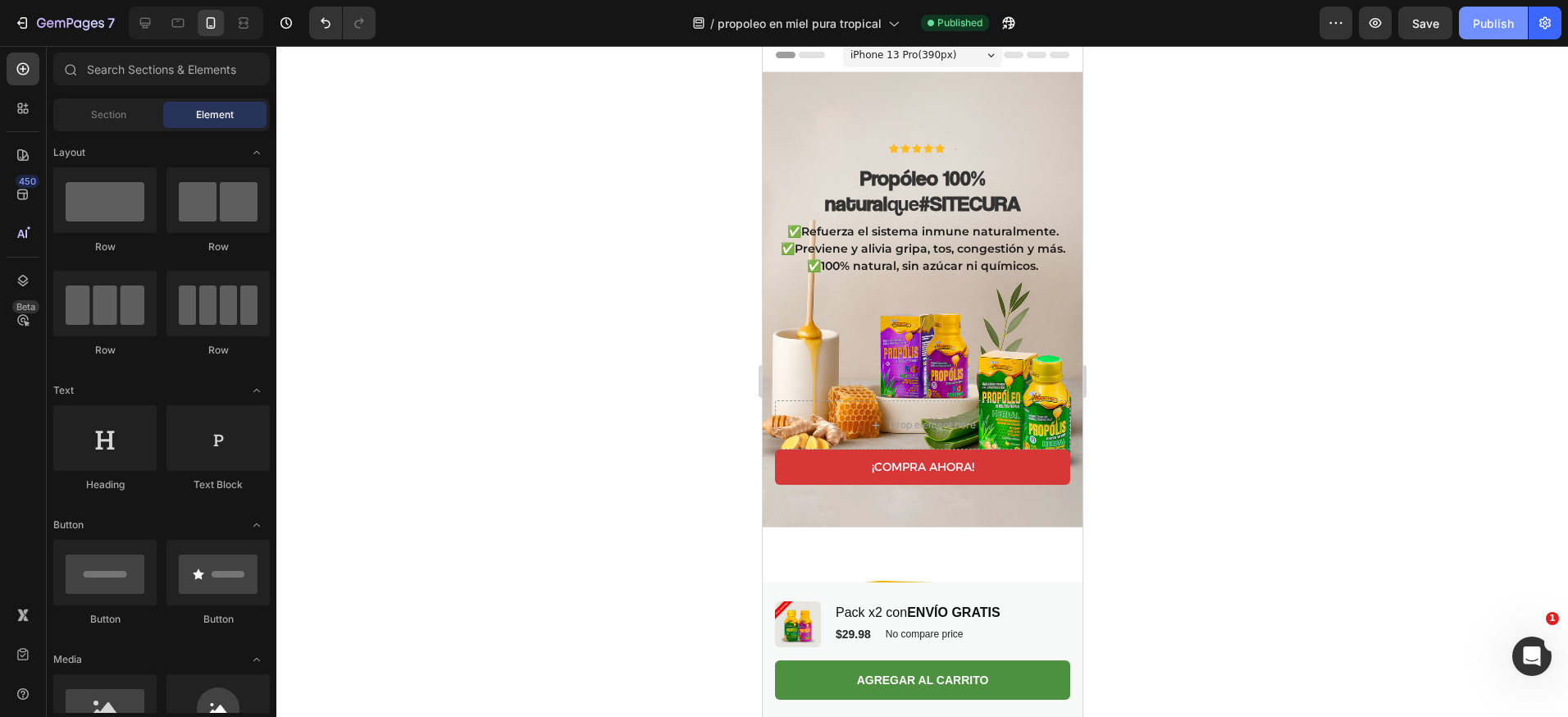
click at [1487, 28] on div "Publish" at bounding box center [1493, 23] width 41 height 17
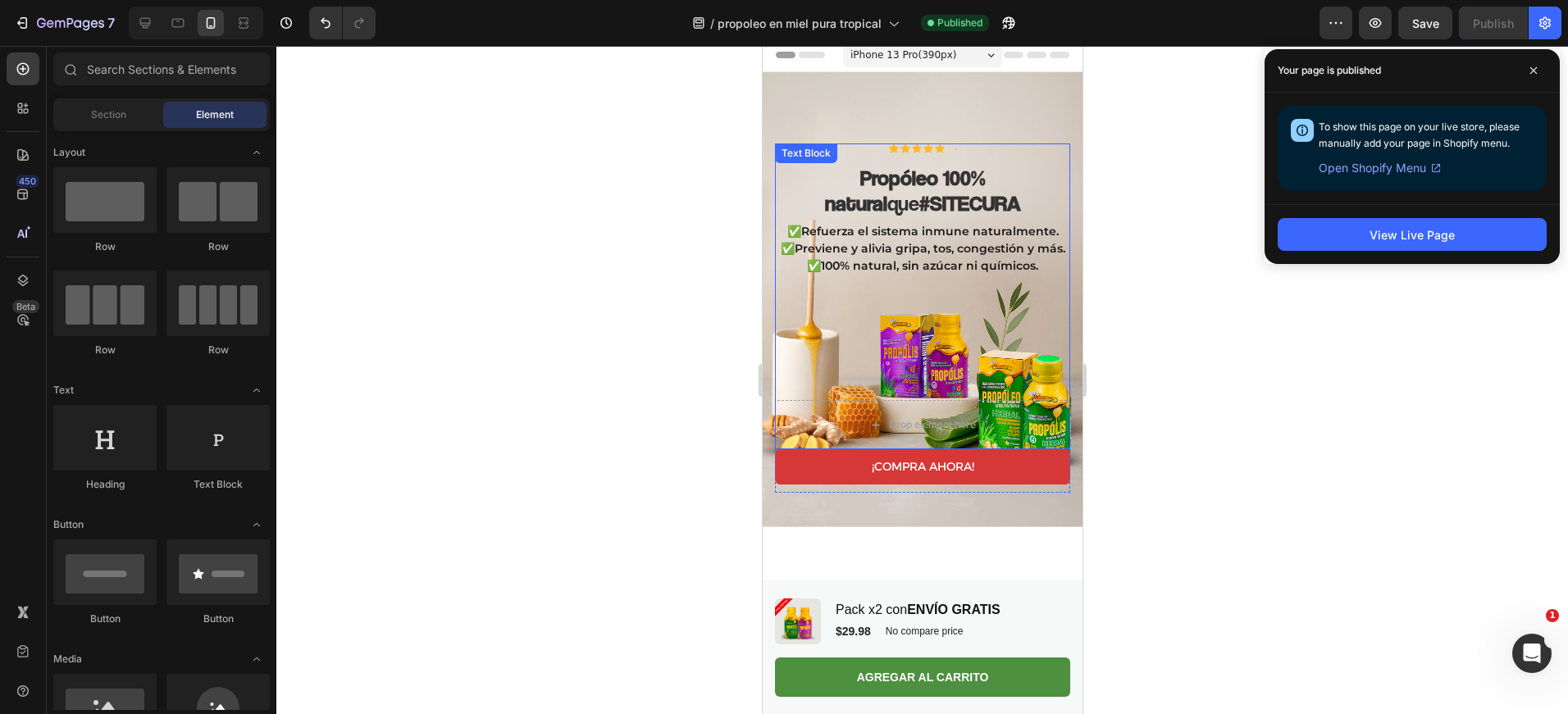
click at [940, 257] on p "✅100% natural, sin azúcar ni químicos." at bounding box center [921, 265] width 292 height 17
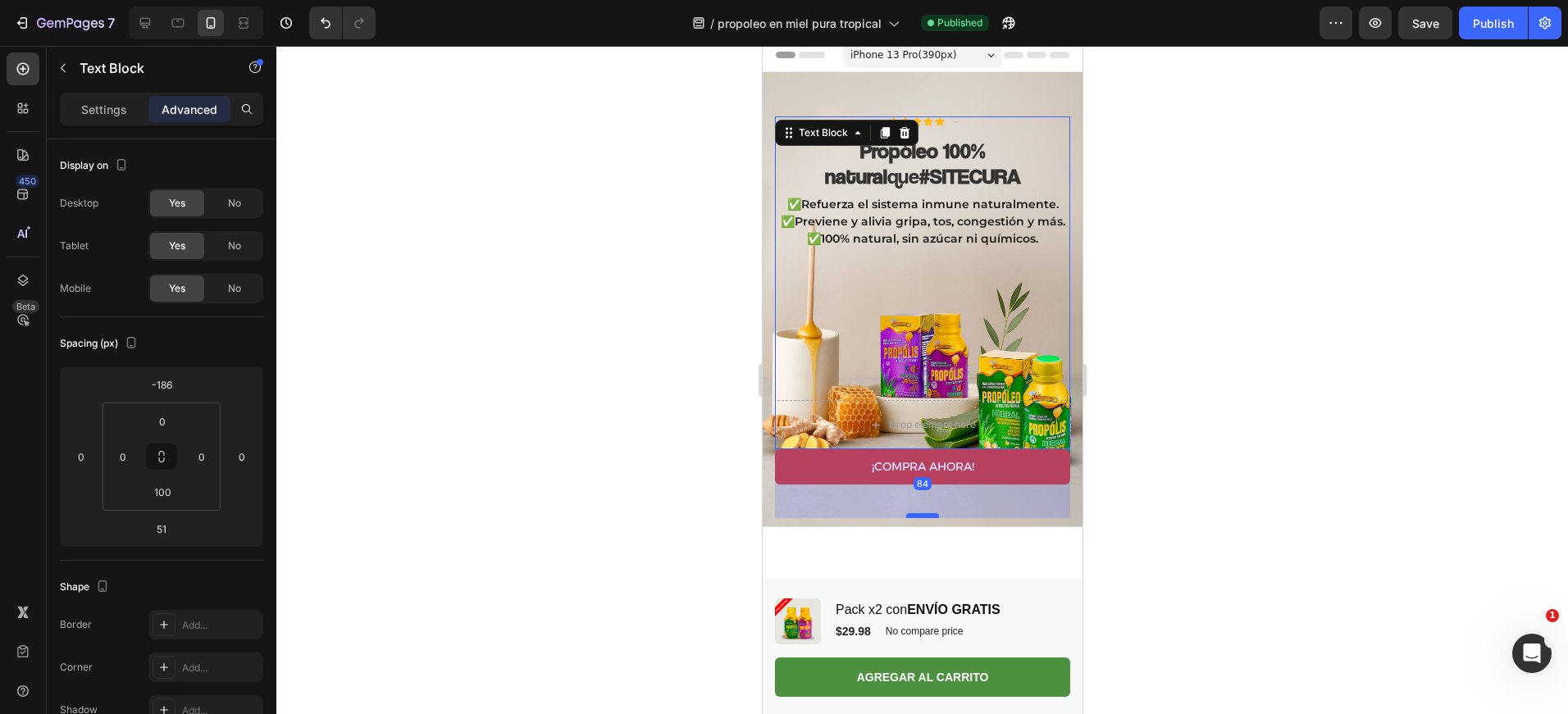
drag, startPoint x: 918, startPoint y: 473, endPoint x: 920, endPoint y: 500, distance: 27.1
click at [920, 513] on div at bounding box center [921, 515] width 33 height 5
type input "84"
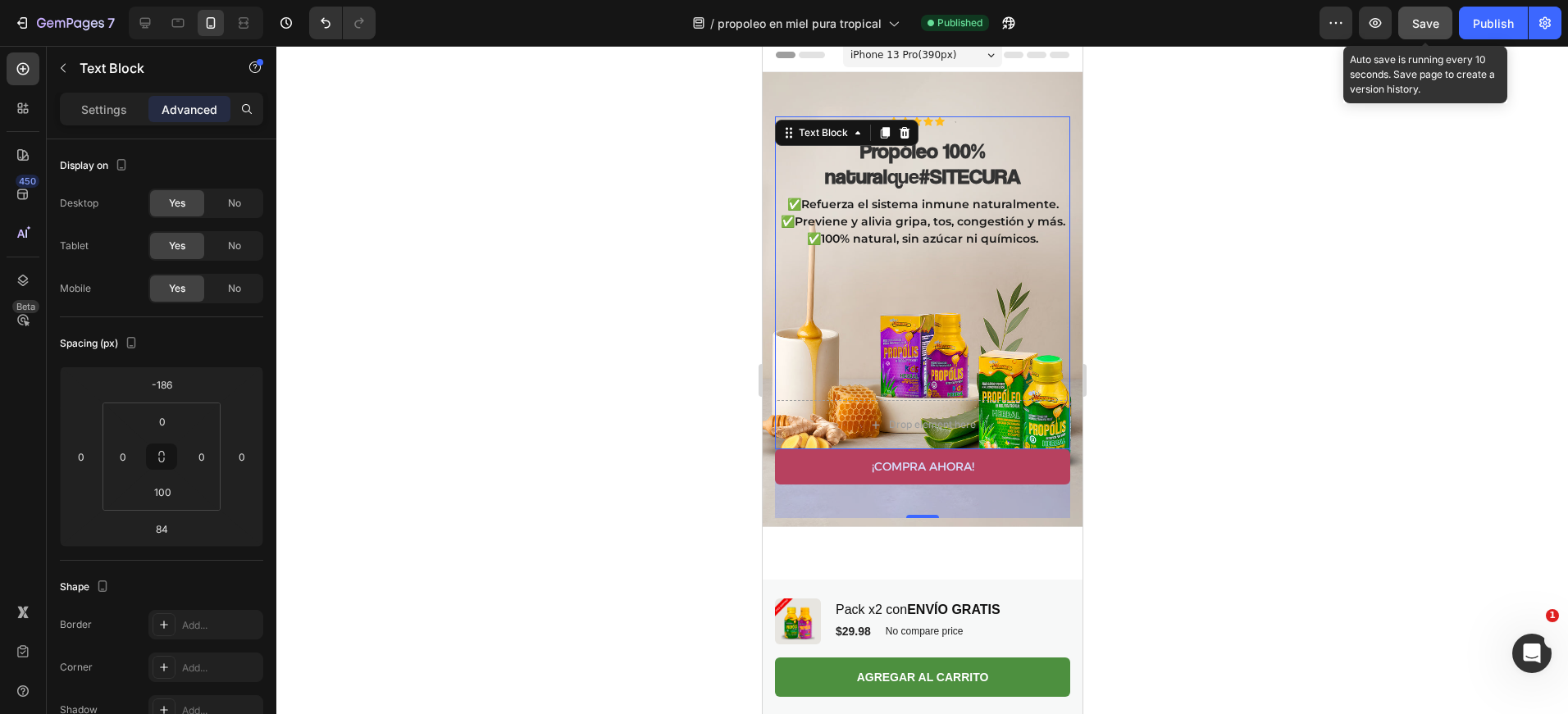
click at [1435, 31] on div "Save" at bounding box center [1426, 23] width 27 height 17
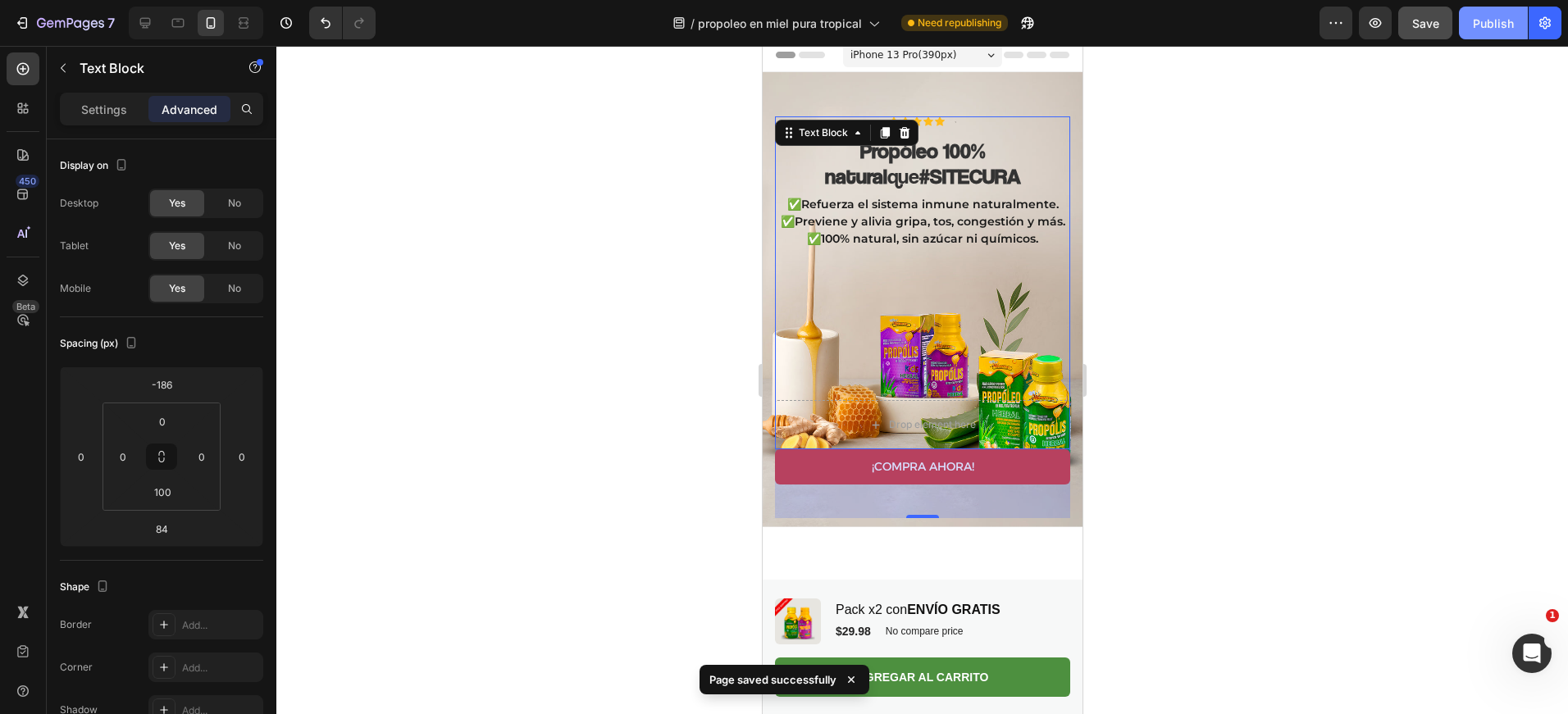
click at [1486, 21] on div "Publish" at bounding box center [1493, 23] width 41 height 17
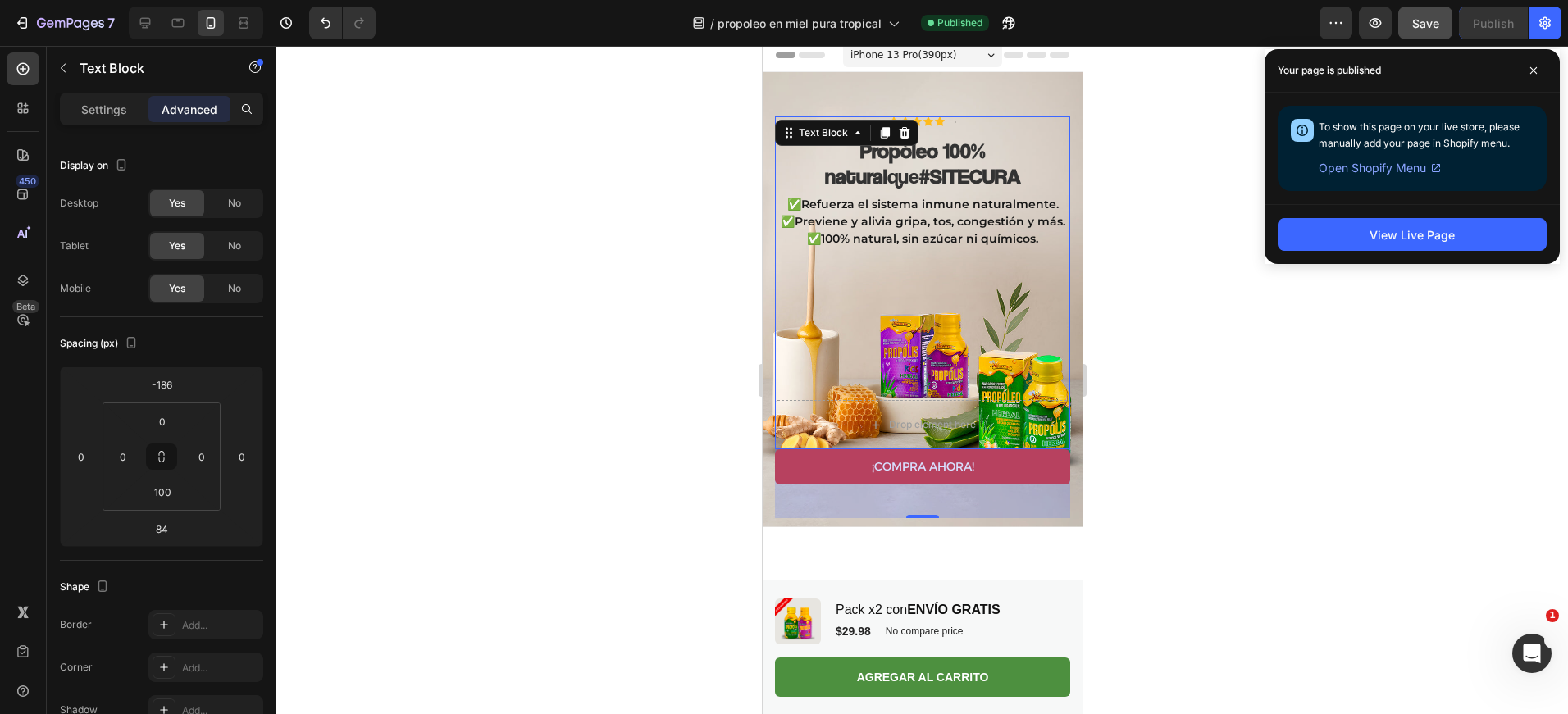
scroll to position [0, 0]
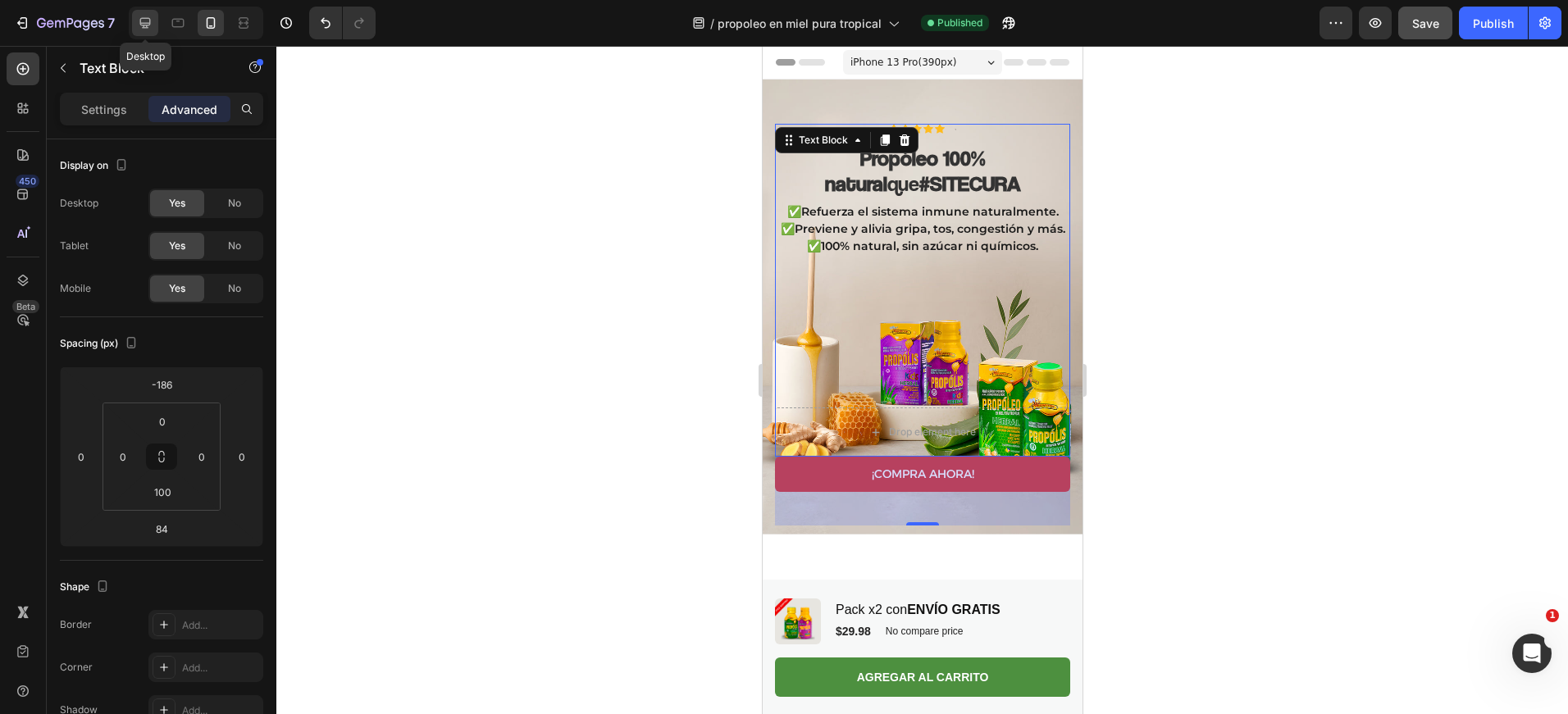
click at [140, 22] on icon at bounding box center [145, 23] width 16 height 16
type input "0"
type input "16"
type input "0"
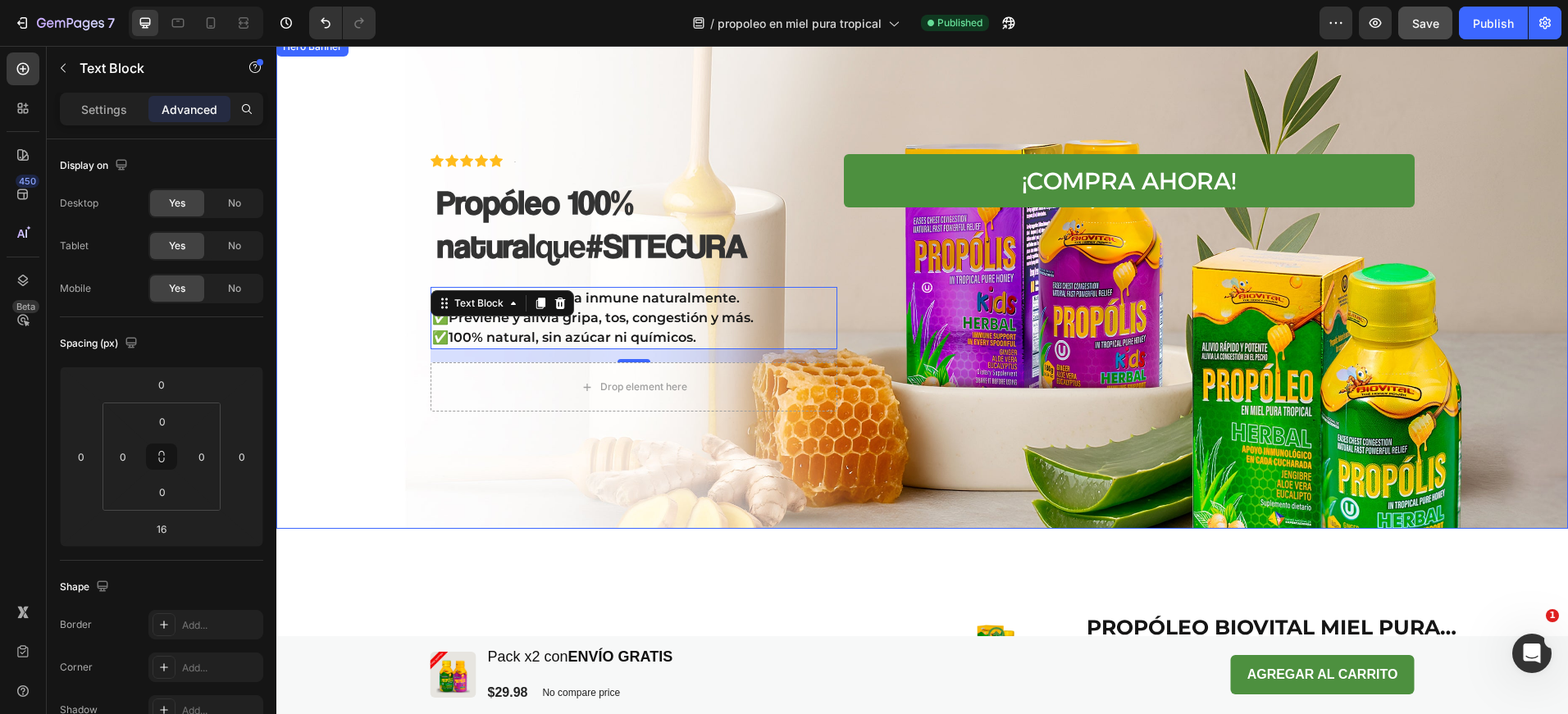
scroll to position [37, 0]
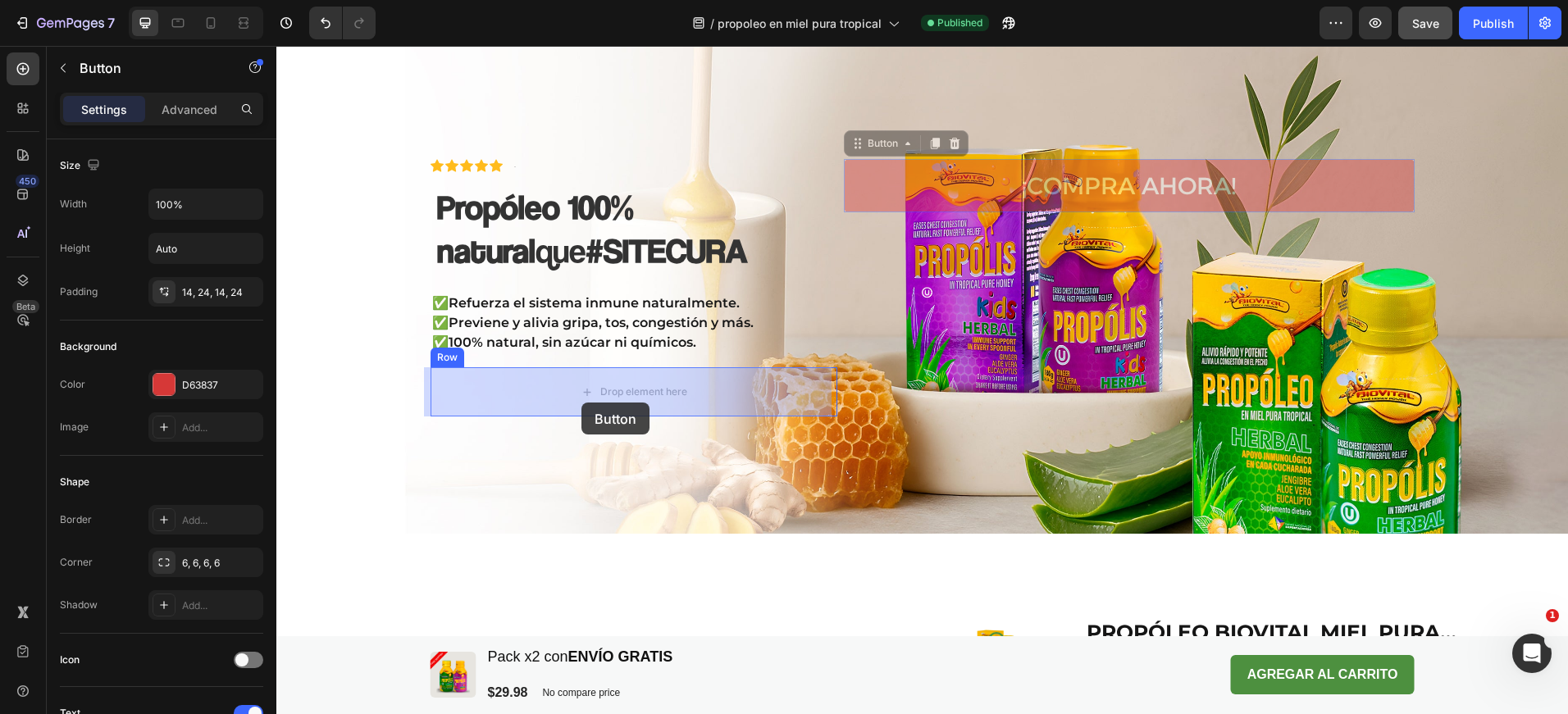
drag, startPoint x: 616, startPoint y: 341, endPoint x: 588, endPoint y: 389, distance: 55.6
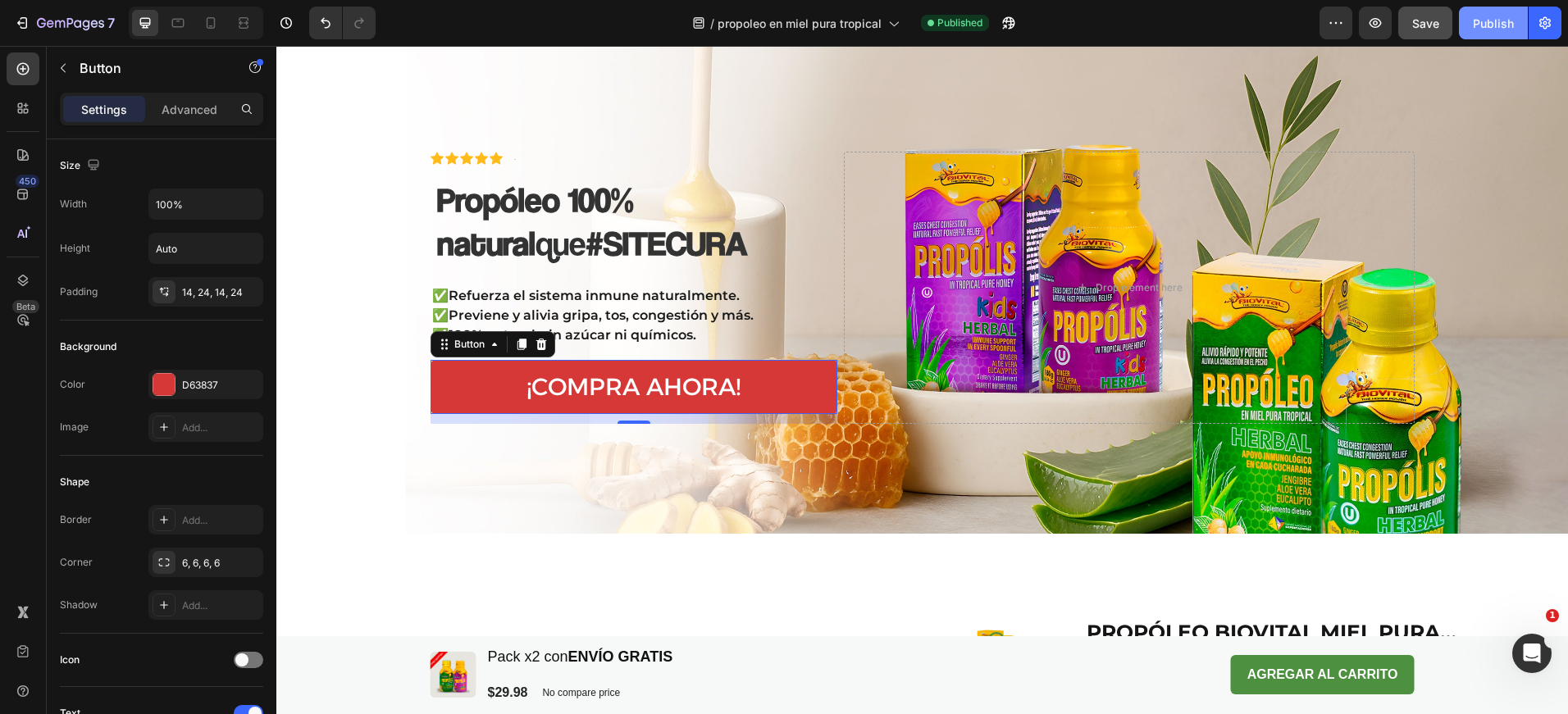
click at [1484, 20] on div "Publish" at bounding box center [1493, 23] width 41 height 17
click at [215, 18] on icon at bounding box center [211, 23] width 16 height 16
type input "14"
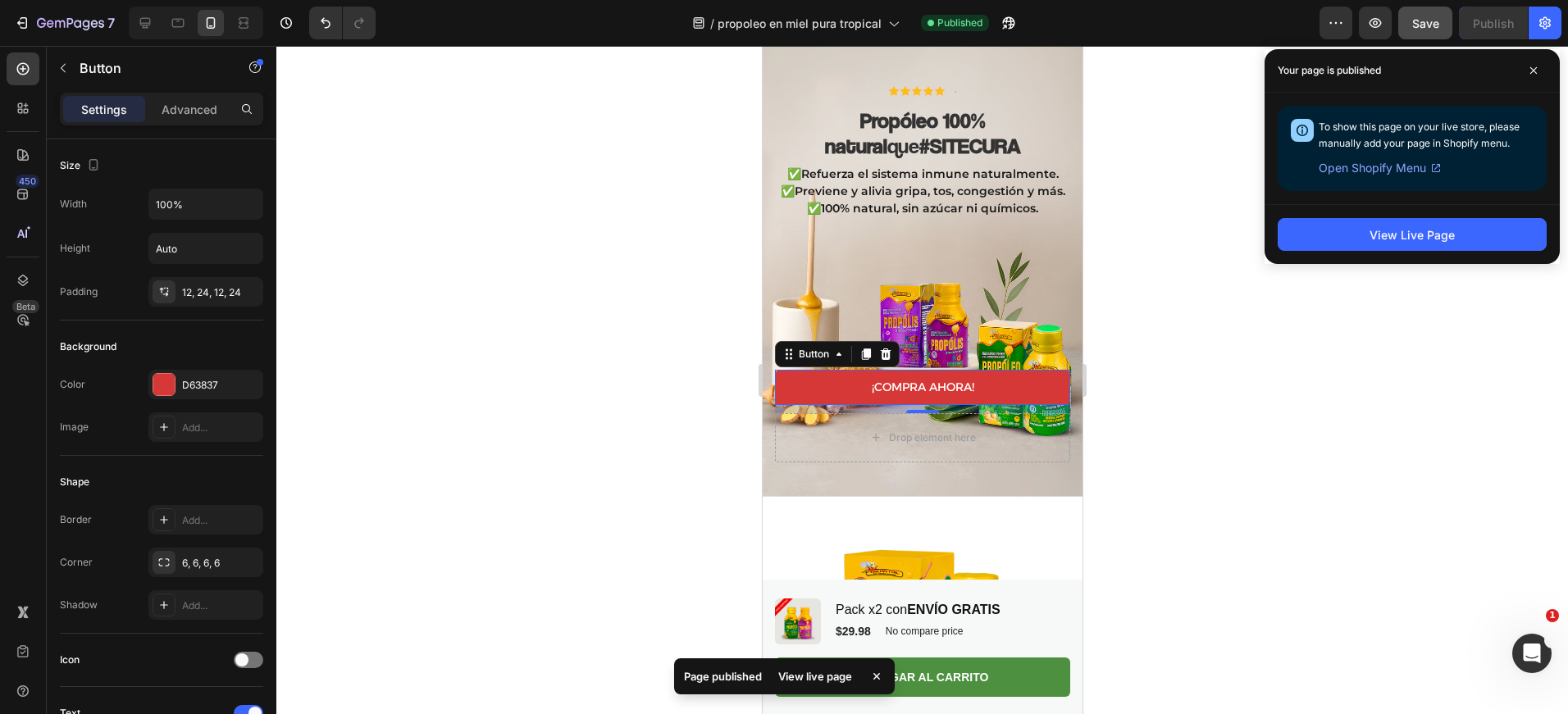
scroll to position [287, 0]
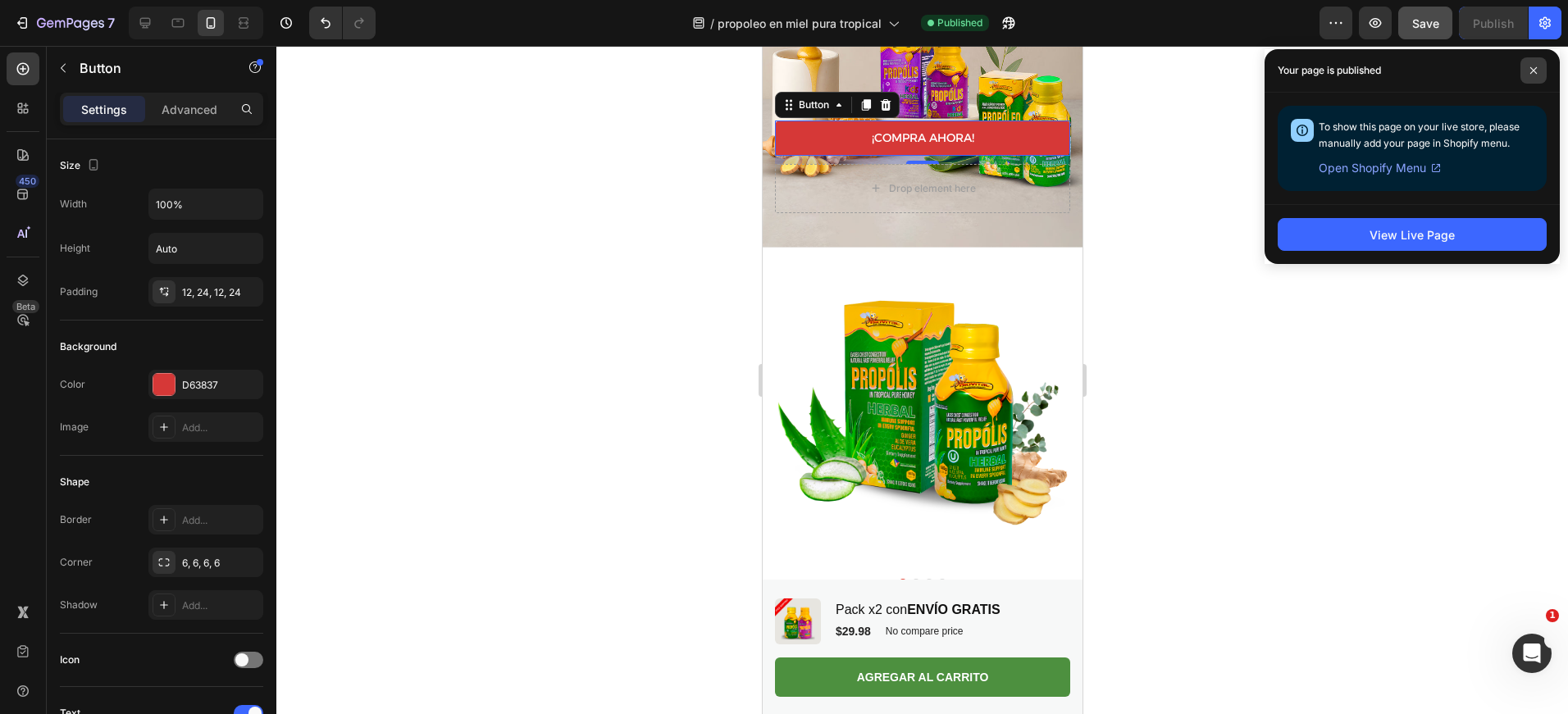
click at [1540, 73] on span at bounding box center [1533, 70] width 26 height 26
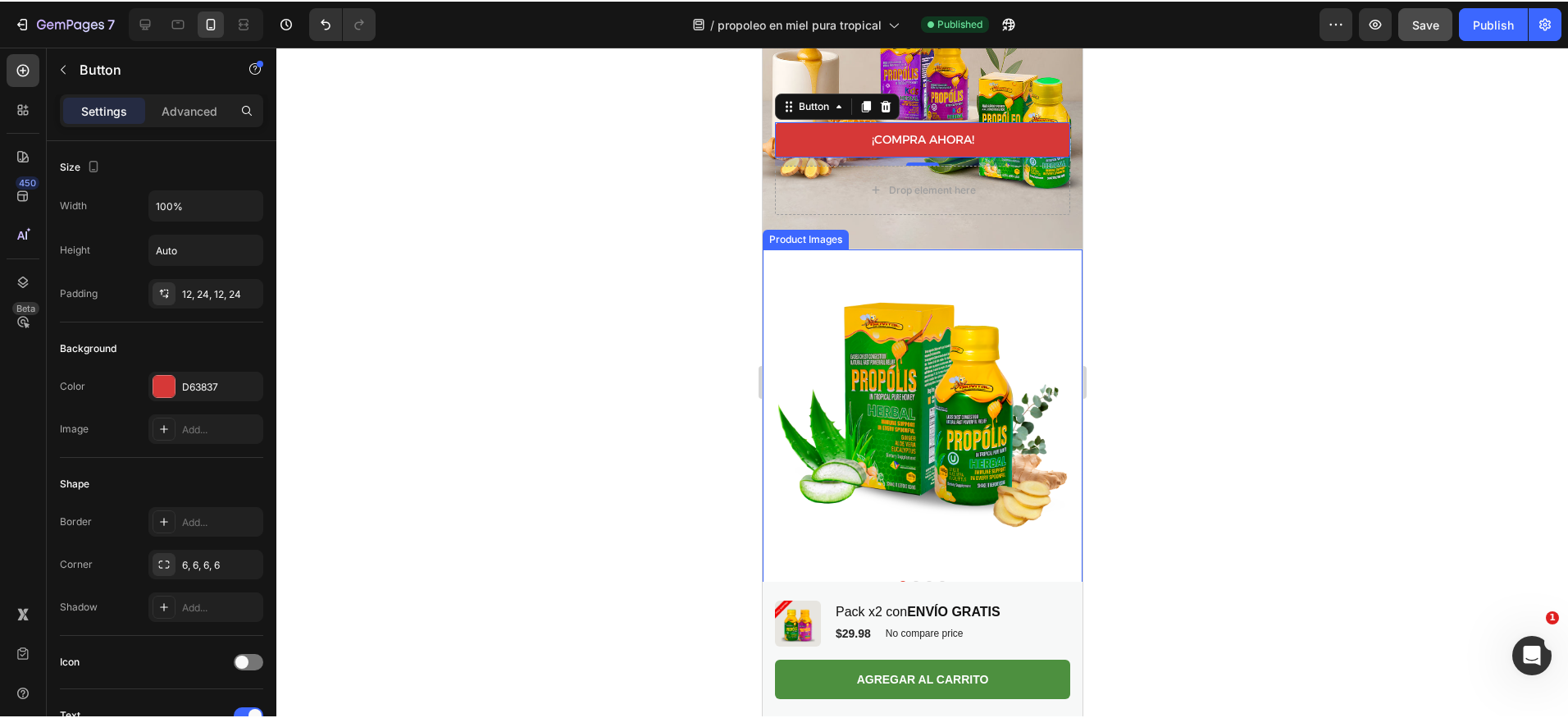
scroll to position [0, 0]
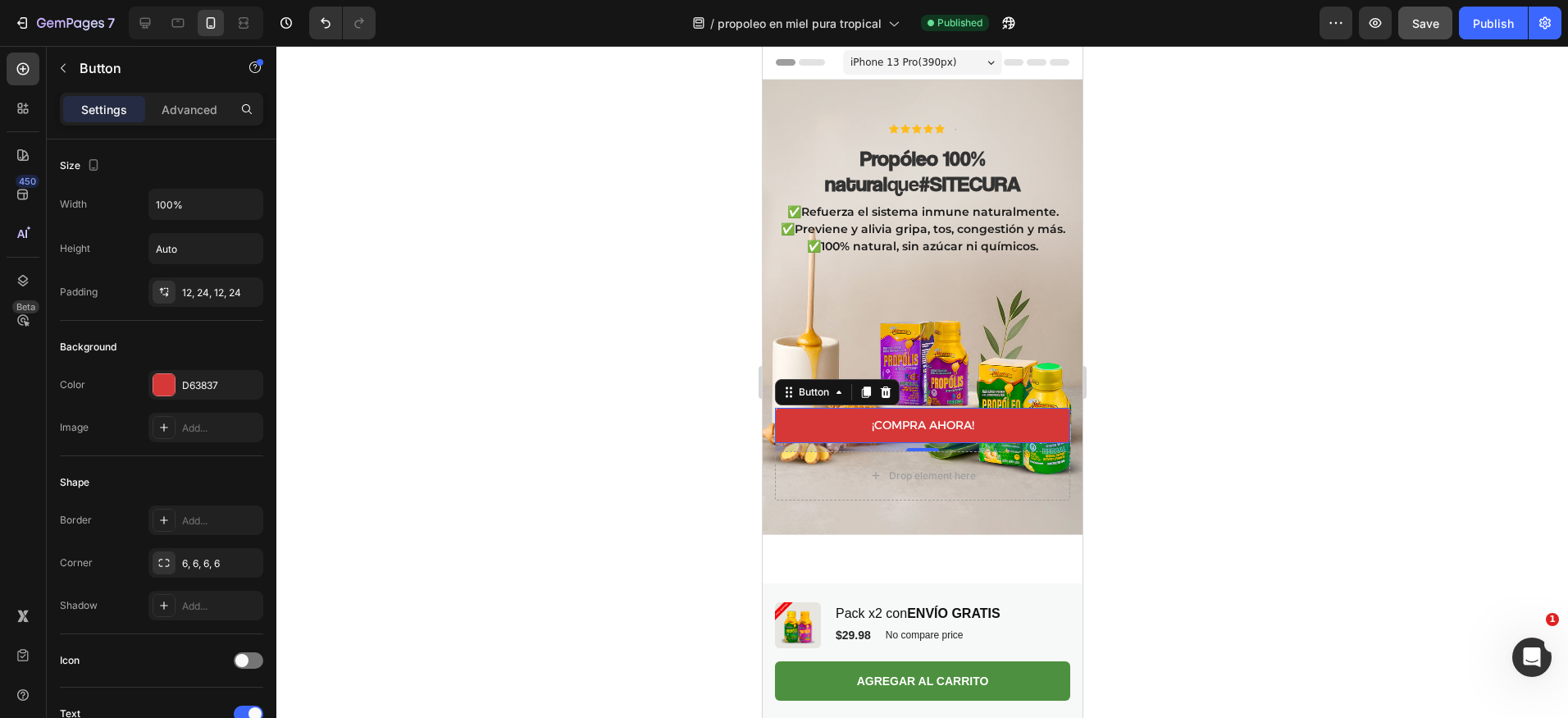
click at [639, 529] on div at bounding box center [922, 381] width 1292 height 671
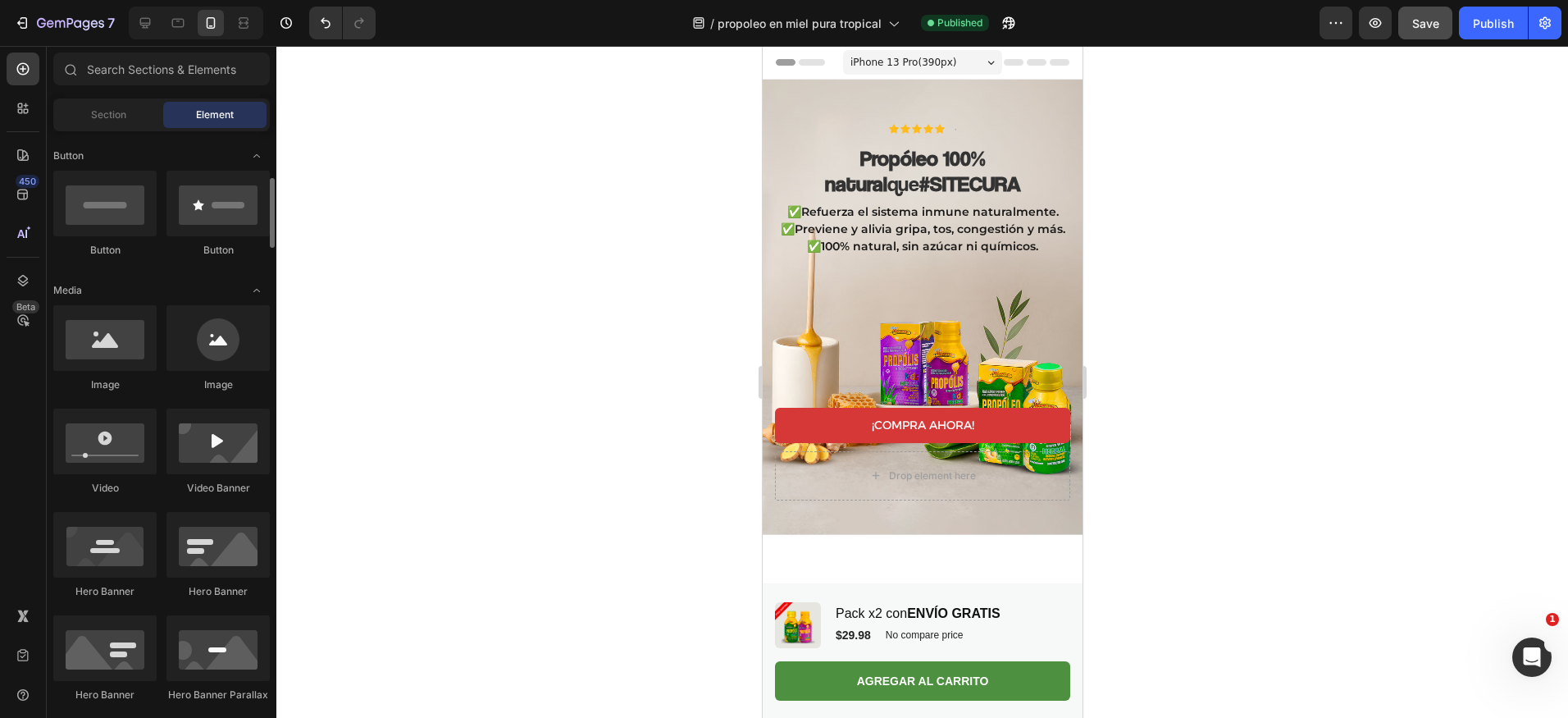
scroll to position [377, 0]
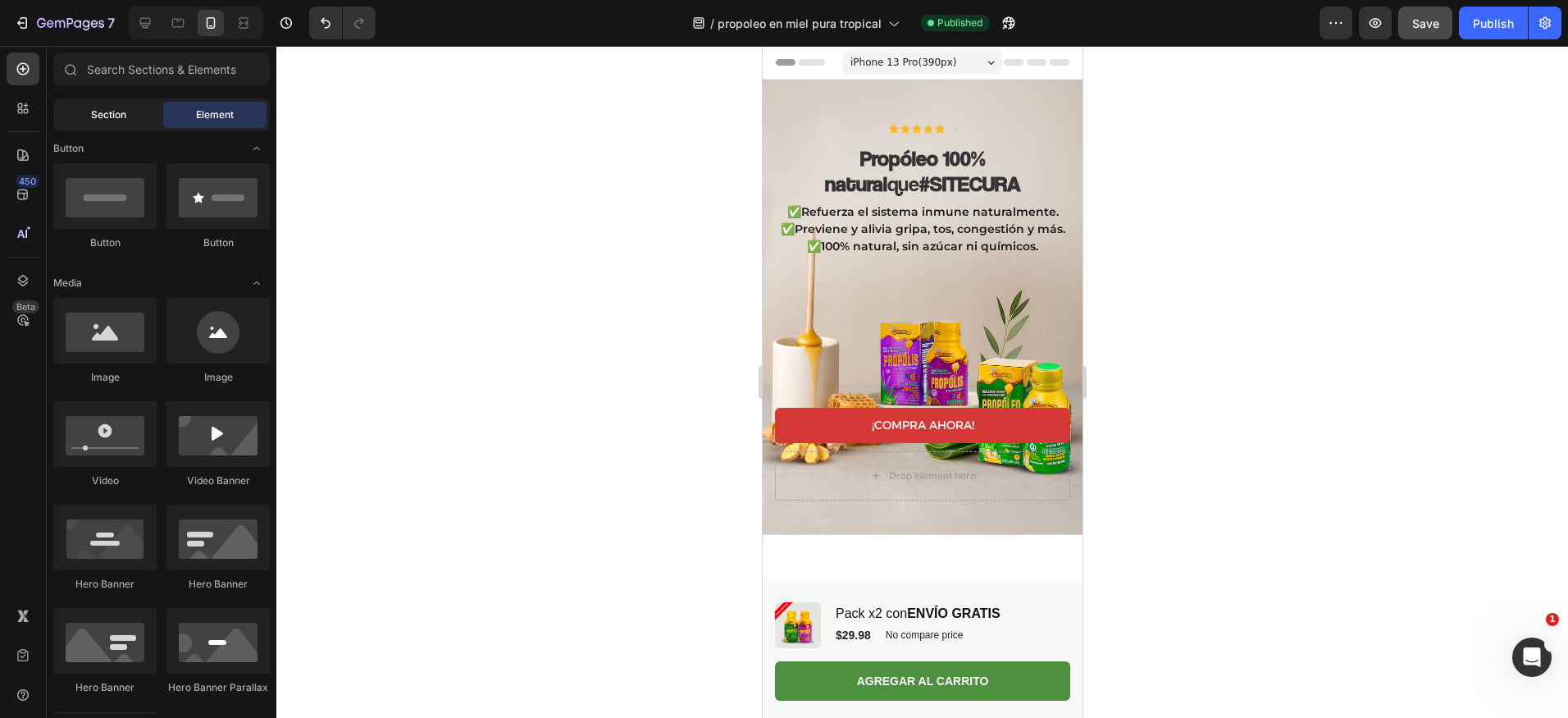
click at [89, 105] on div "Section" at bounding box center [108, 114] width 103 height 26
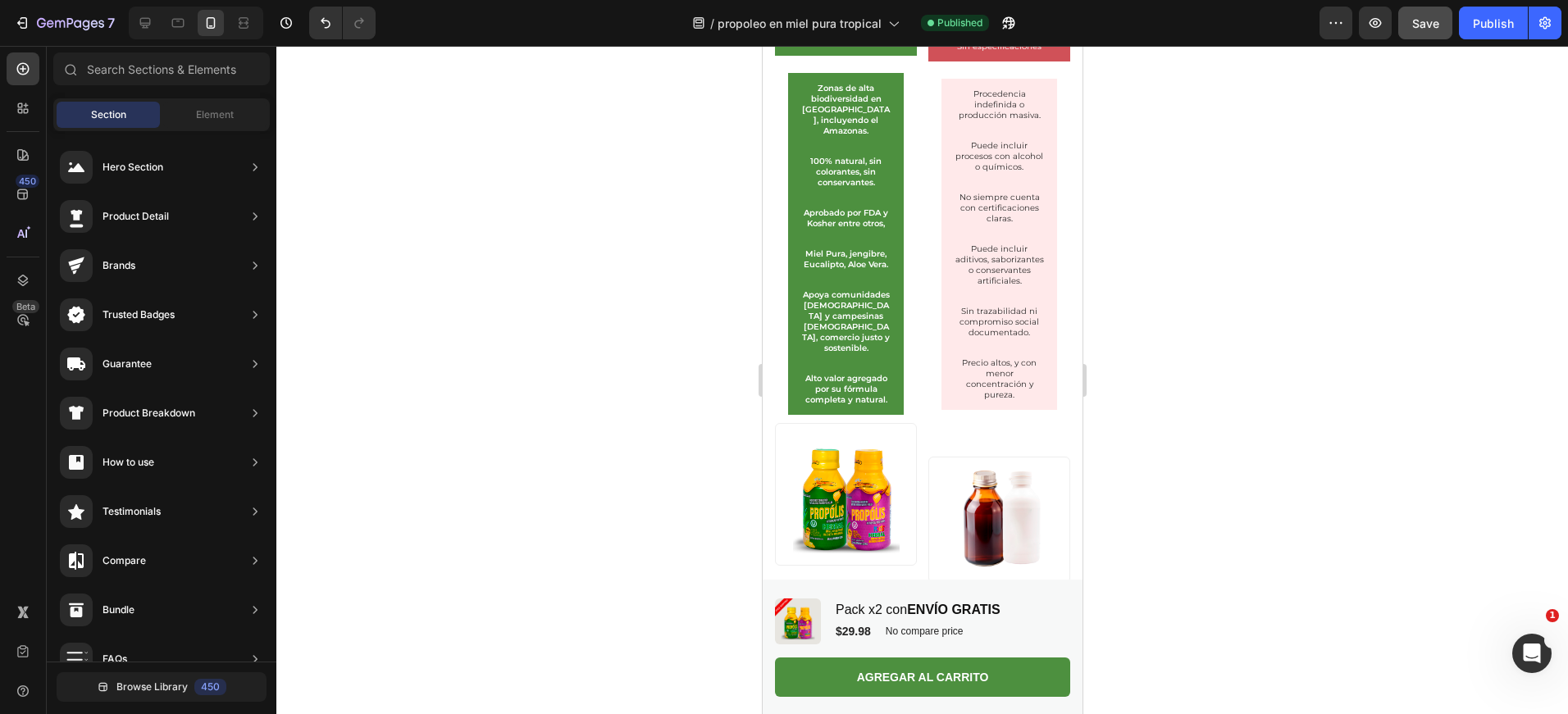
scroll to position [4698, 0]
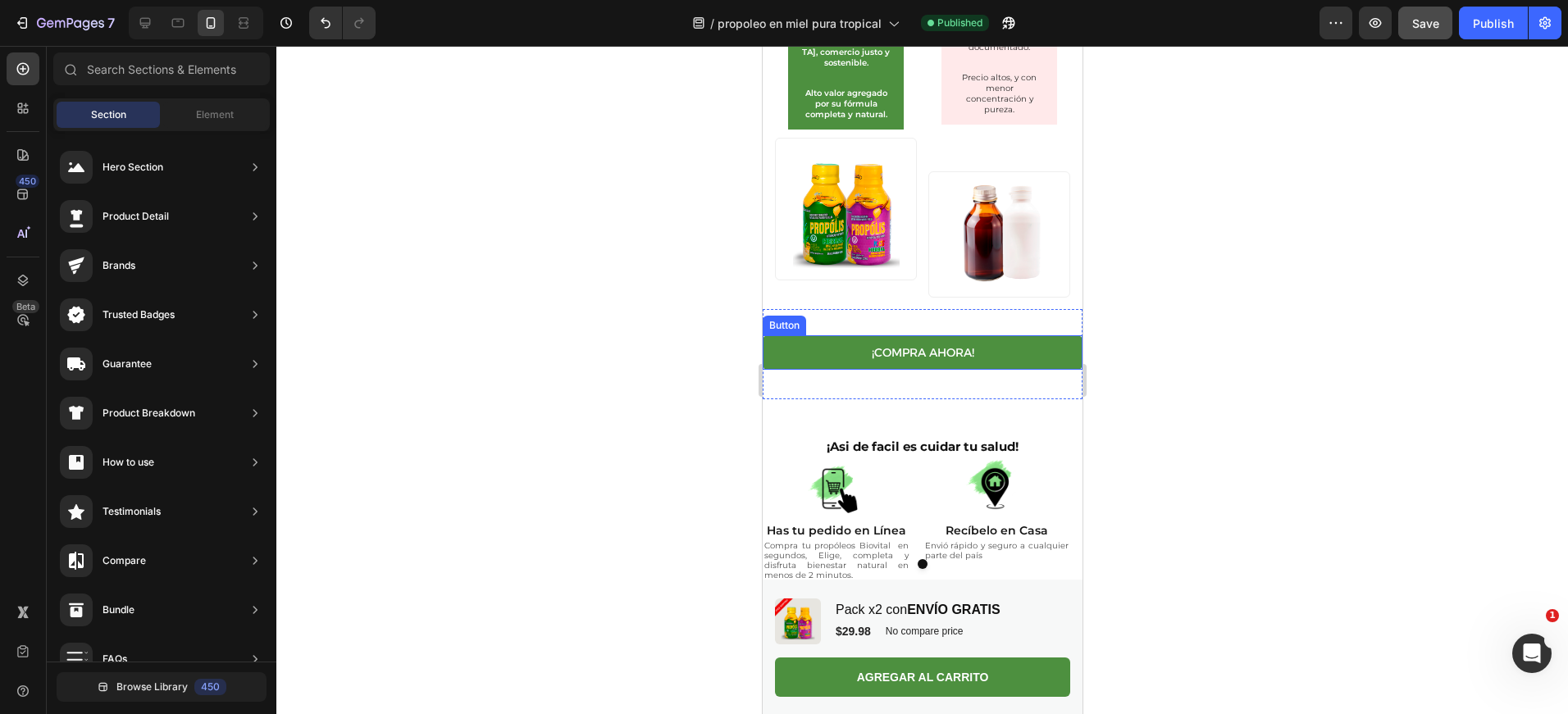
drag, startPoint x: 938, startPoint y: 361, endPoint x: 986, endPoint y: 369, distance: 48.7
click at [938, 360] on p "¡COMPRA AHORA!" at bounding box center [922, 352] width 102 height 15
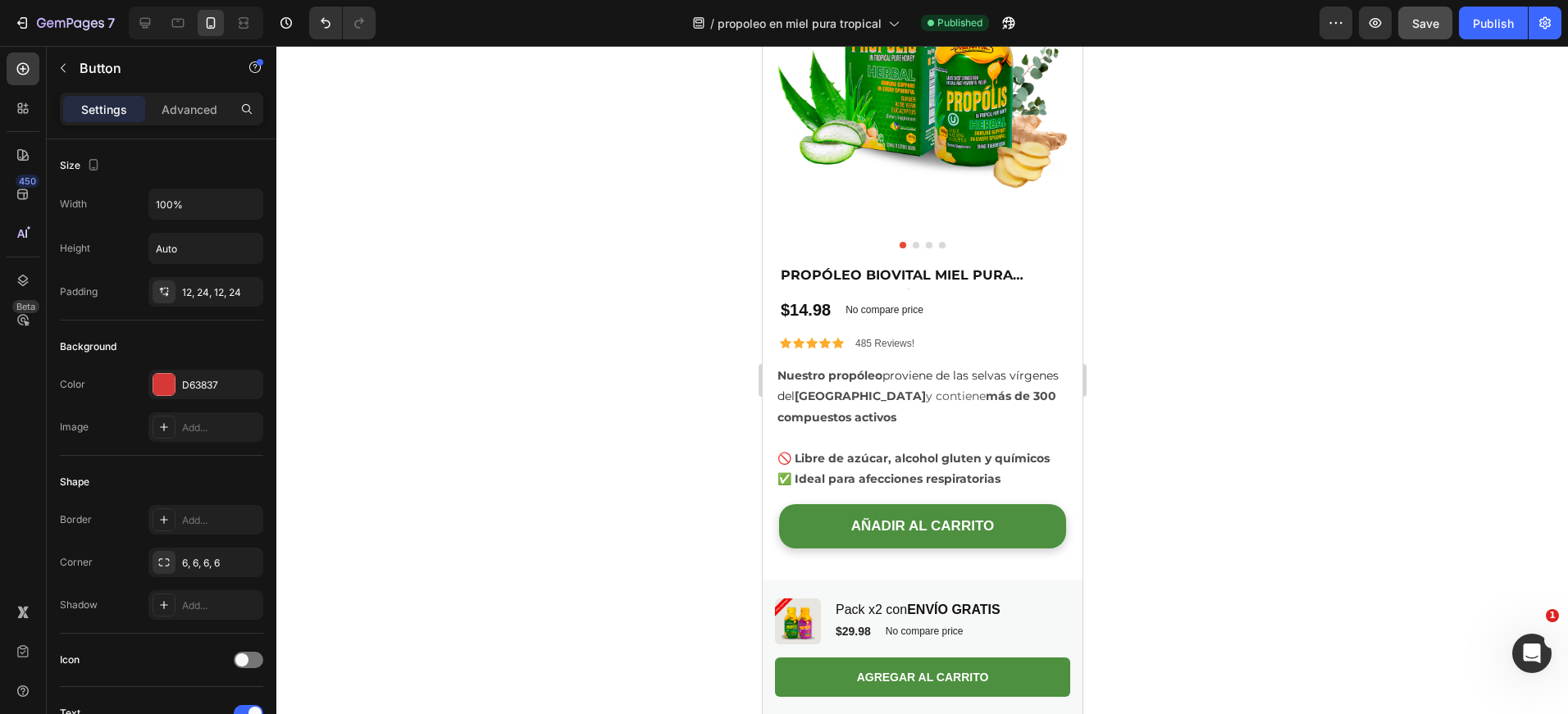
scroll to position [629, 0]
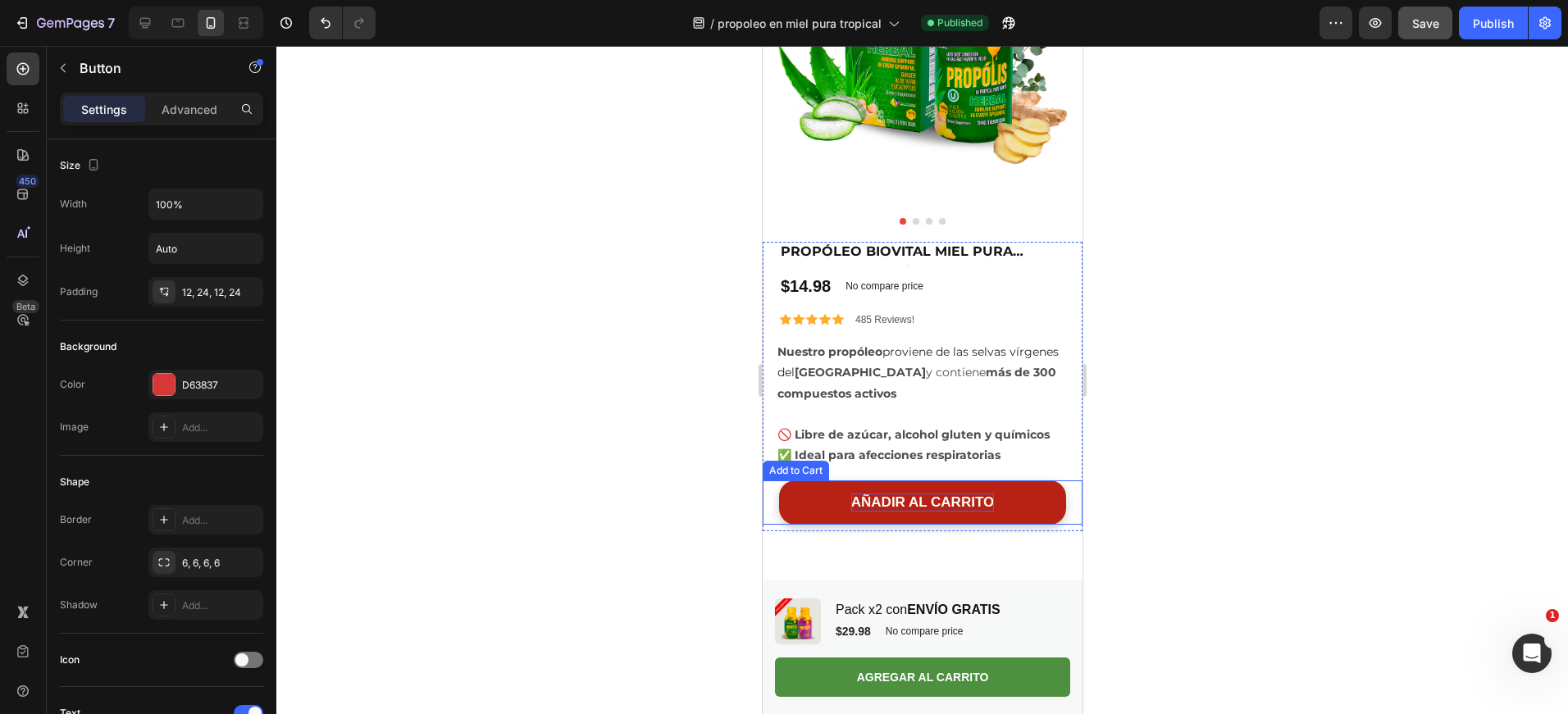
click at [960, 493] on div "AÑADIR AL CARRITO" at bounding box center [921, 502] width 142 height 18
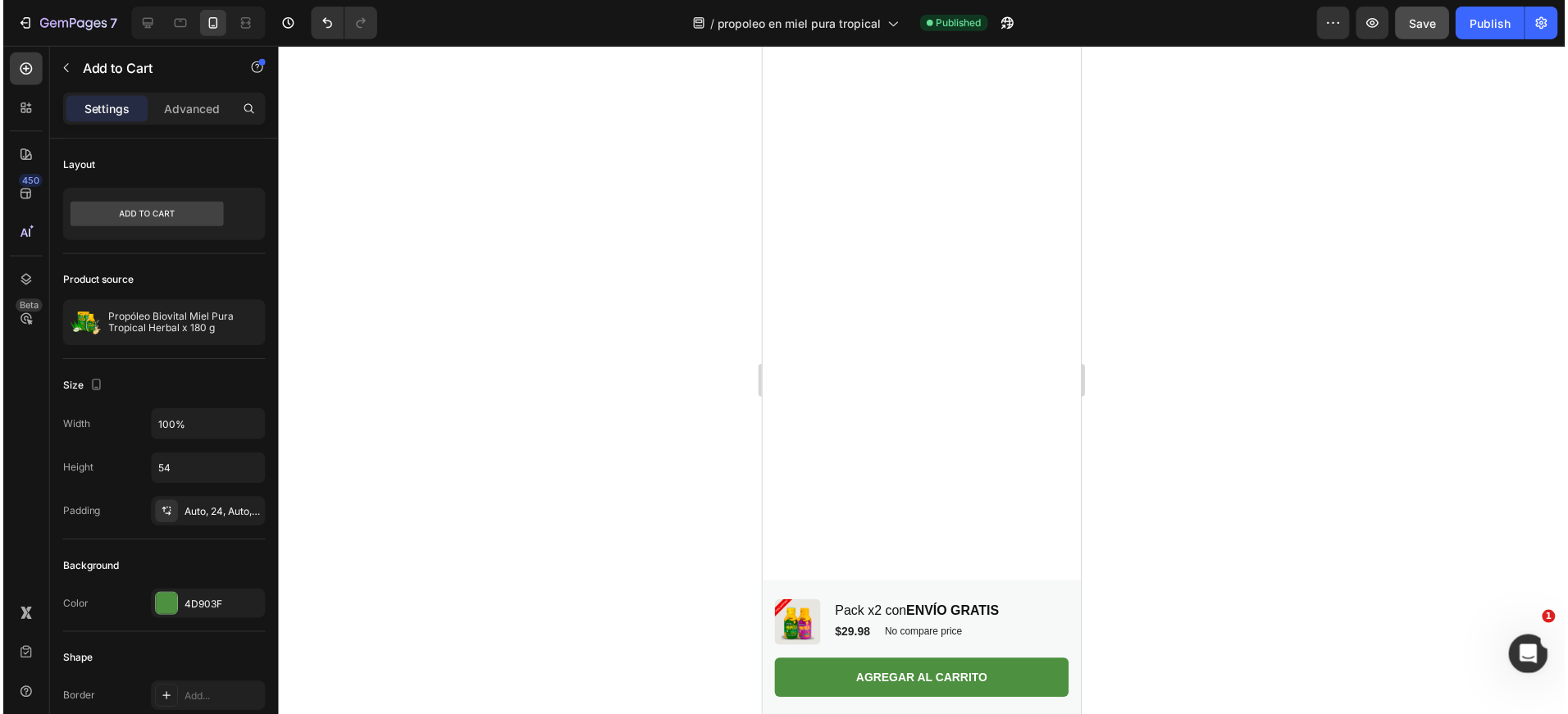
scroll to position [4540, 0]
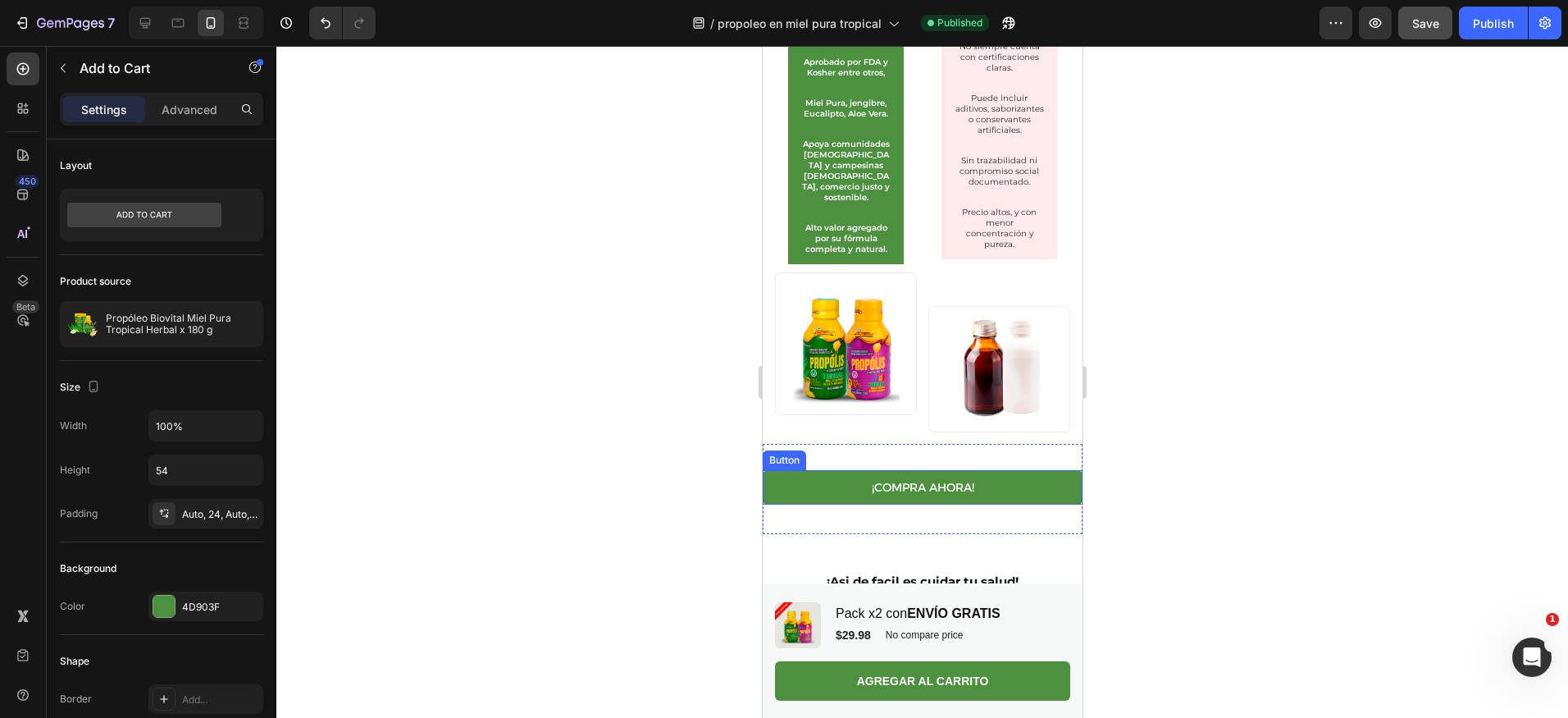
click at [978, 500] on link "¡COMPRA AHORA!" at bounding box center [921, 487] width 320 height 35
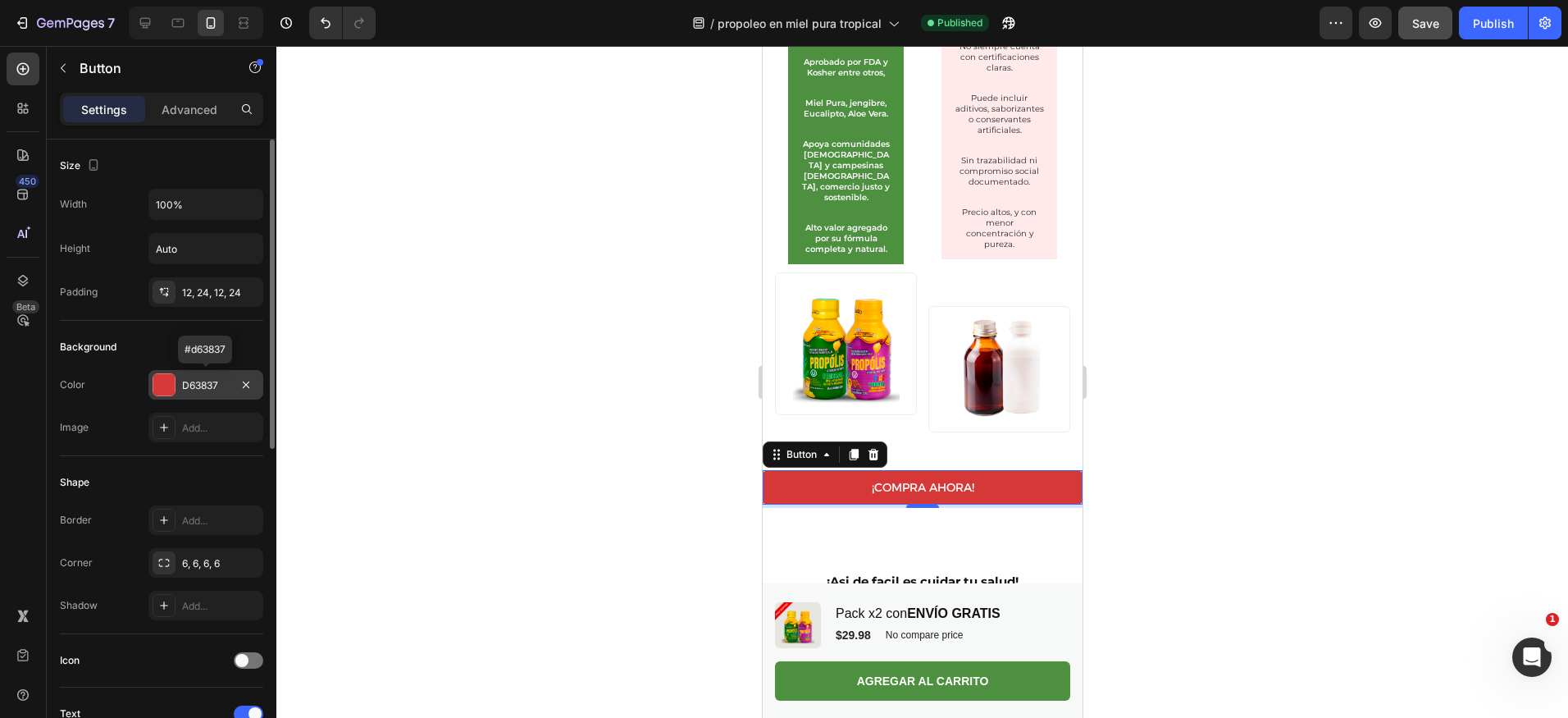
click at [213, 385] on div "D63837" at bounding box center [206, 385] width 47 height 15
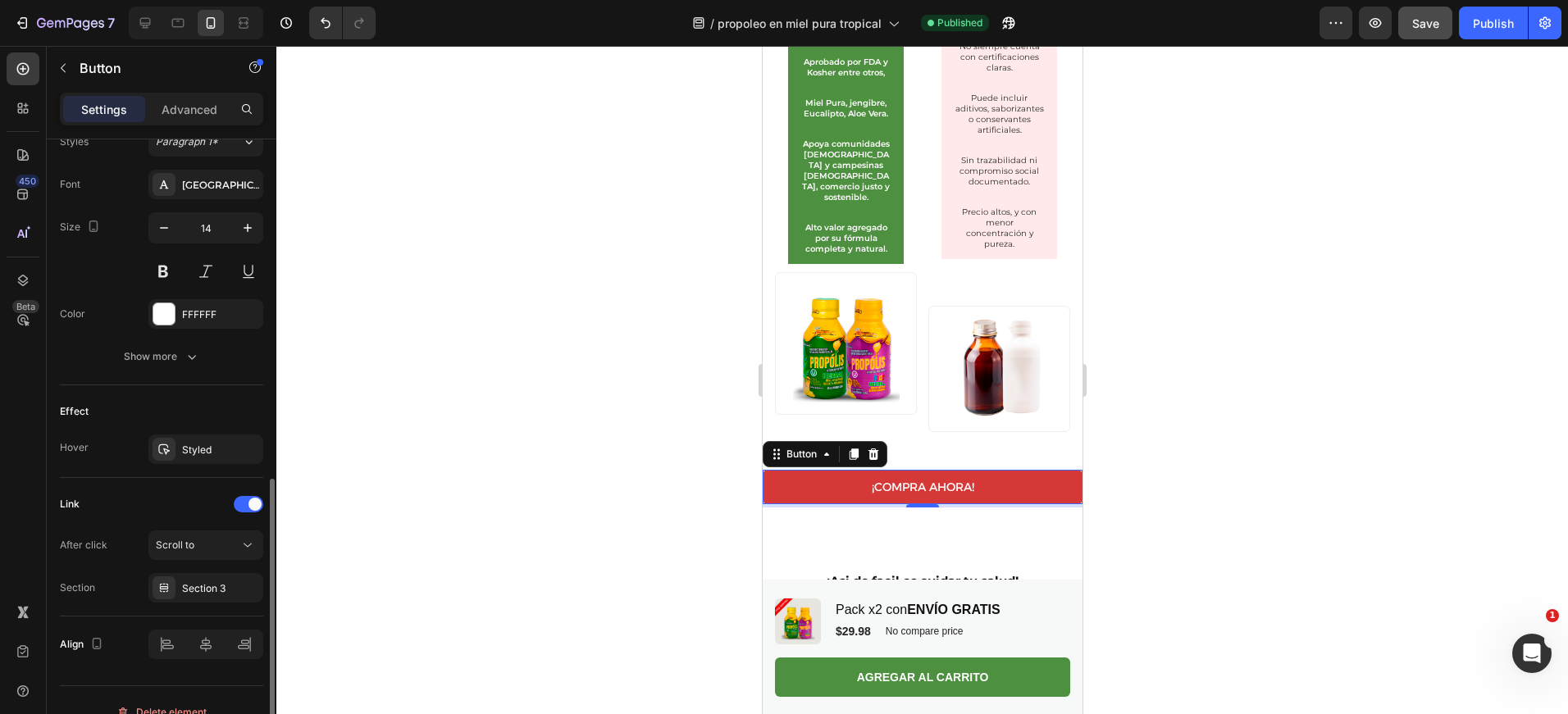
scroll to position [639, 0]
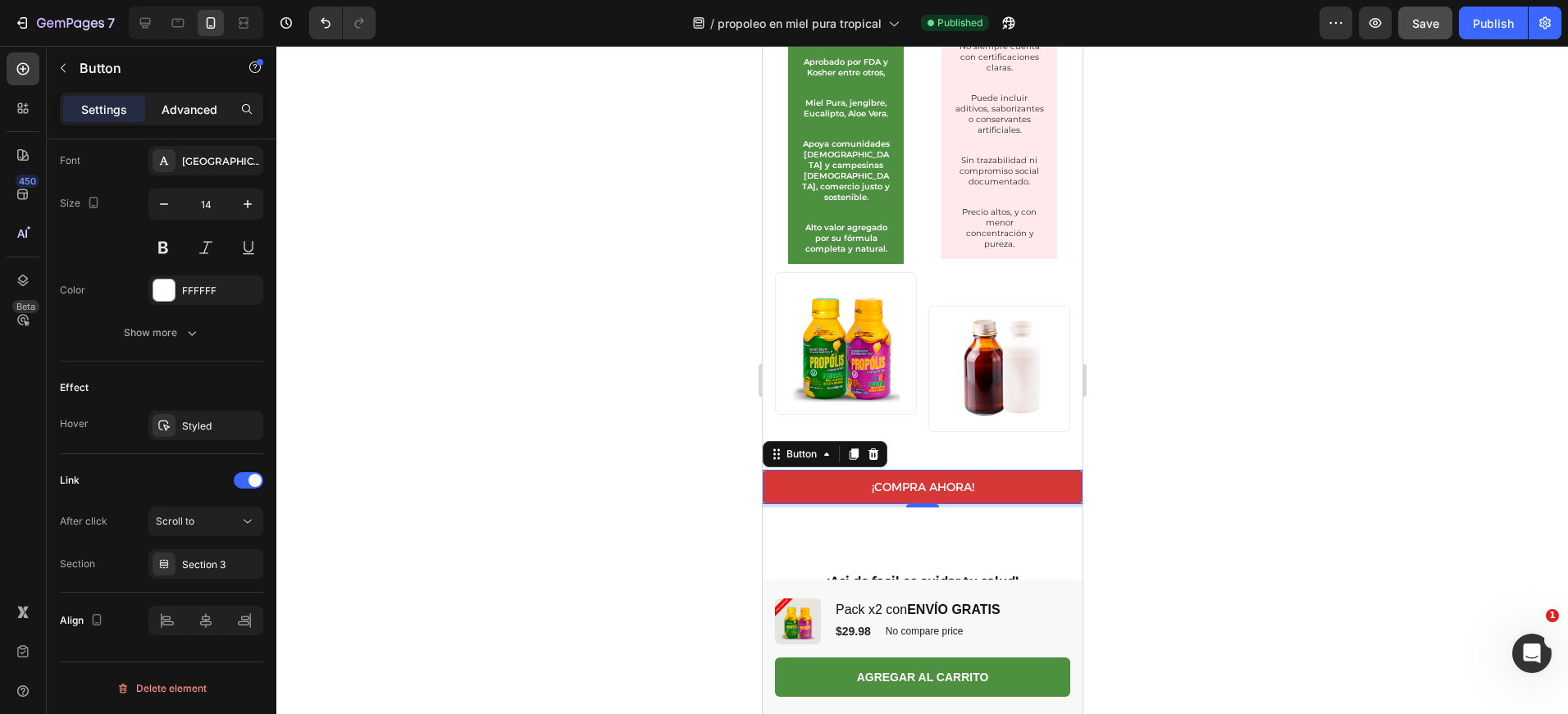
click at [194, 121] on div "Advanced" at bounding box center [190, 109] width 82 height 26
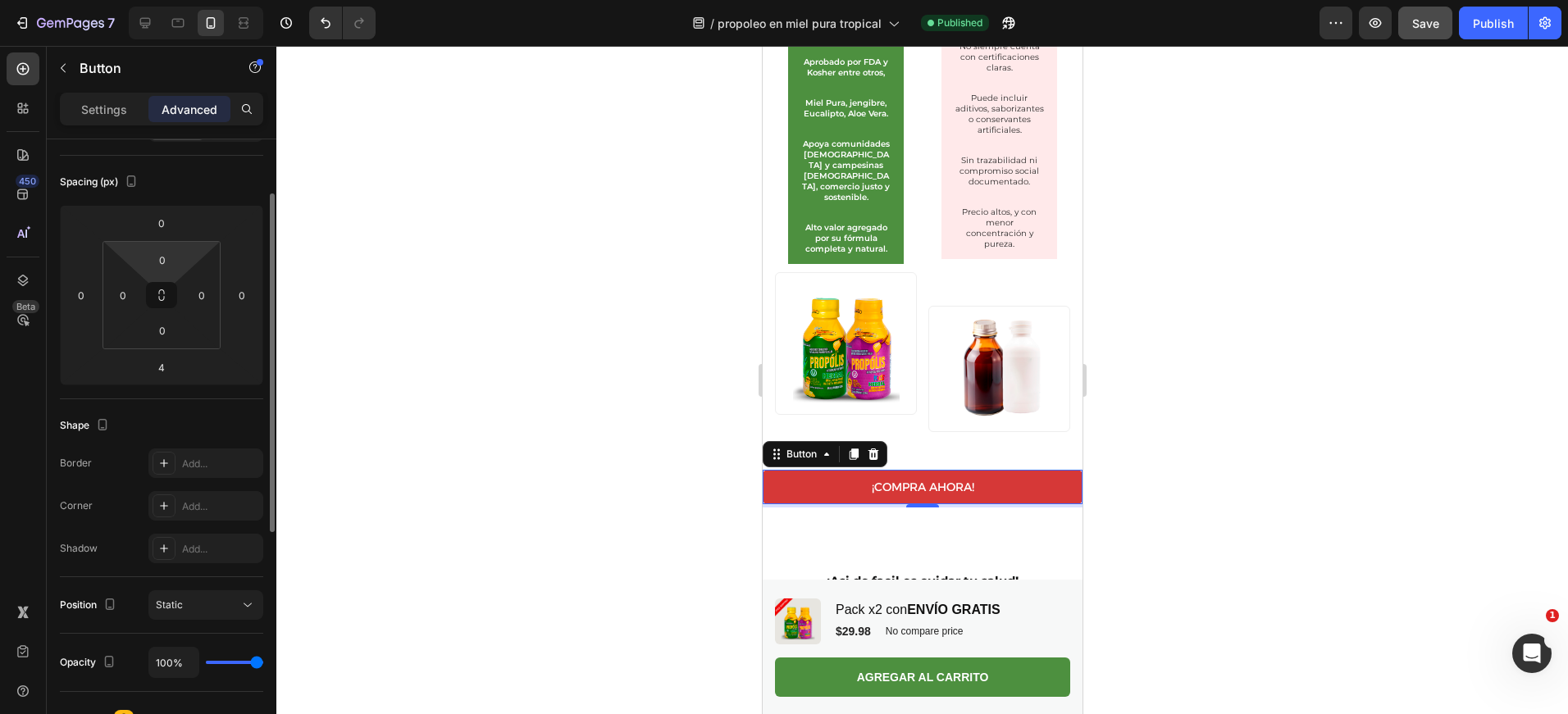
scroll to position [0, 0]
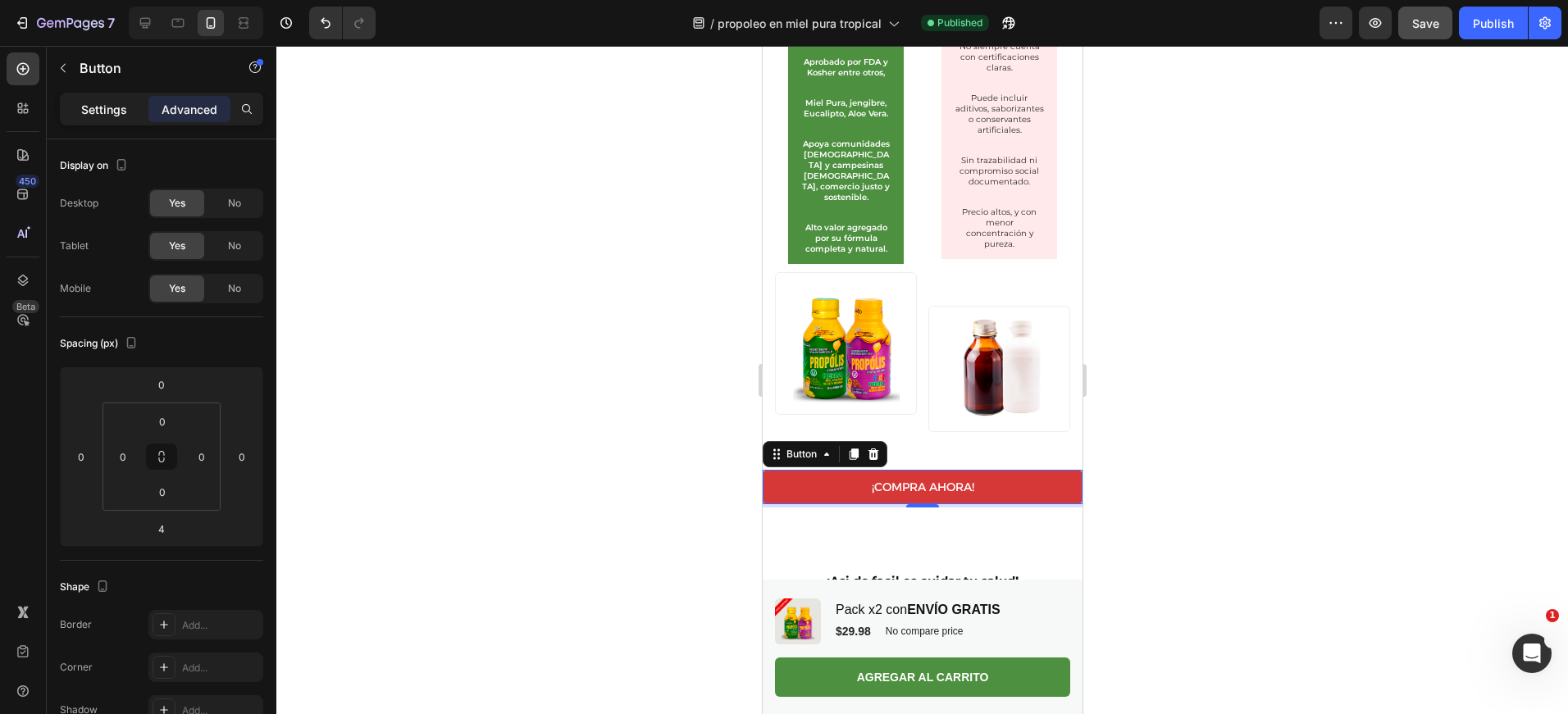
click at [90, 111] on p "Settings" at bounding box center [104, 109] width 46 height 17
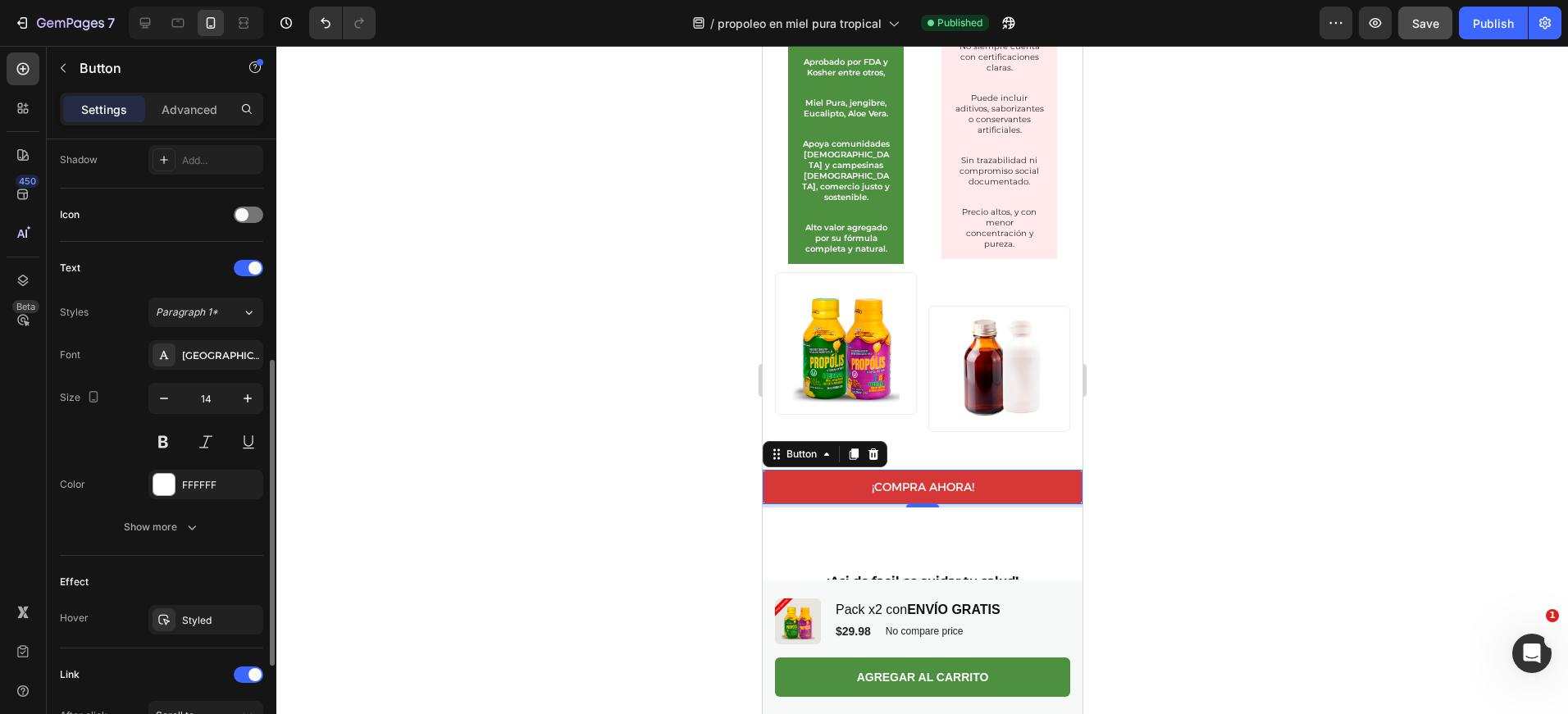
scroll to position [446, 0]
